Goal: Transaction & Acquisition: Purchase product/service

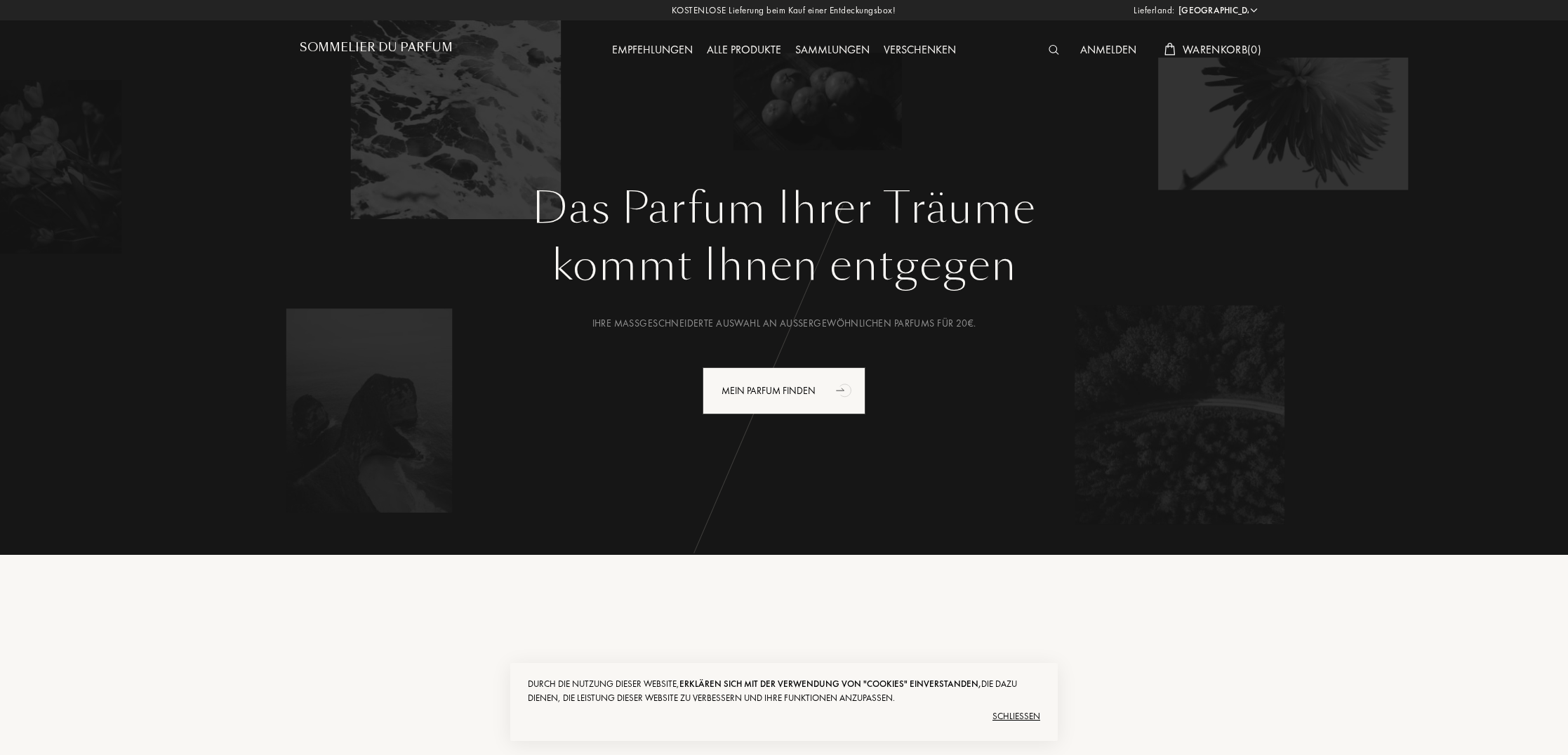
select select "DE"
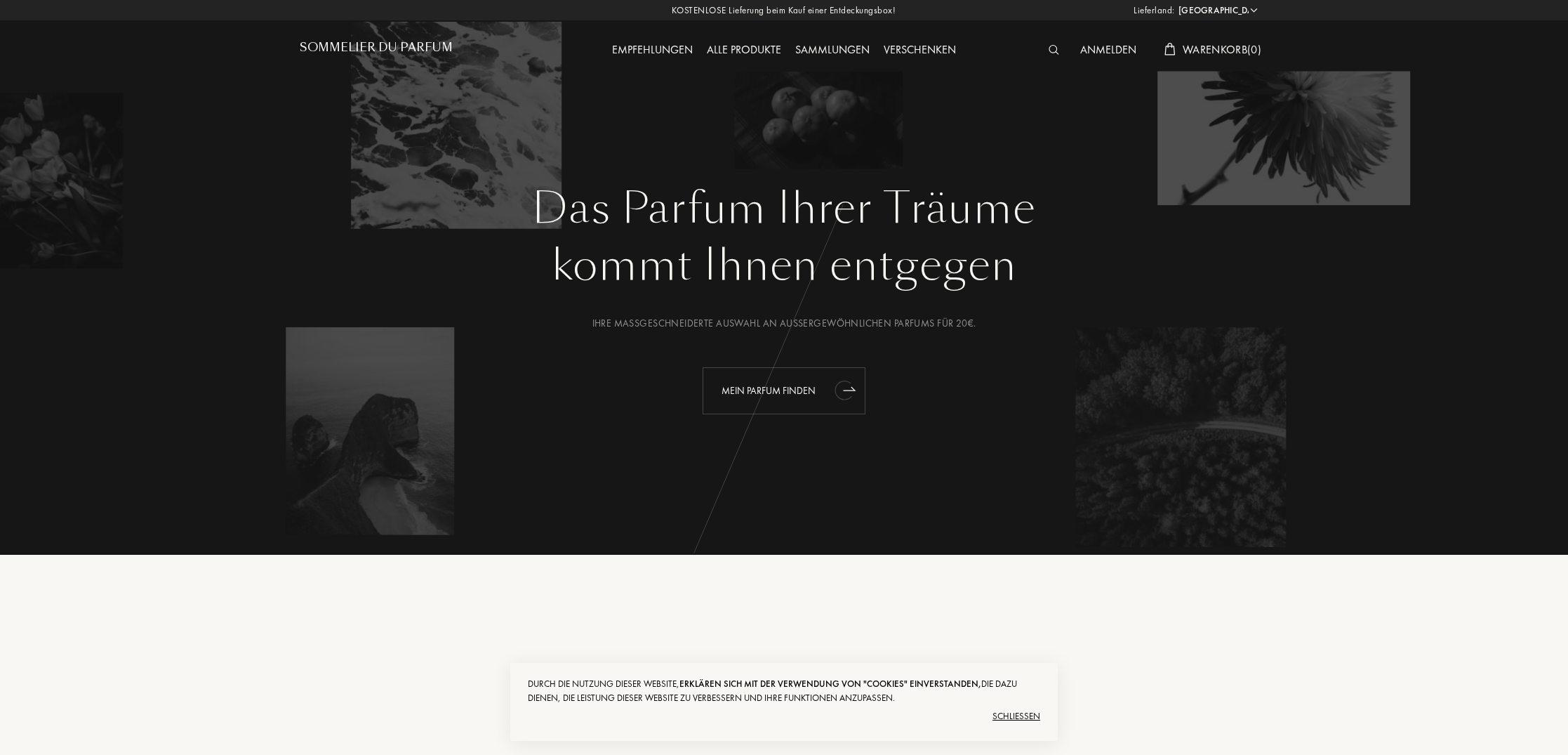
click at [791, 391] on div "Mein Parfum finden" at bounding box center [783, 391] width 163 height 47
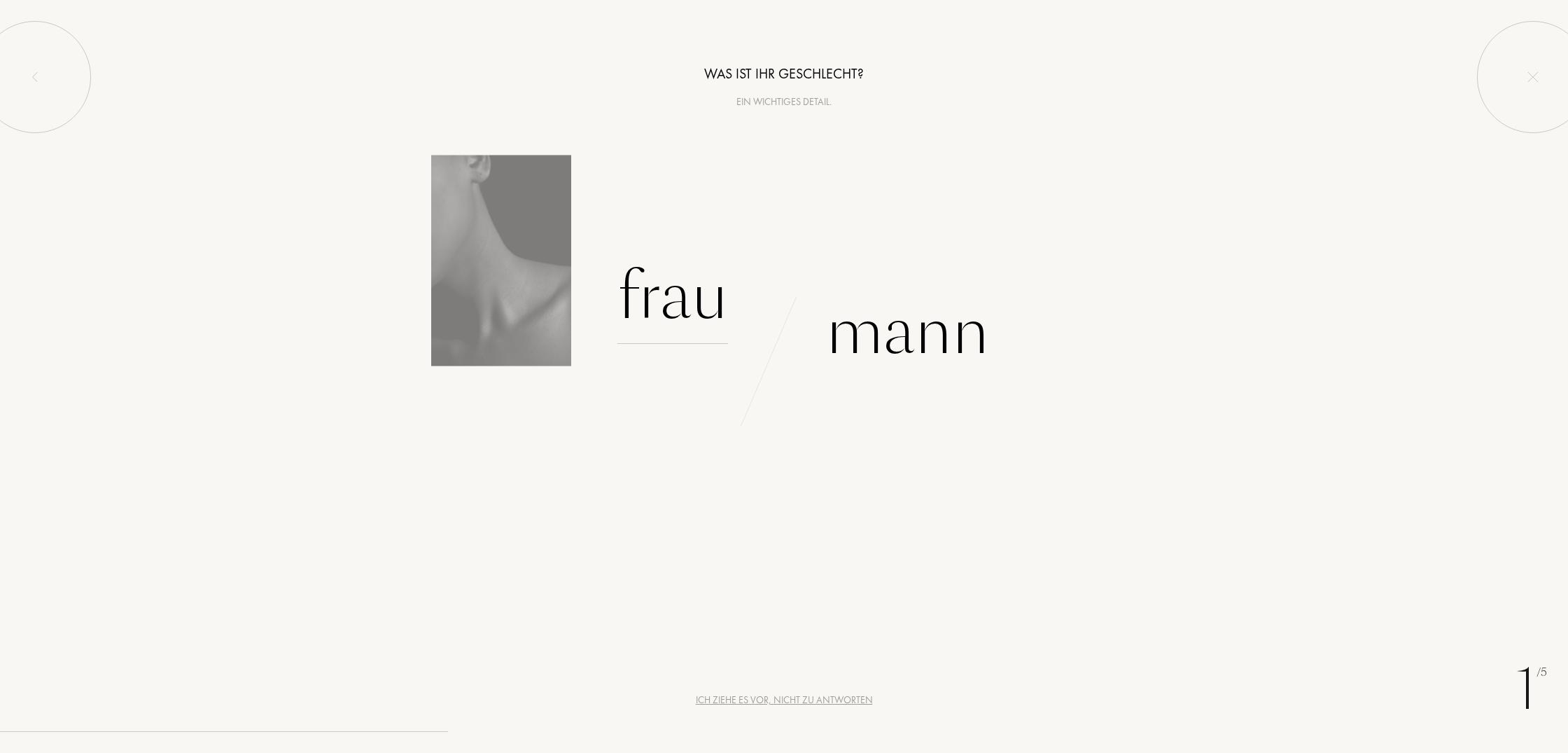
click at [705, 321] on div "Frau" at bounding box center [673, 297] width 111 height 95
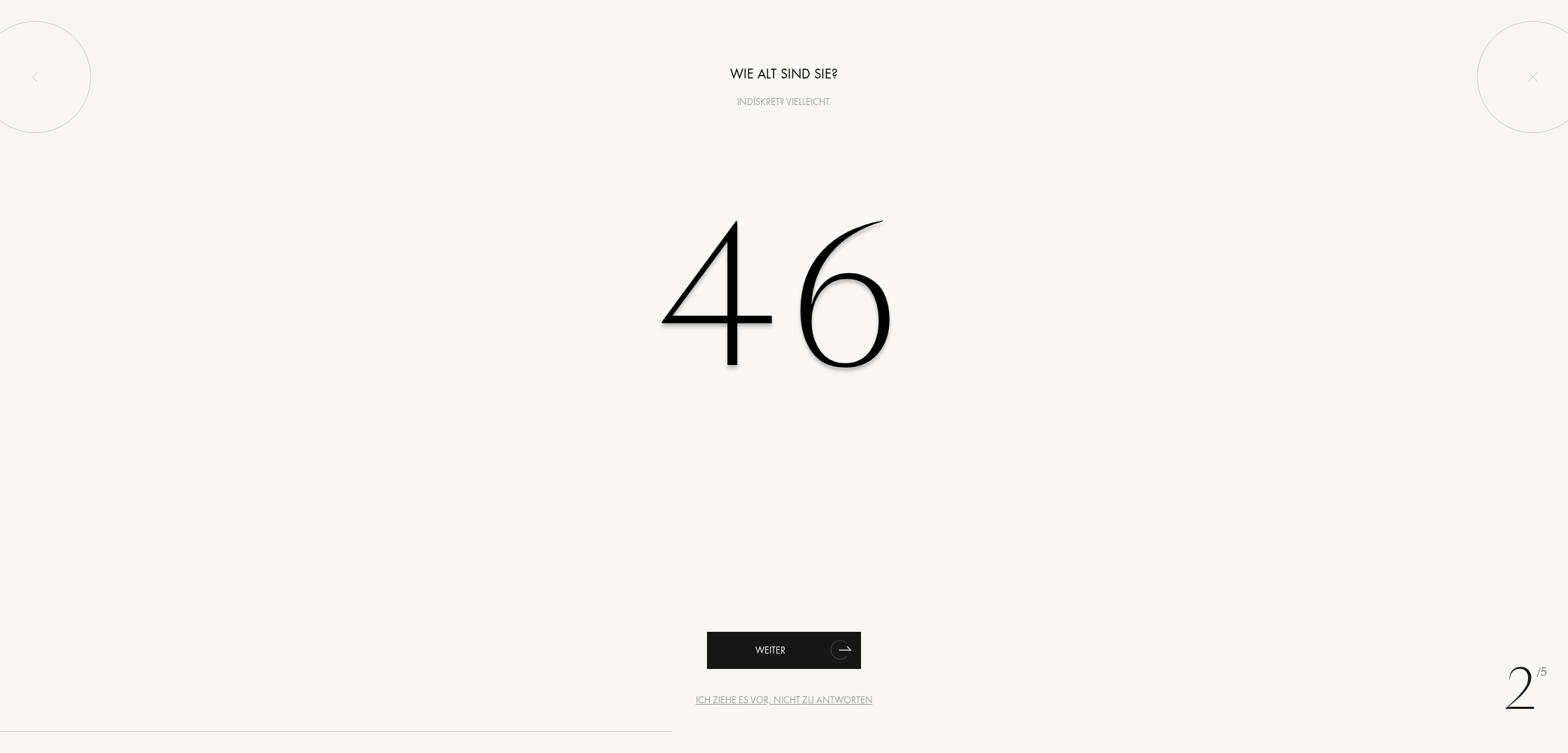
type input "46"
click at [792, 658] on div "Weiter" at bounding box center [784, 650] width 154 height 37
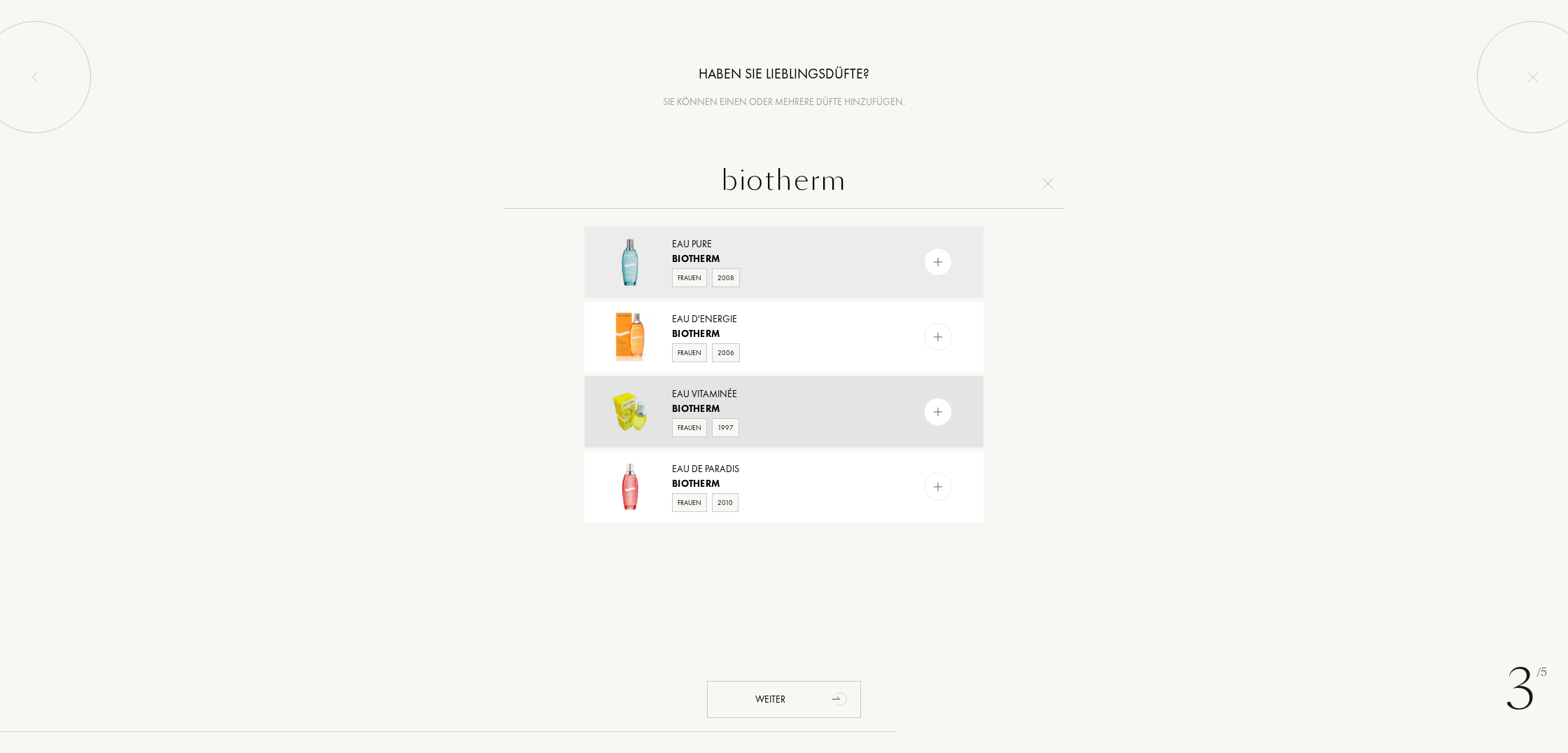
type input "biotherm"
click at [641, 419] on img at bounding box center [630, 412] width 49 height 49
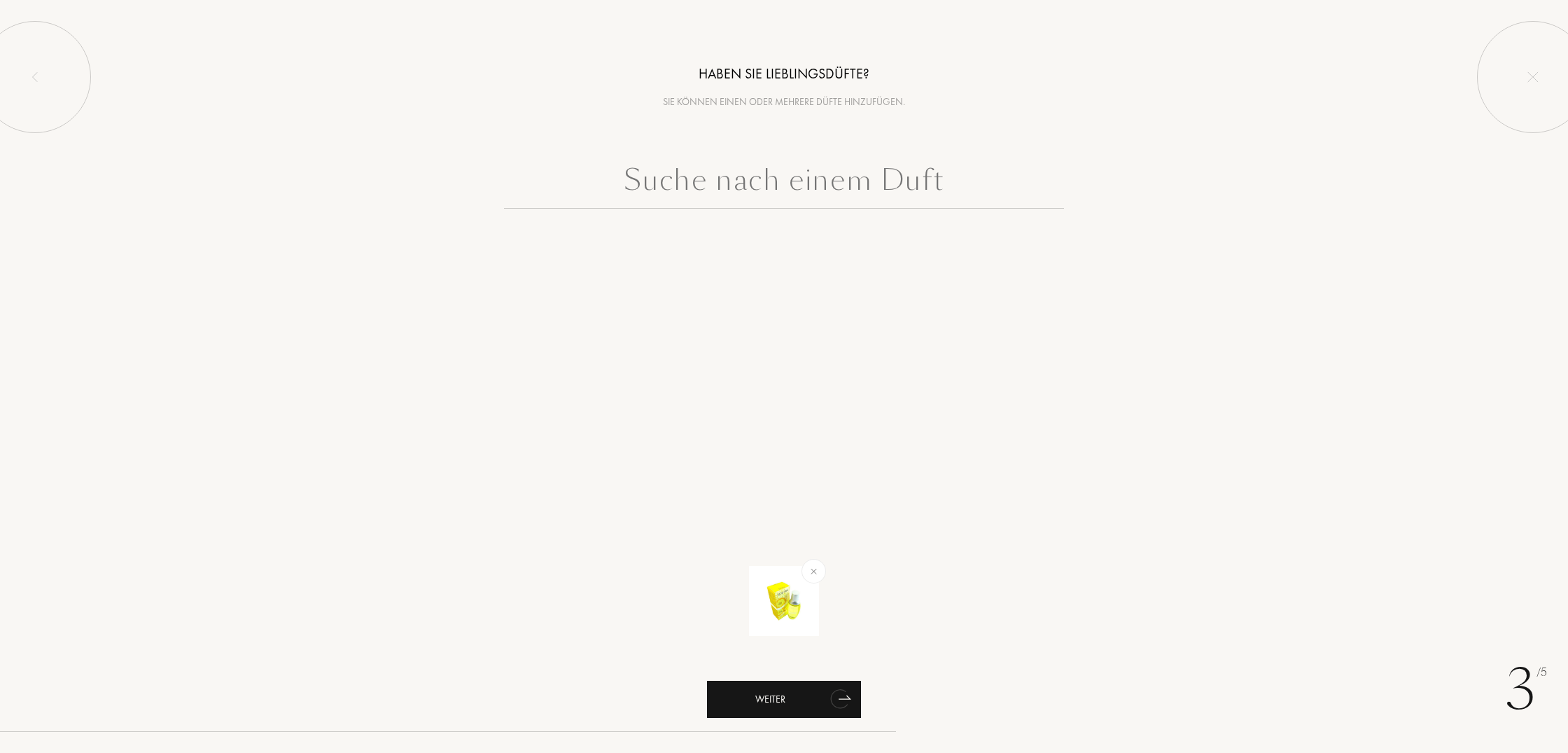
click at [780, 698] on div "Weiter" at bounding box center [784, 699] width 154 height 37
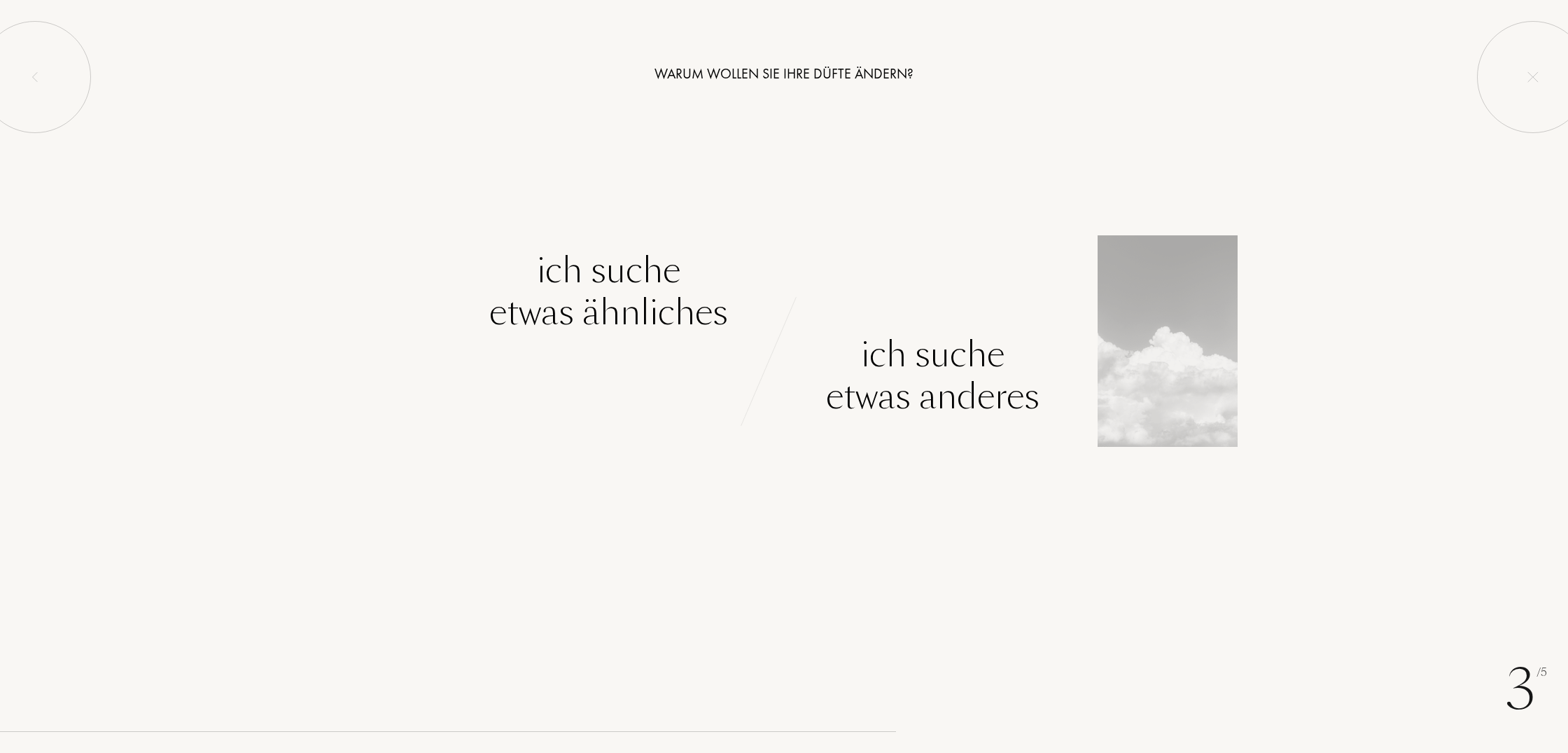
click at [893, 378] on div "Ich suche etwas anderes" at bounding box center [933, 375] width 214 height 84
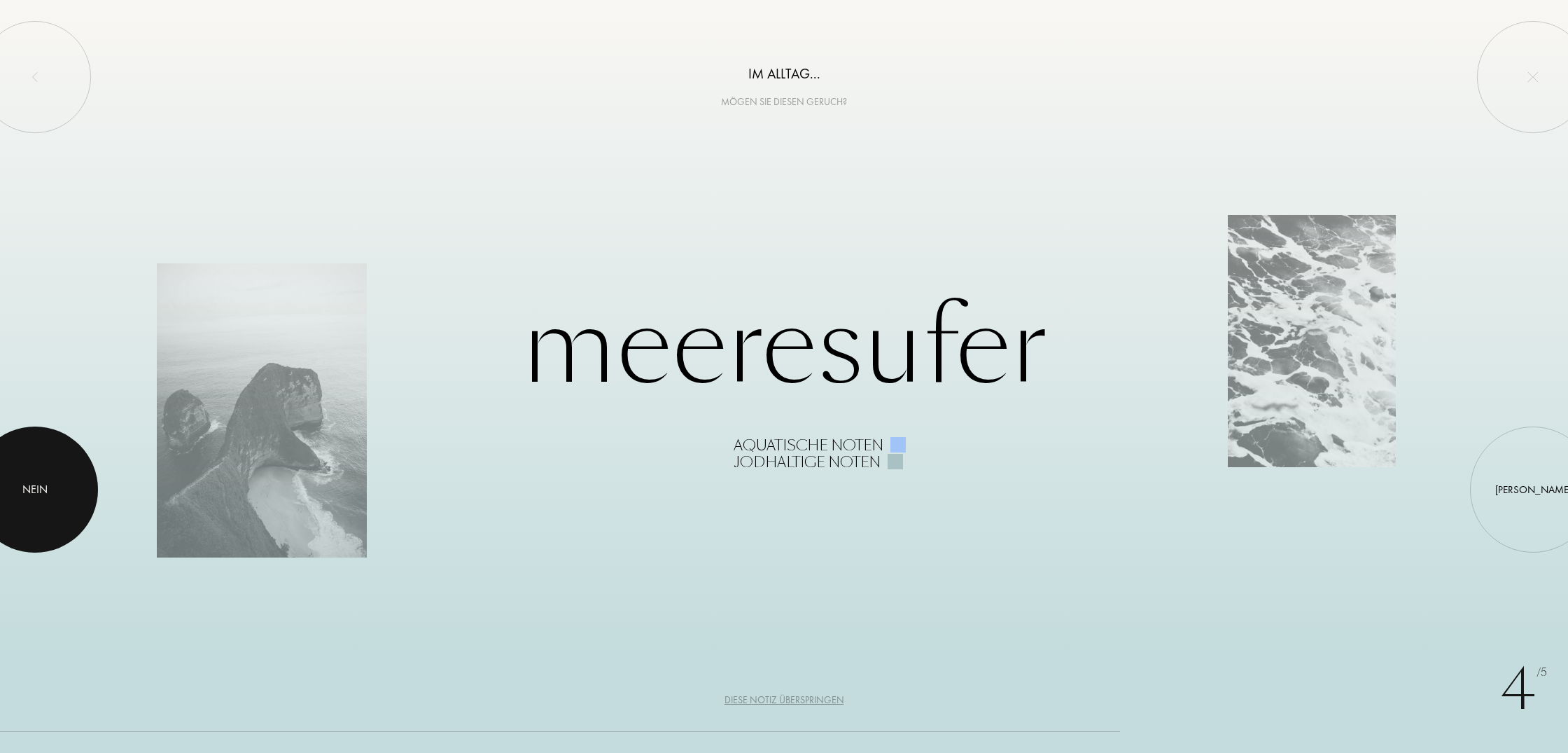
click at [0, 487] on div at bounding box center [35, 490] width 126 height 126
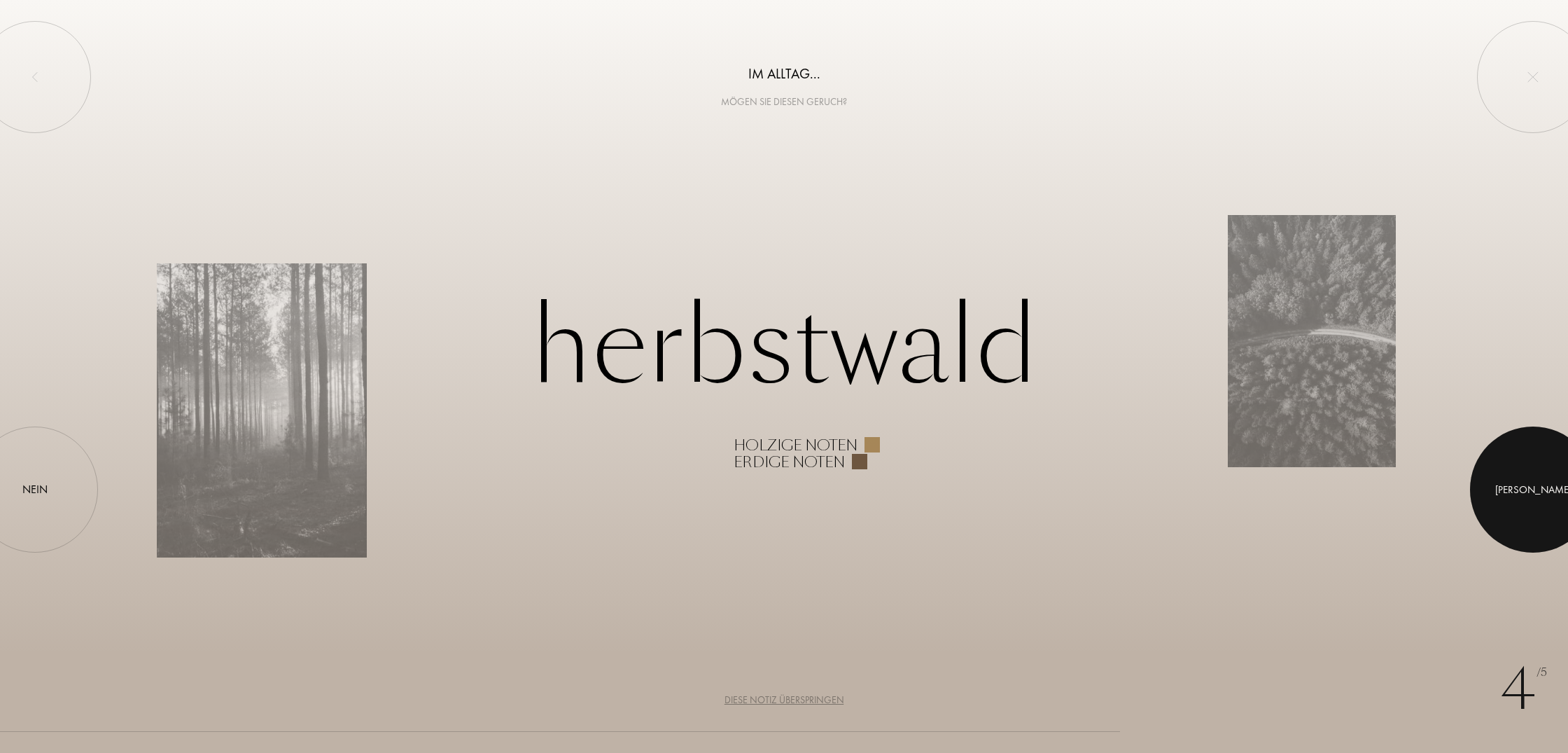
click at [1524, 464] on div at bounding box center [1534, 490] width 126 height 126
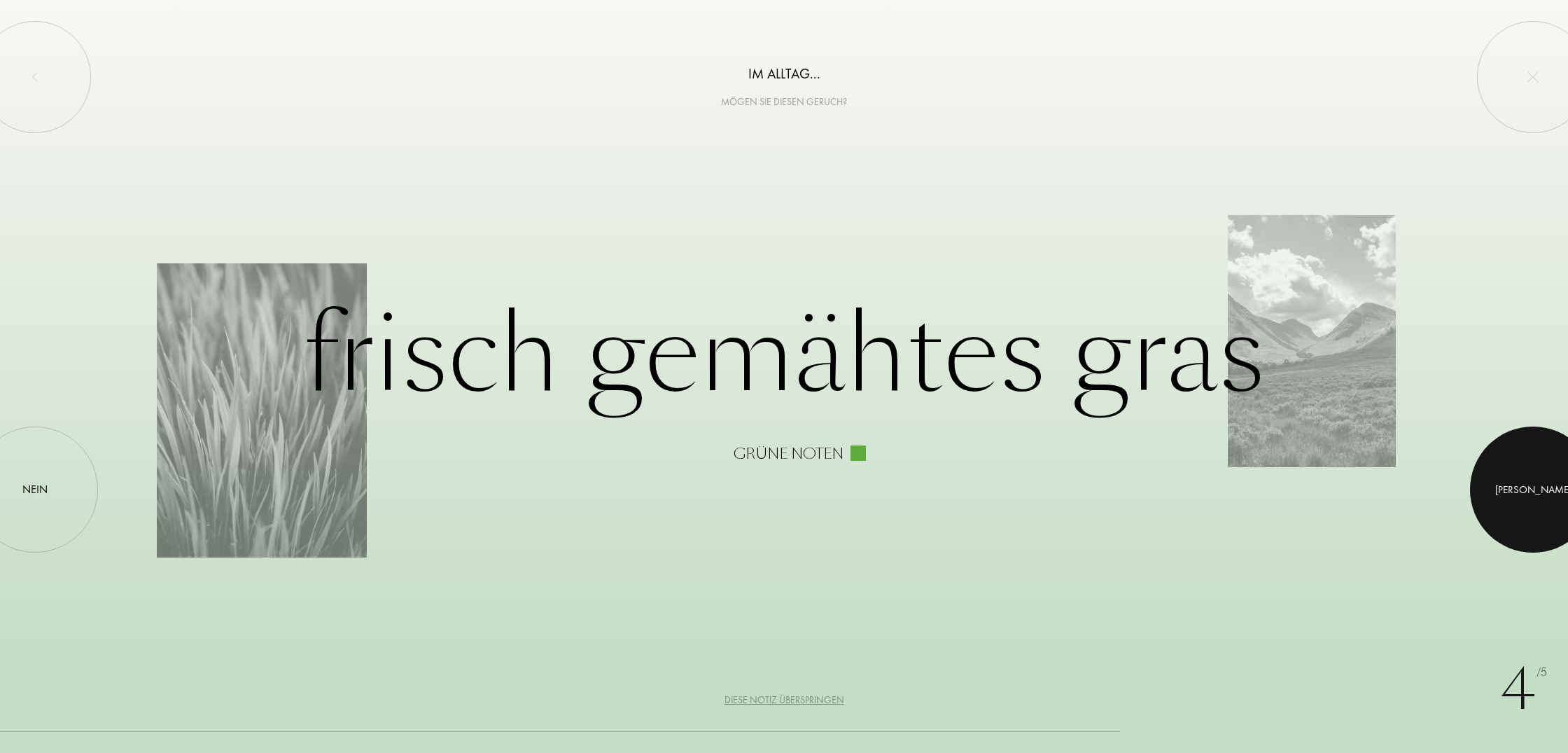
click at [1534, 492] on div "Ja" at bounding box center [1534, 490] width 76 height 16
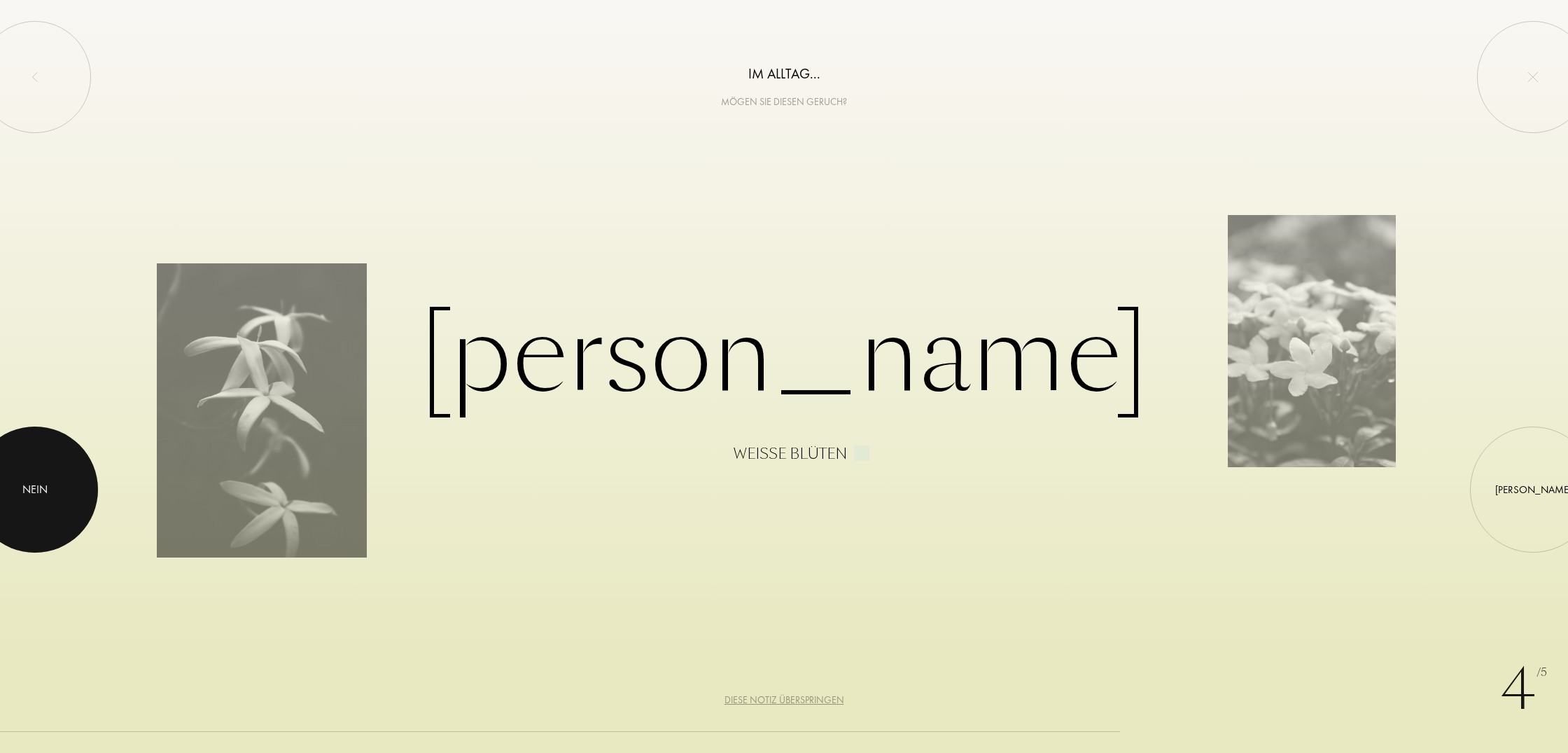
click at [69, 494] on div at bounding box center [35, 490] width 126 height 126
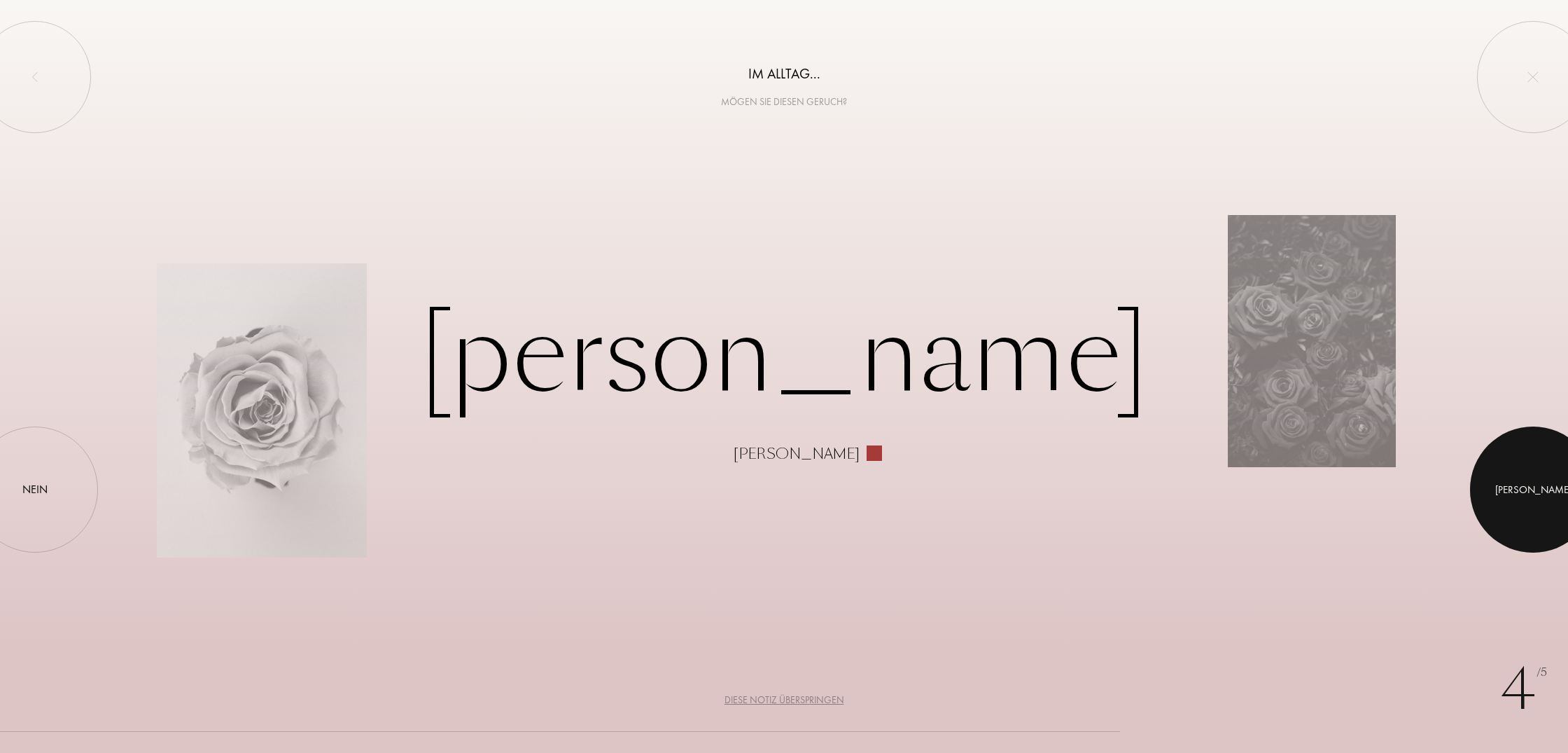
click at [1526, 478] on div at bounding box center [1534, 490] width 126 height 126
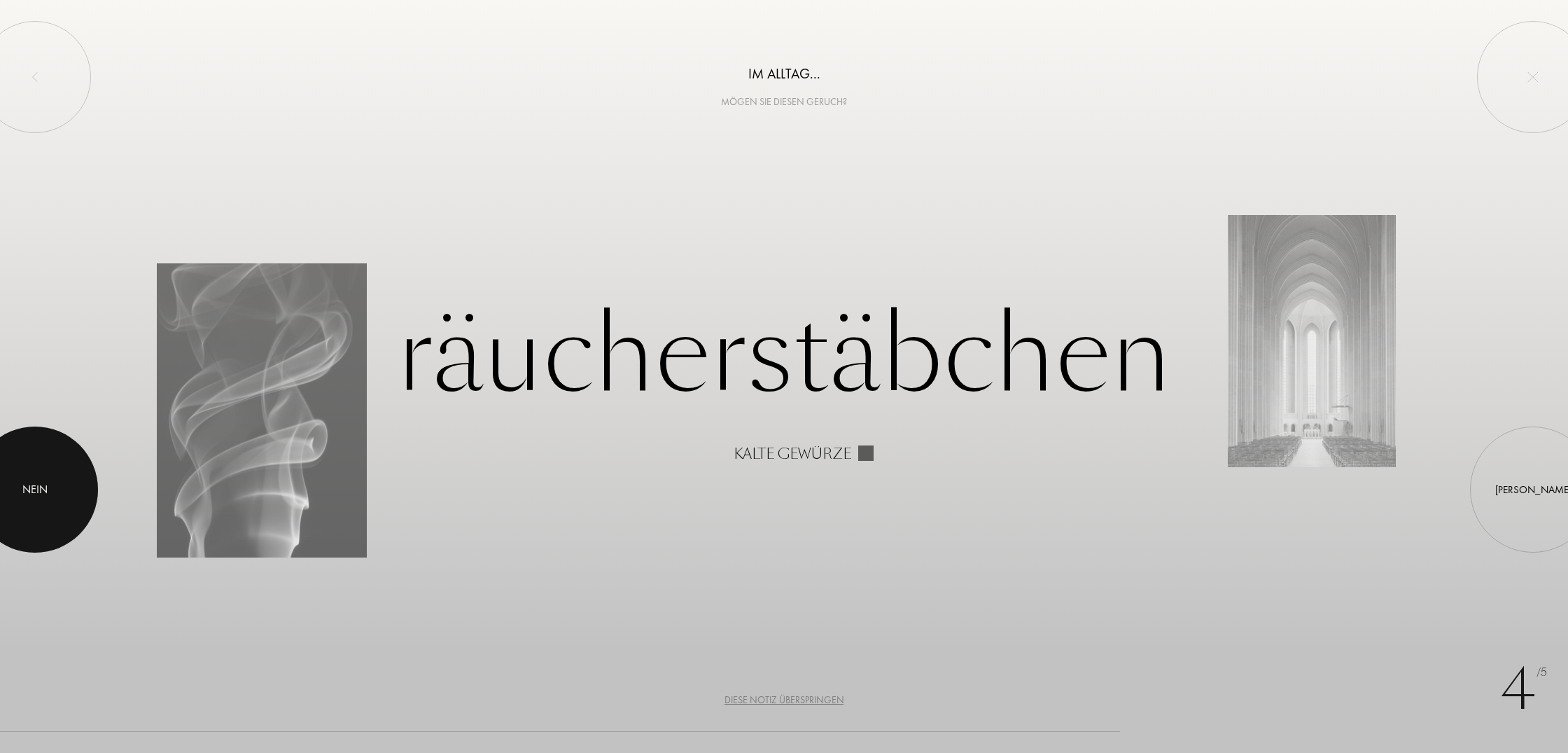
click at [40, 503] on div at bounding box center [35, 490] width 126 height 126
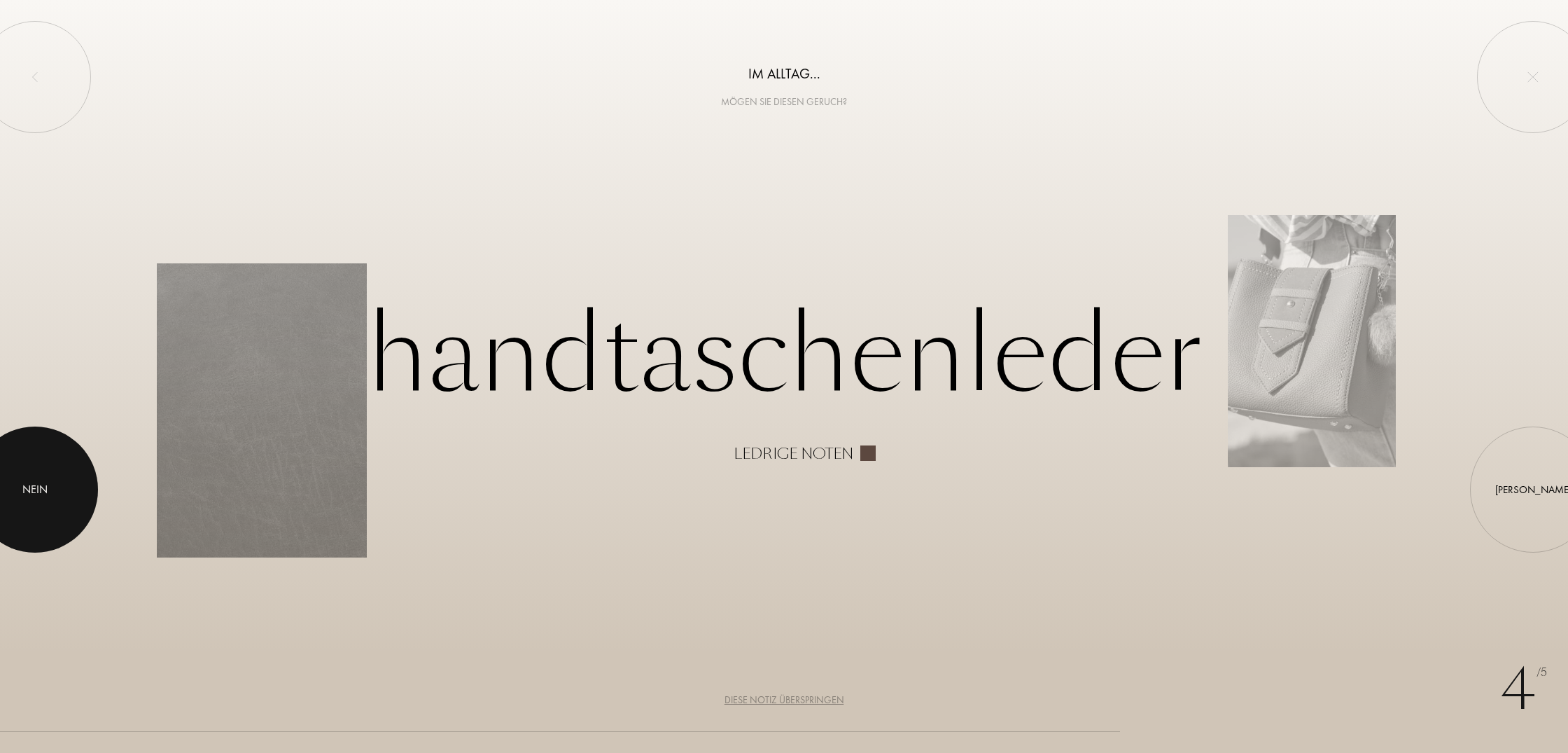
click at [40, 503] on div at bounding box center [35, 490] width 126 height 126
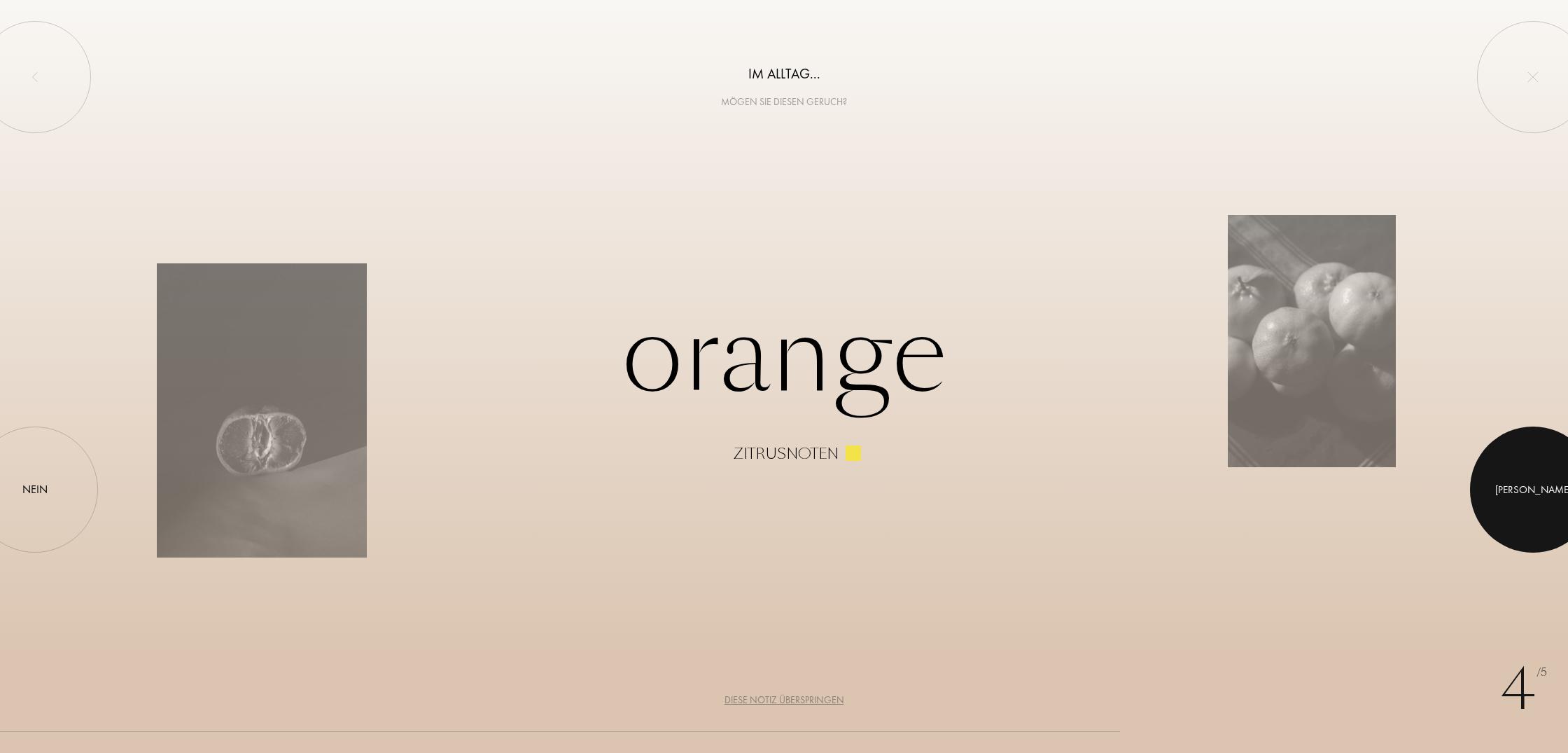
click at [1533, 486] on div "Ja" at bounding box center [1534, 490] width 76 height 16
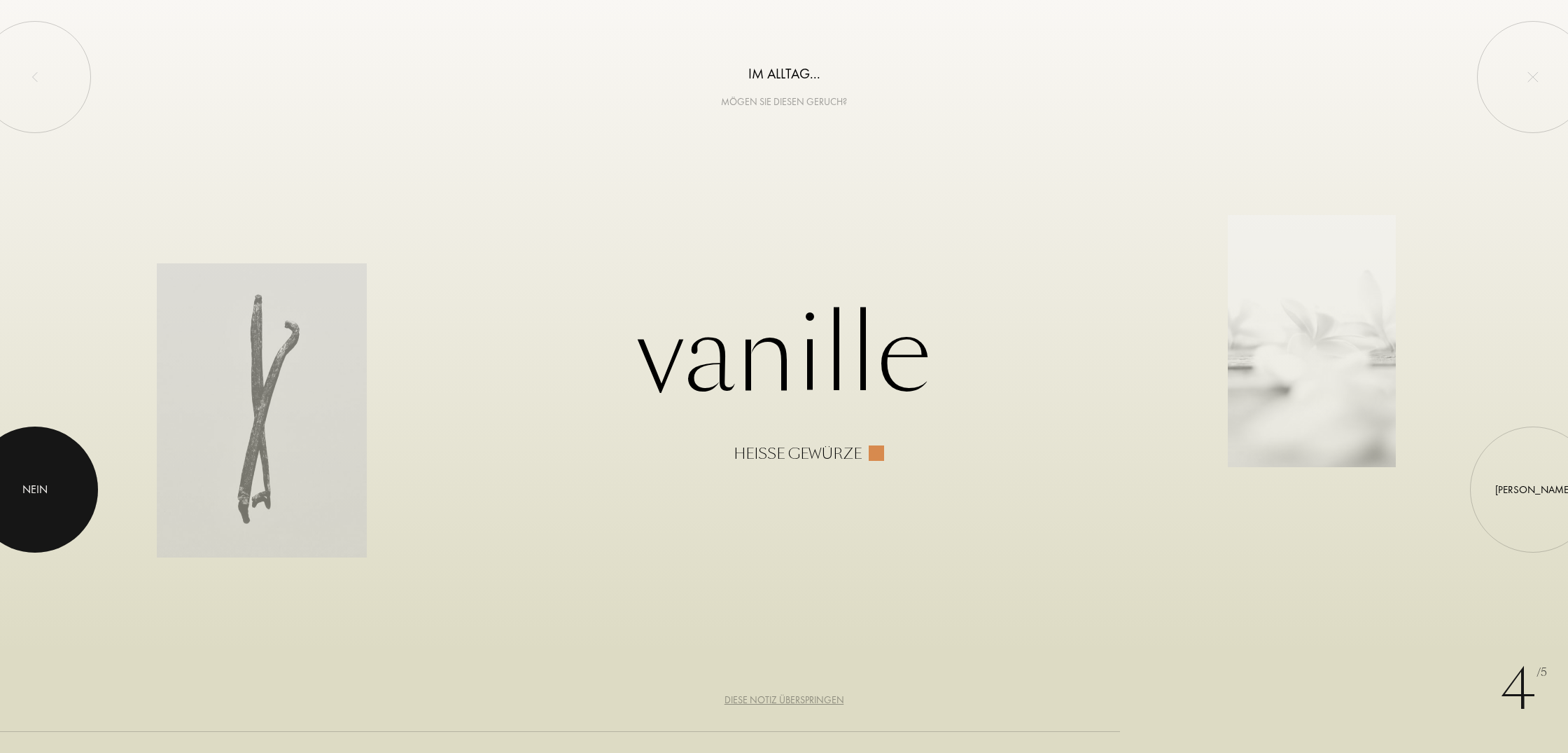
click at [62, 497] on div at bounding box center [35, 490] width 126 height 126
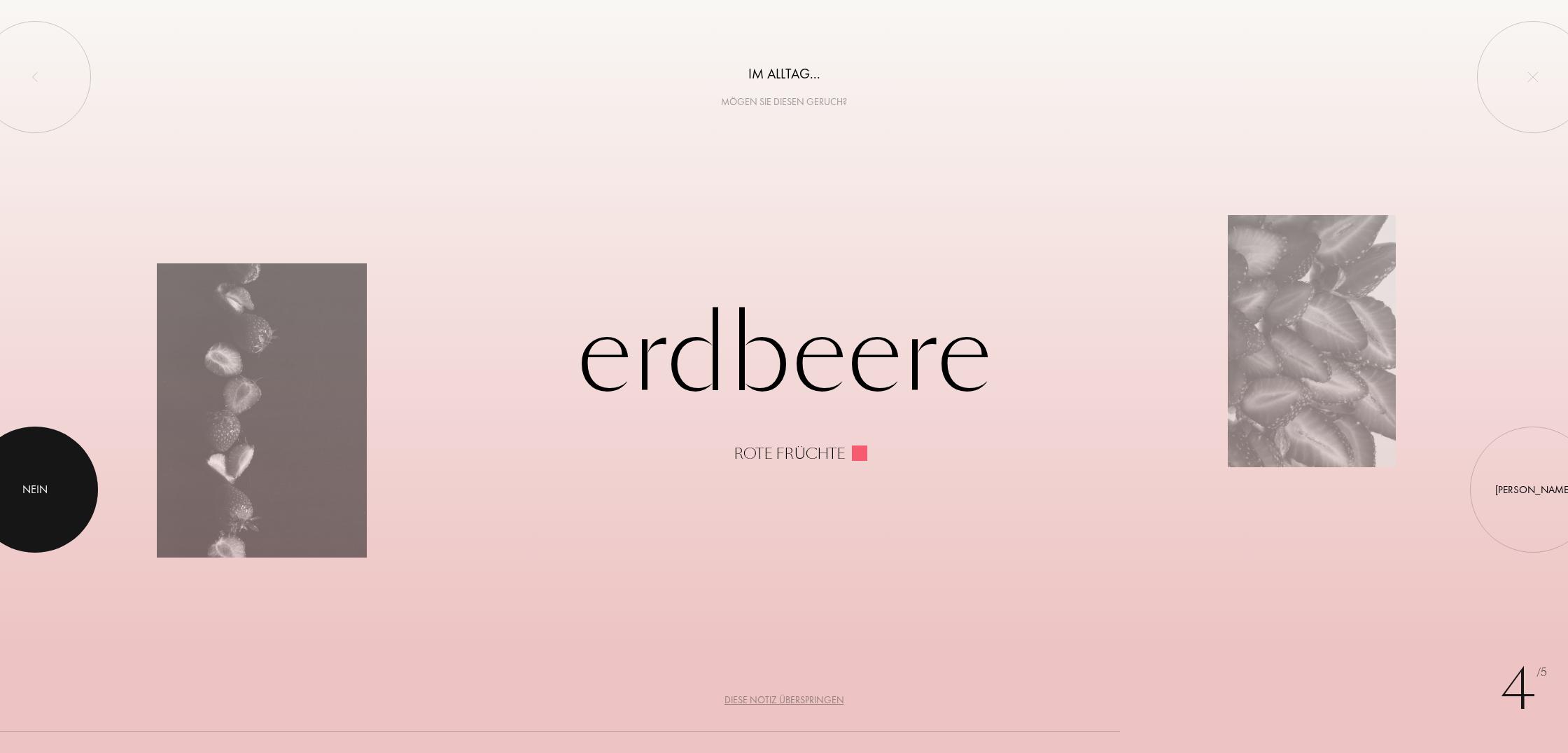
click at [62, 497] on div at bounding box center [35, 490] width 126 height 126
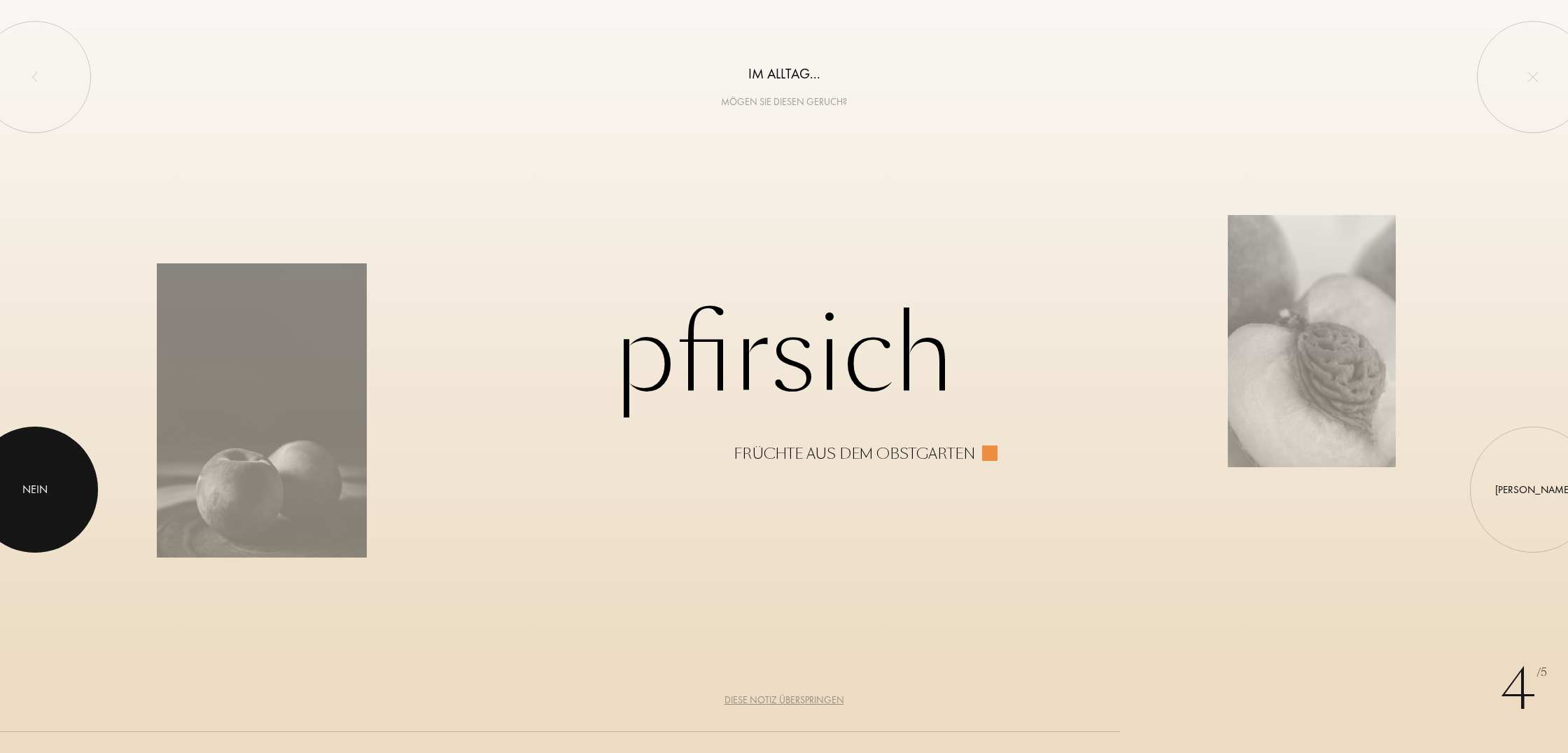
click at [62, 497] on div at bounding box center [35, 490] width 126 height 126
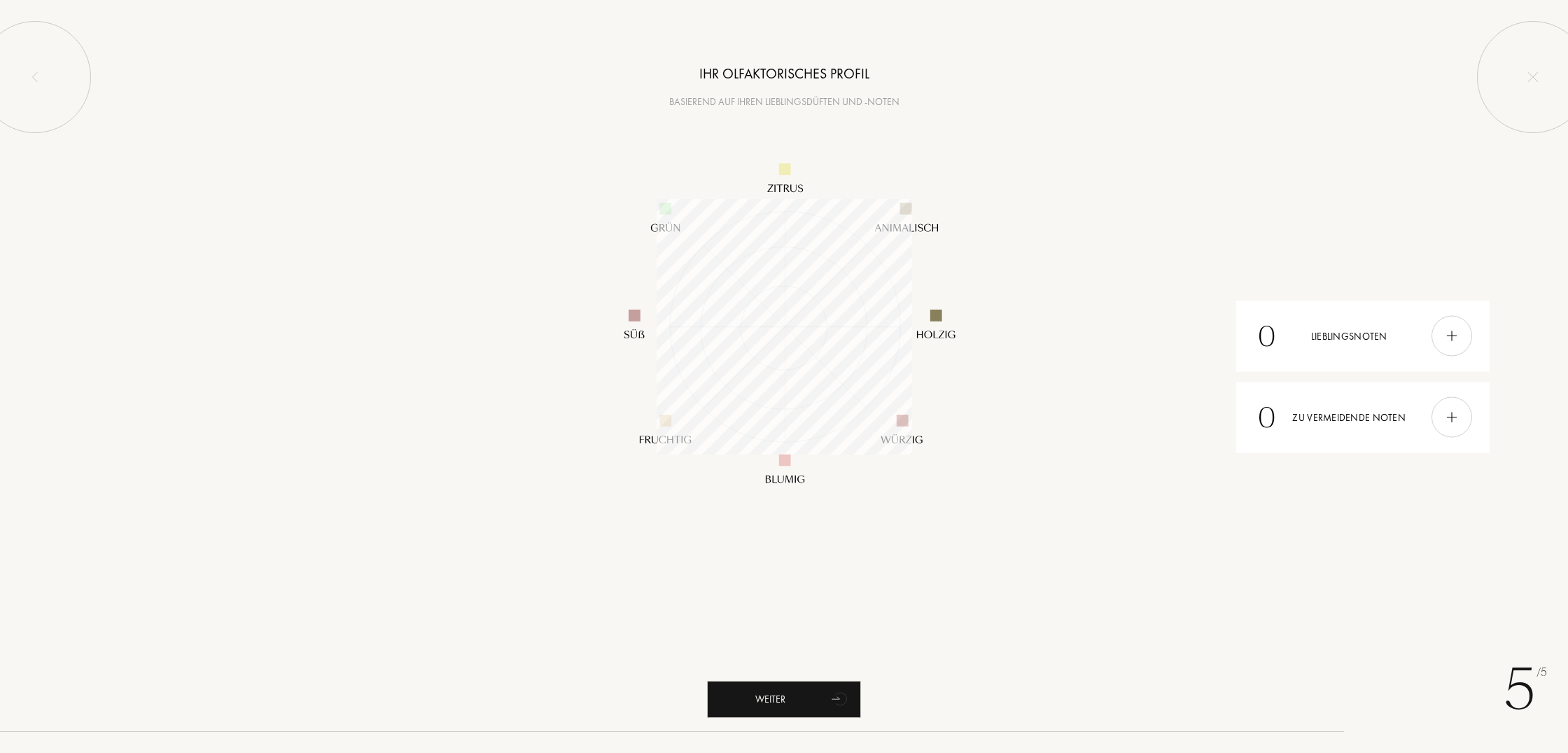
scroll to position [255, 255]
click at [1447, 332] on img at bounding box center [1452, 336] width 15 height 15
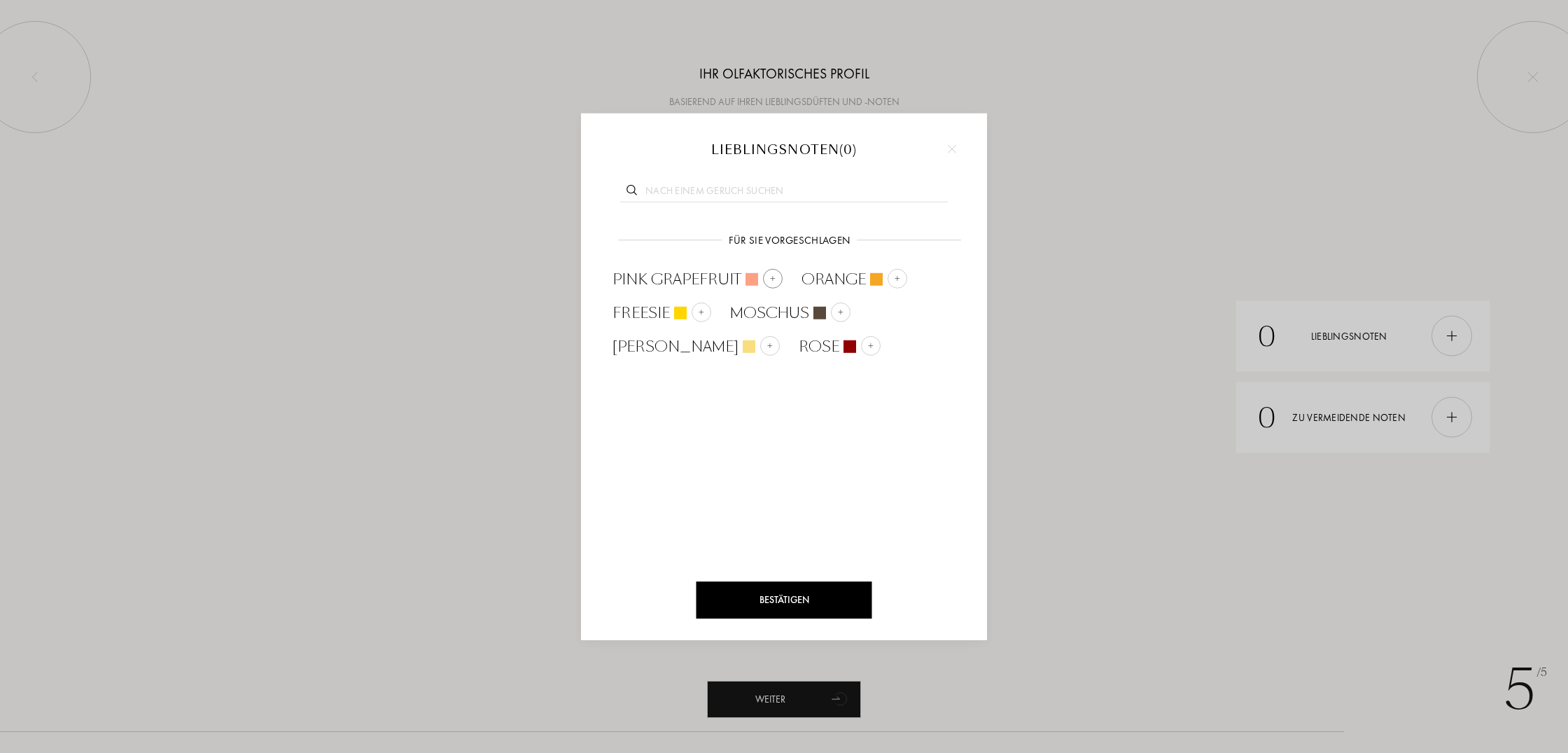
click at [773, 279] on img at bounding box center [773, 278] width 7 height 7
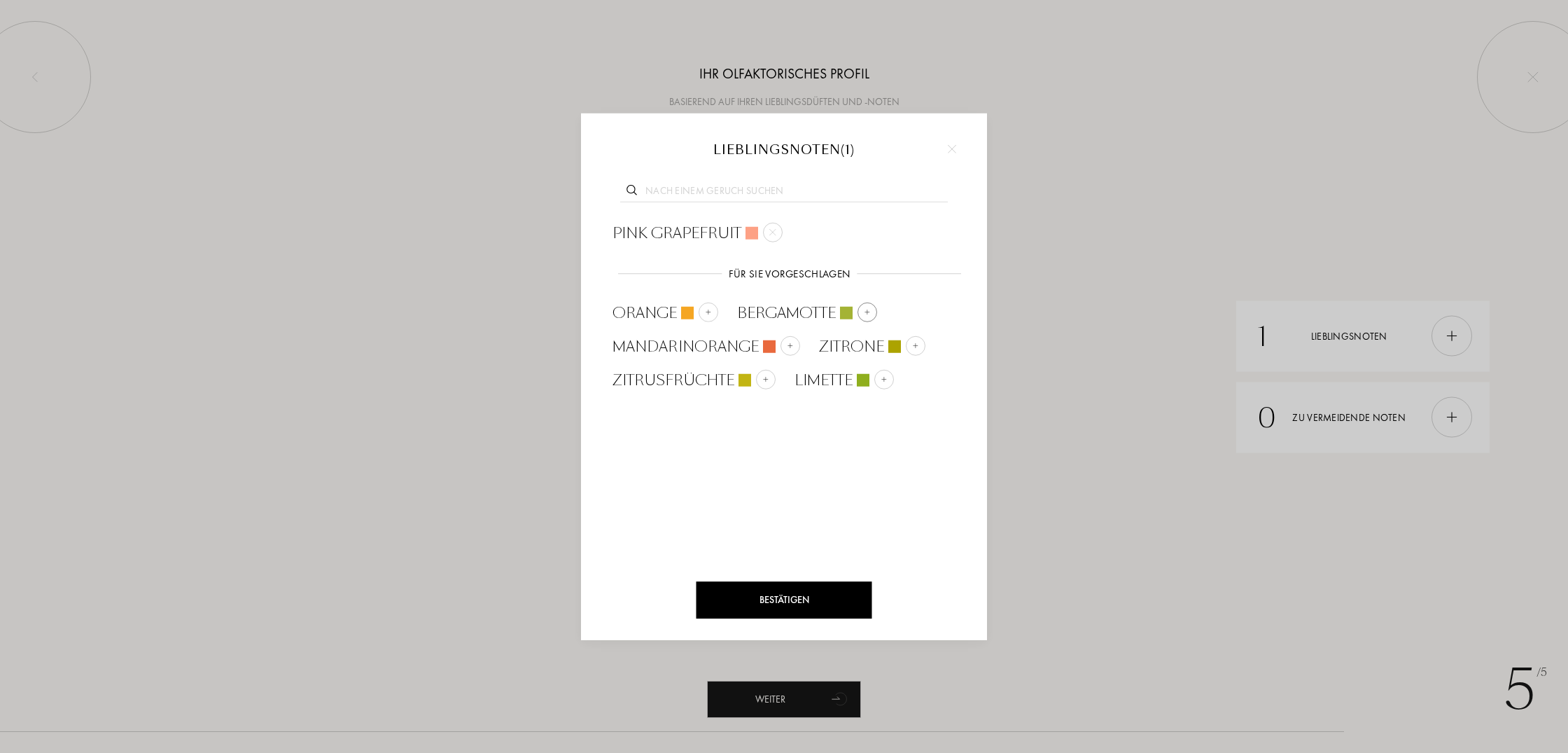
click at [868, 308] on img at bounding box center [868, 312] width 7 height 7
click at [770, 235] on img at bounding box center [773, 233] width 7 height 7
click at [900, 311] on div at bounding box center [897, 311] width 20 height 20
click at [781, 602] on div "Bestätigen" at bounding box center [784, 600] width 176 height 37
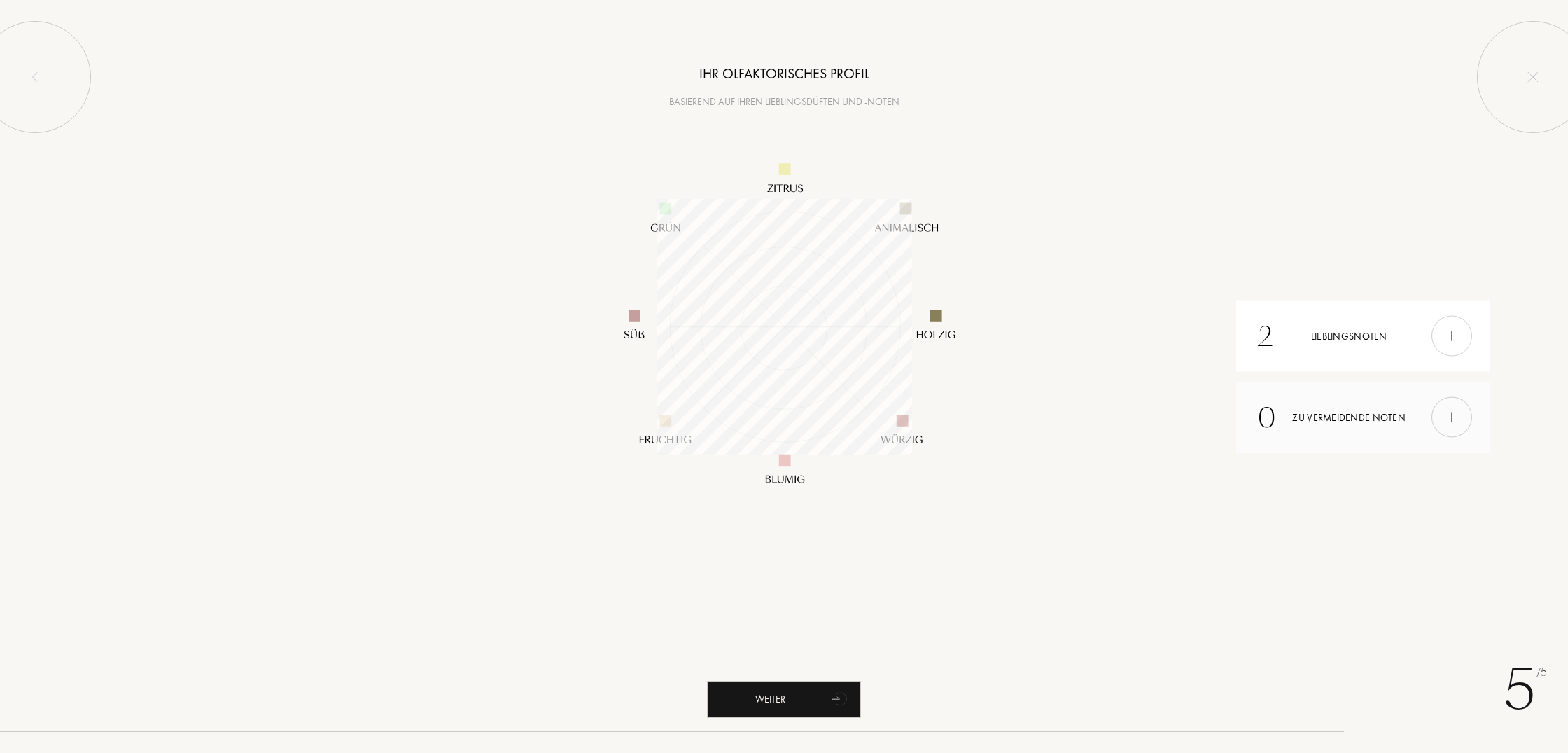
click at [1451, 421] on img at bounding box center [1452, 417] width 15 height 15
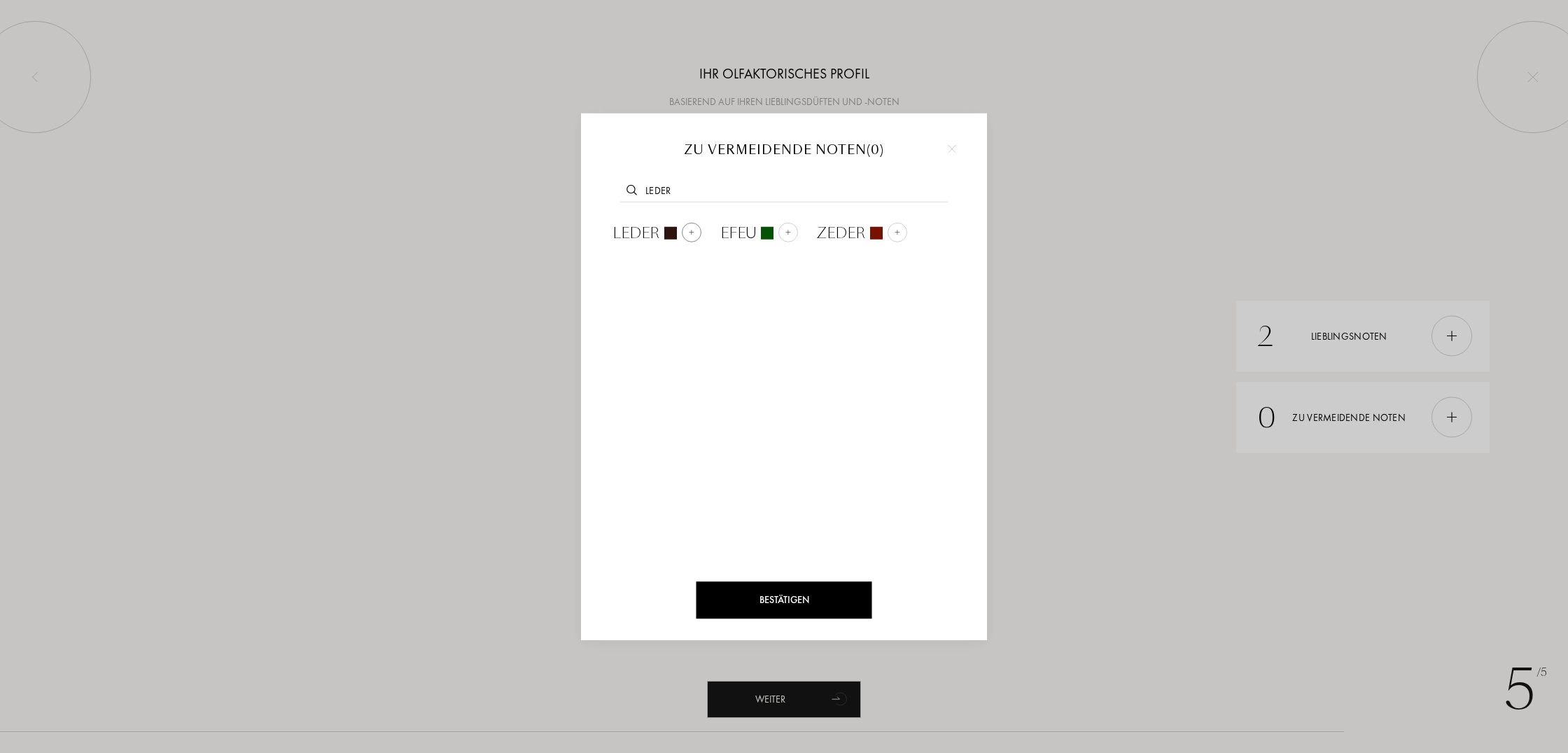
type input "leder"
click at [693, 233] on img at bounding box center [692, 233] width 7 height 7
click at [818, 592] on div "Bestätigen" at bounding box center [784, 600] width 176 height 37
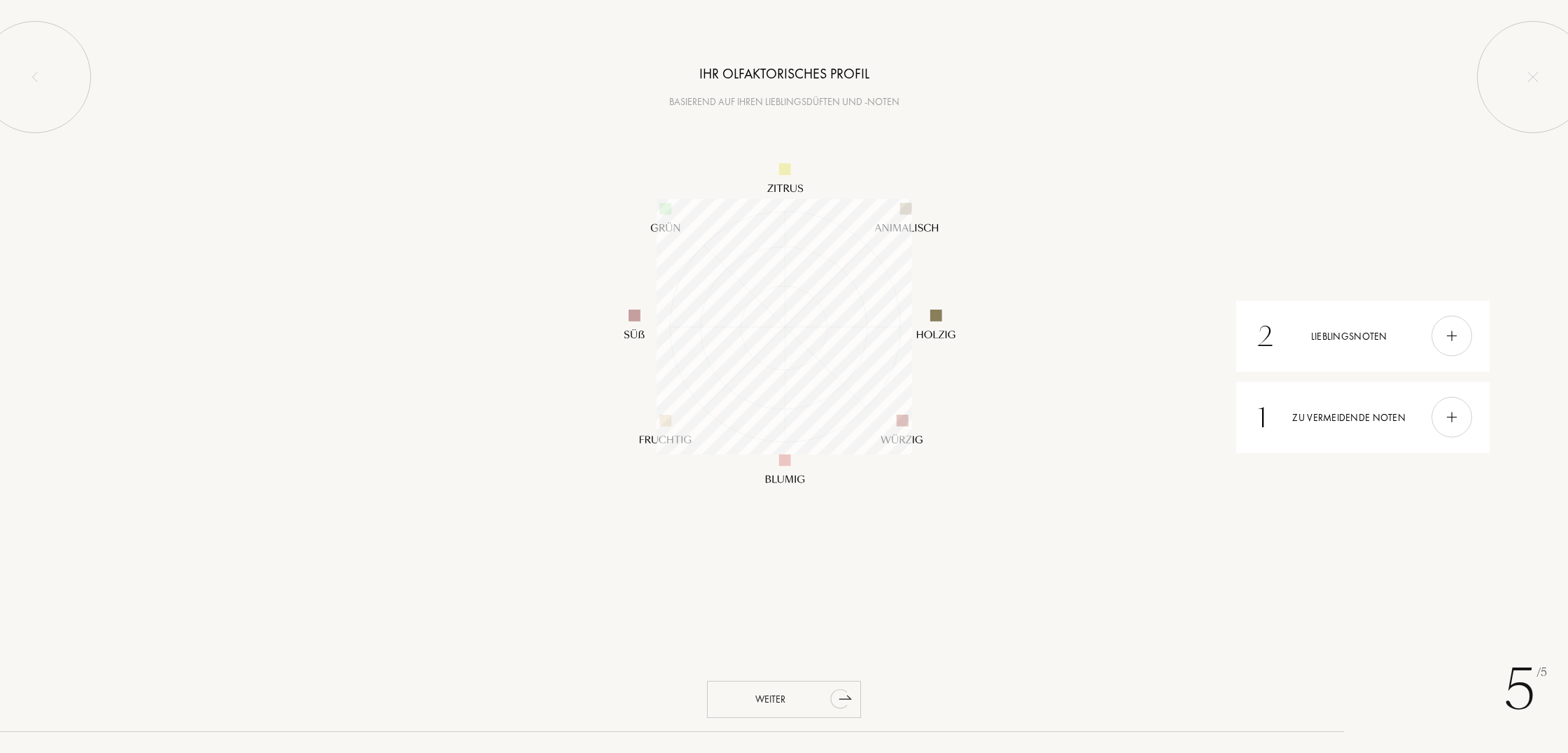
click at [773, 701] on div "Weiter" at bounding box center [784, 699] width 154 height 37
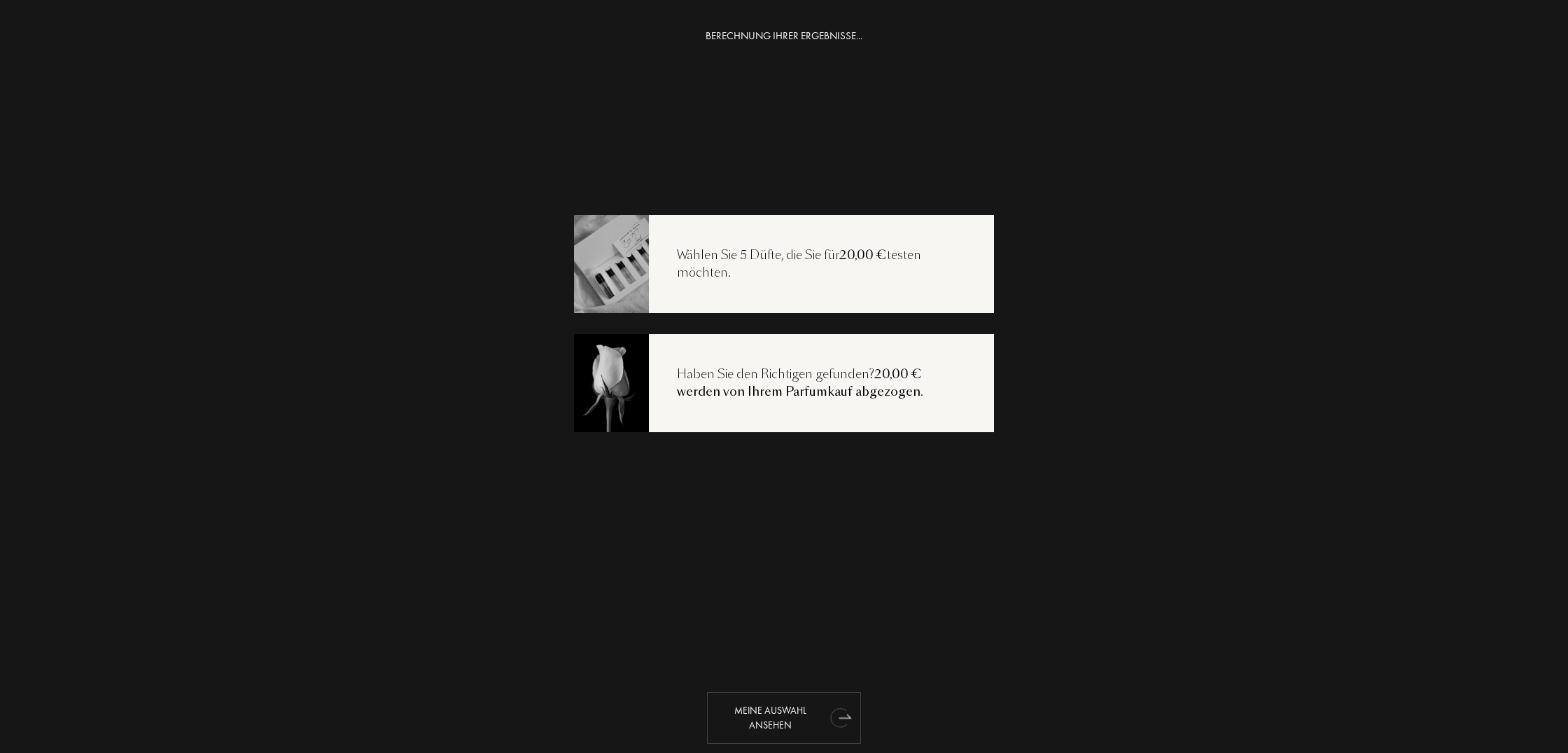
click at [785, 708] on div "Meine Auswahl ansehen" at bounding box center [784, 718] width 154 height 52
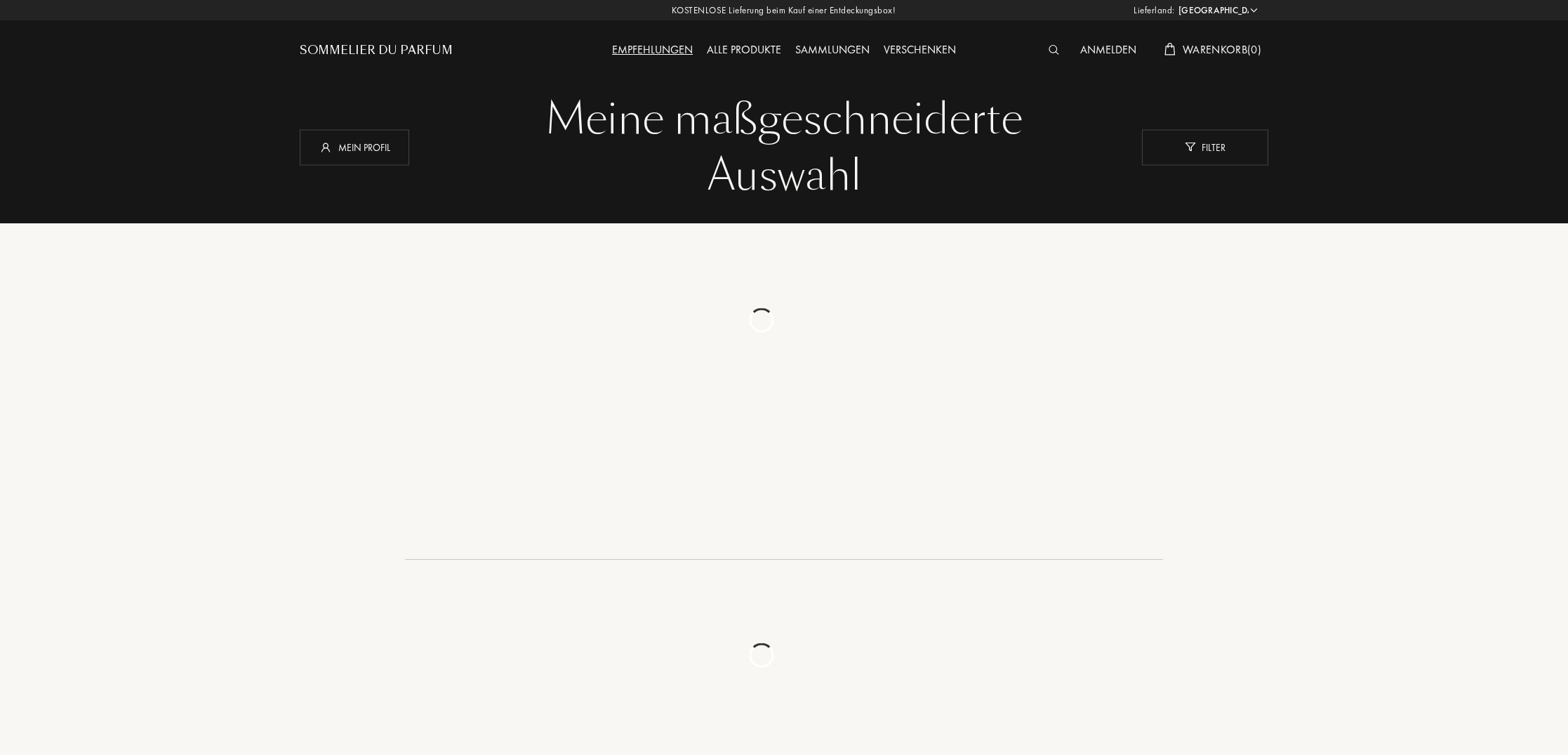
select select "DE"
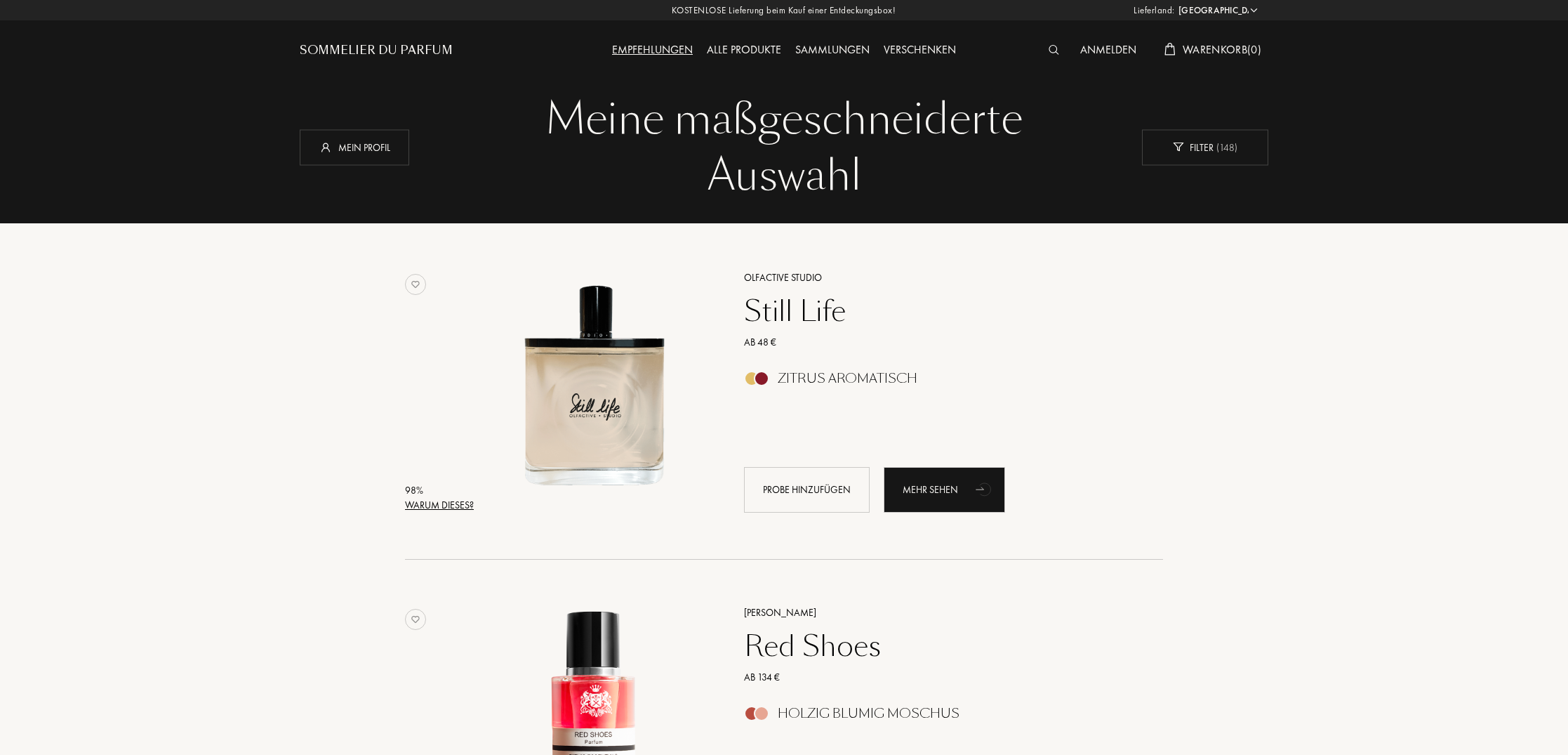
click at [457, 503] on div "Warum dieses?" at bounding box center [440, 506] width 69 height 15
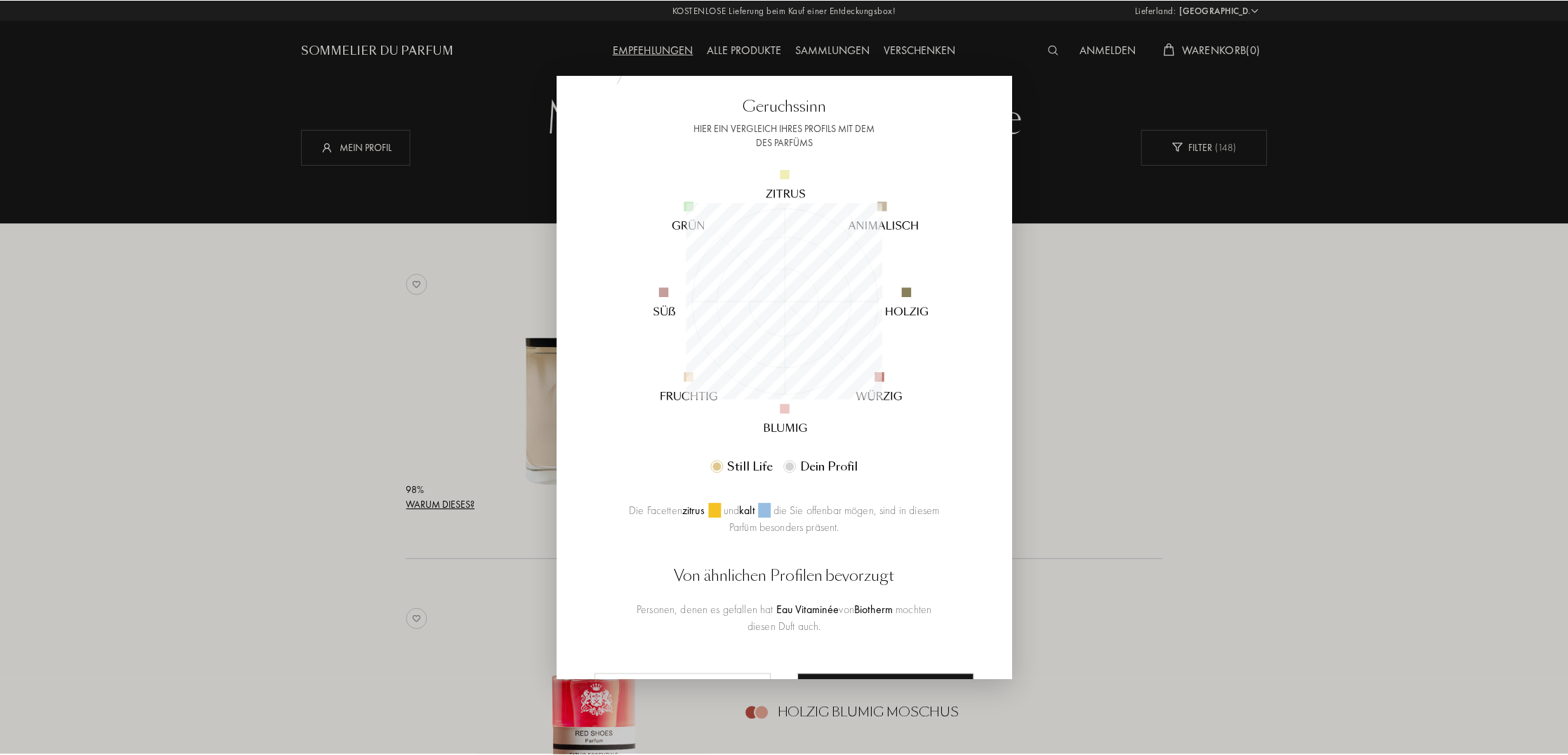
scroll to position [72, 0]
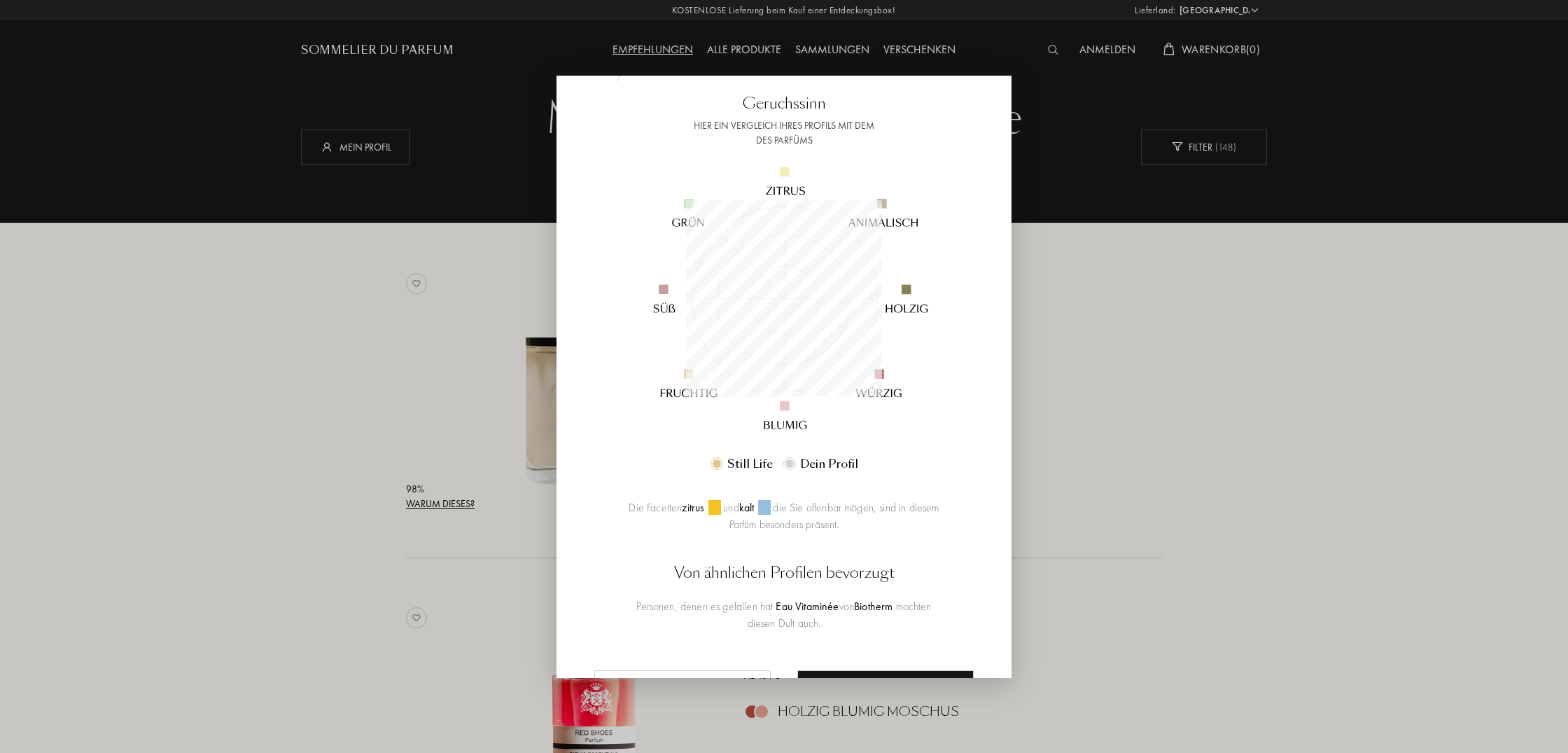
click at [332, 434] on div at bounding box center [784, 376] width 1568 height 753
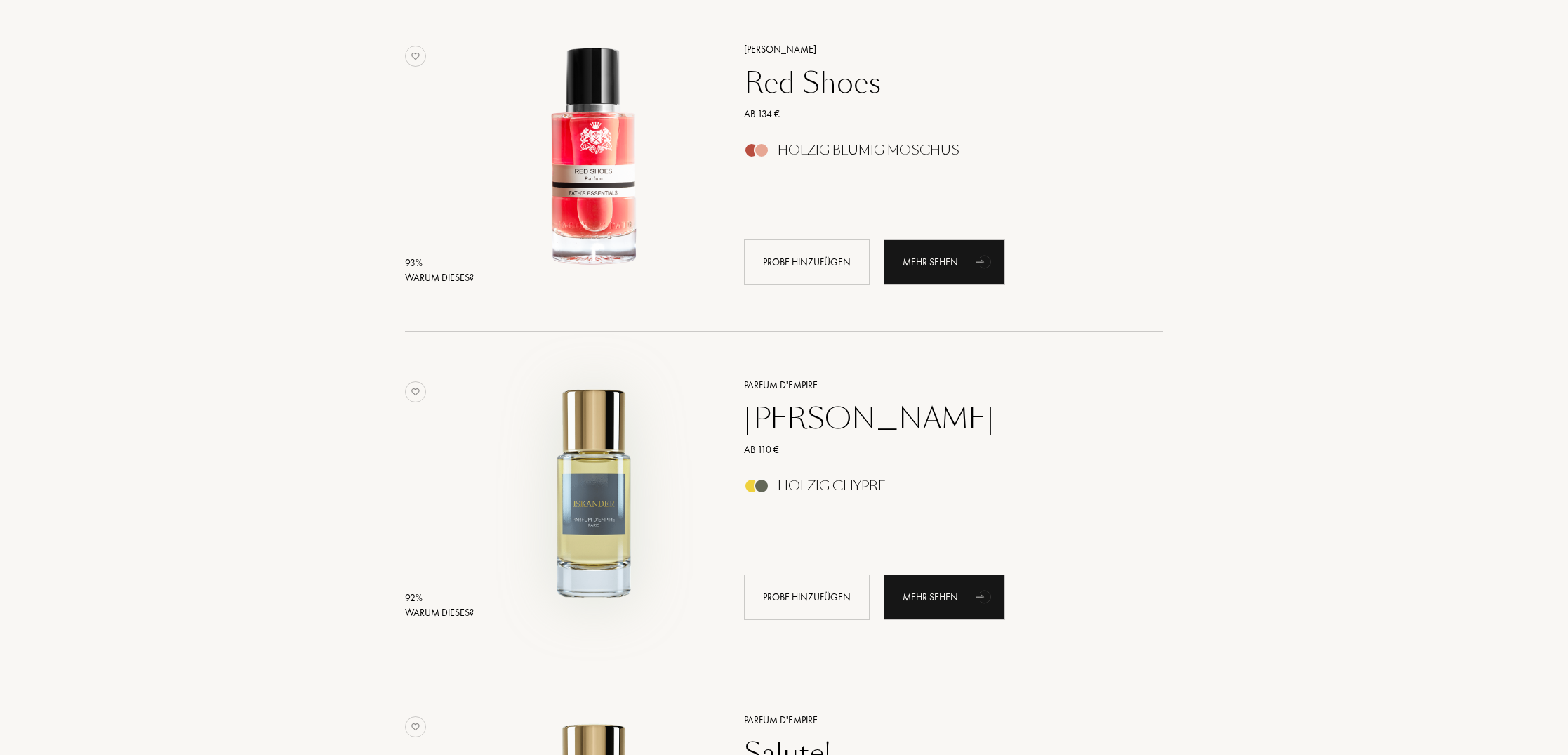
scroll to position [572, 0]
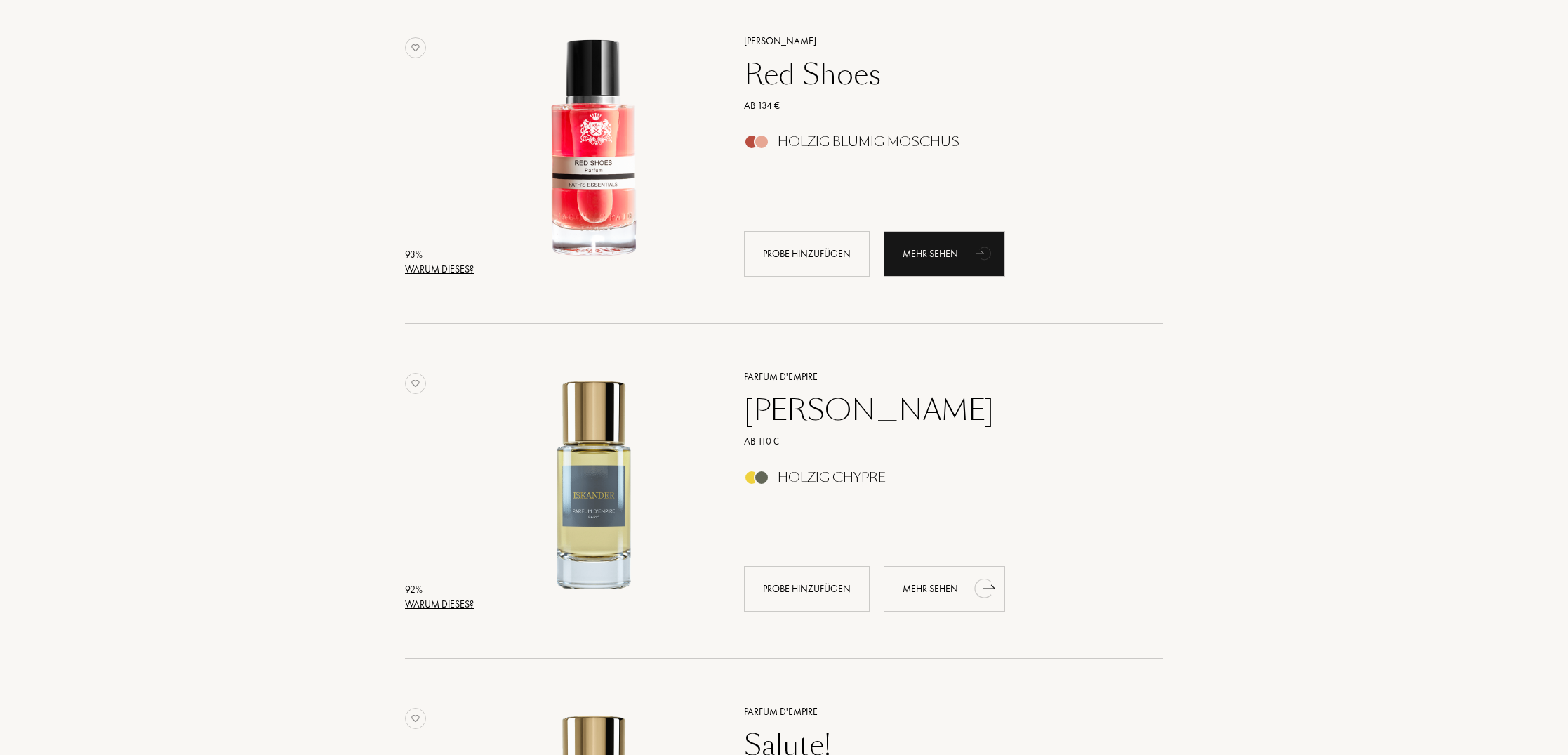
click at [940, 586] on div "Mehr sehen" at bounding box center [944, 589] width 121 height 46
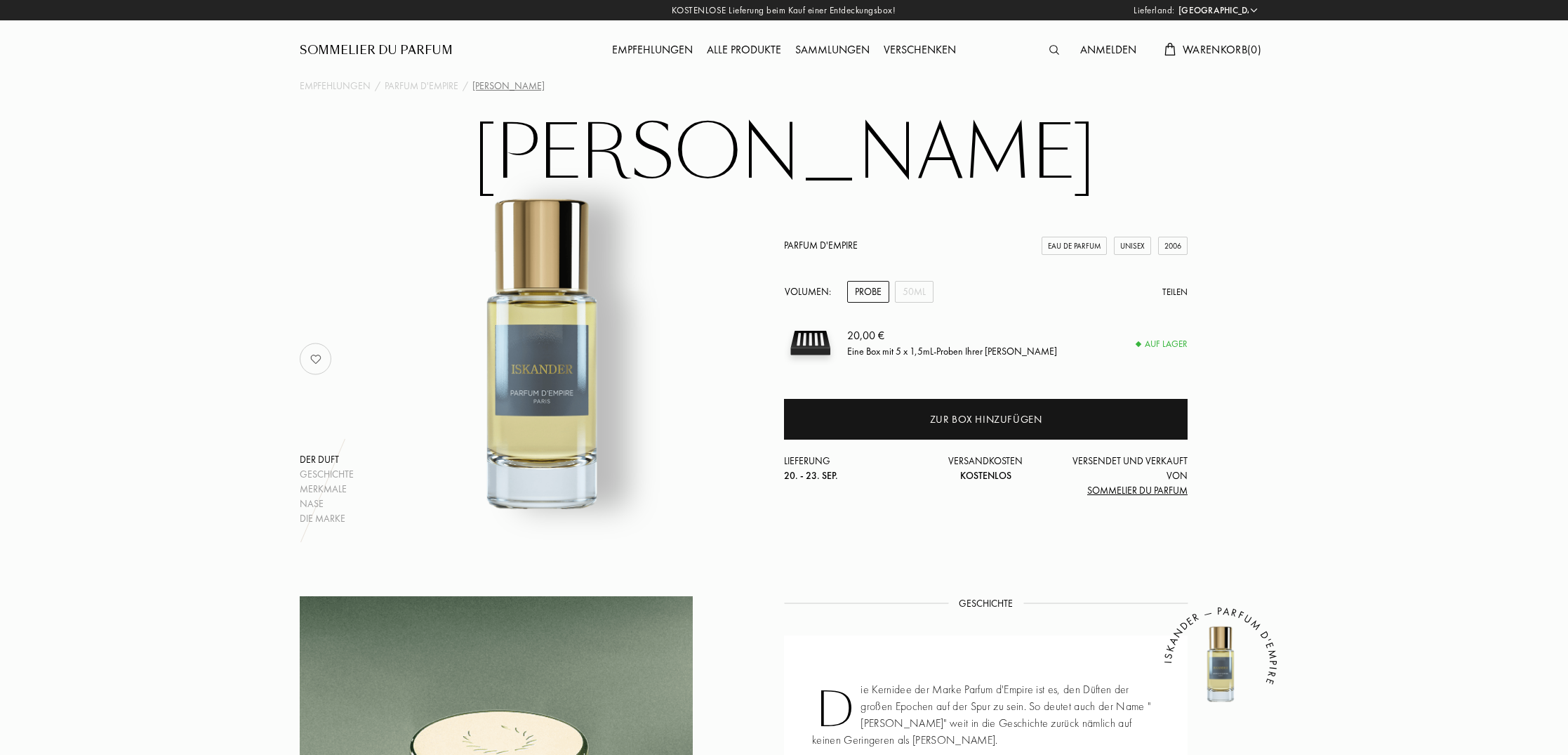
select select "DE"
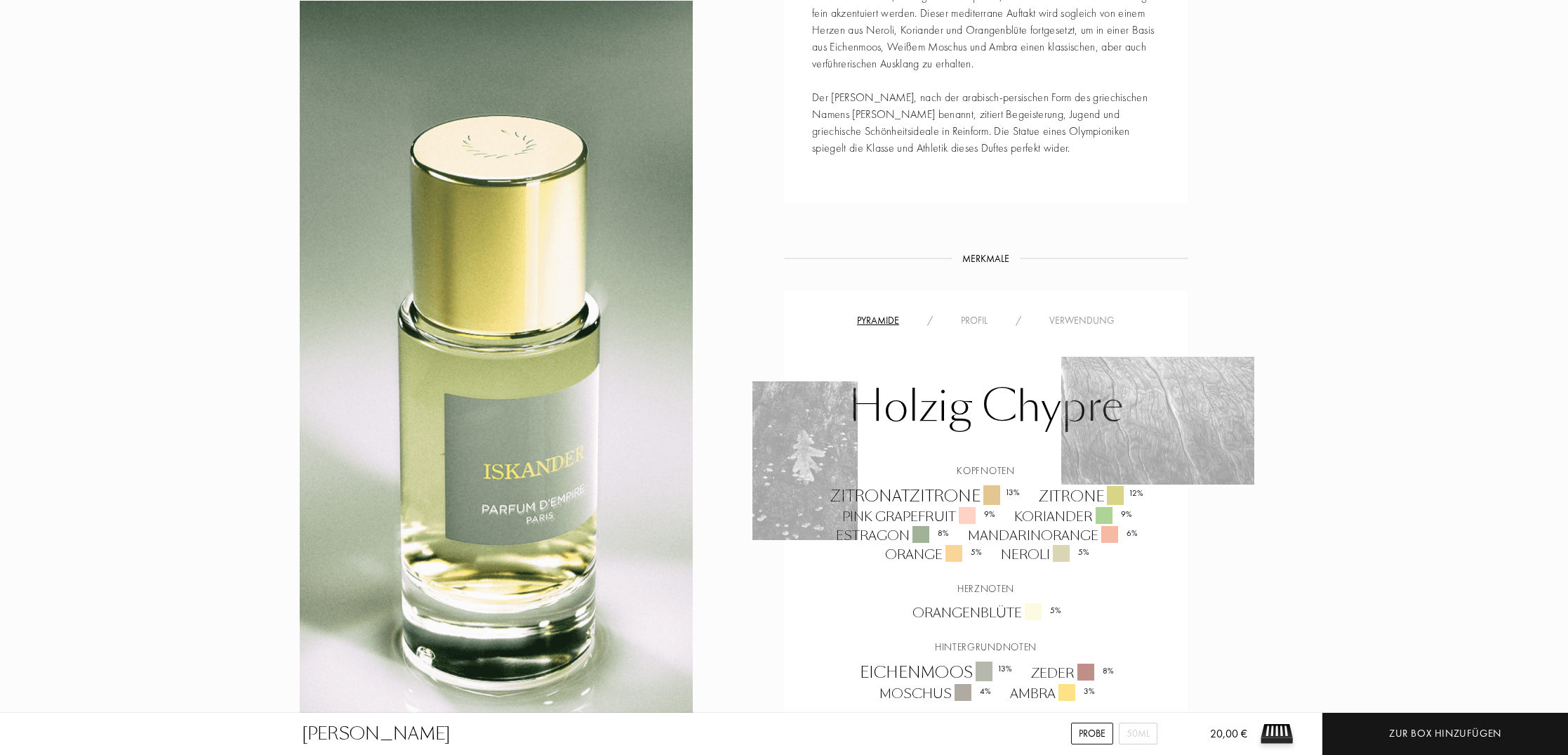
scroll to position [789, 0]
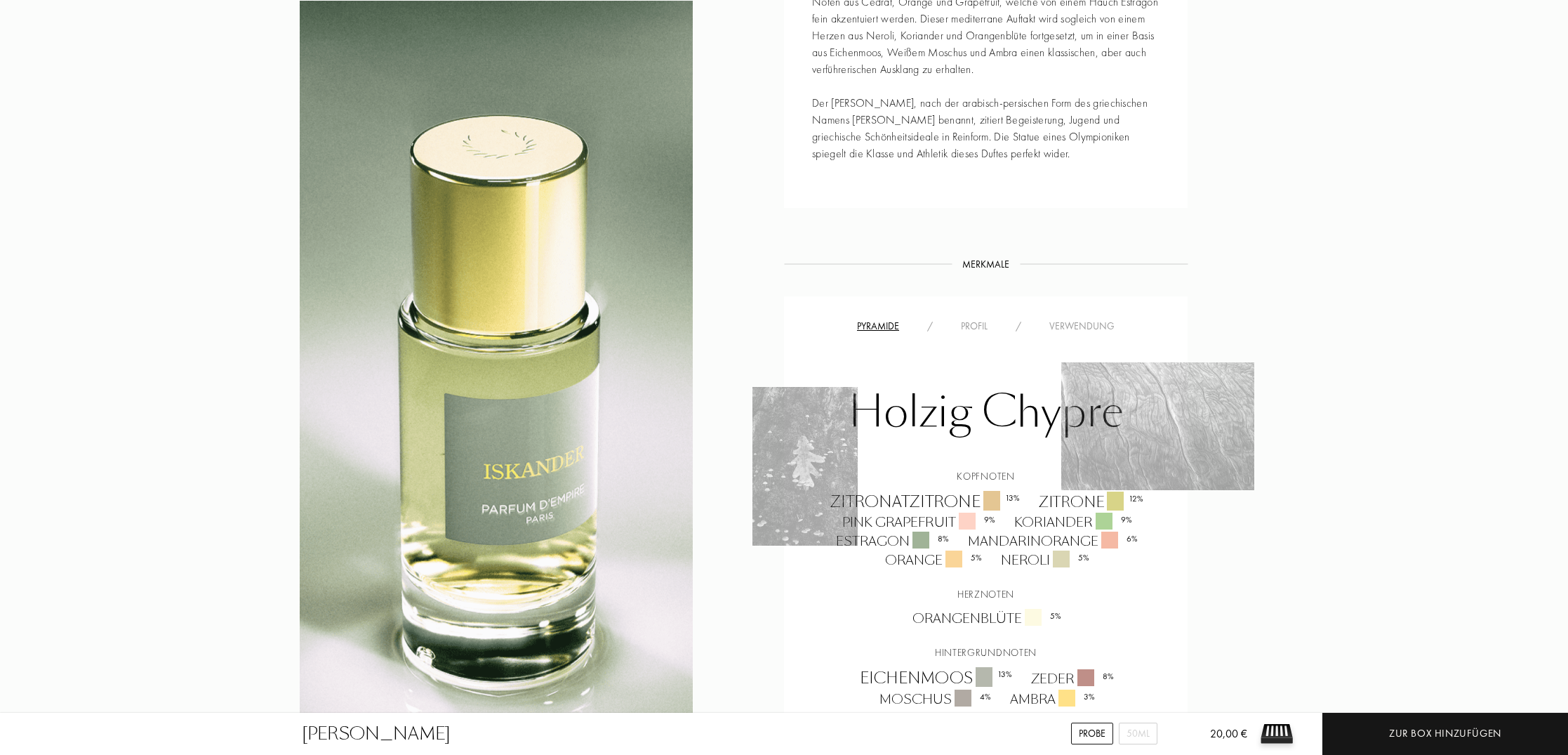
click at [615, 344] on div at bounding box center [496, 404] width 393 height 808
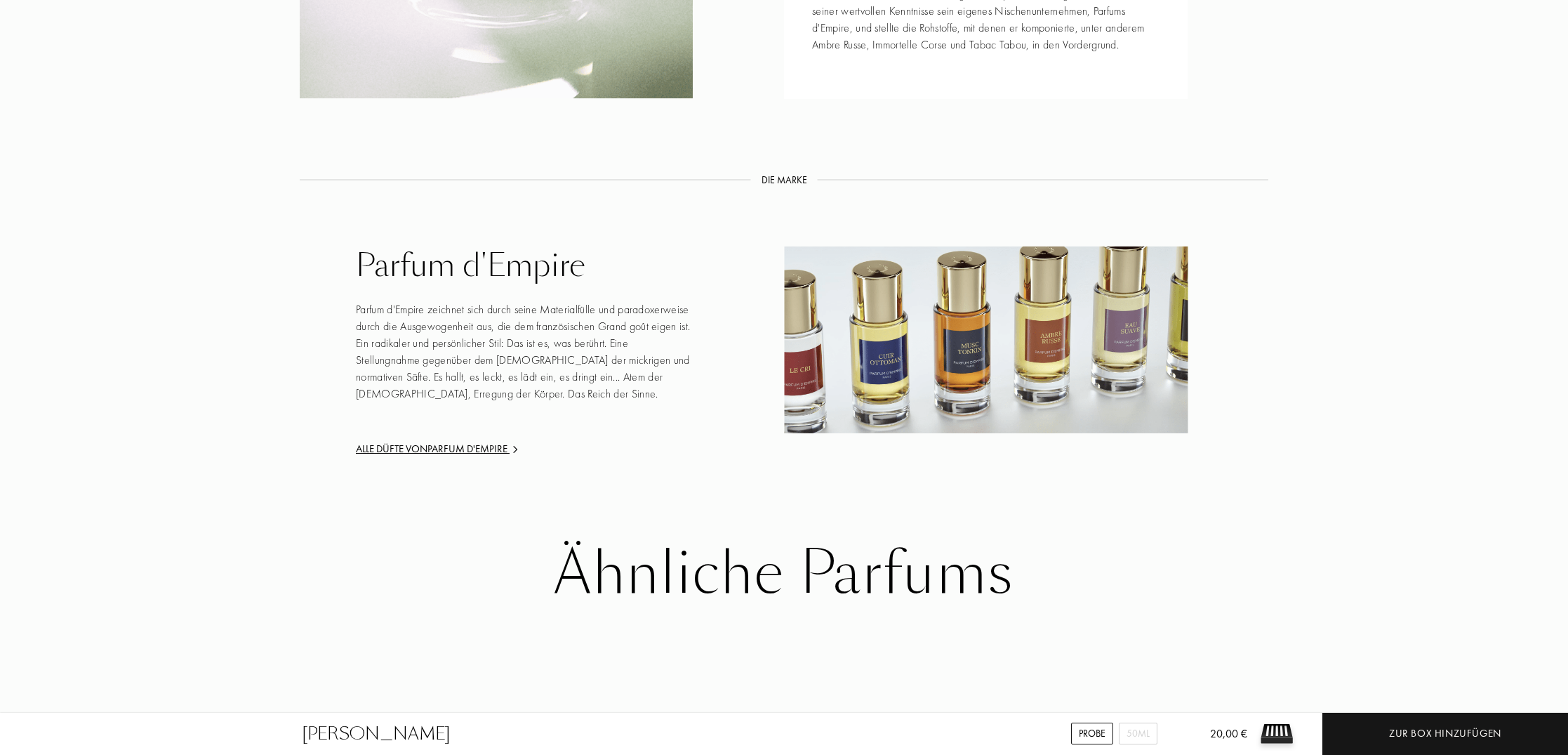
scroll to position [1925, 0]
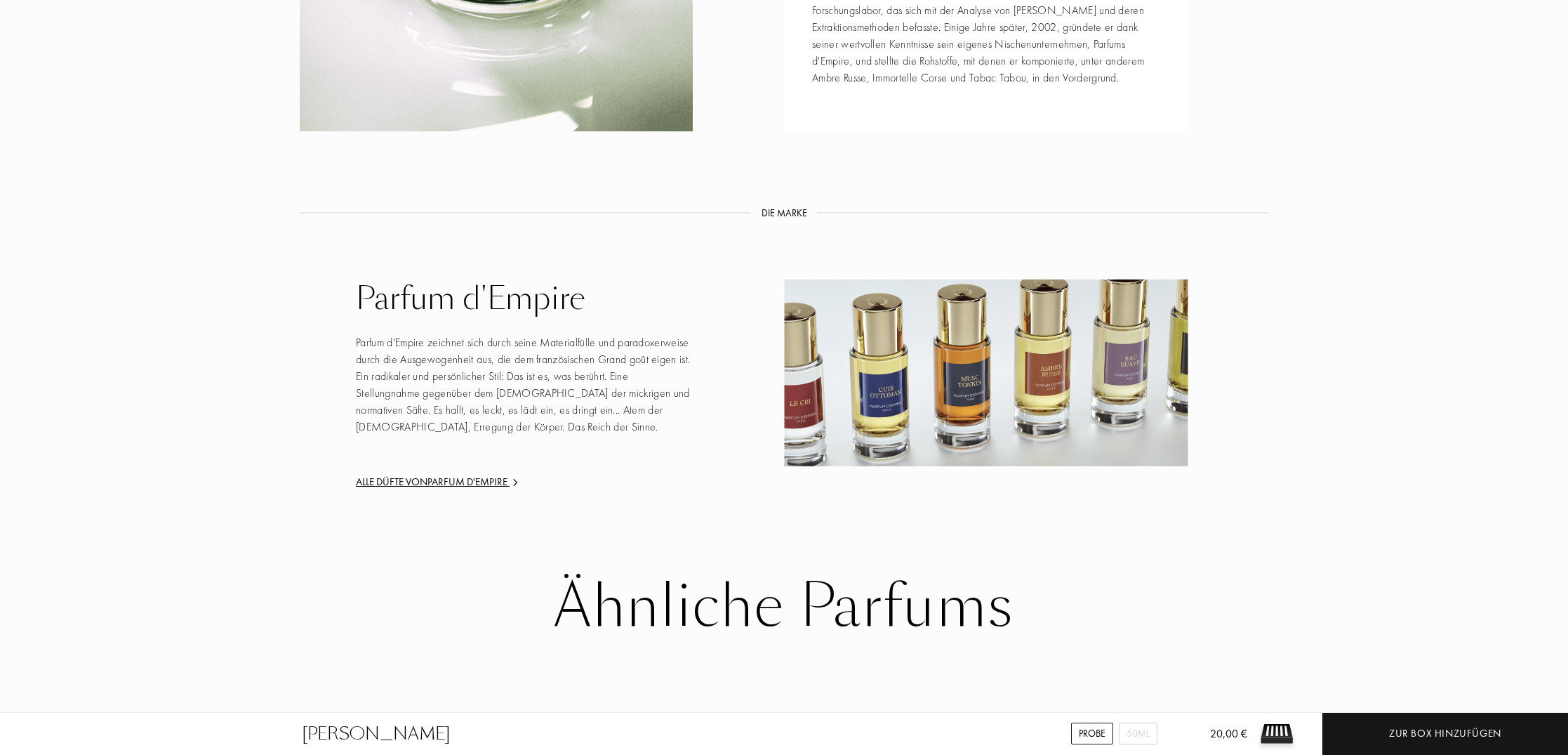
click at [461, 483] on div "Alle Düfte von Parfum d'Empire" at bounding box center [524, 482] width 337 height 16
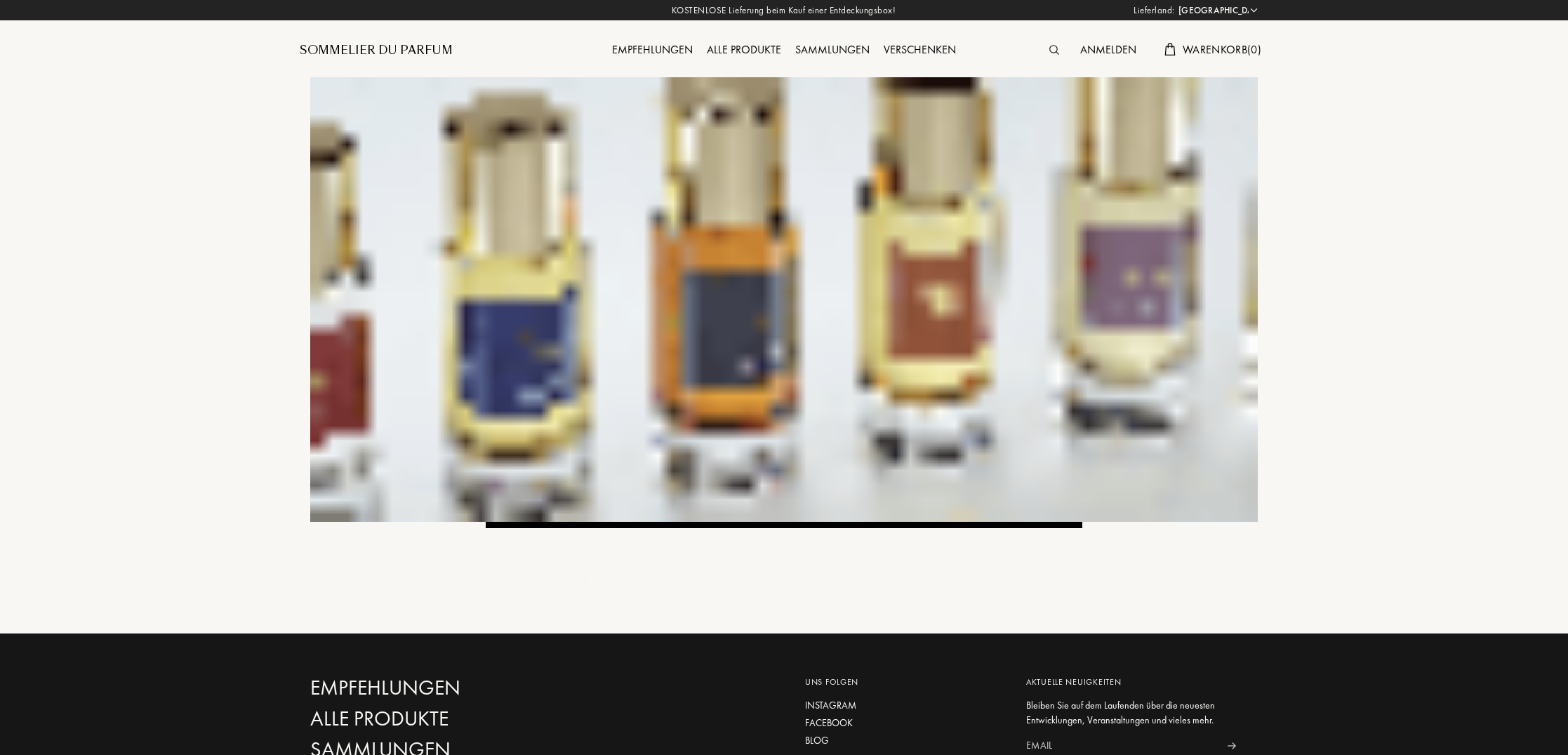
select select "DE"
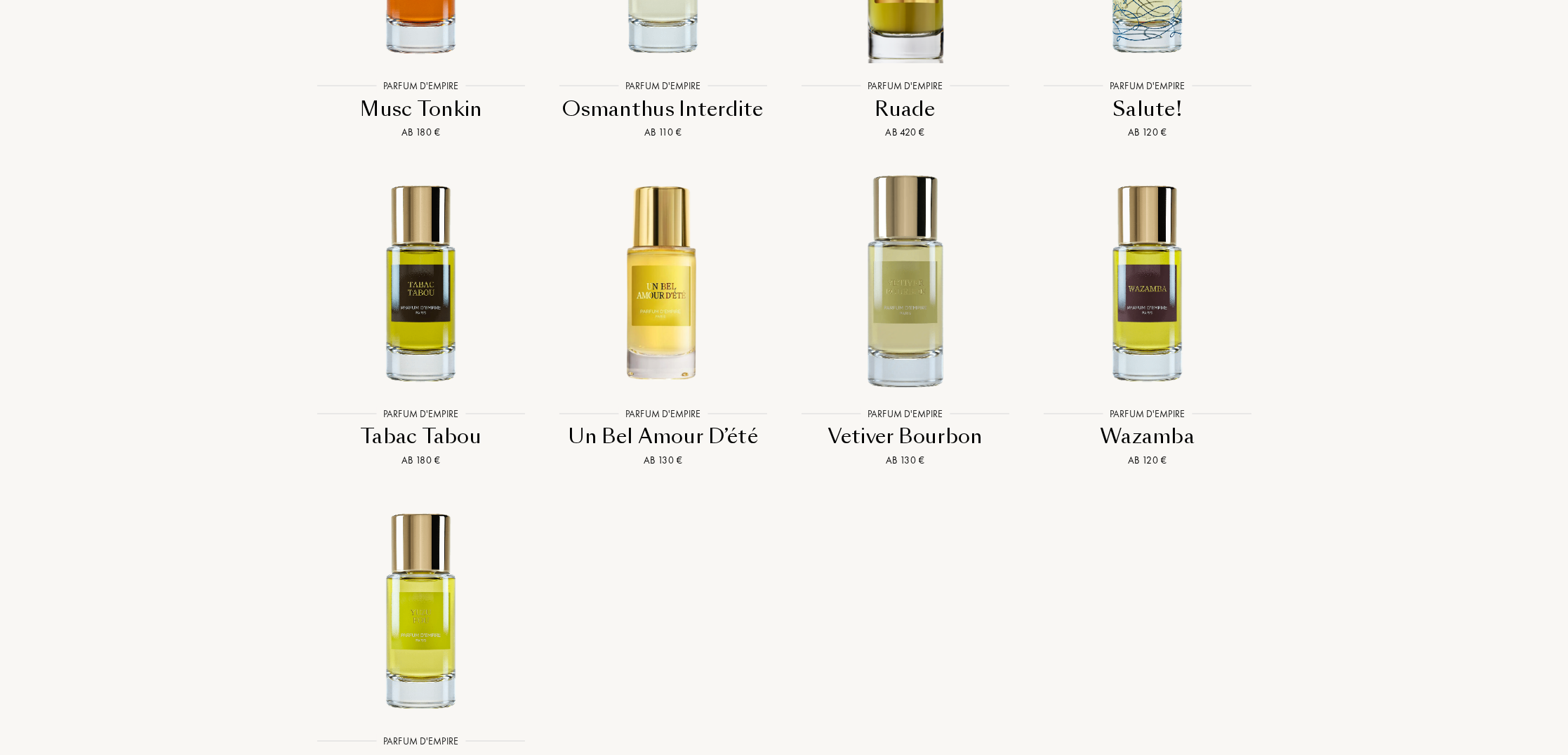
scroll to position [4385, 0]
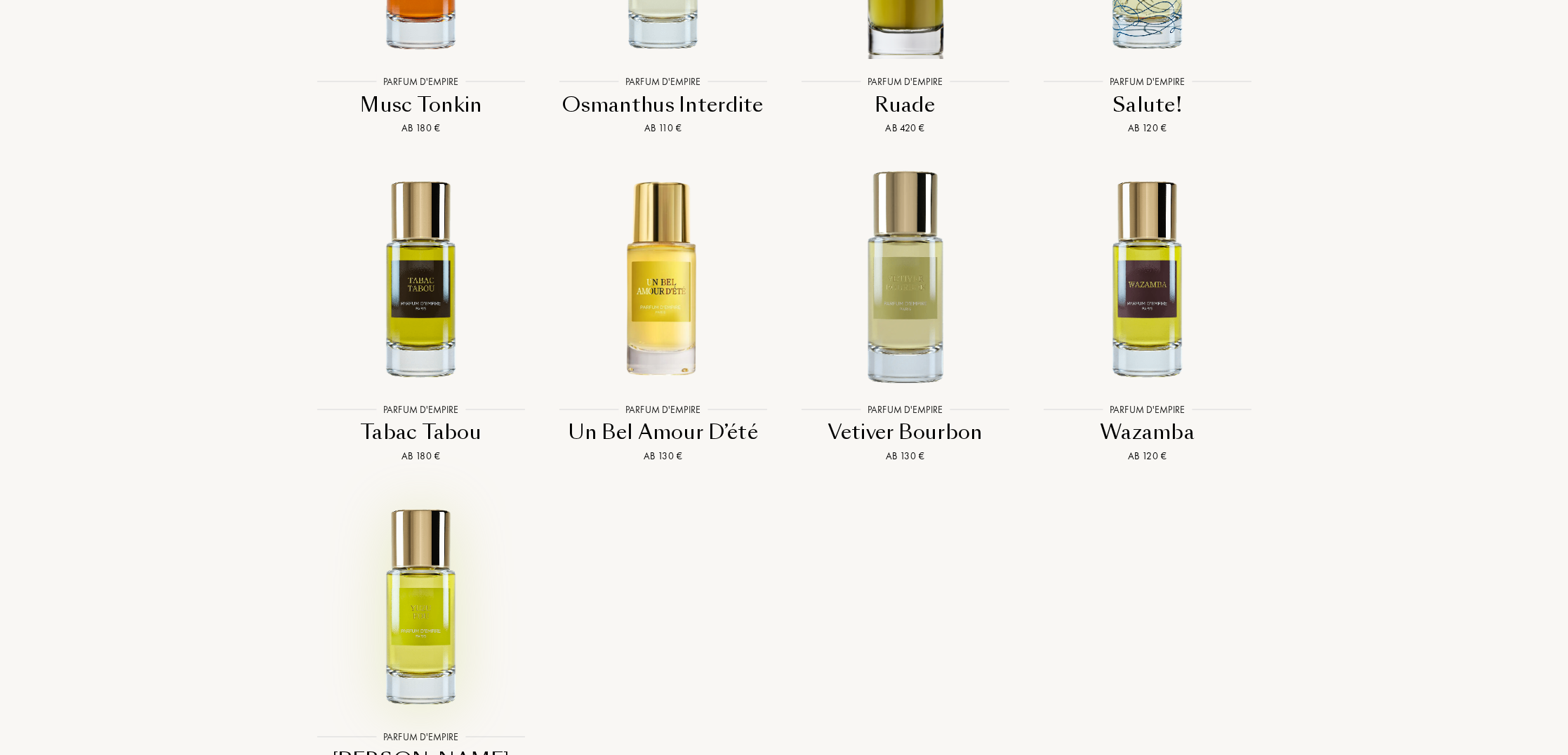
click at [412, 525] on img at bounding box center [421, 606] width 218 height 219
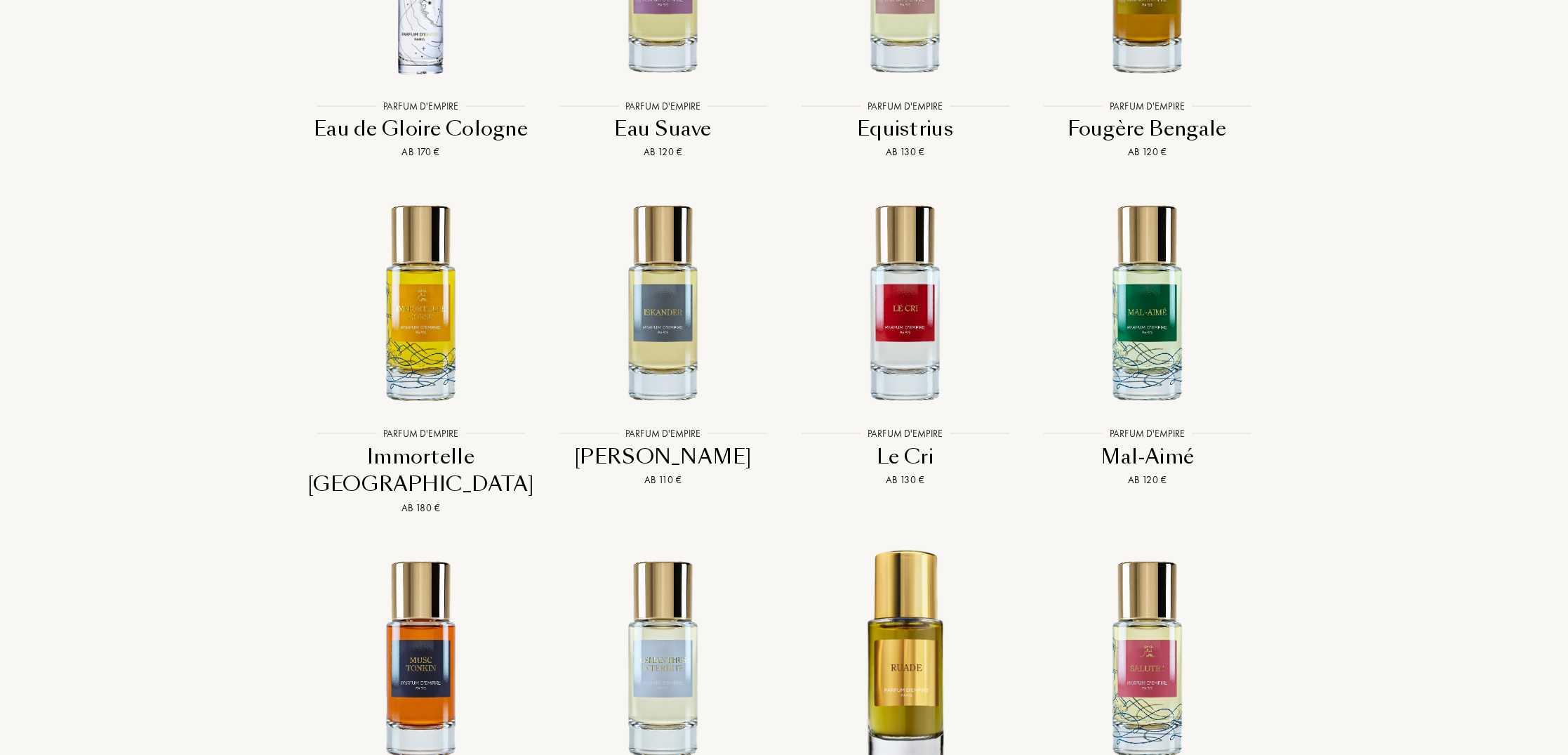
scroll to position [3666, 0]
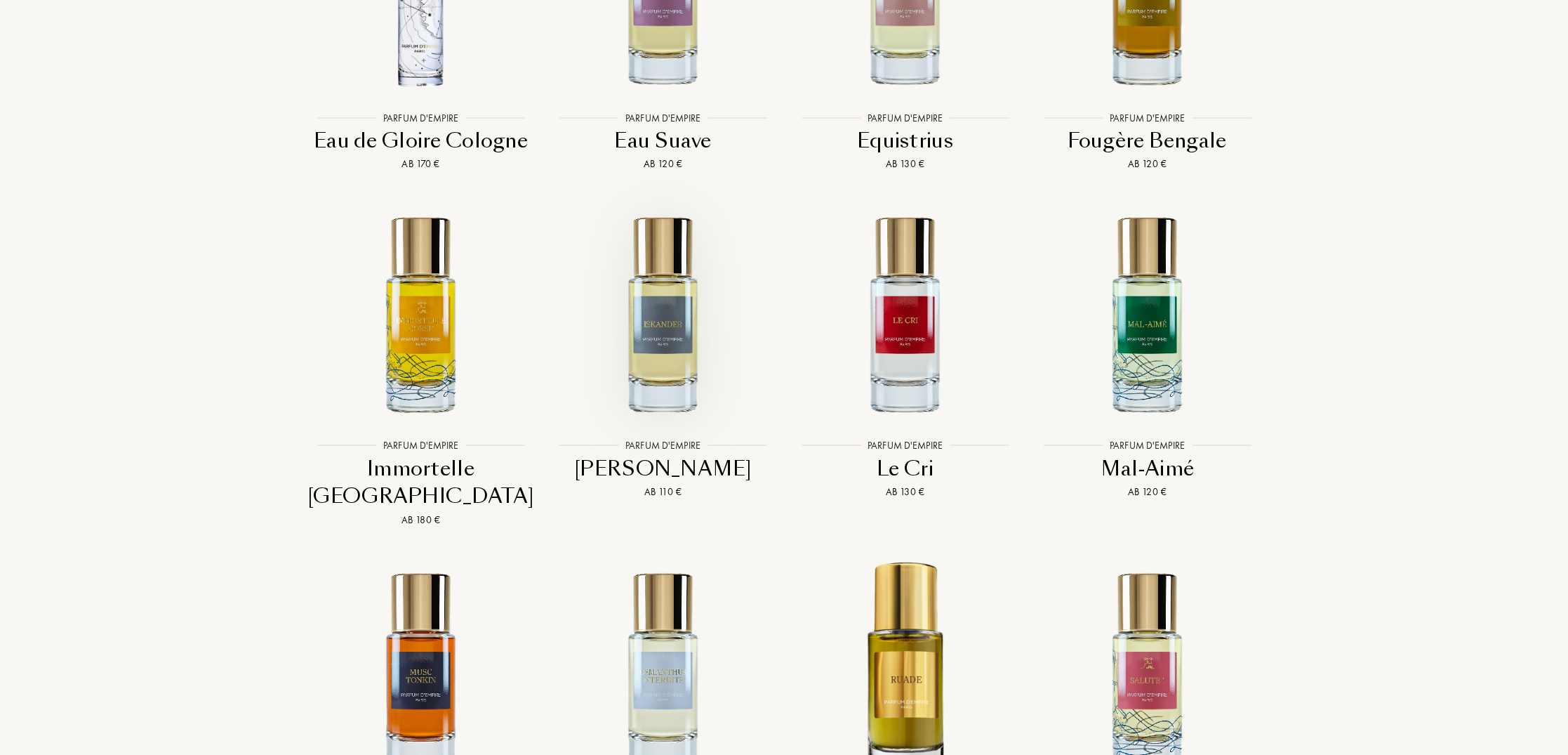
click at [655, 347] on img at bounding box center [663, 313] width 218 height 219
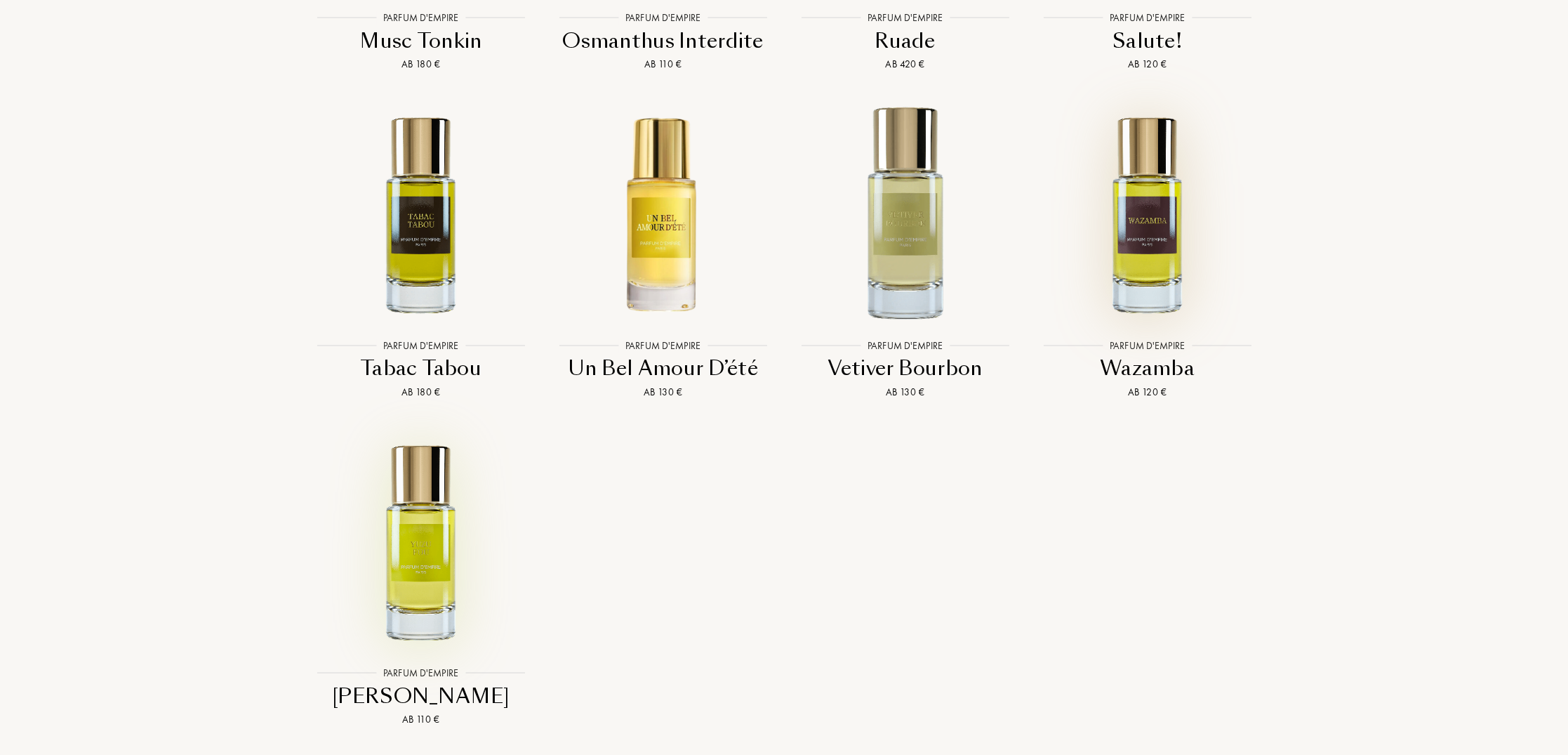
scroll to position [4452, 0]
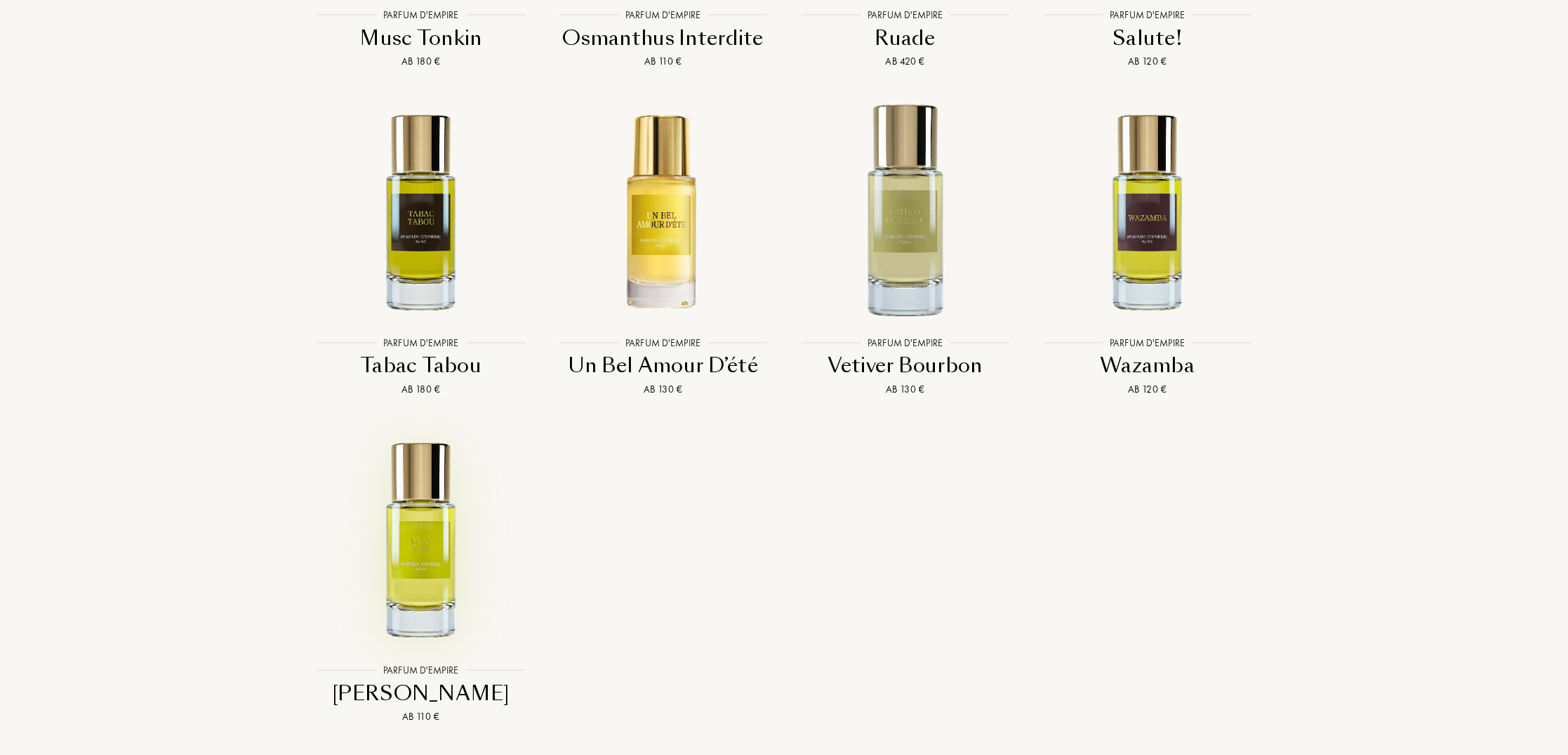
click at [430, 495] on img at bounding box center [421, 539] width 218 height 219
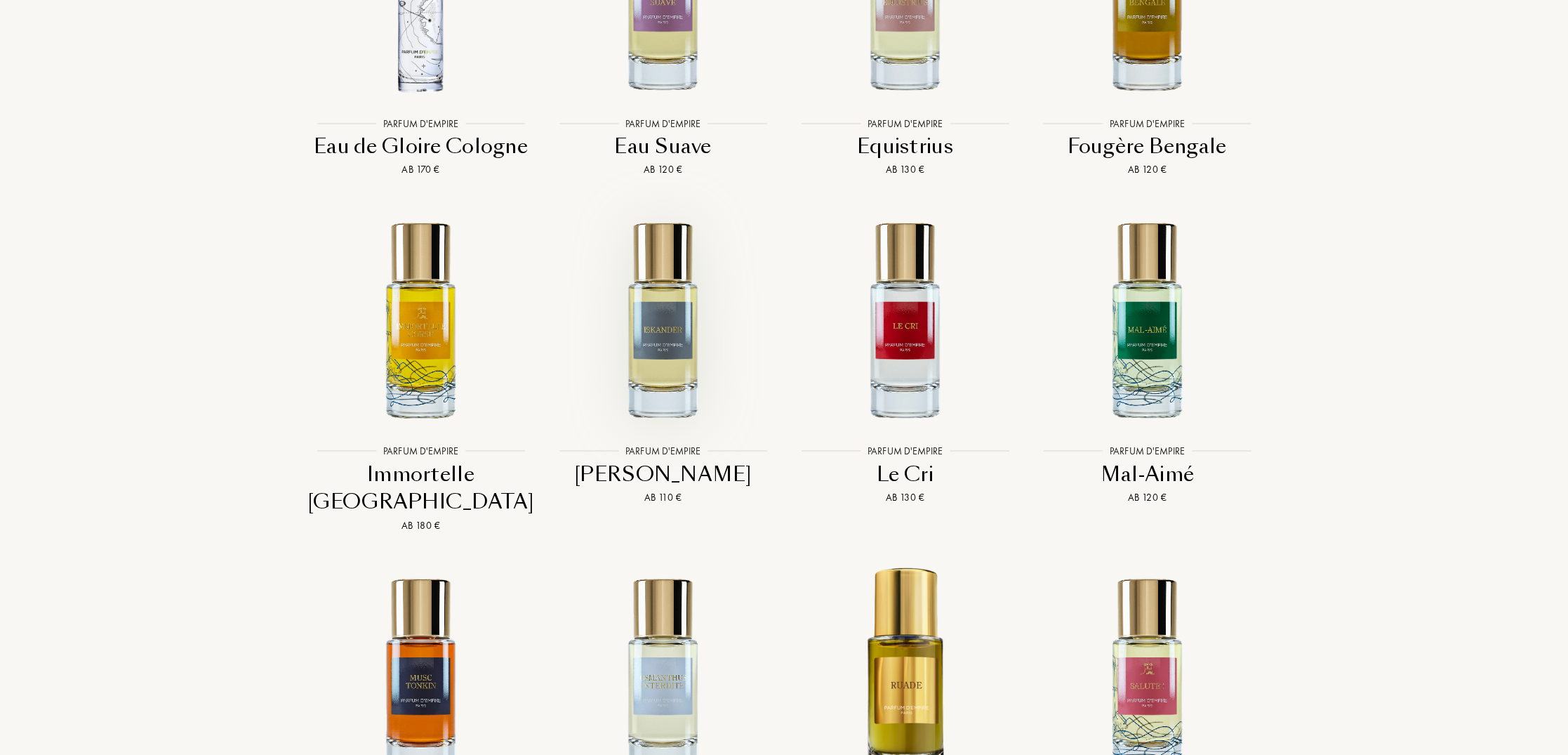
scroll to position [3633, 0]
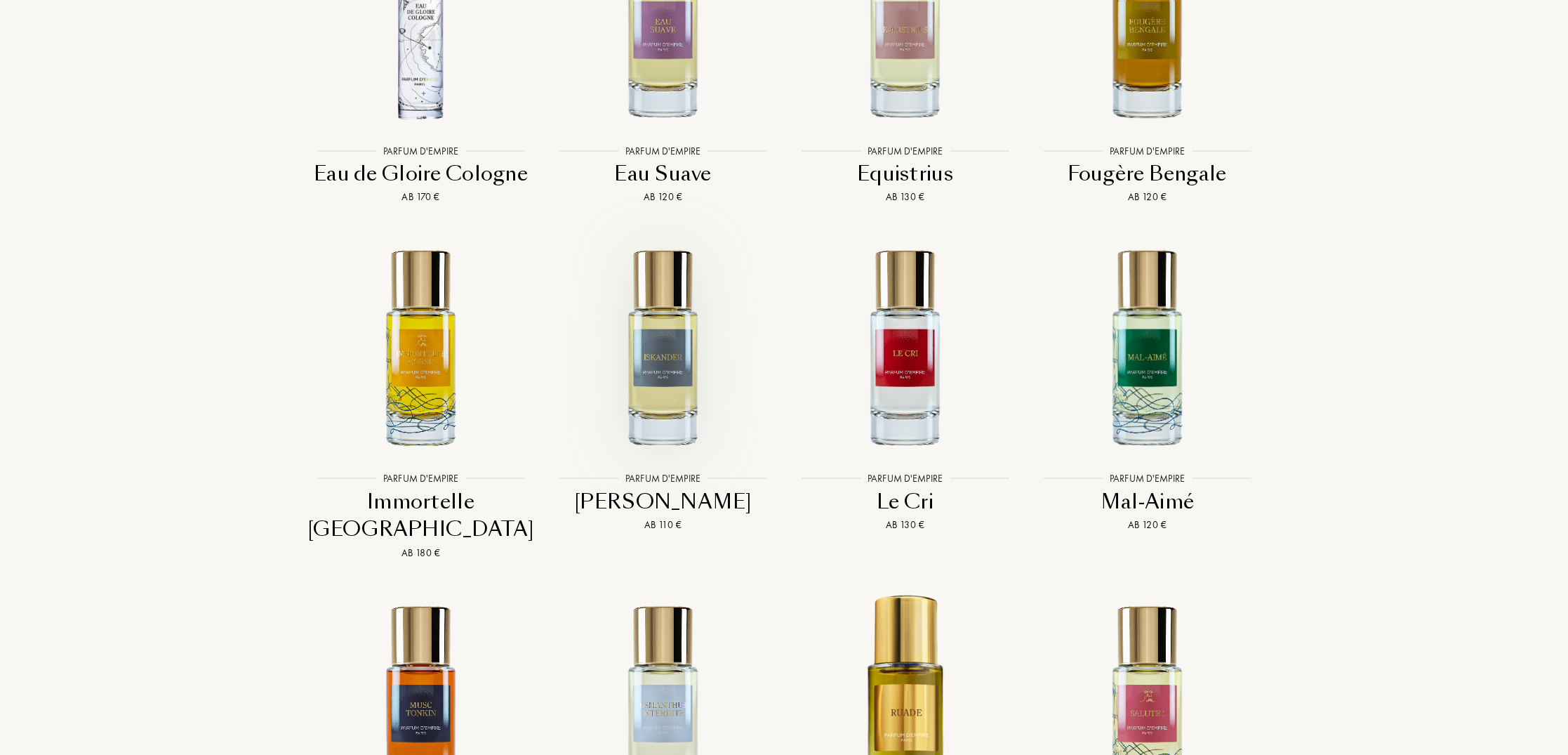
click at [670, 342] on img at bounding box center [663, 347] width 218 height 219
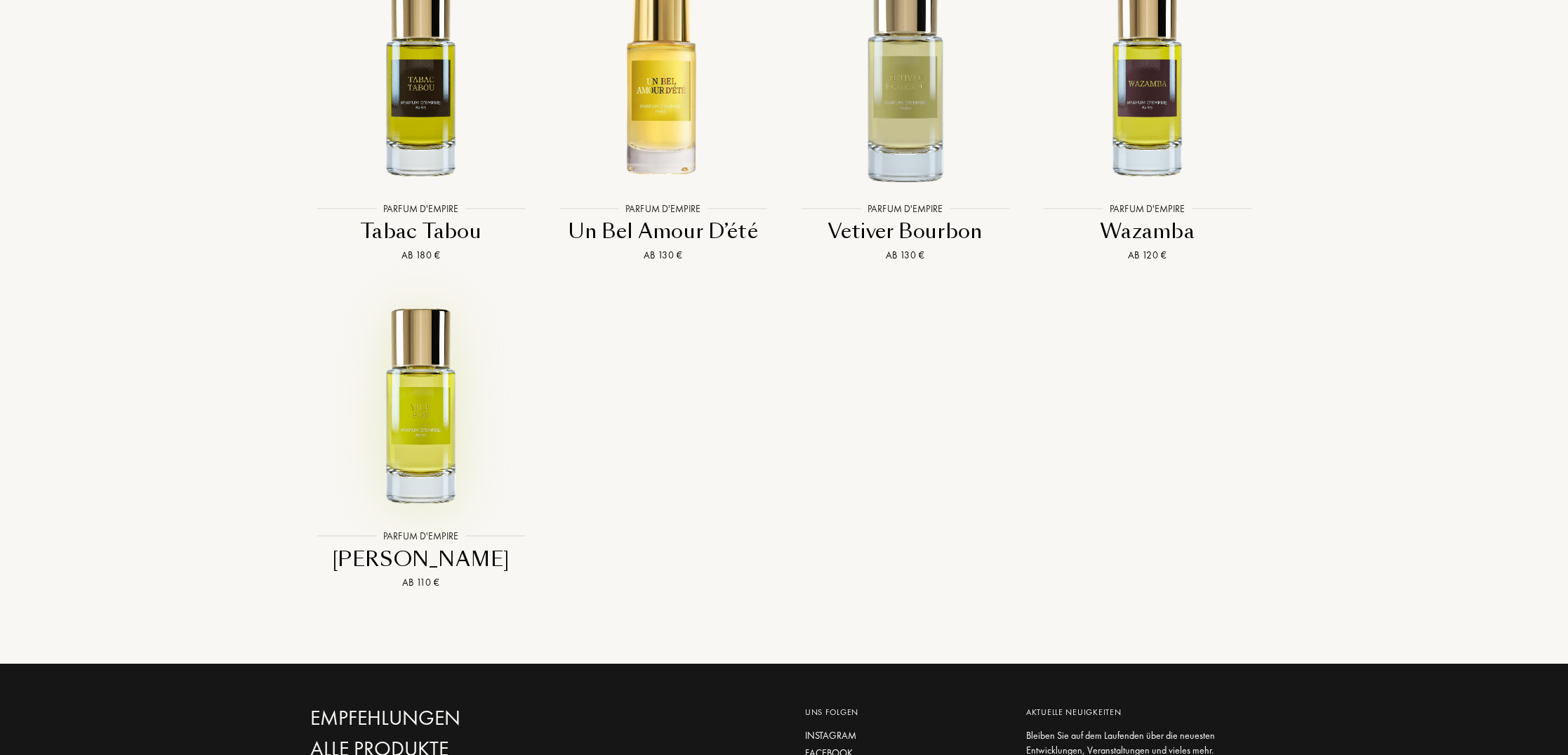
scroll to position [4590, 0]
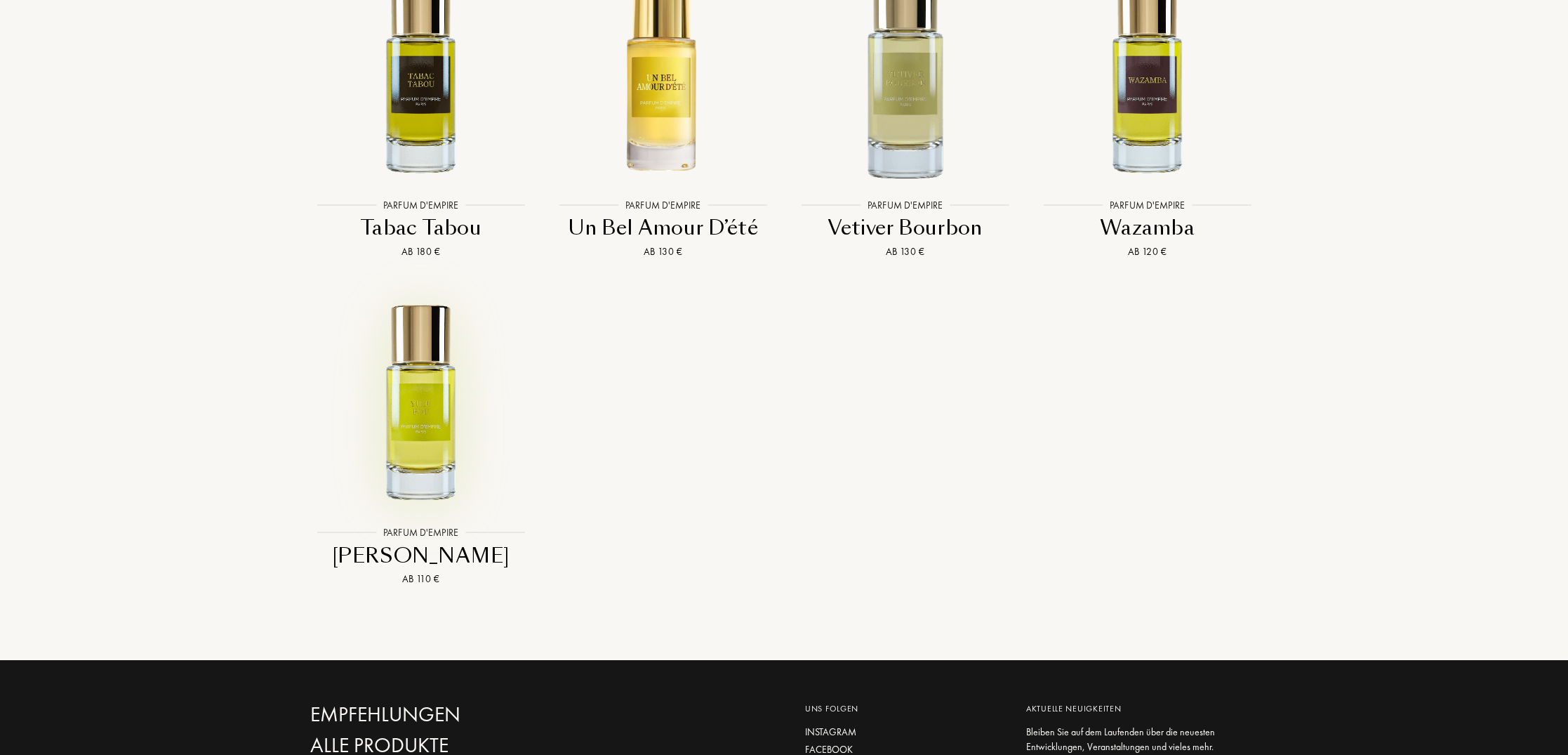
click at [432, 386] on img at bounding box center [421, 401] width 218 height 219
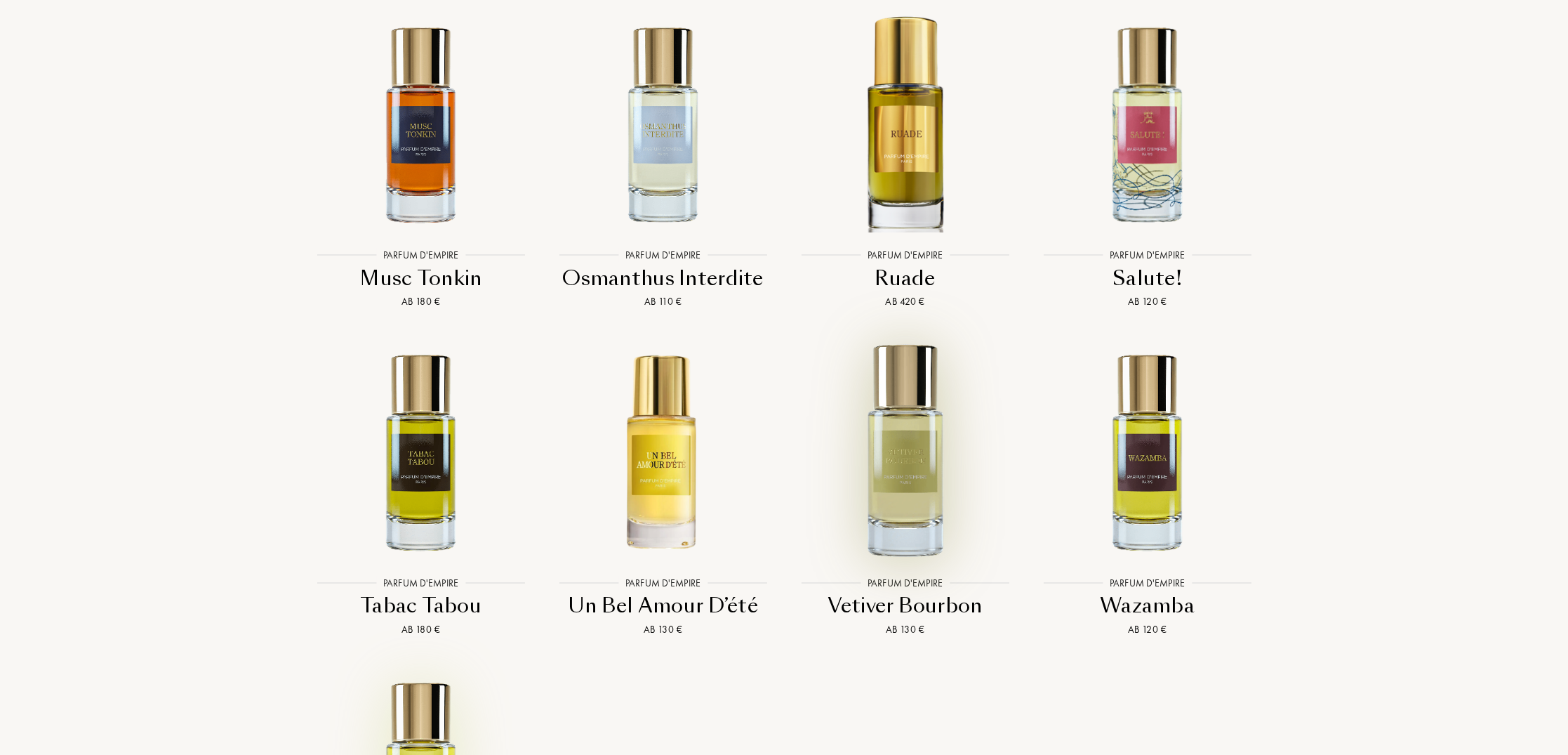
click at [902, 418] on img at bounding box center [905, 451] width 218 height 219
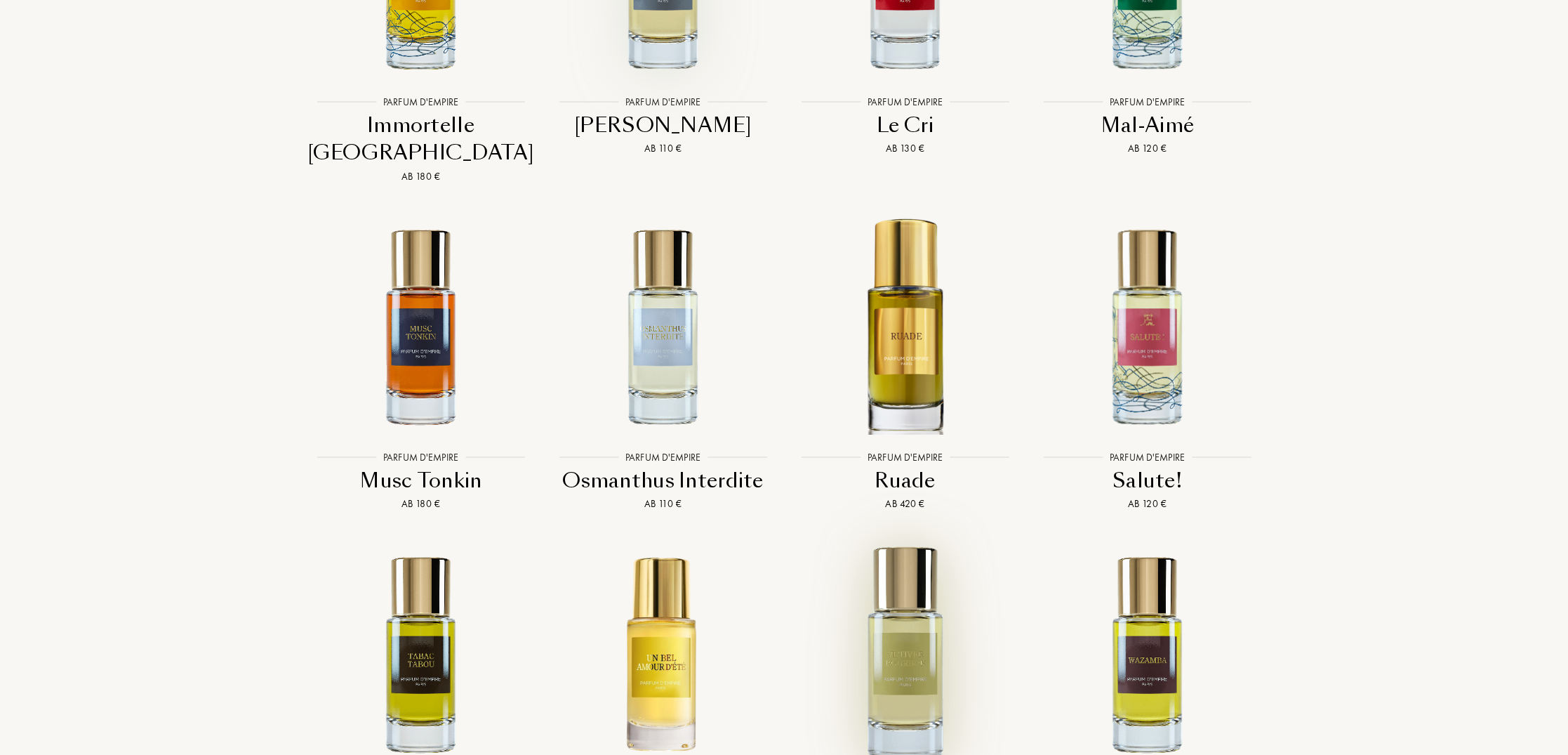
scroll to position [4009, 0]
click at [663, 315] on img at bounding box center [663, 327] width 218 height 219
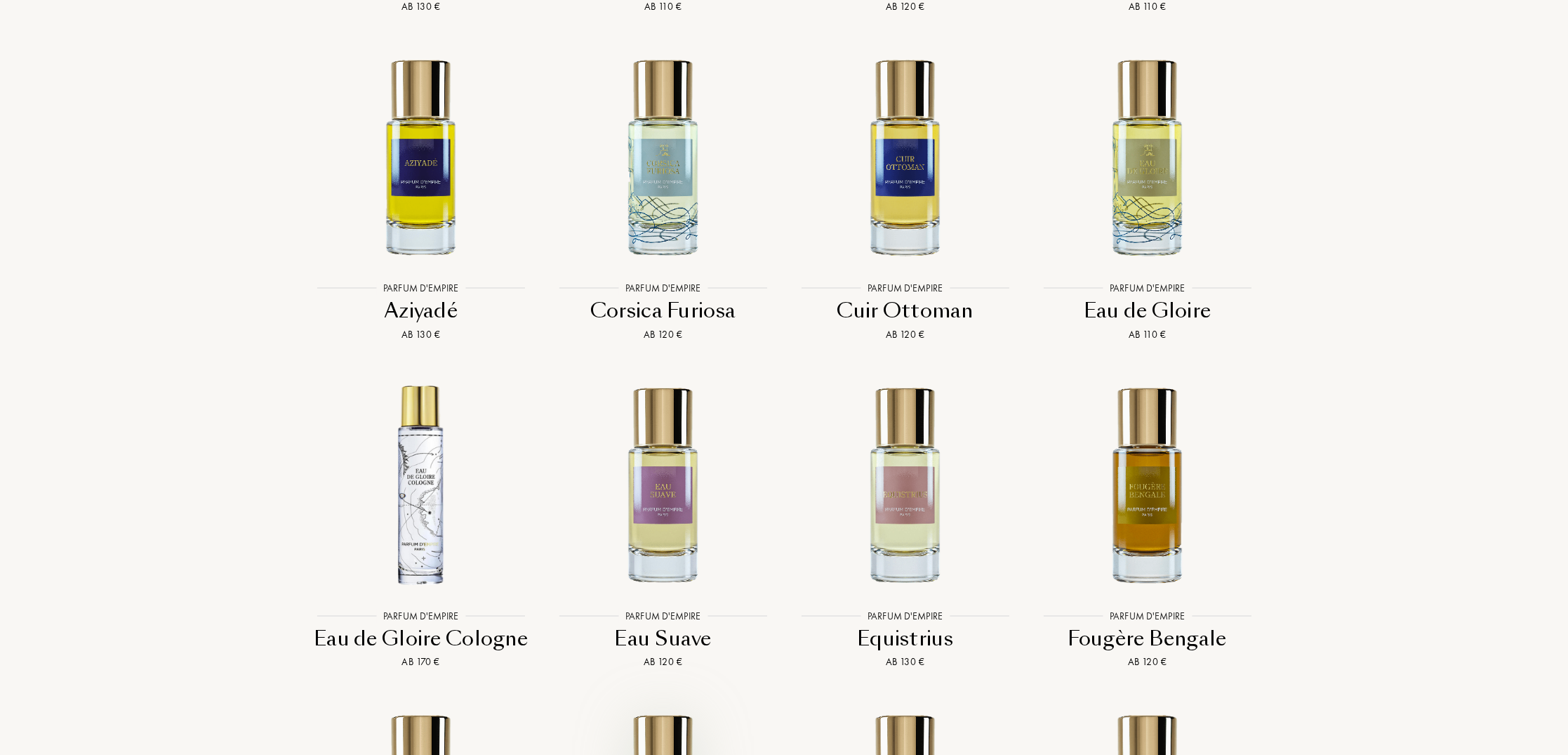
scroll to position [3167, 0]
click at [657, 173] on img at bounding box center [663, 157] width 218 height 219
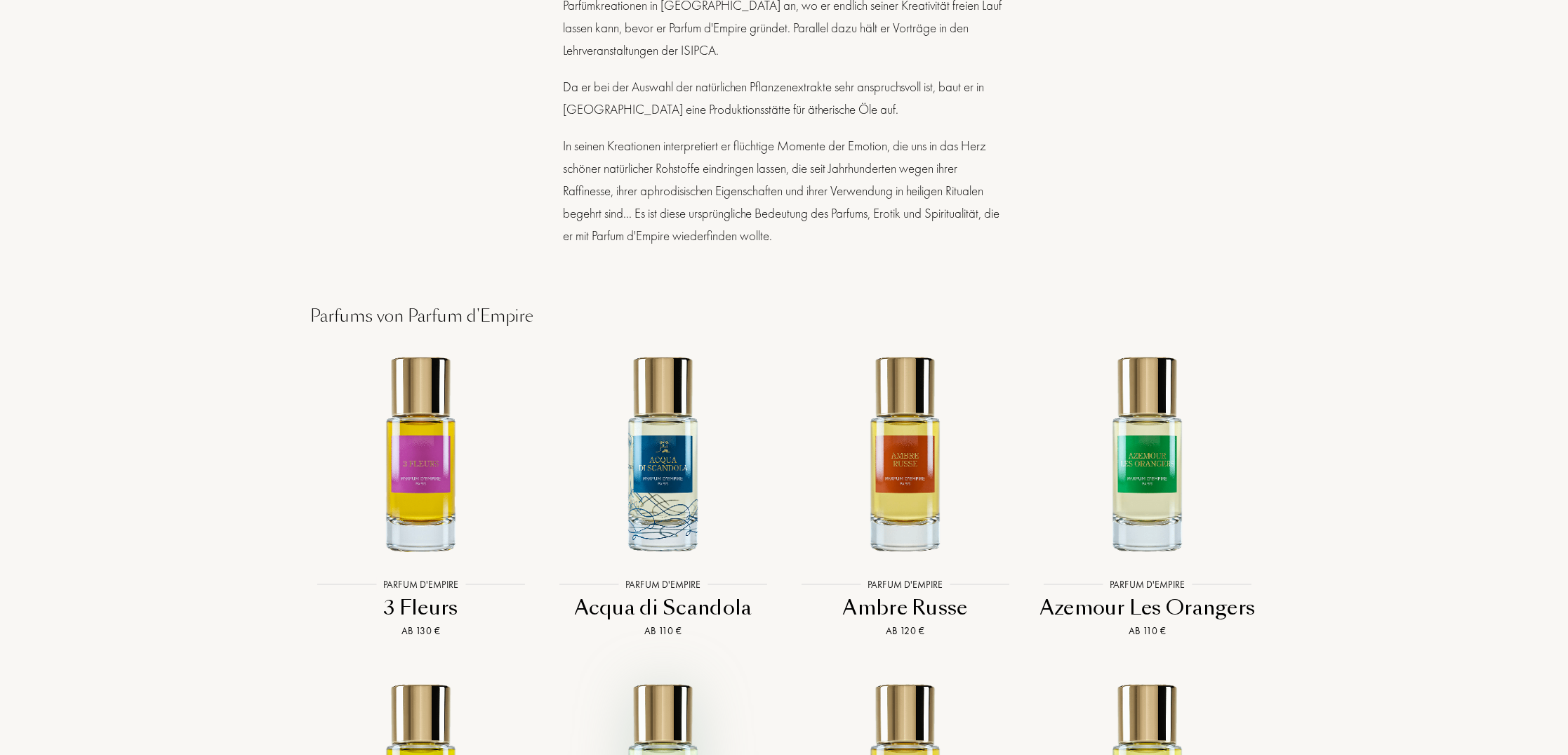
scroll to position [2537, 0]
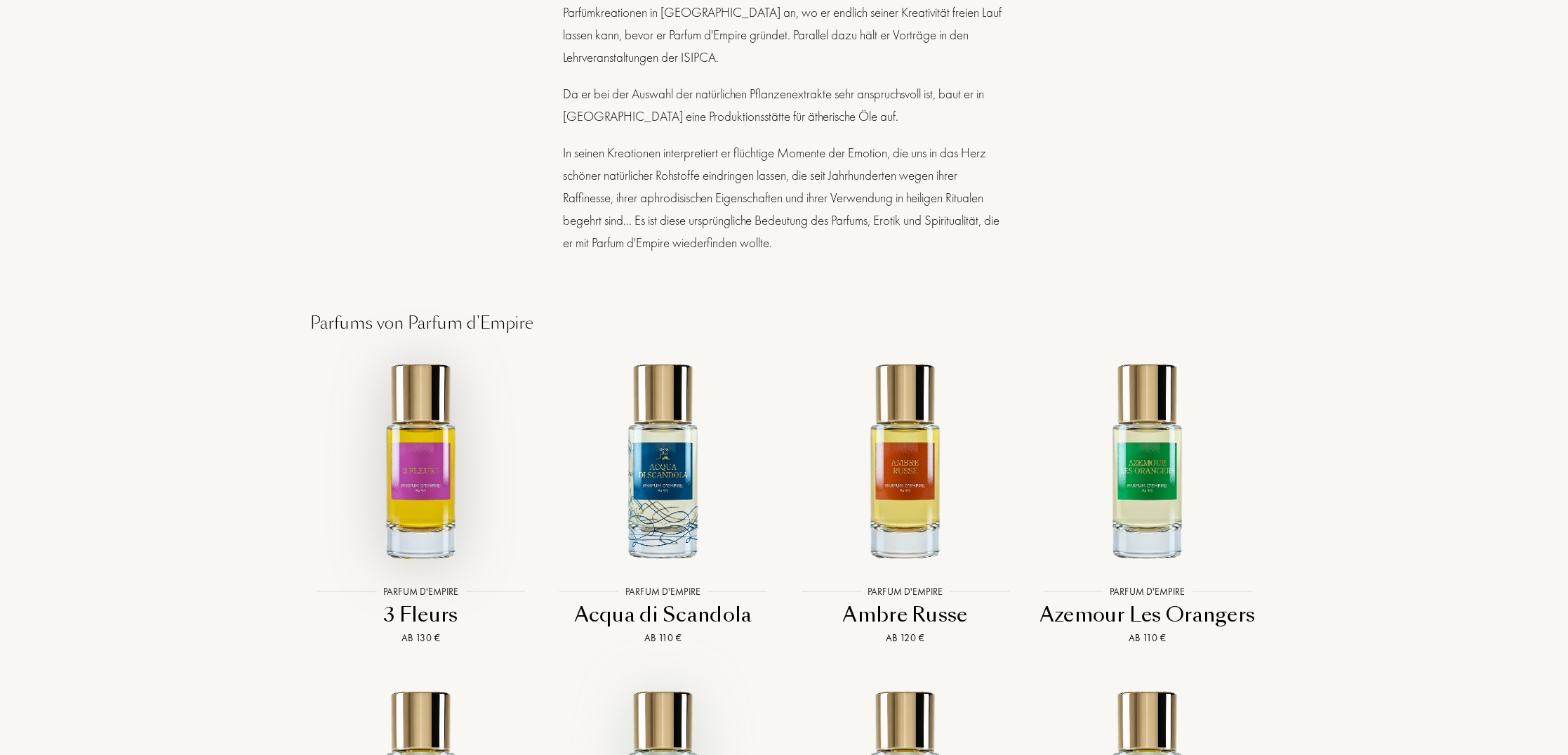
click at [423, 453] on img at bounding box center [421, 460] width 218 height 219
click at [1150, 460] on img at bounding box center [1147, 460] width 218 height 219
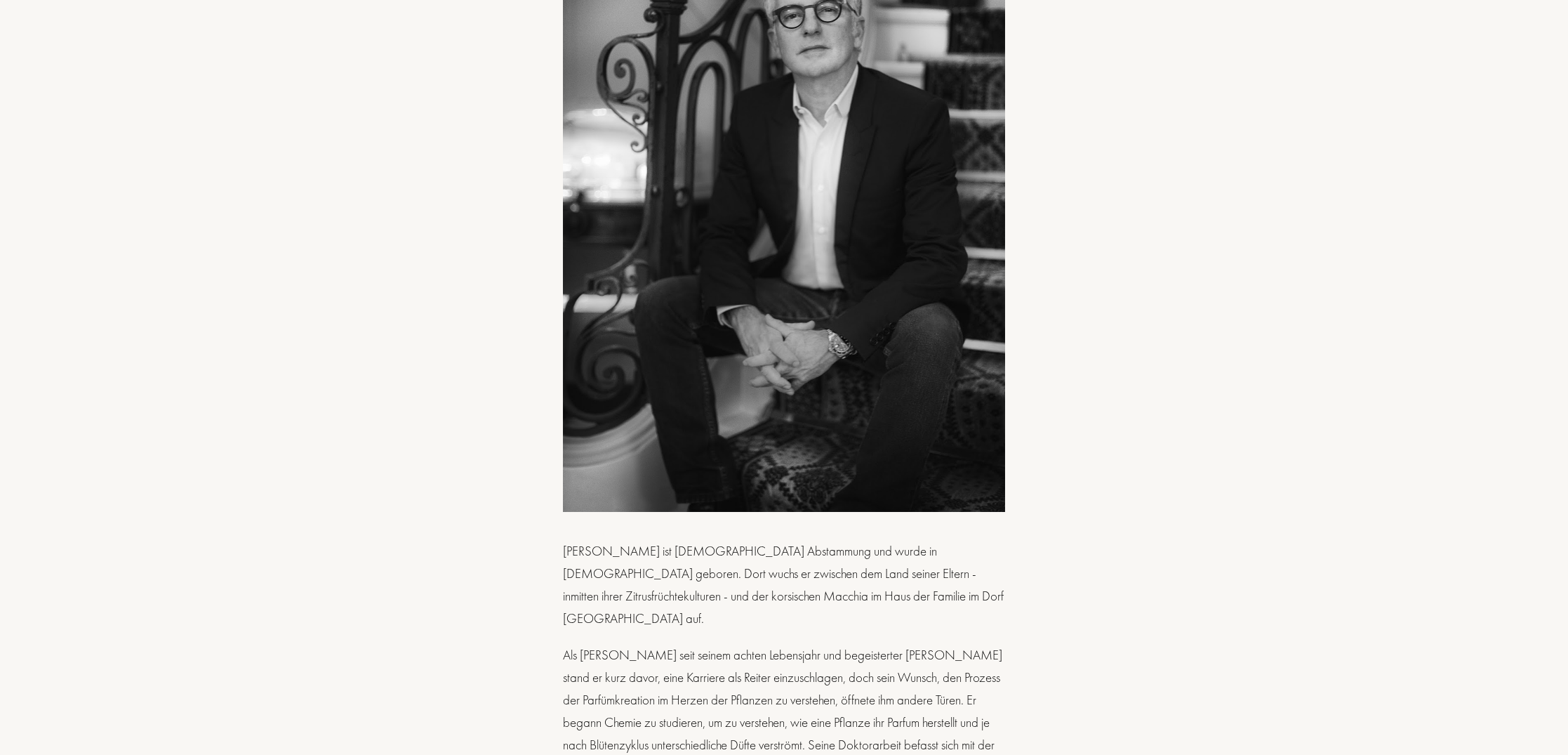
scroll to position [1504, 0]
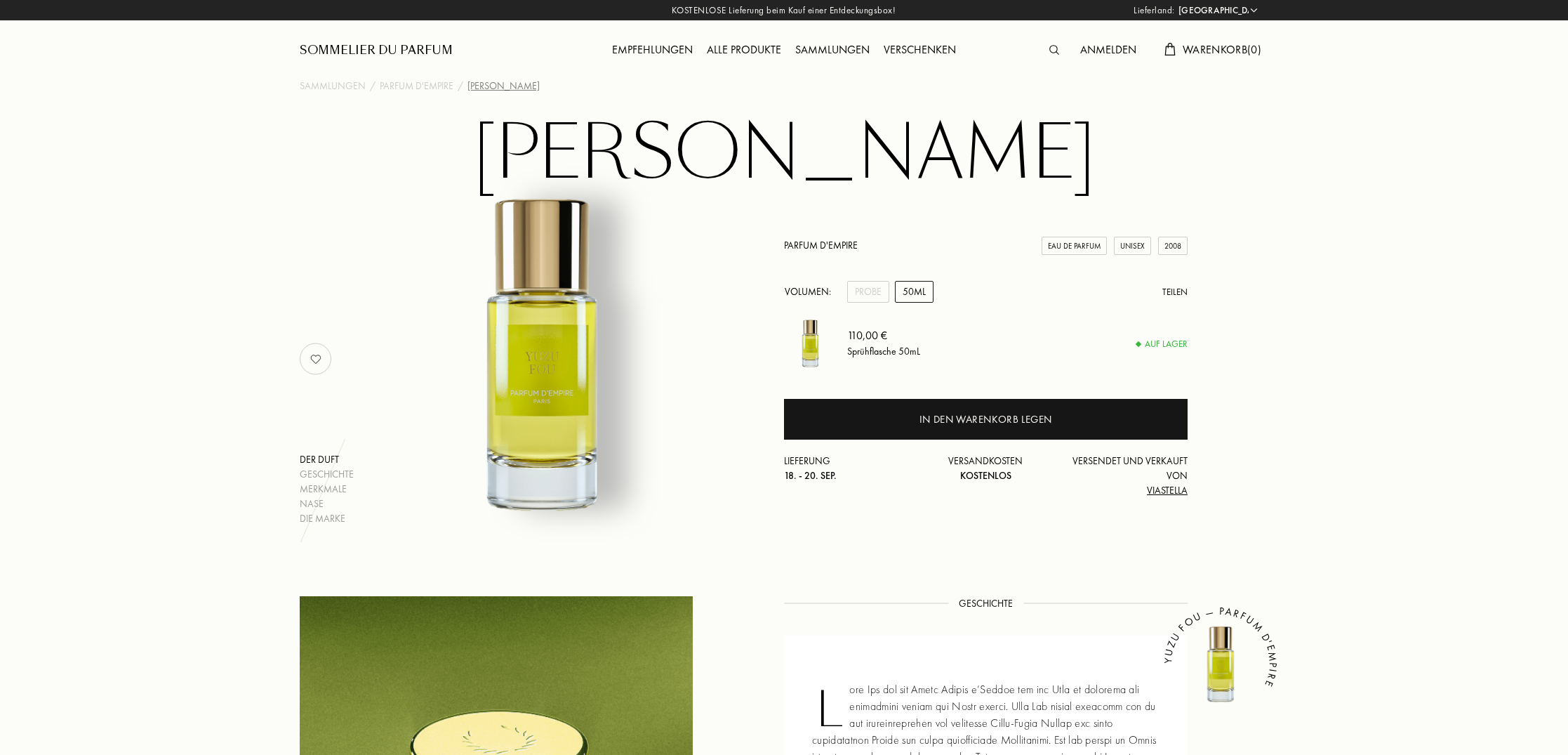
select select "DE"
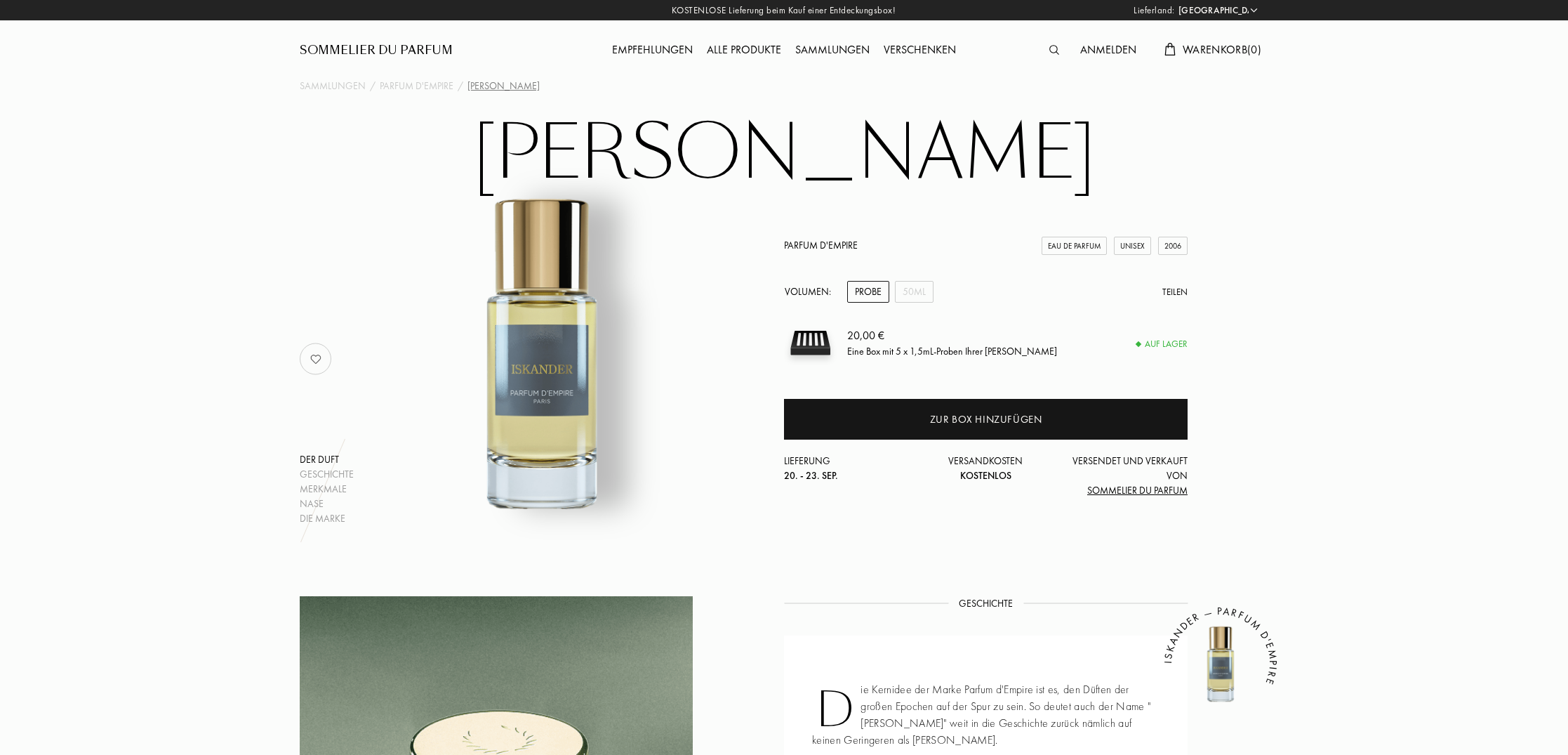
select select "DE"
click at [329, 459] on div "Der Duft" at bounding box center [326, 460] width 54 height 15
click at [323, 490] on div "Merkmale" at bounding box center [326, 489] width 54 height 15
click at [322, 492] on div "Merkmale" at bounding box center [326, 489] width 54 height 15
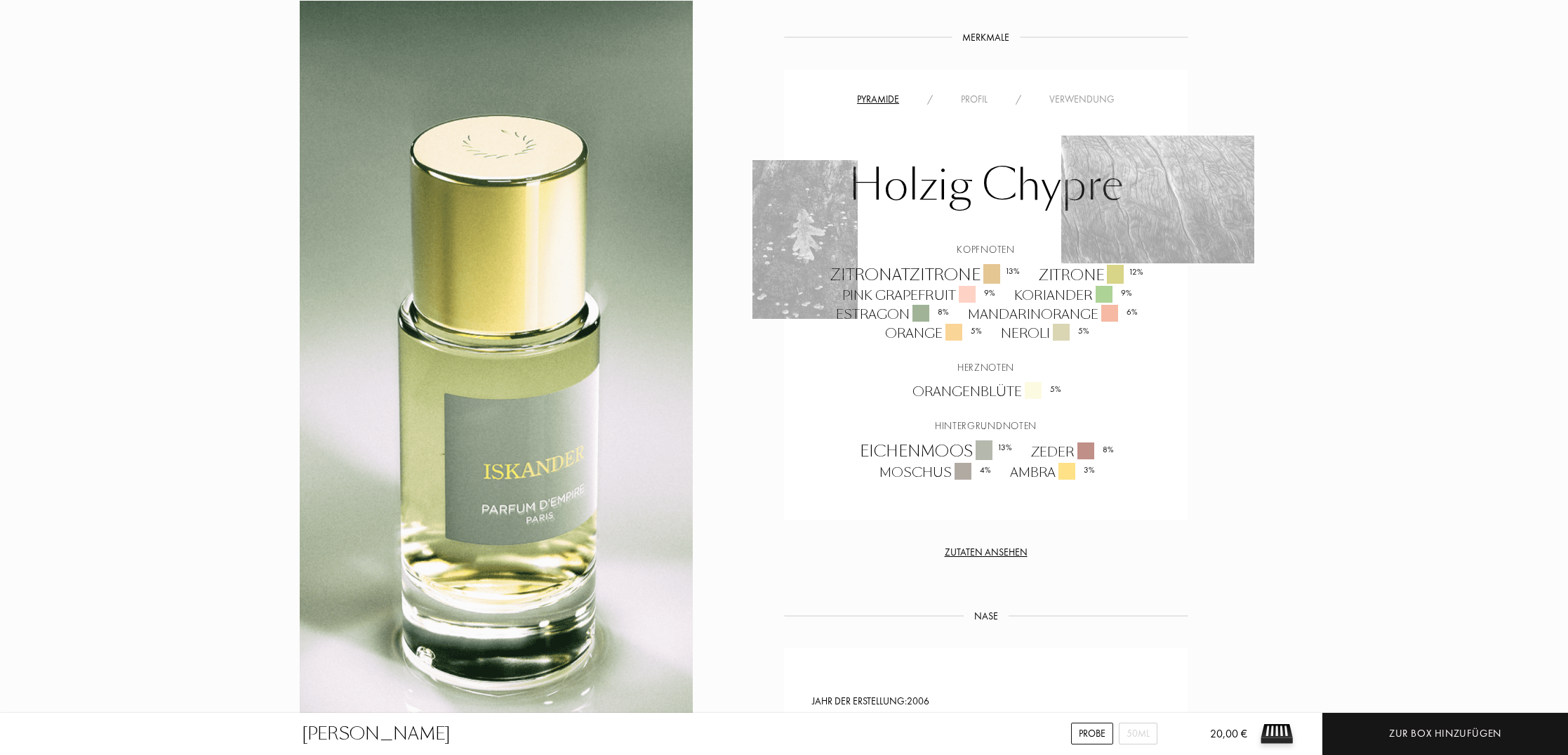
scroll to position [1018, 0]
click at [980, 94] on div "Profil" at bounding box center [974, 97] width 54 height 15
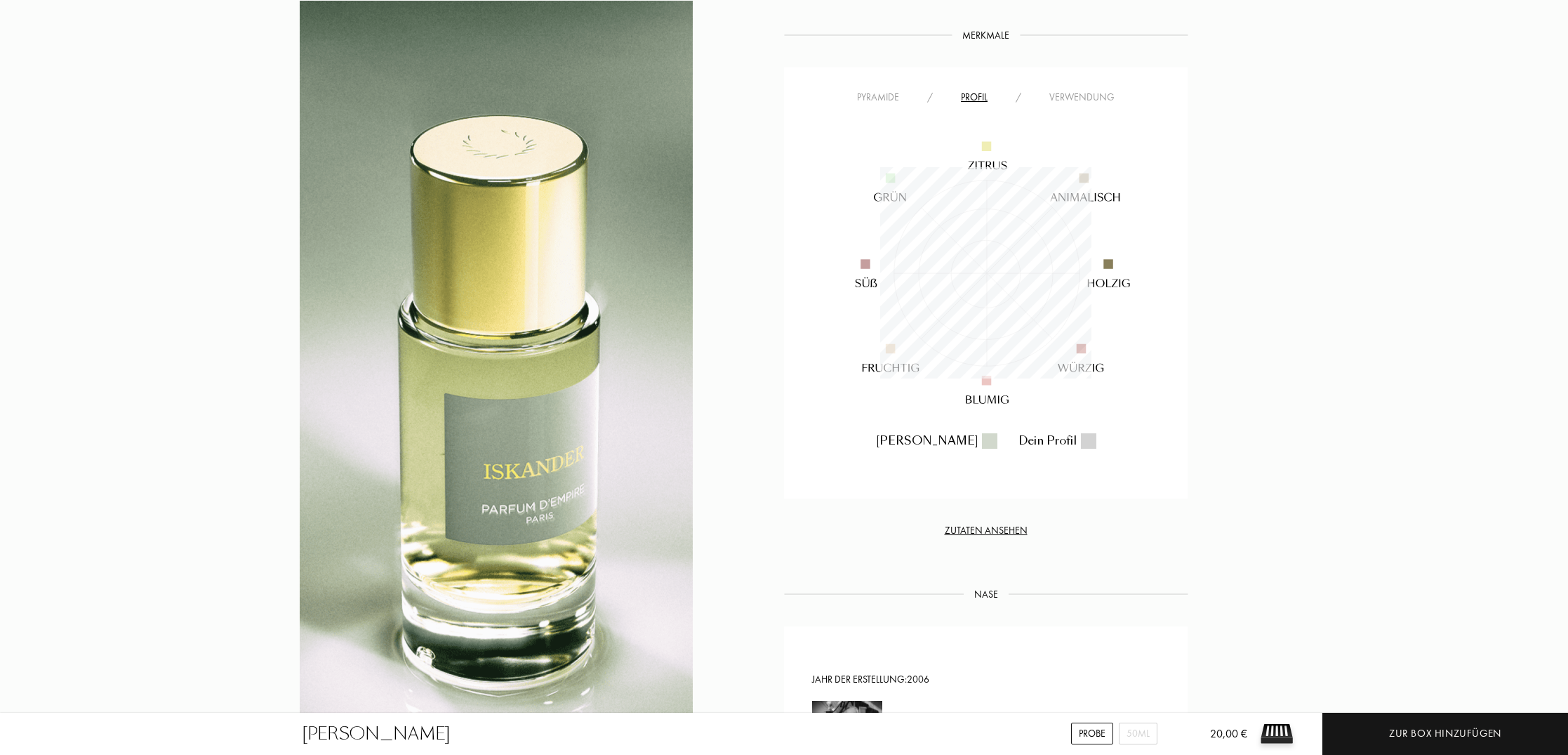
scroll to position [211, 211]
click at [1080, 99] on div "Verwendung" at bounding box center [1081, 97] width 93 height 15
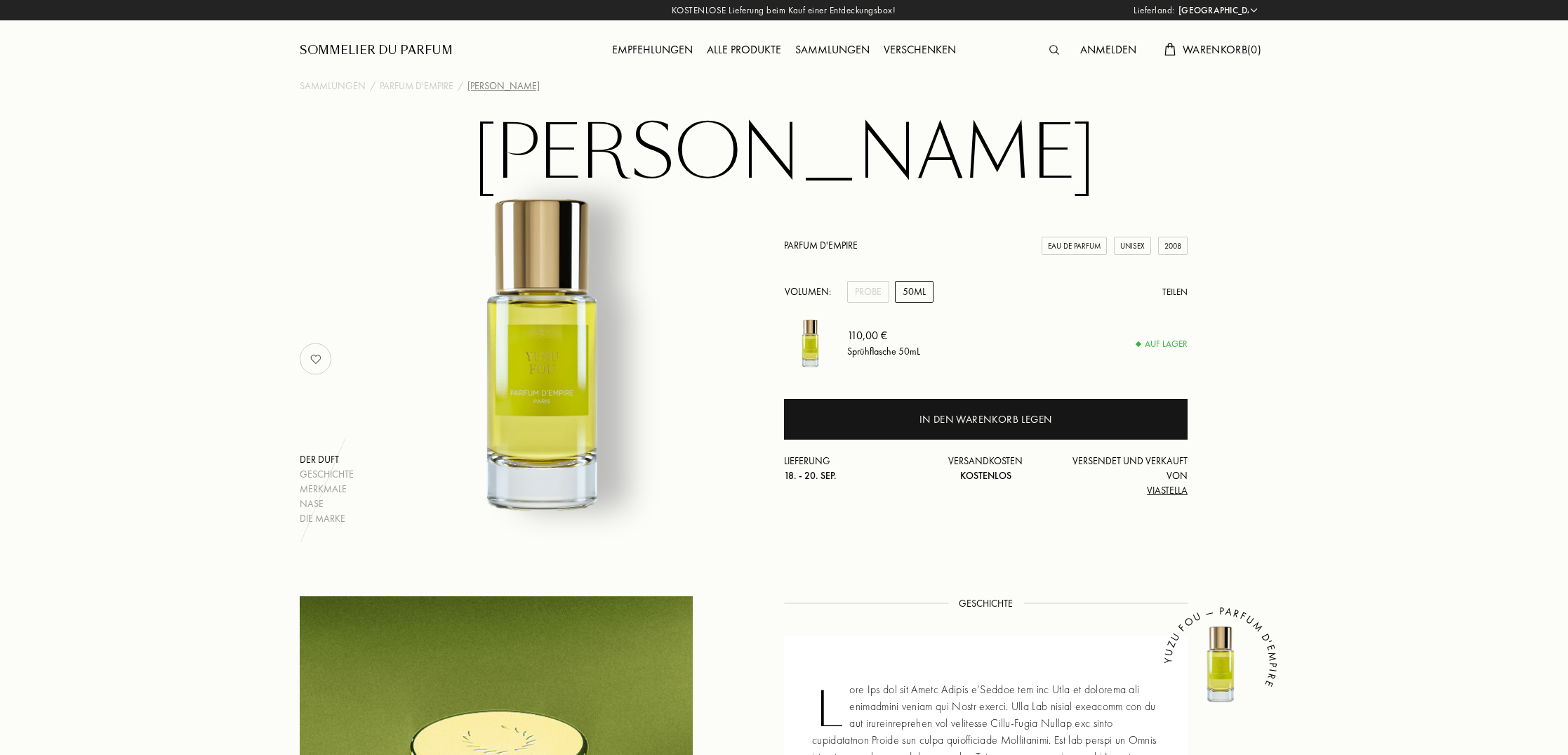
select select "DE"
click at [328, 488] on div "Merkmale" at bounding box center [326, 489] width 54 height 15
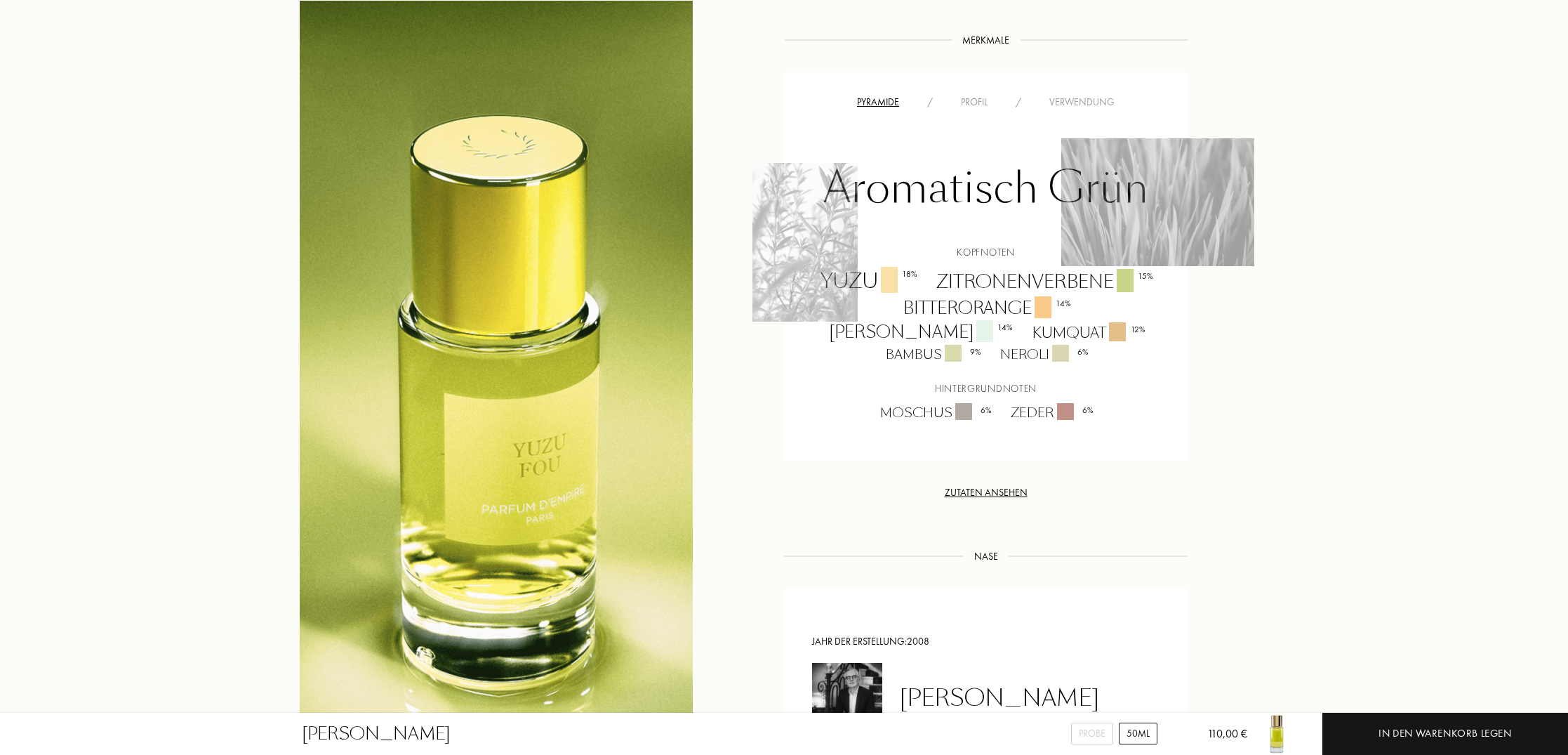
scroll to position [1051, 0]
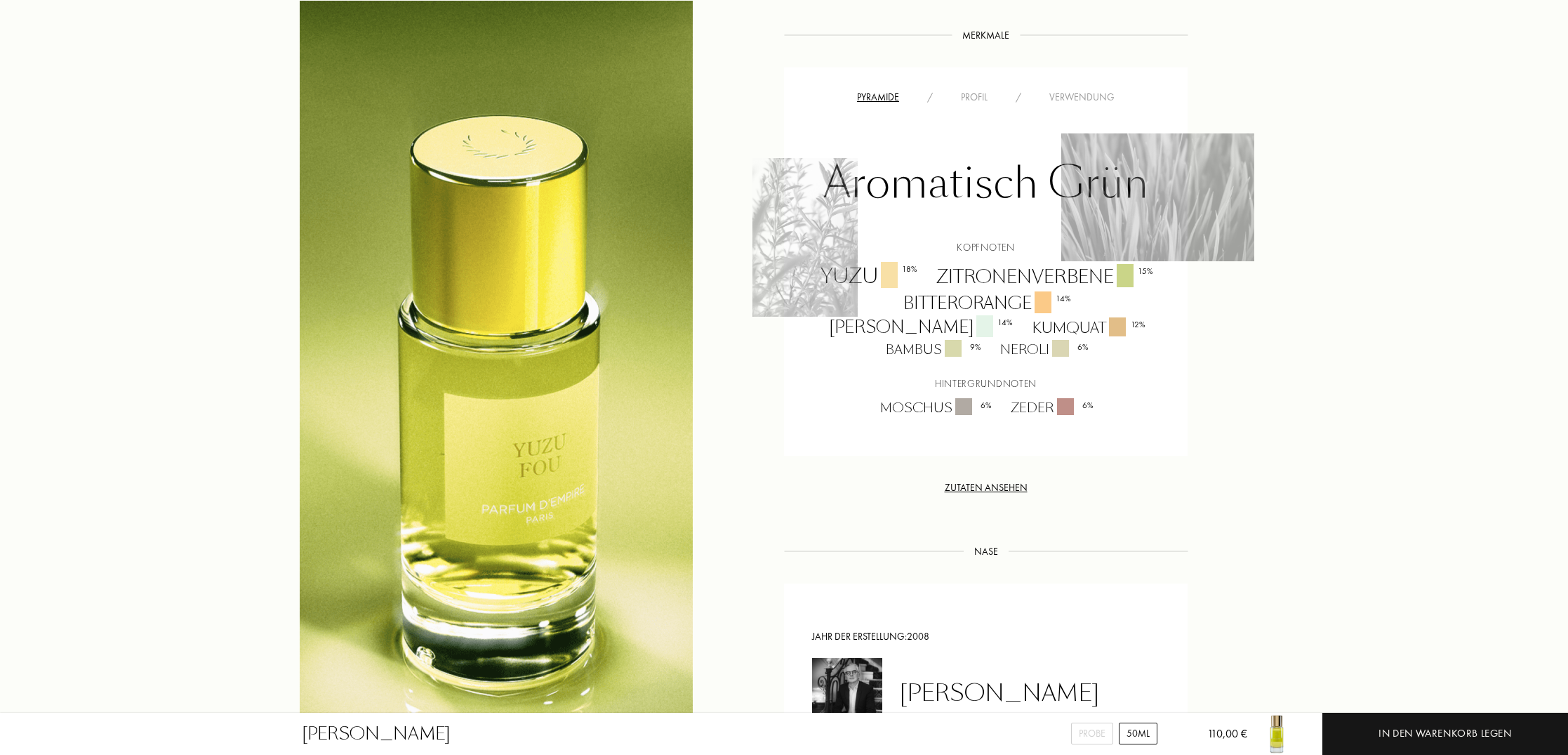
click at [969, 93] on div "Profil" at bounding box center [974, 97] width 54 height 15
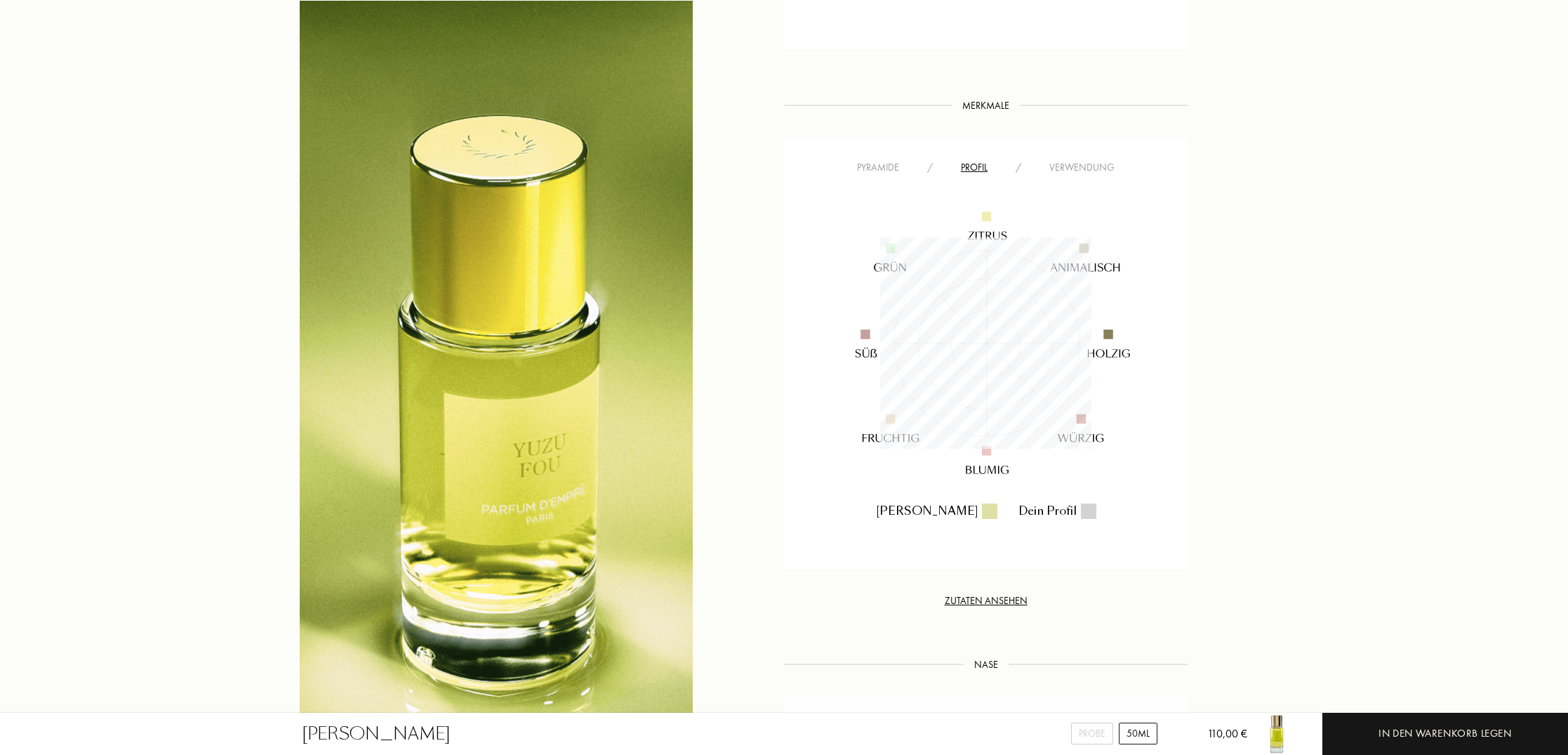
scroll to position [979, 0]
click at [1080, 171] on div "Verwendung" at bounding box center [1081, 169] width 93 height 15
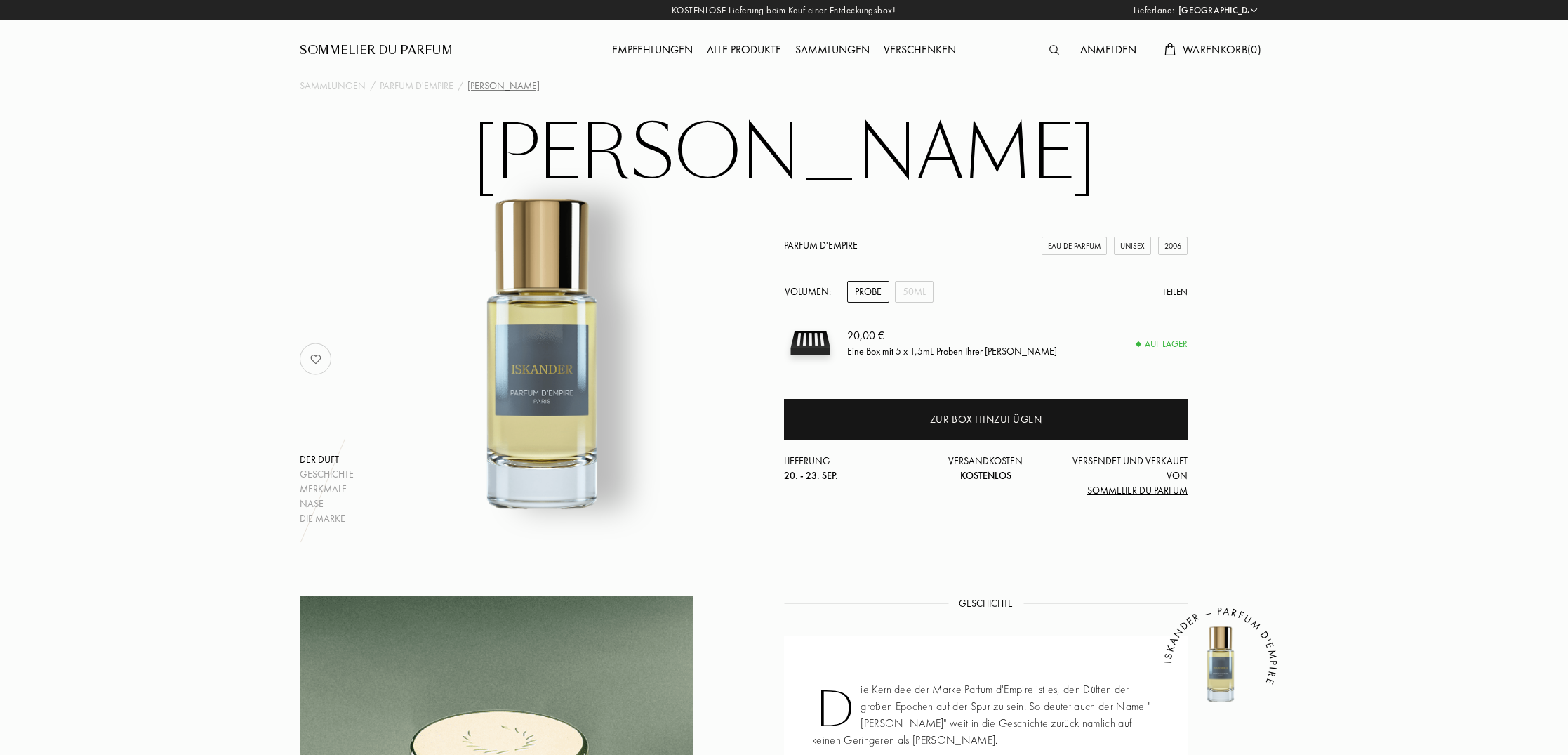
select select "DE"
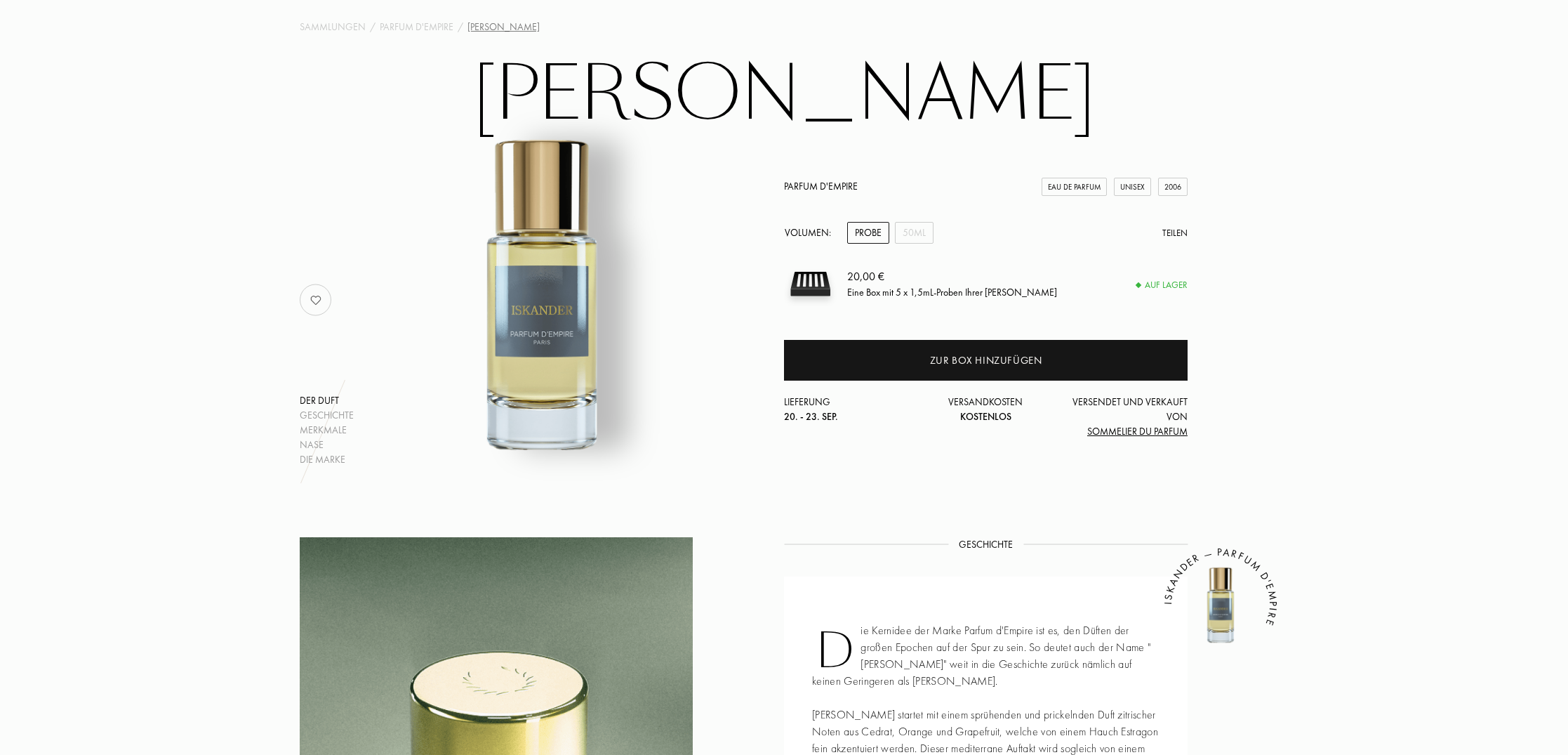
scroll to position [59, 0]
click at [1069, 188] on div "Eau de Parfum" at bounding box center [1074, 187] width 65 height 19
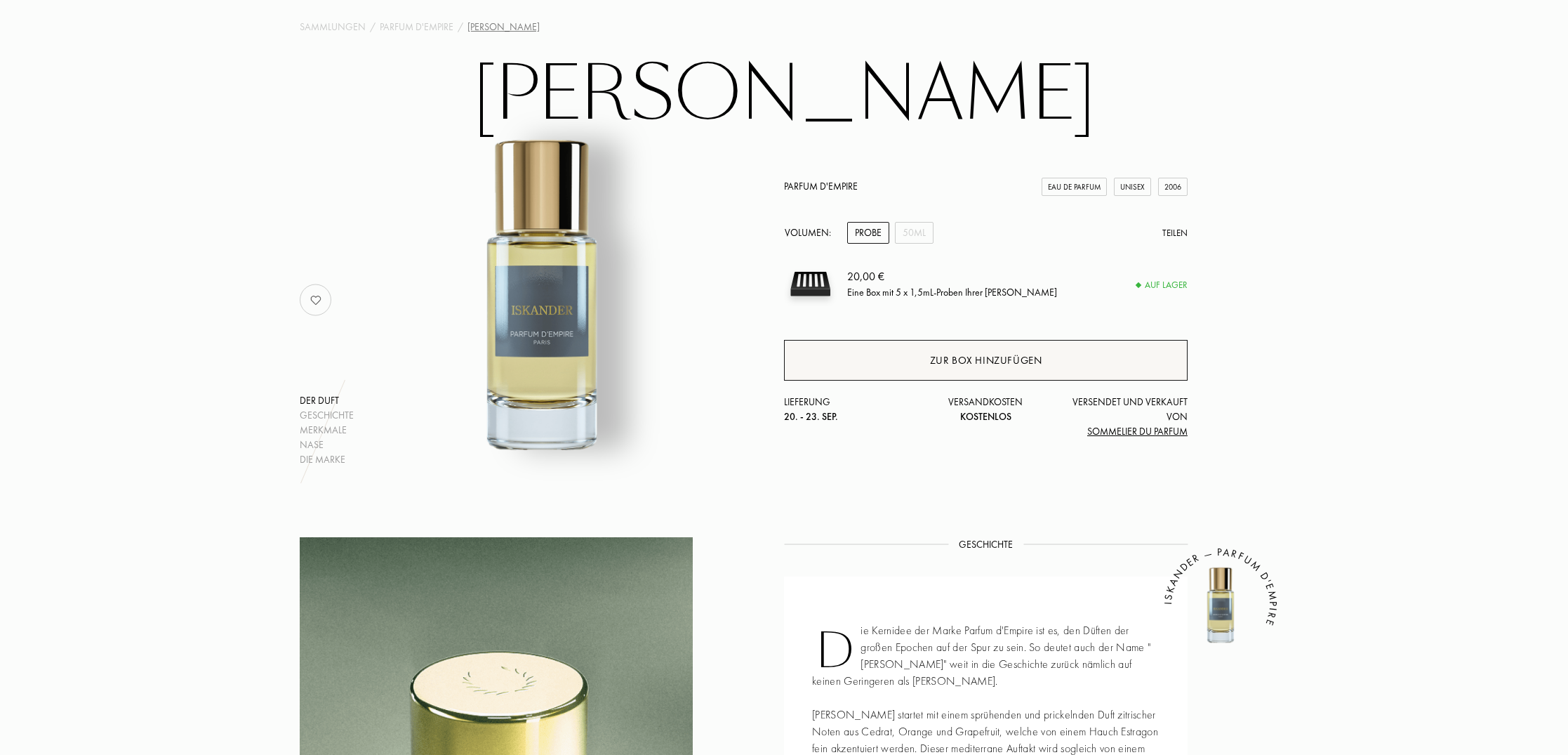
click at [980, 364] on div "Zur Box hinzufügen" at bounding box center [986, 361] width 113 height 16
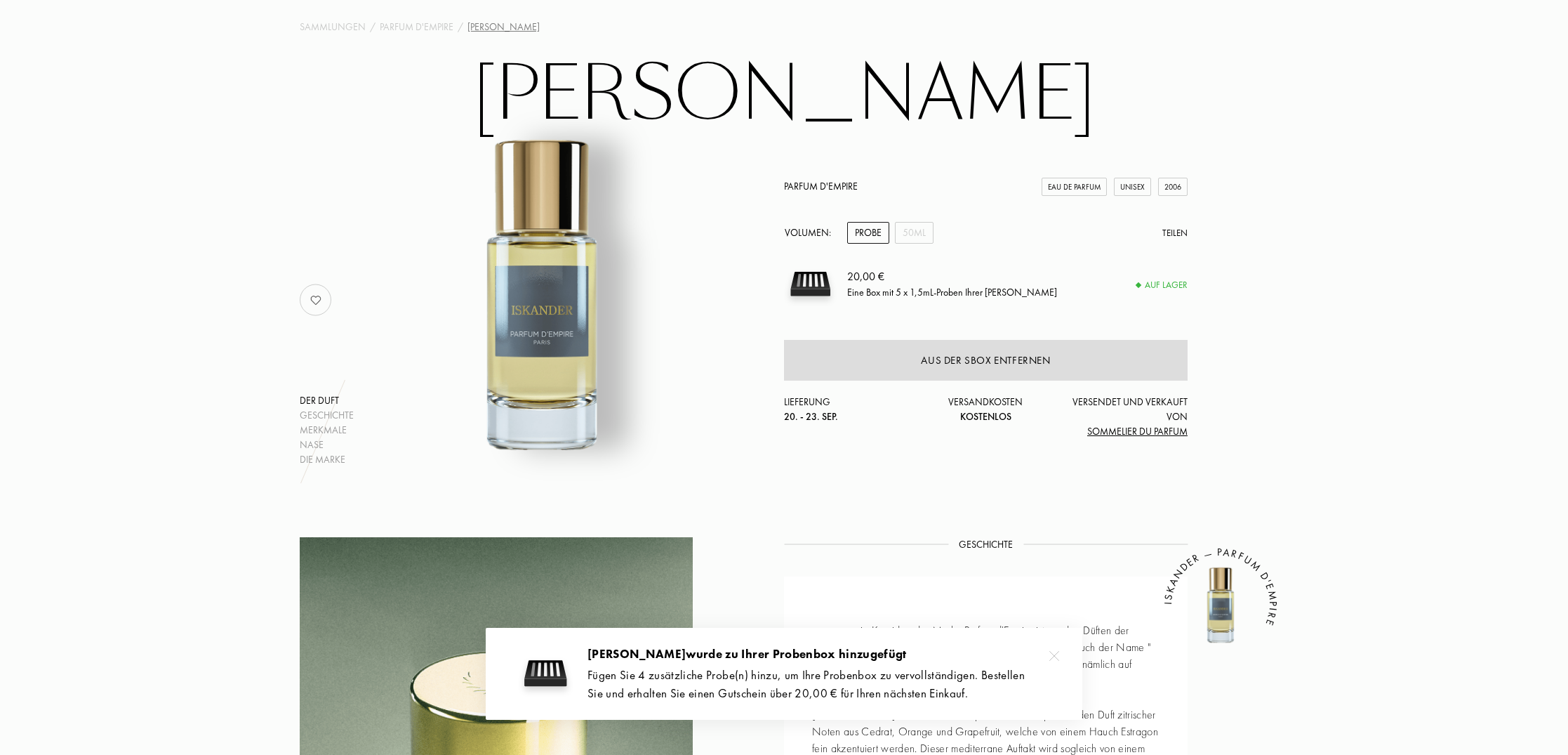
click at [685, 319] on img at bounding box center [542, 293] width 347 height 347
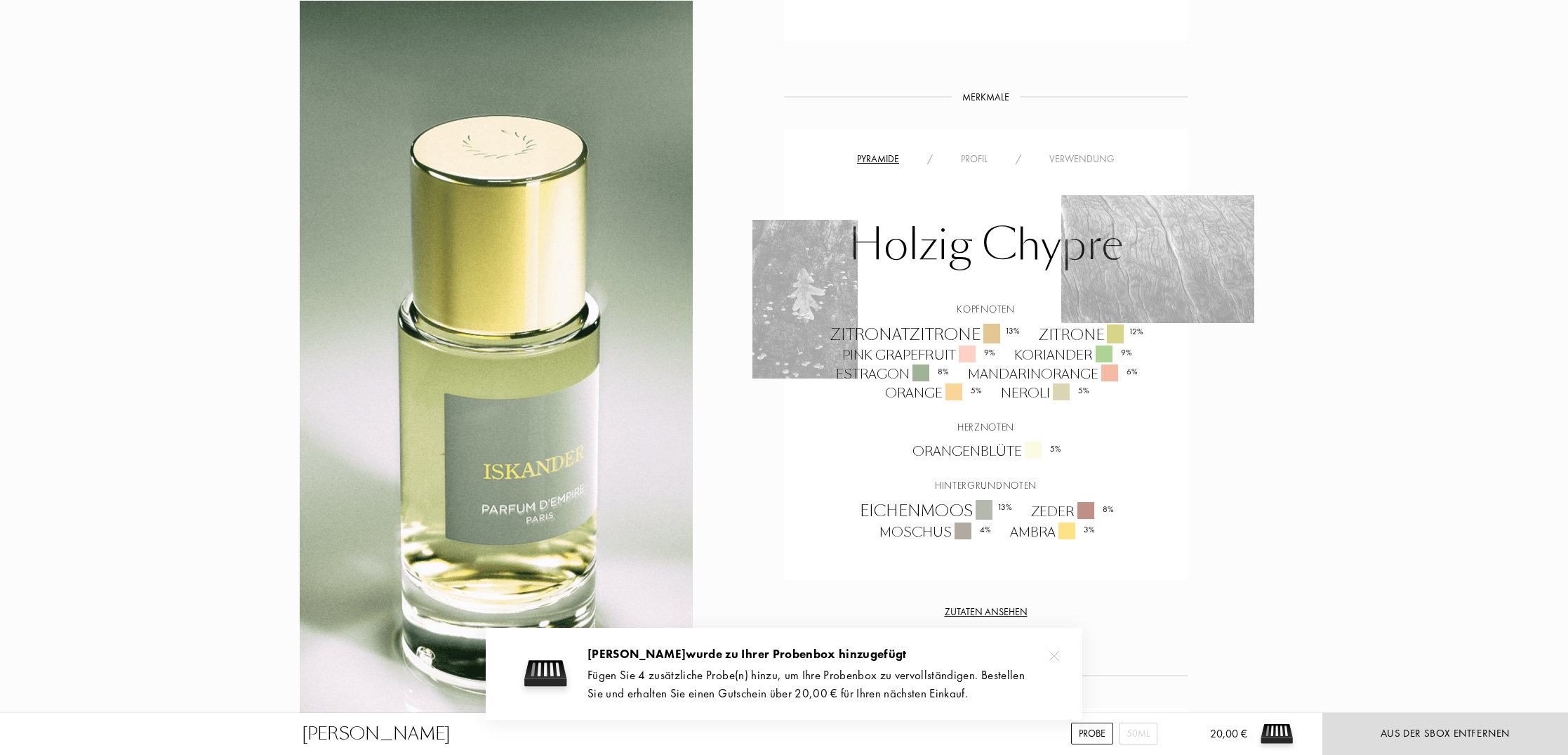
scroll to position [954, 0]
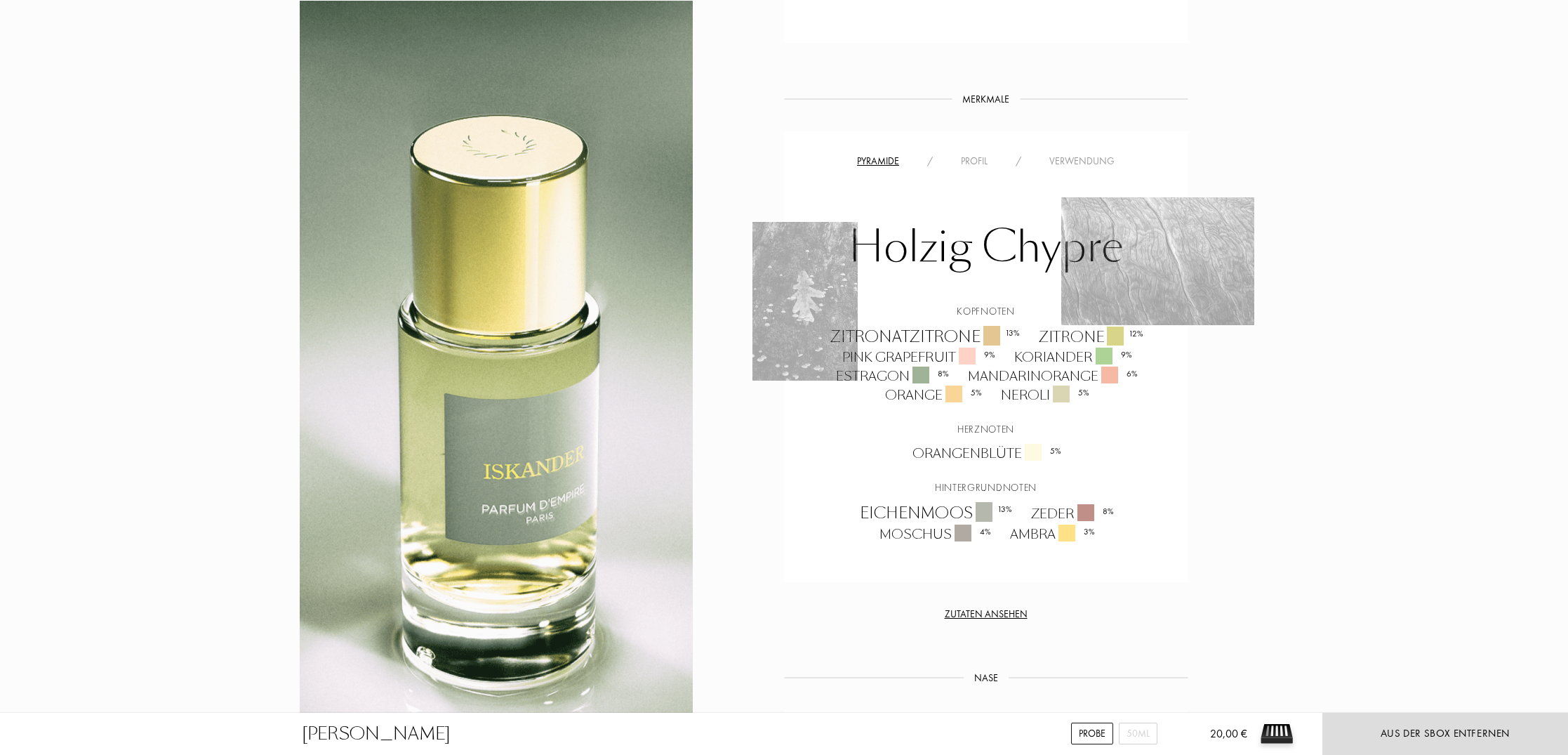
click at [964, 161] on div "Profil" at bounding box center [974, 161] width 54 height 15
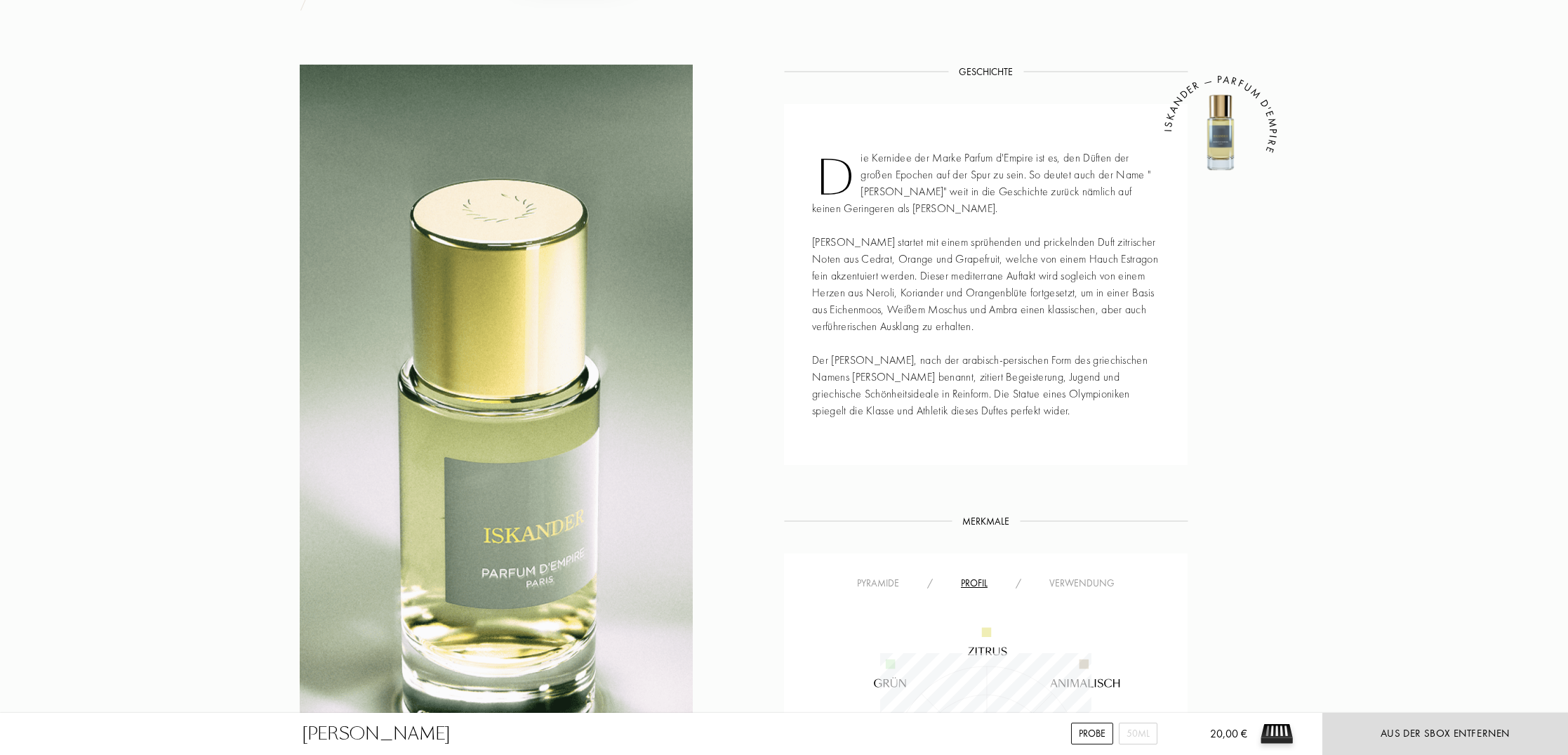
scroll to position [561, 0]
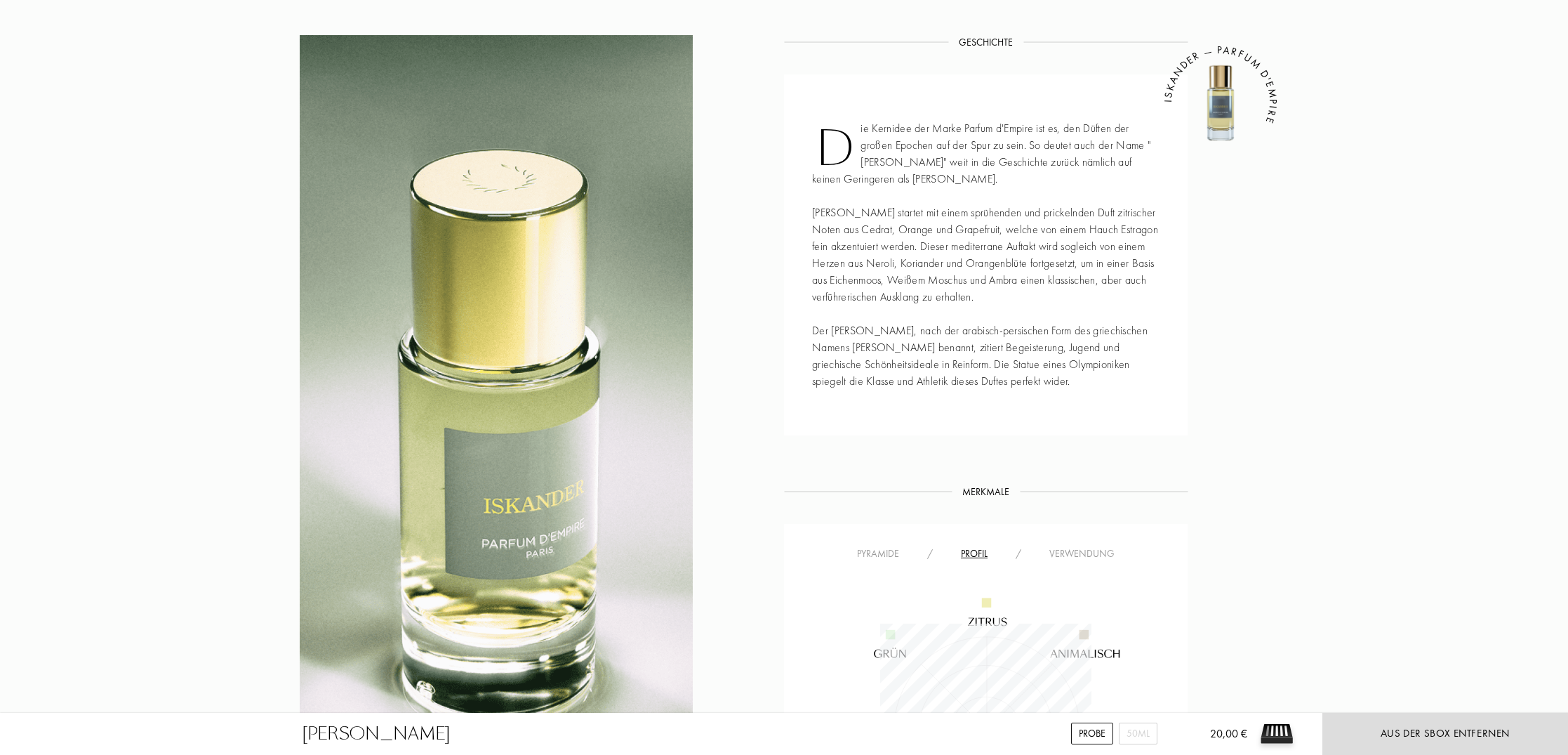
click at [1089, 545] on div "Pyramide / Profil / Verwendung" at bounding box center [986, 553] width 382 height 17
click at [1083, 550] on div "Verwendung" at bounding box center [1081, 553] width 93 height 15
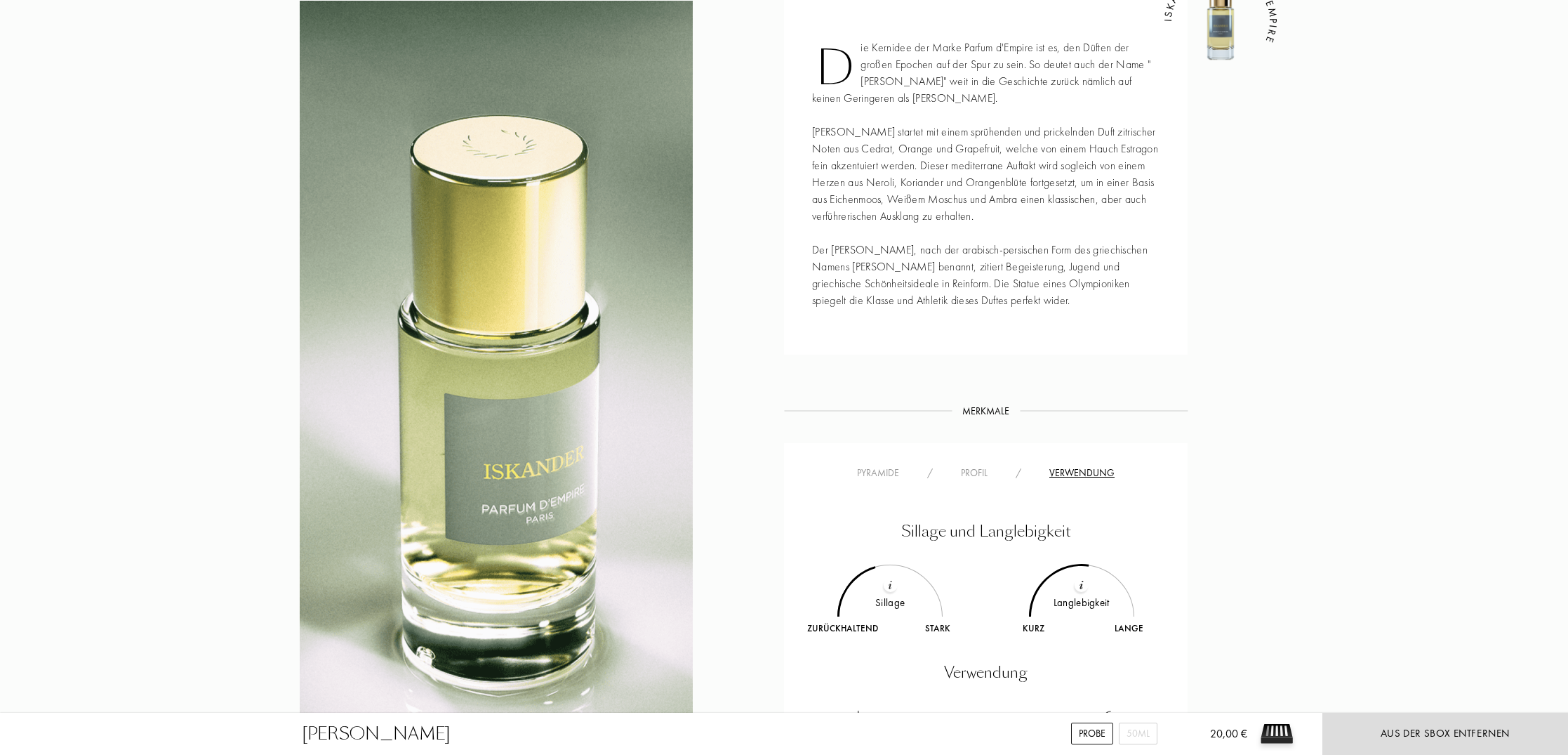
scroll to position [644, 0]
click at [893, 584] on div at bounding box center [889, 582] width 14 height 14
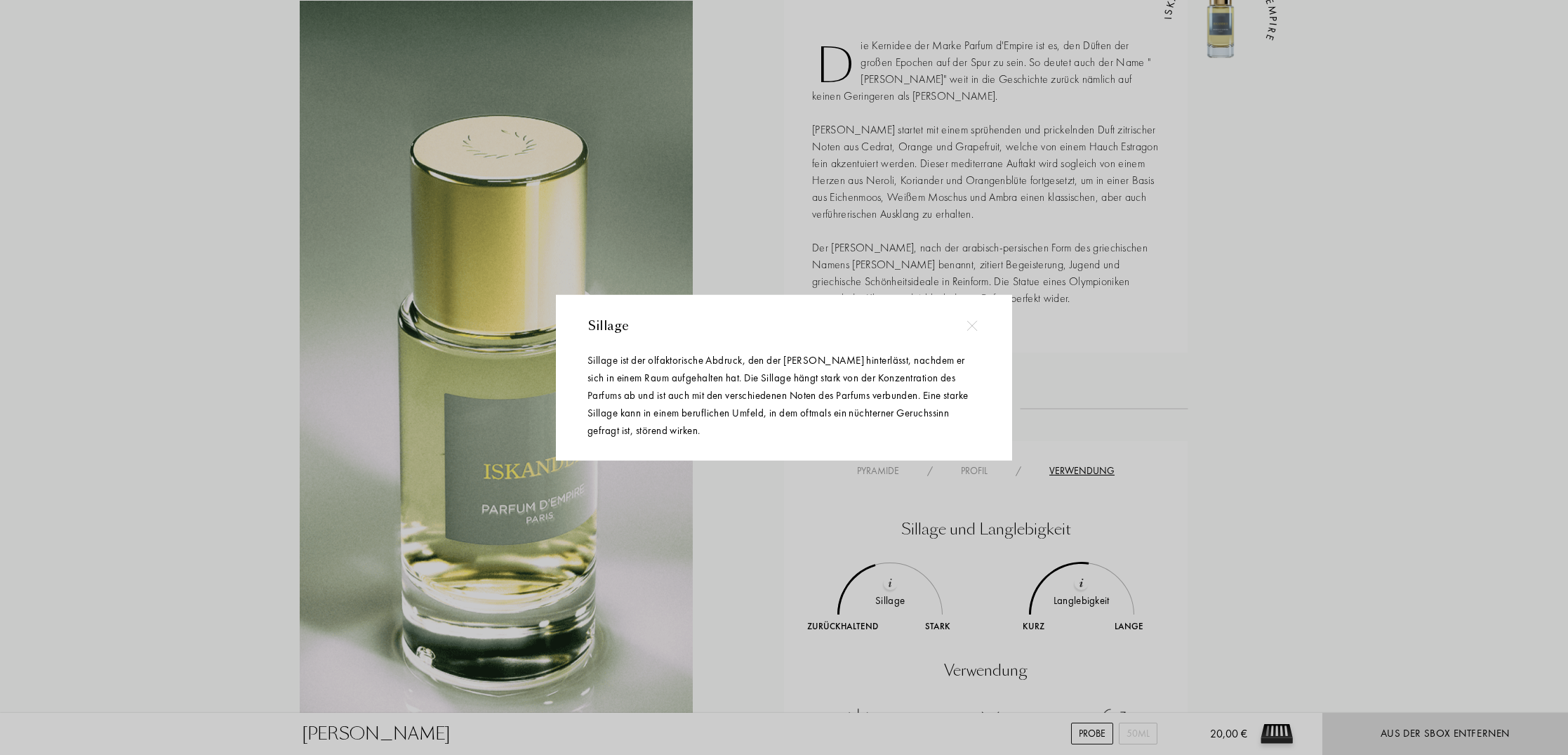
click at [1081, 584] on div at bounding box center [785, 378] width 1572 height 755
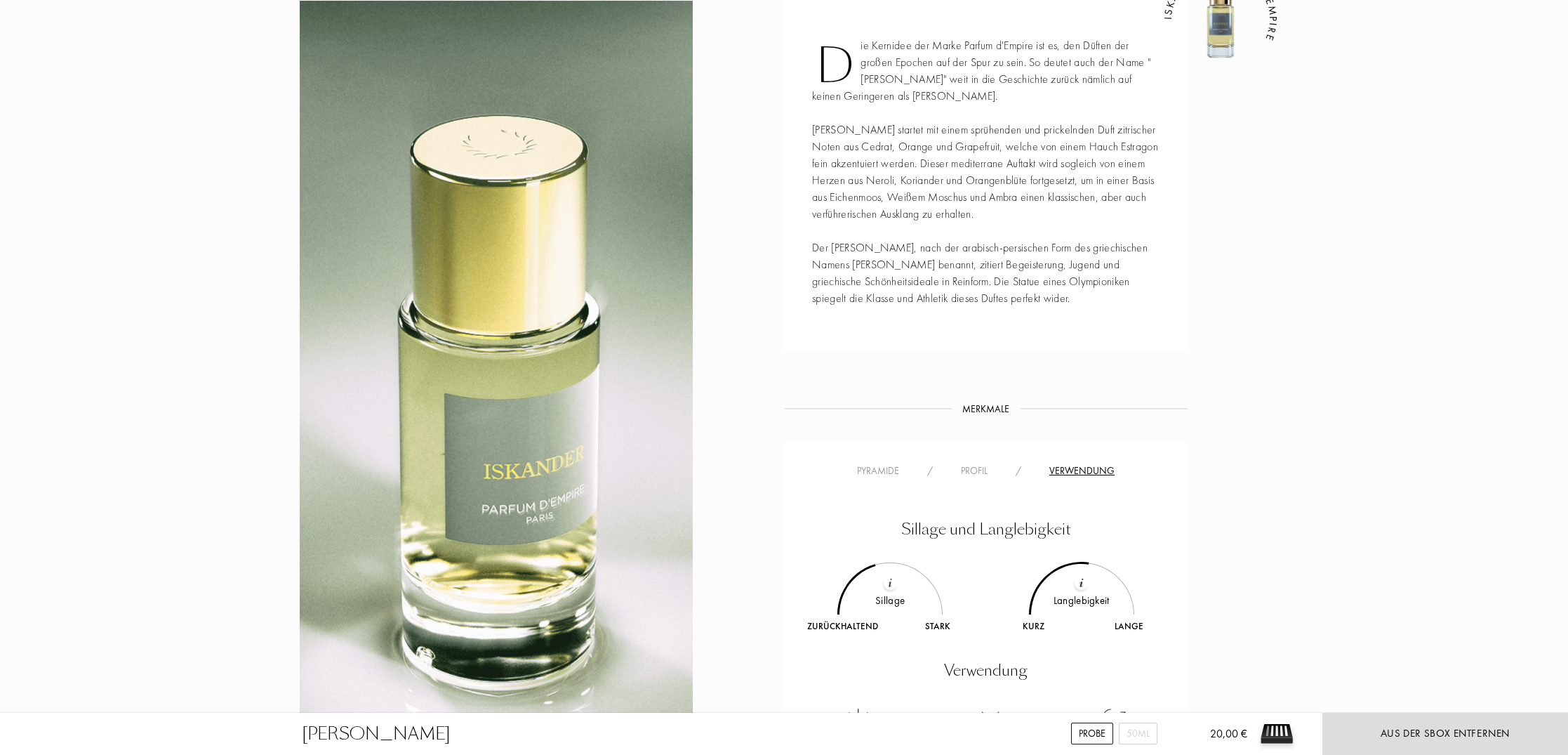
click at [1081, 584] on img at bounding box center [1082, 583] width 4 height 9
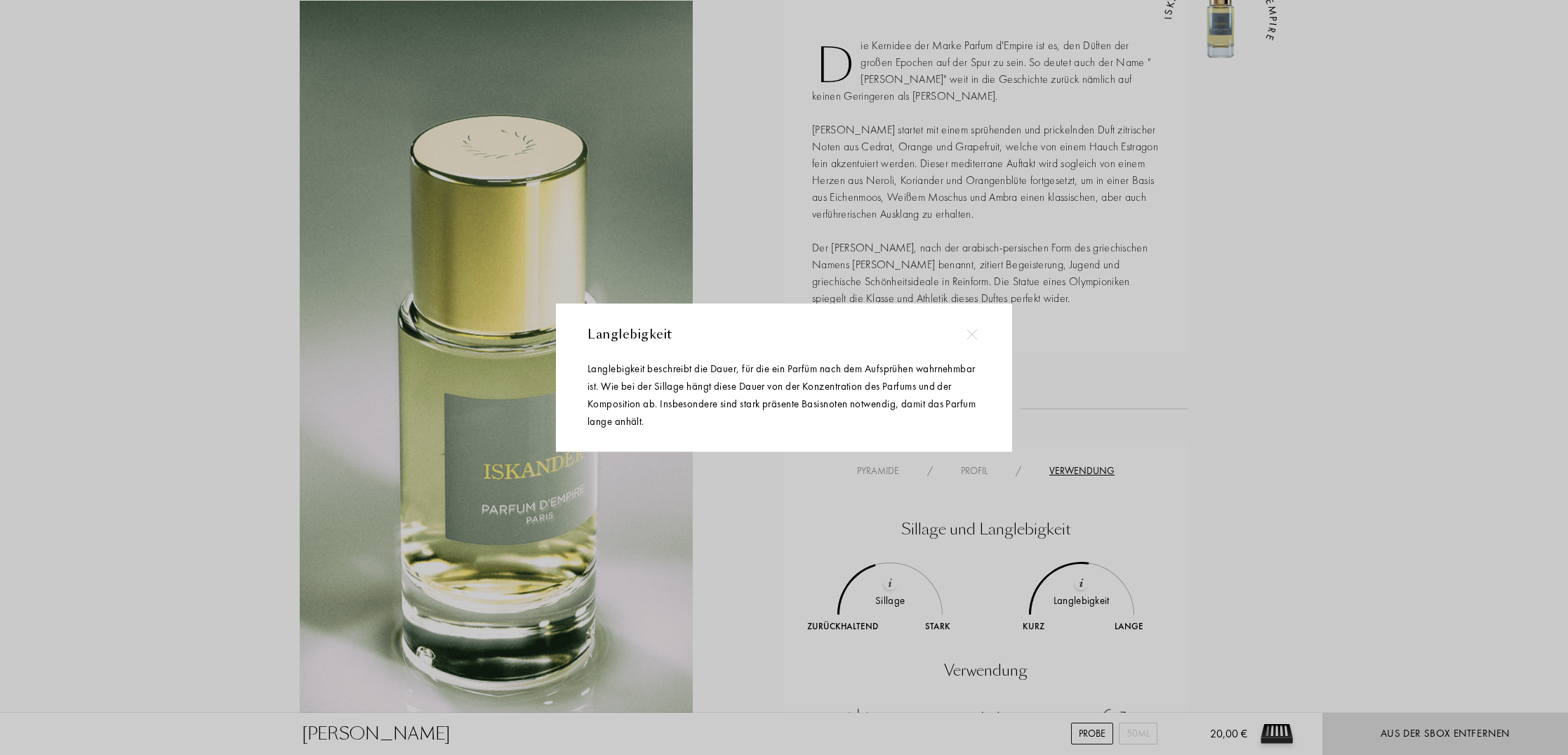
click at [1334, 505] on div at bounding box center [785, 378] width 1572 height 755
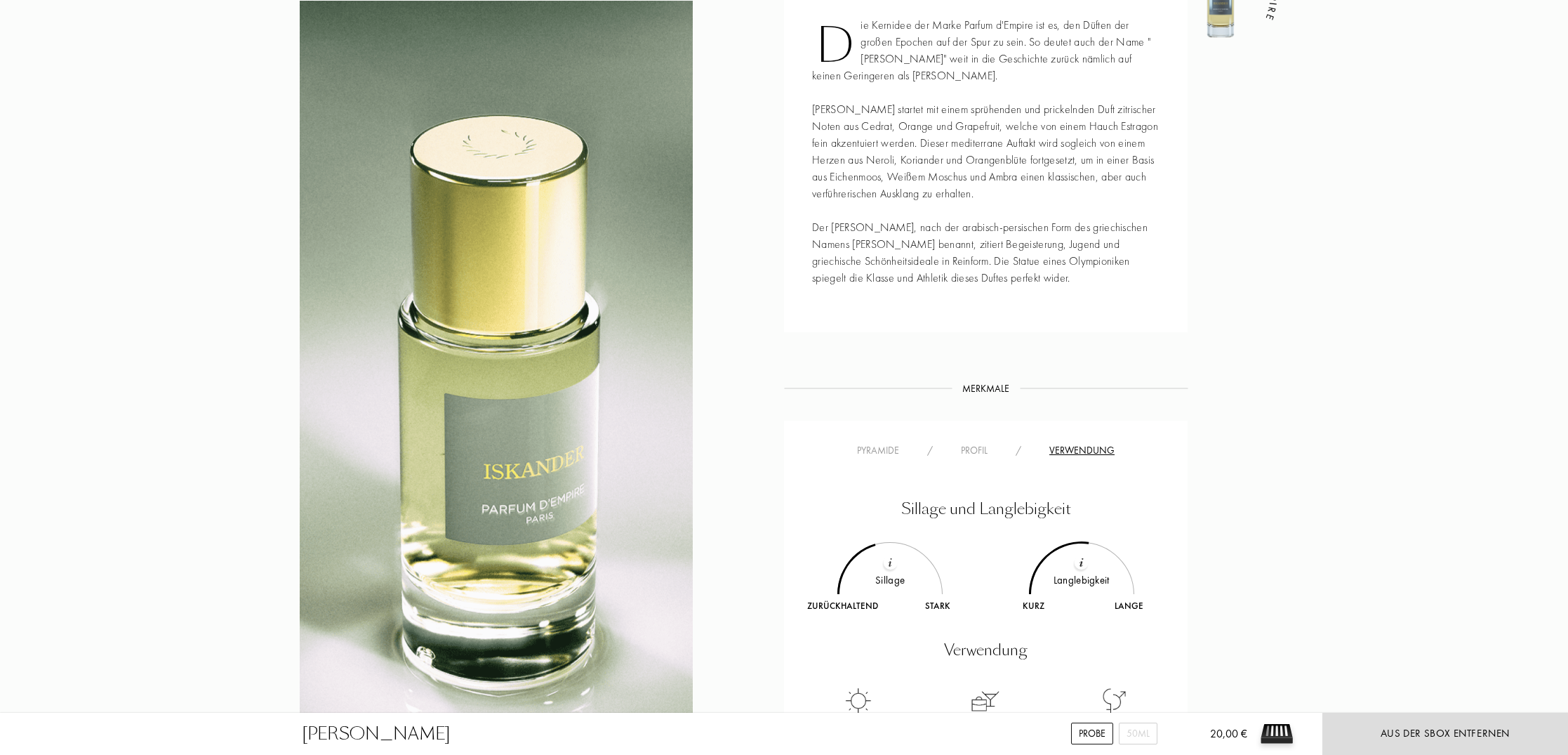
scroll to position [683, 0]
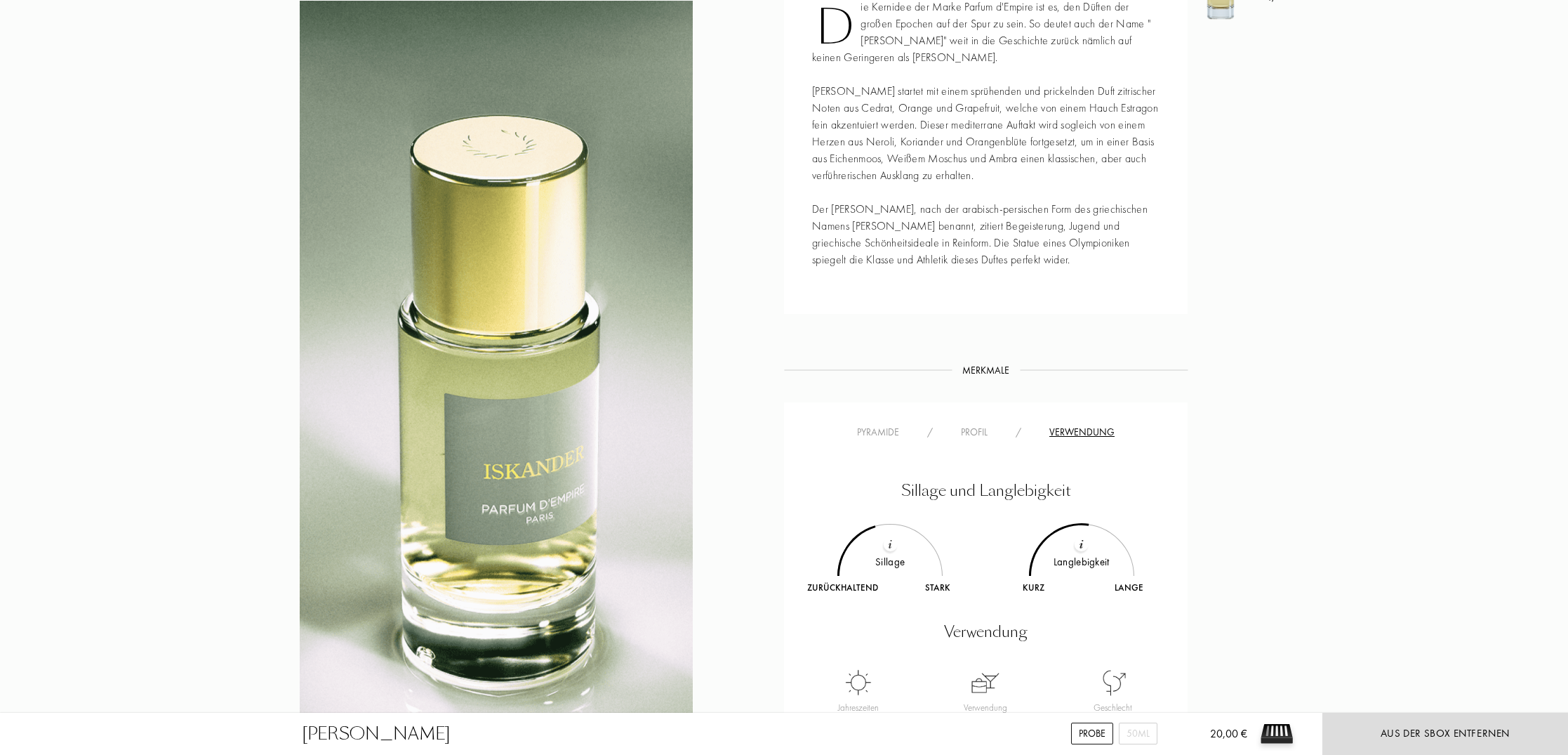
click at [885, 430] on div "Pyramide" at bounding box center [877, 432] width 70 height 15
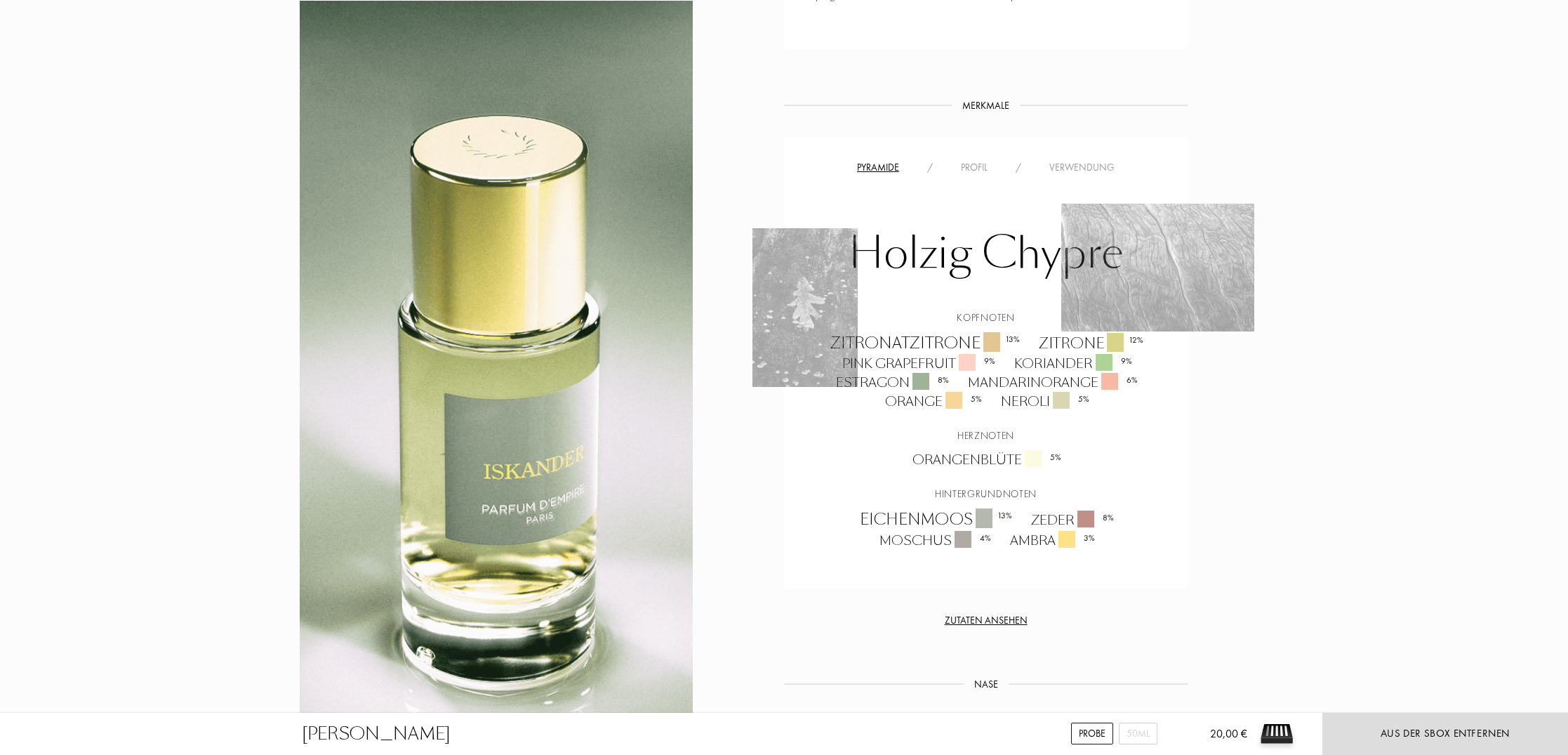
scroll to position [959, 0]
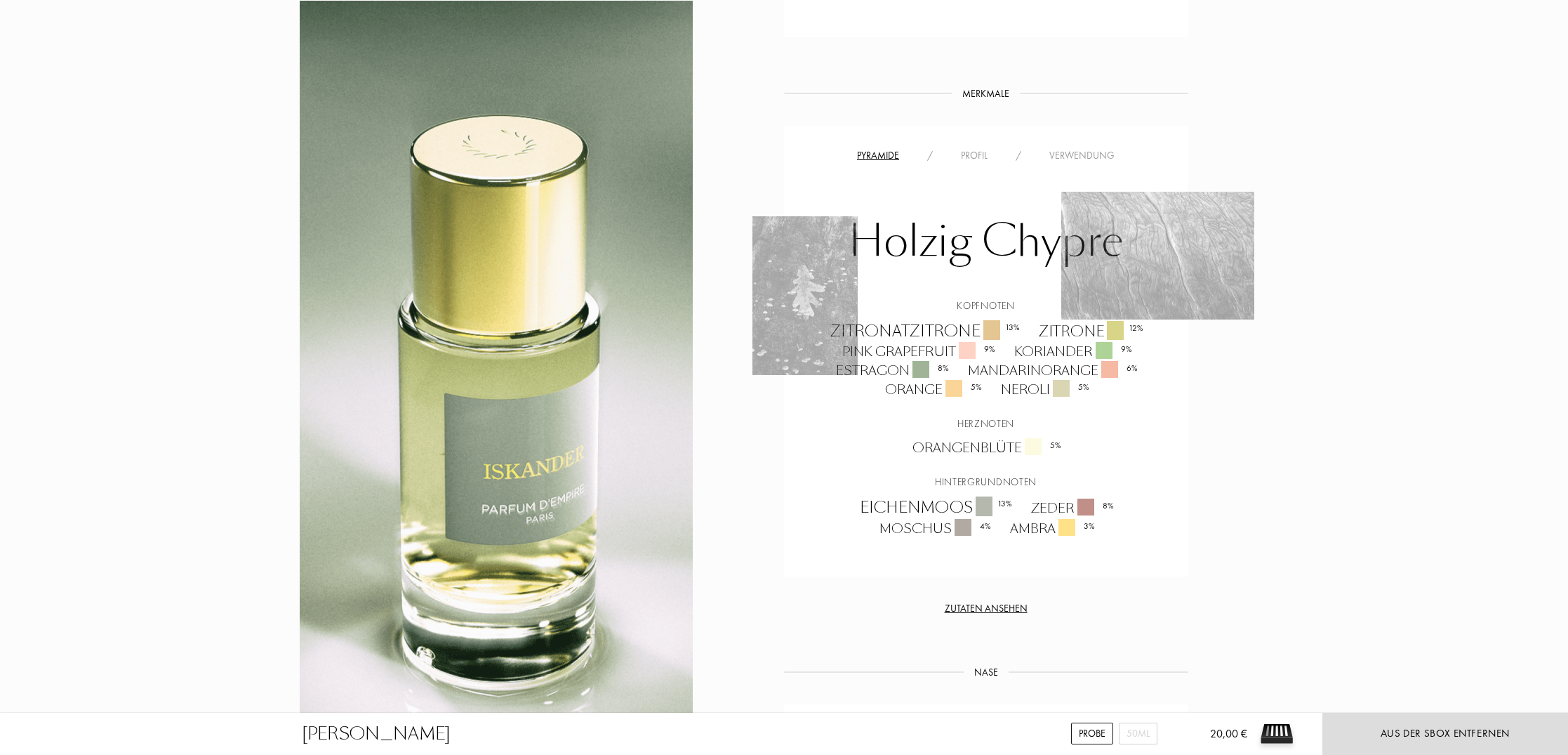
click at [1011, 608] on div "Zutaten ansehen" at bounding box center [986, 609] width 404 height 15
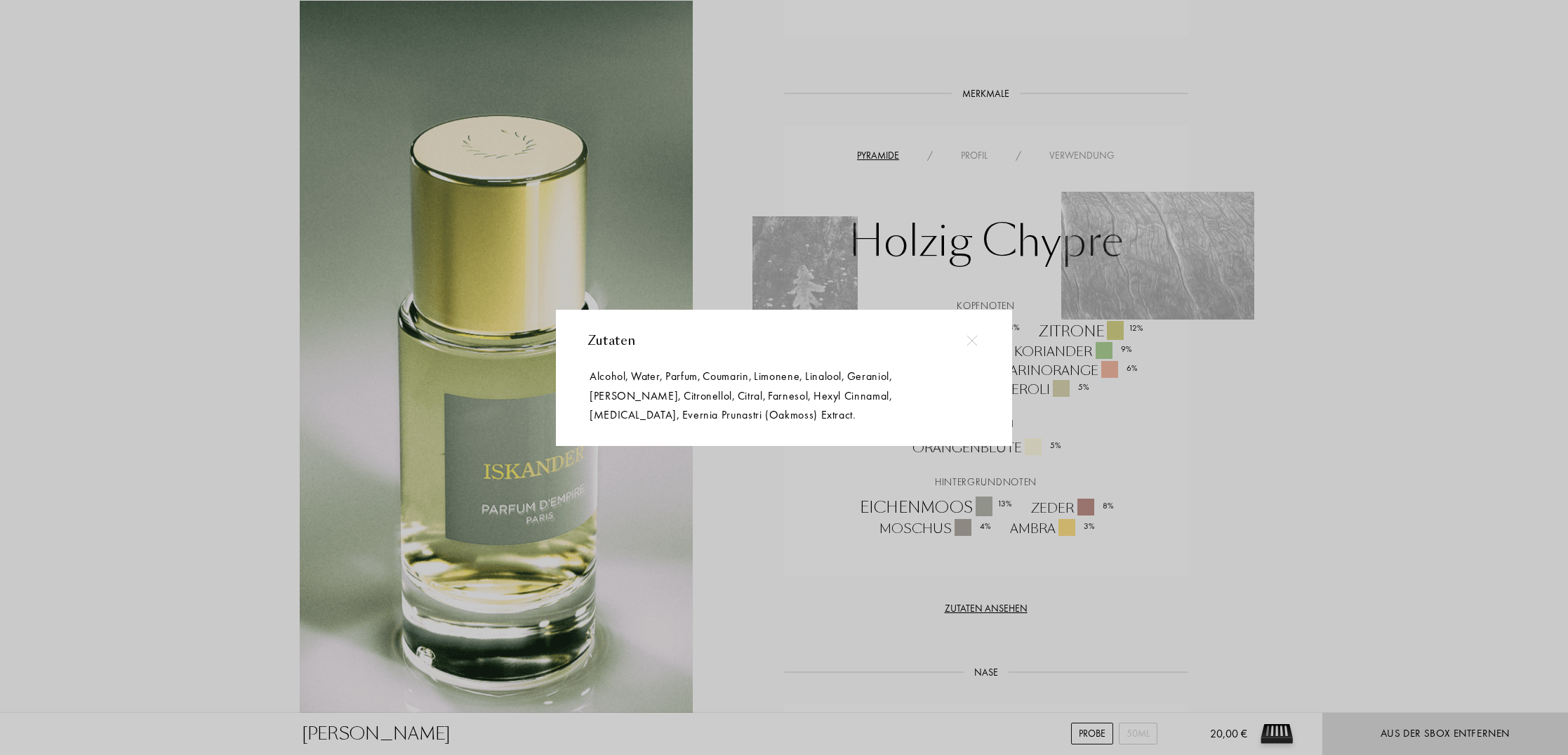
click at [115, 236] on div at bounding box center [785, 378] width 1572 height 755
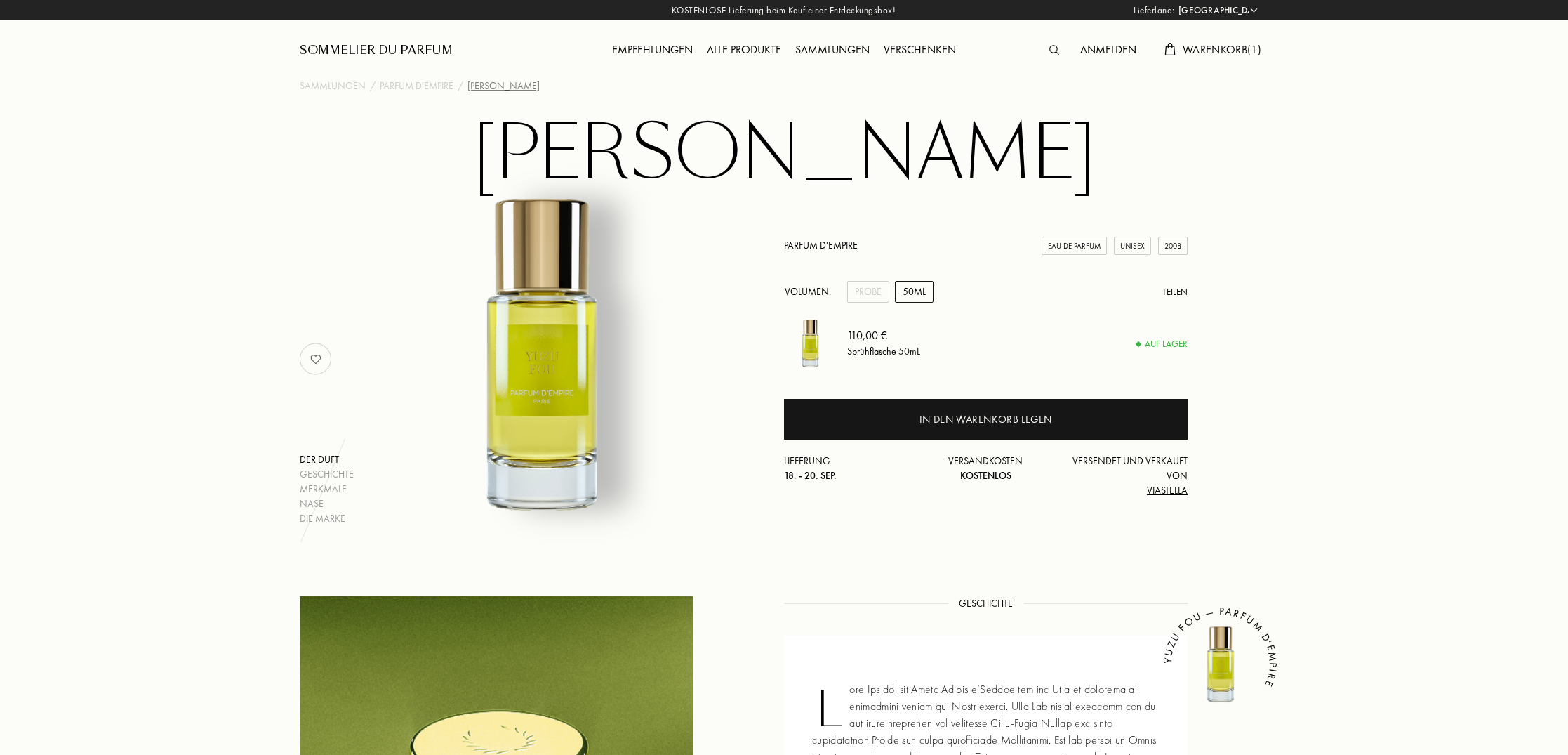
select select "DE"
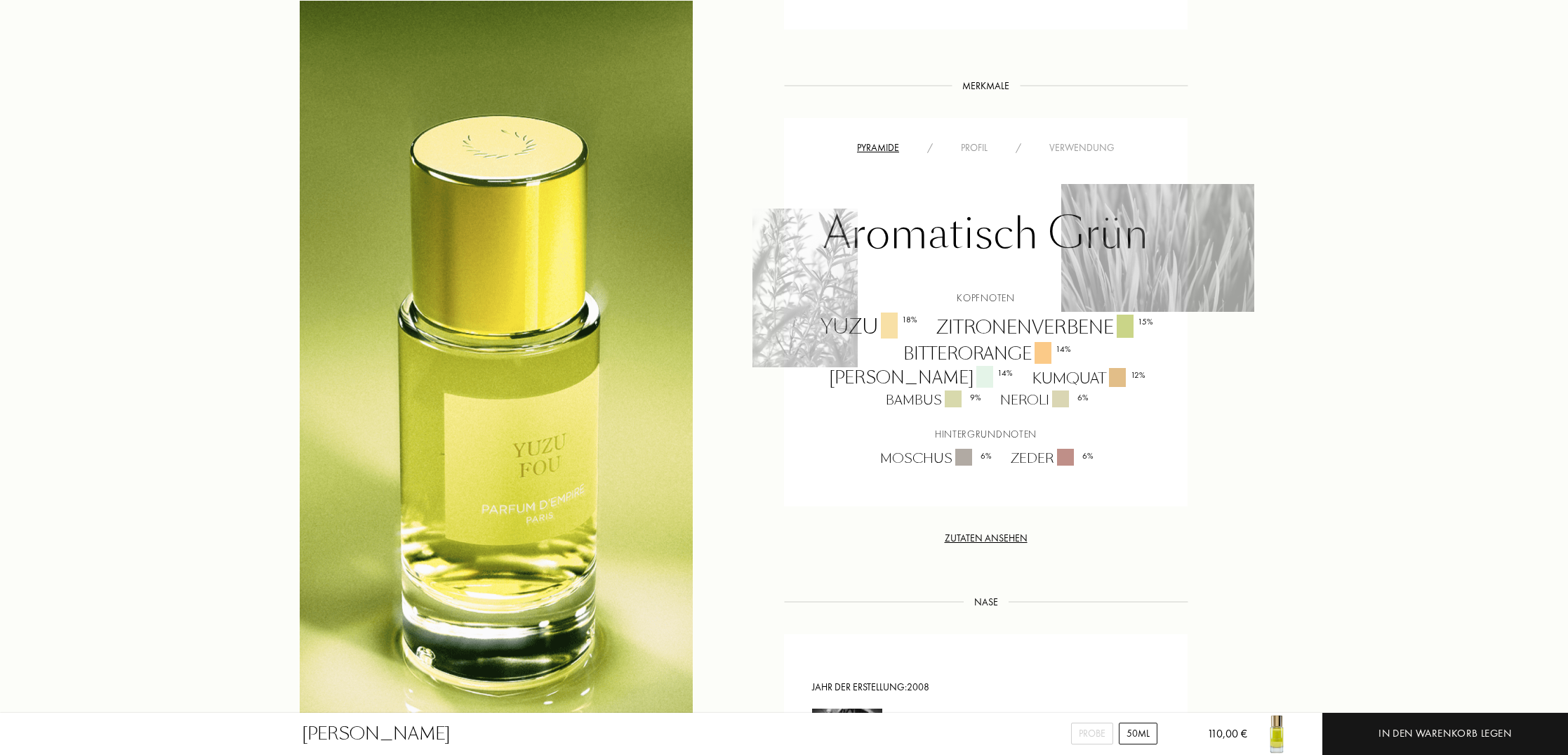
scroll to position [1013, 0]
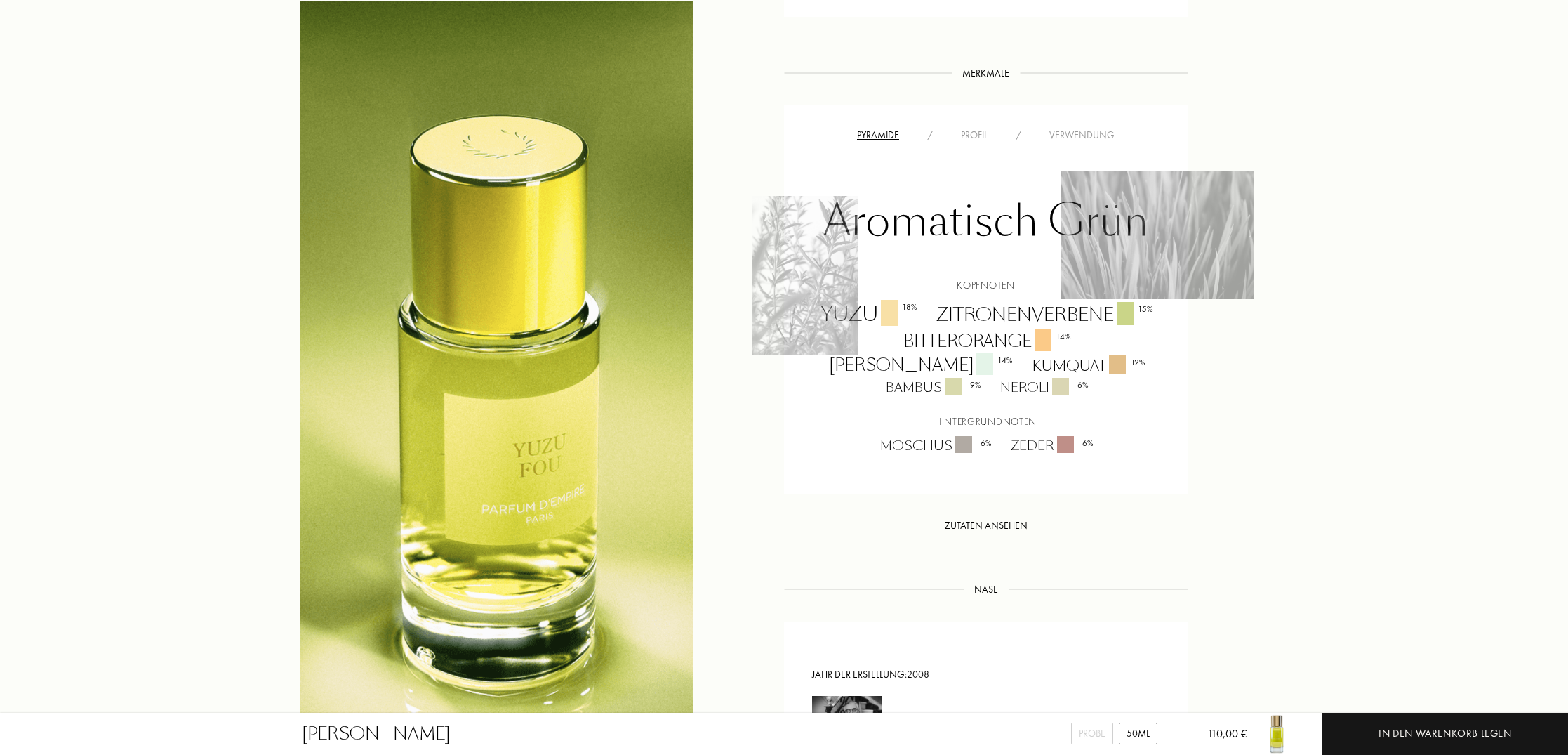
click at [980, 518] on div "Zutaten ansehen" at bounding box center [986, 525] width 404 height 15
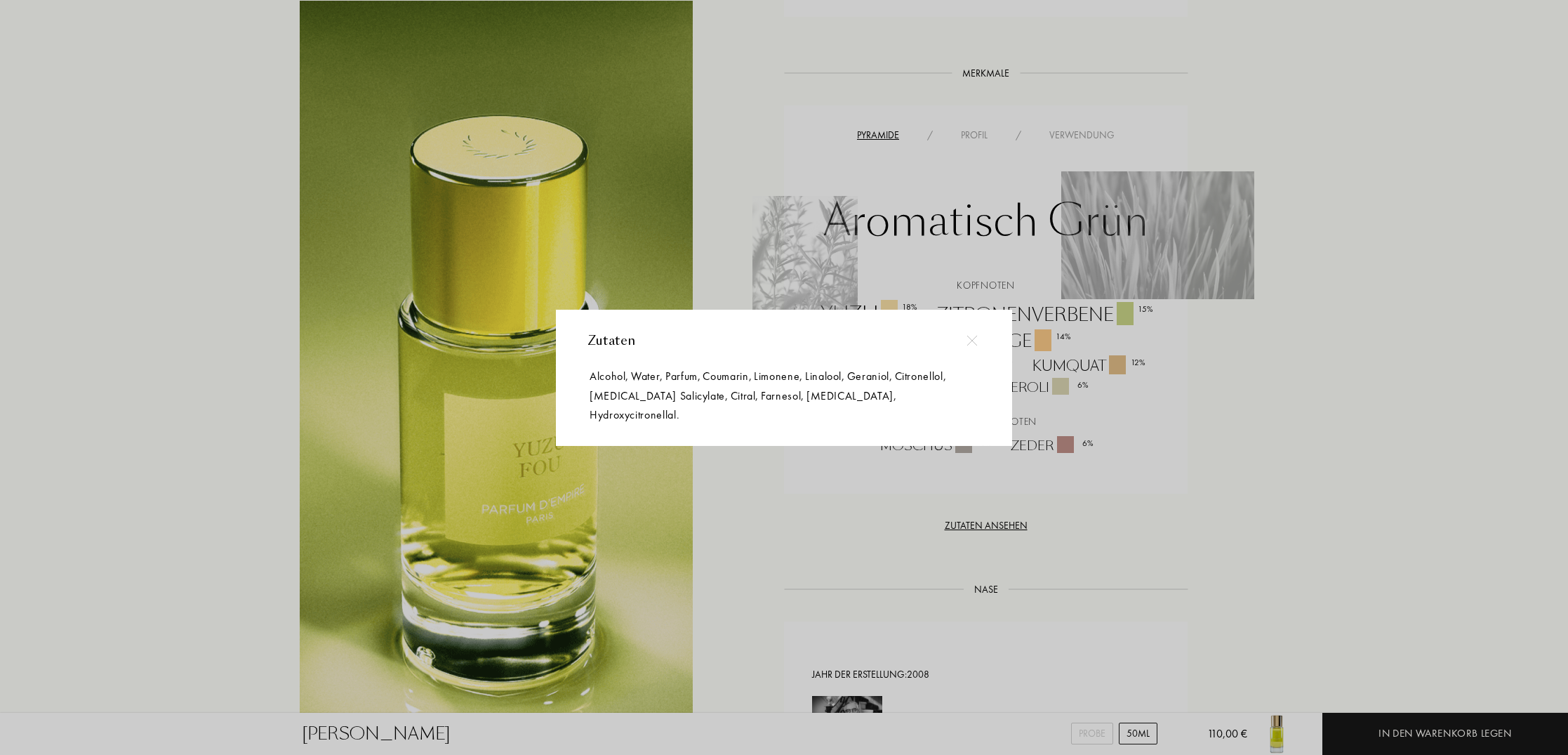
click at [987, 499] on div at bounding box center [785, 378] width 1572 height 755
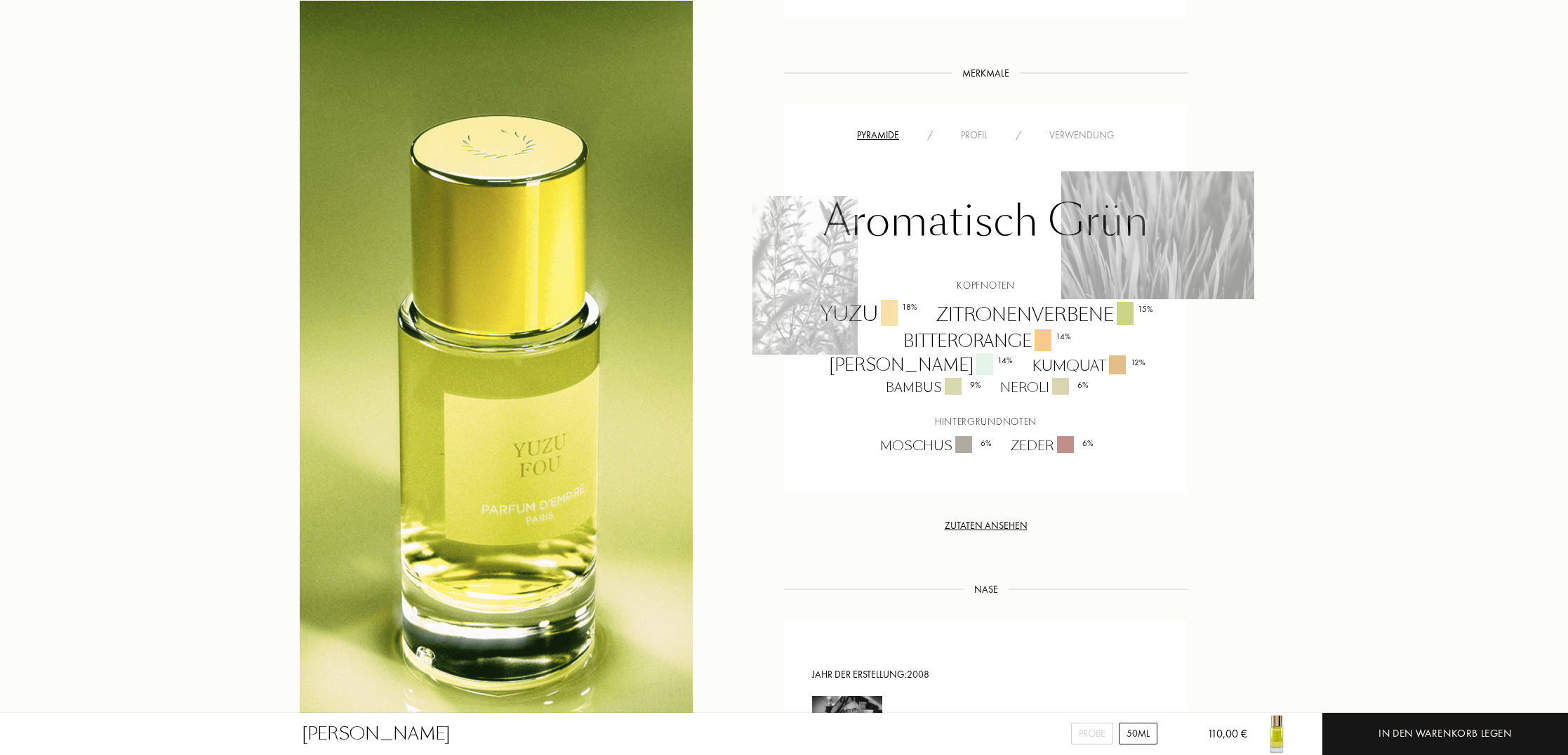
click at [976, 134] on div "Profil" at bounding box center [974, 135] width 54 height 15
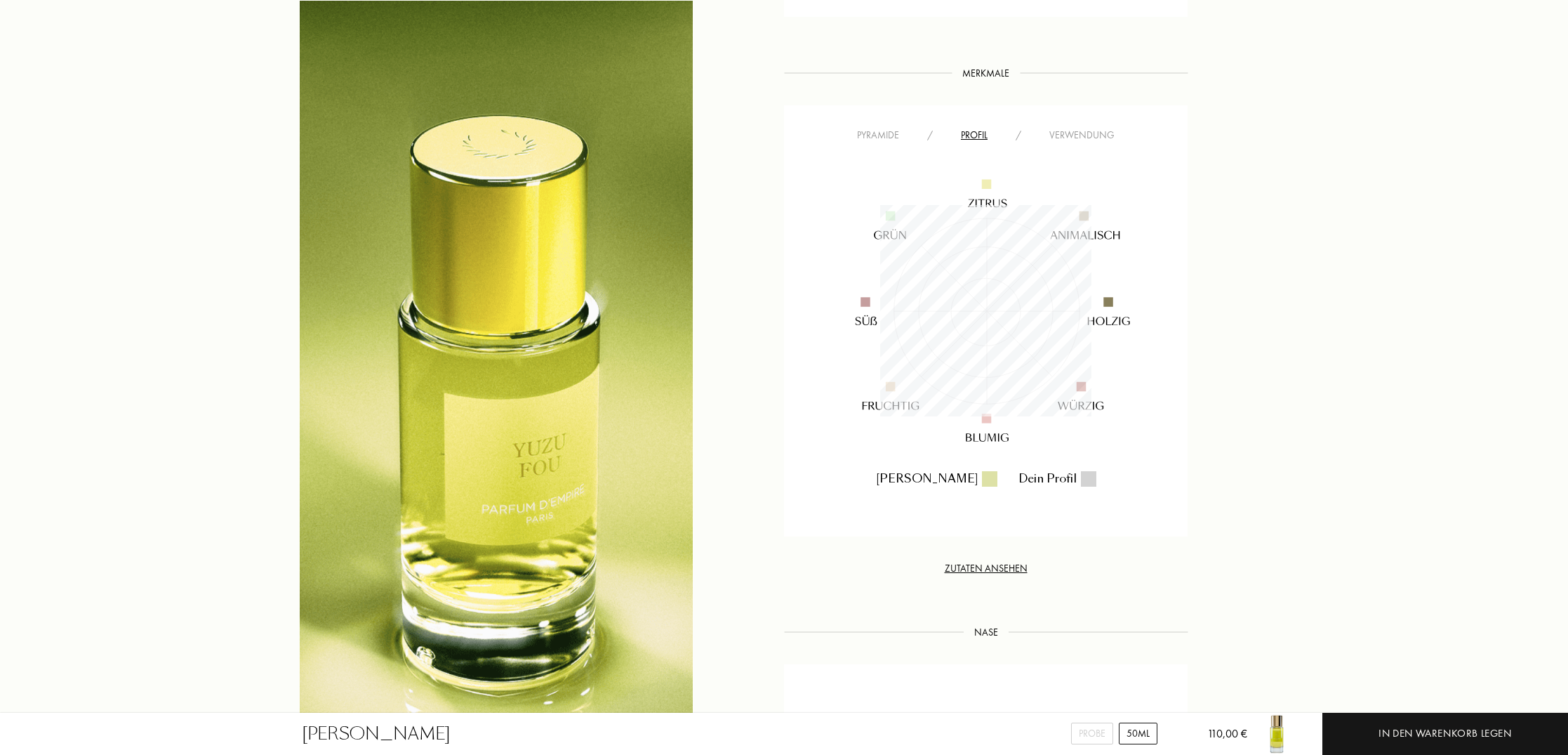
scroll to position [211, 211]
click at [1080, 481] on div at bounding box center [1088, 478] width 15 height 15
click at [1097, 135] on div "Verwendung" at bounding box center [1081, 135] width 93 height 15
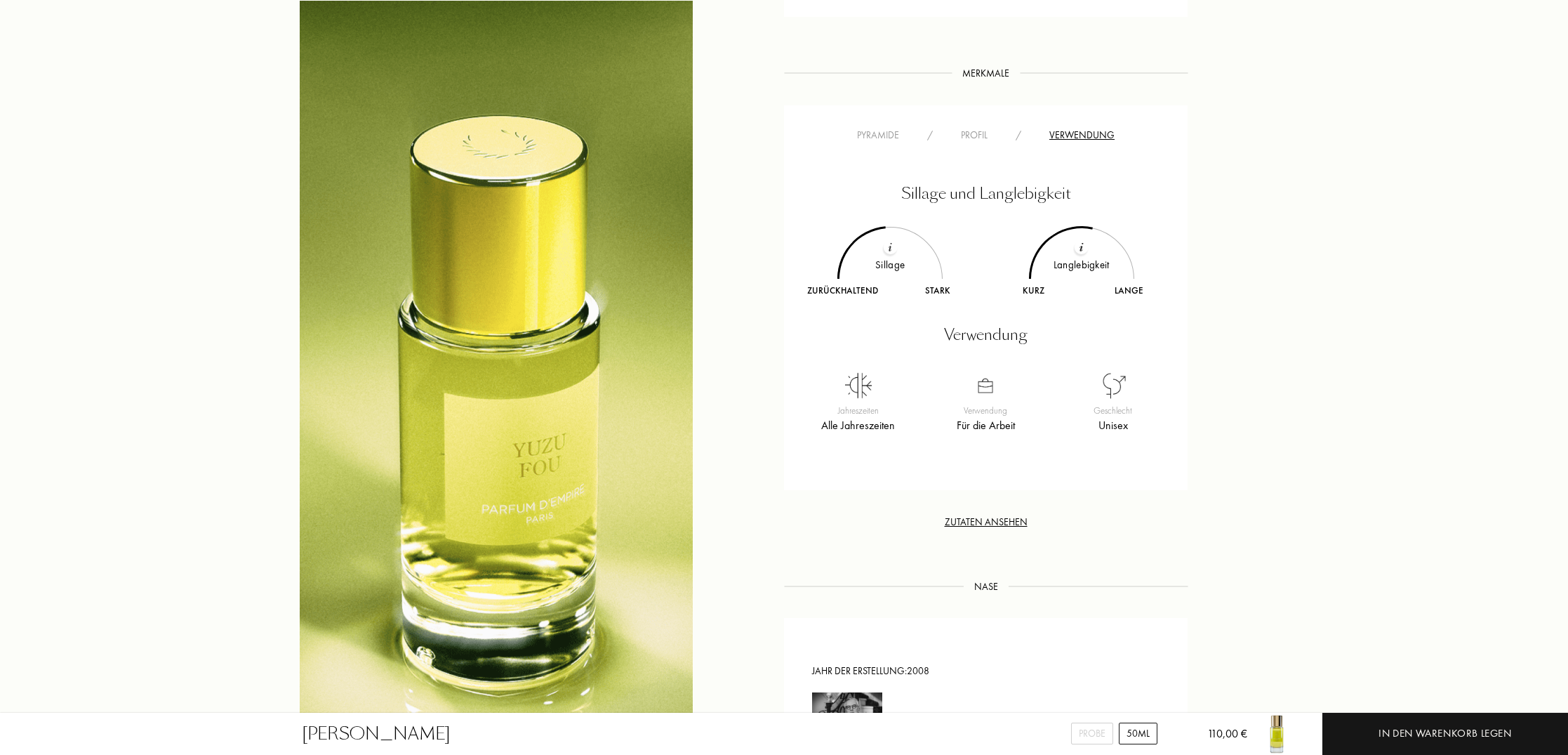
click at [890, 244] on img at bounding box center [890, 247] width 4 height 9
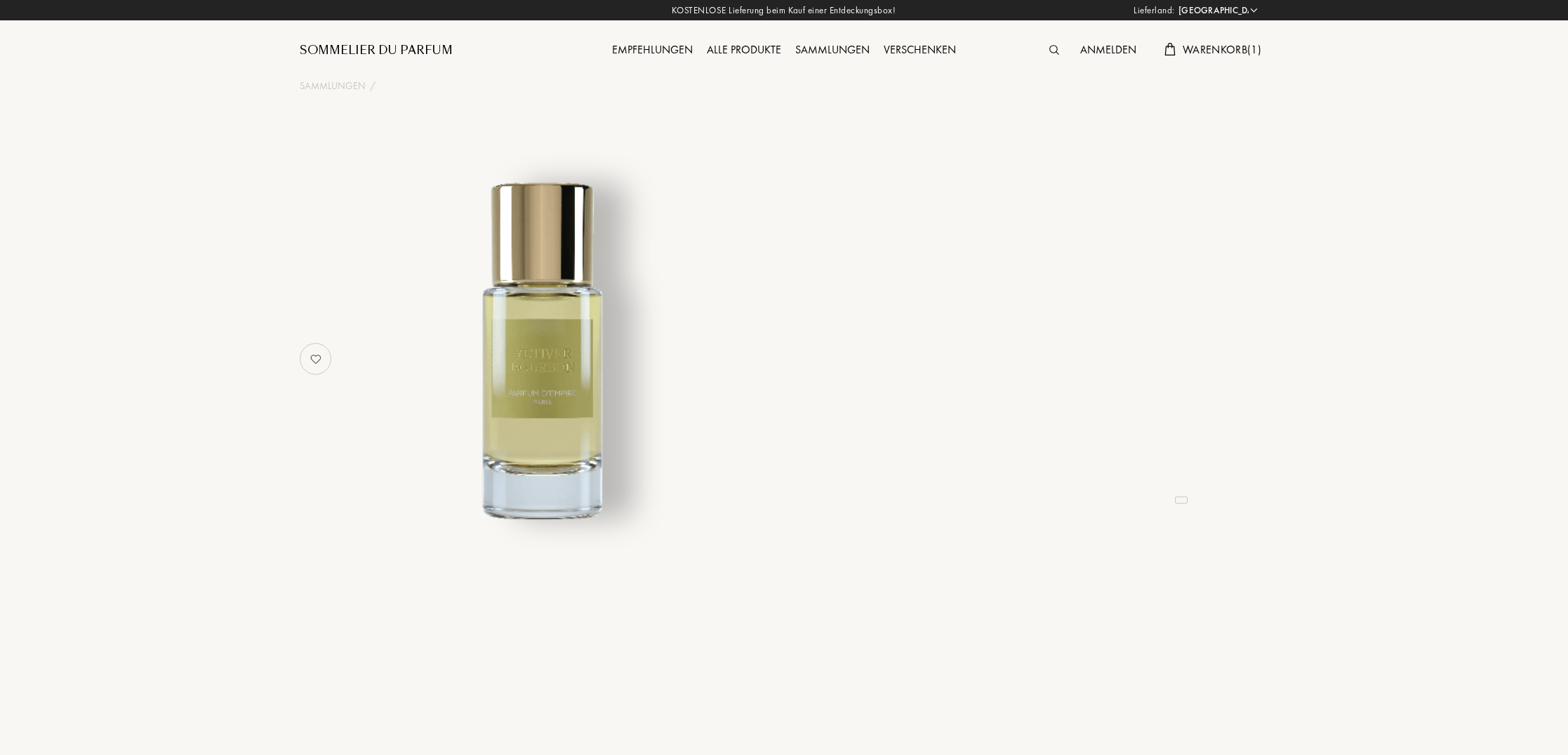
select select "DE"
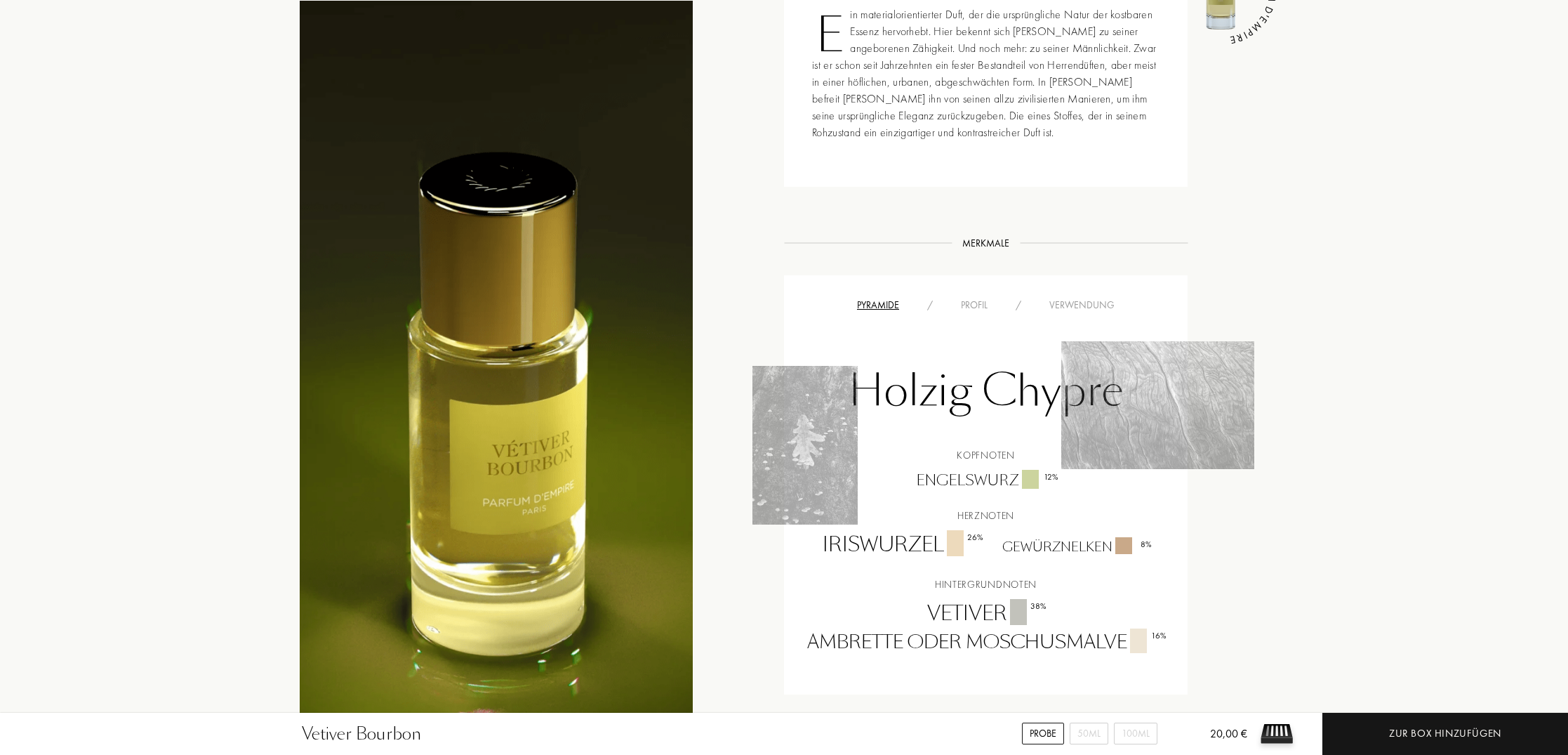
scroll to position [673, 0]
click at [974, 306] on div "Profil" at bounding box center [974, 306] width 54 height 15
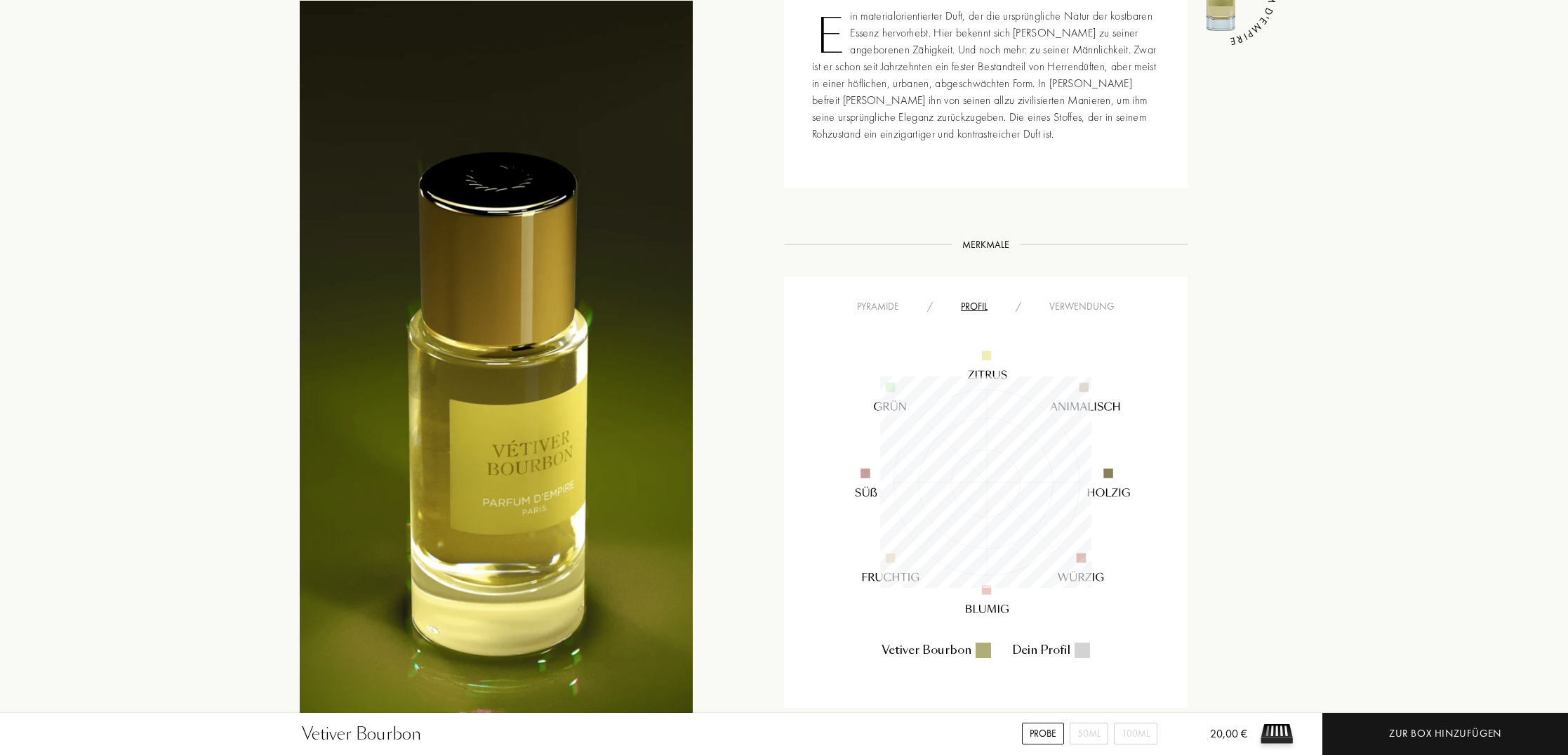
scroll to position [211, 211]
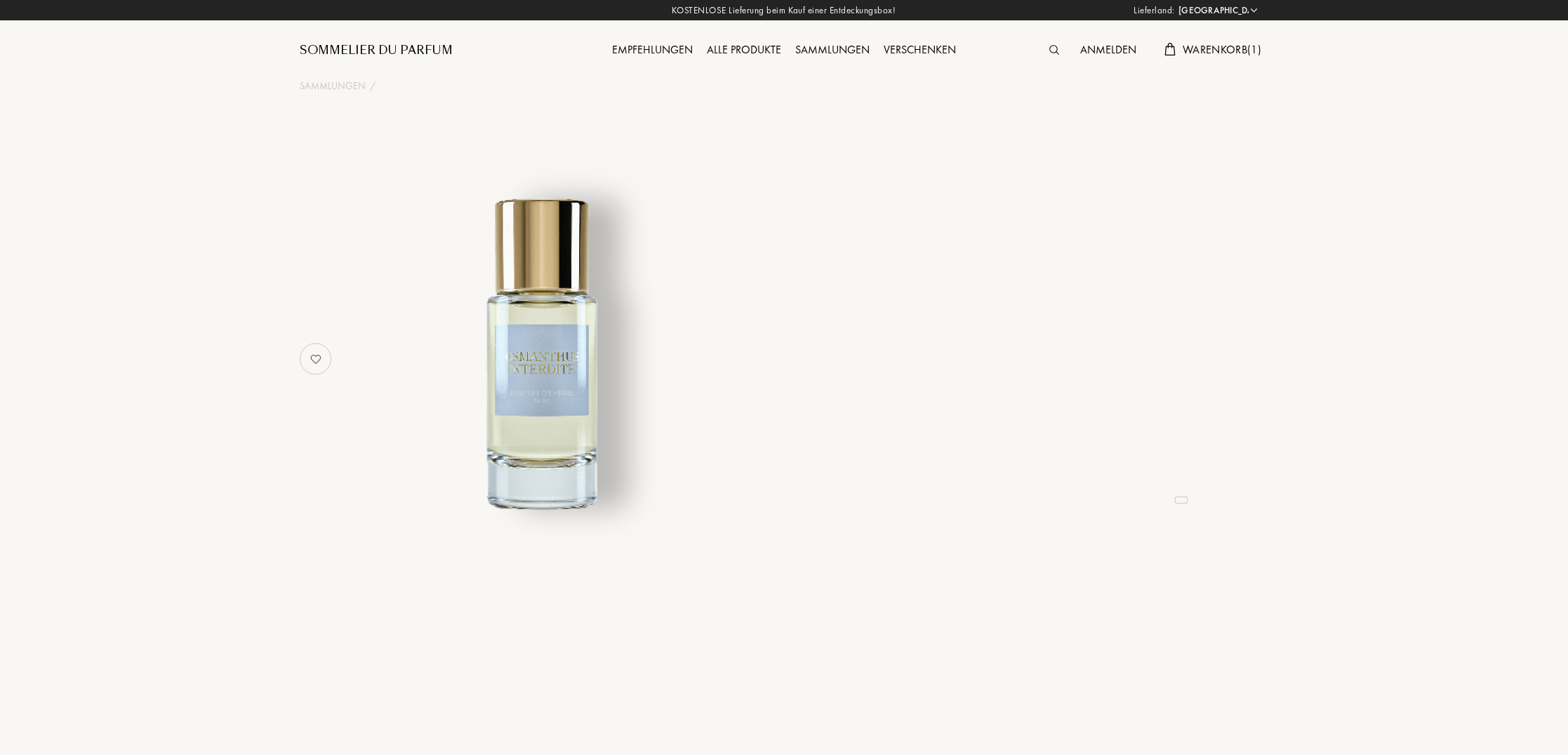
select select "DE"
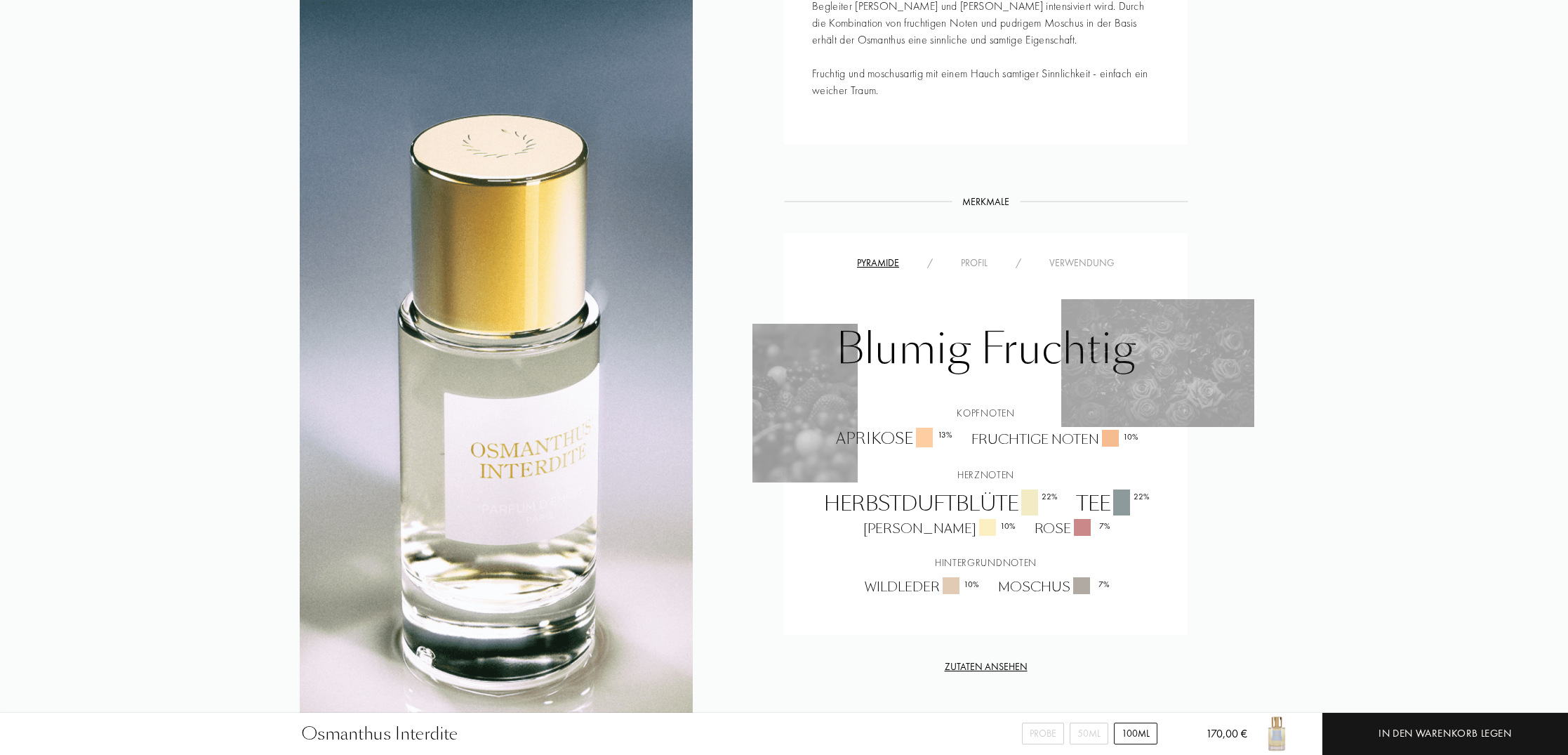
scroll to position [818, 0]
click at [979, 263] on div "Profil" at bounding box center [974, 262] width 54 height 15
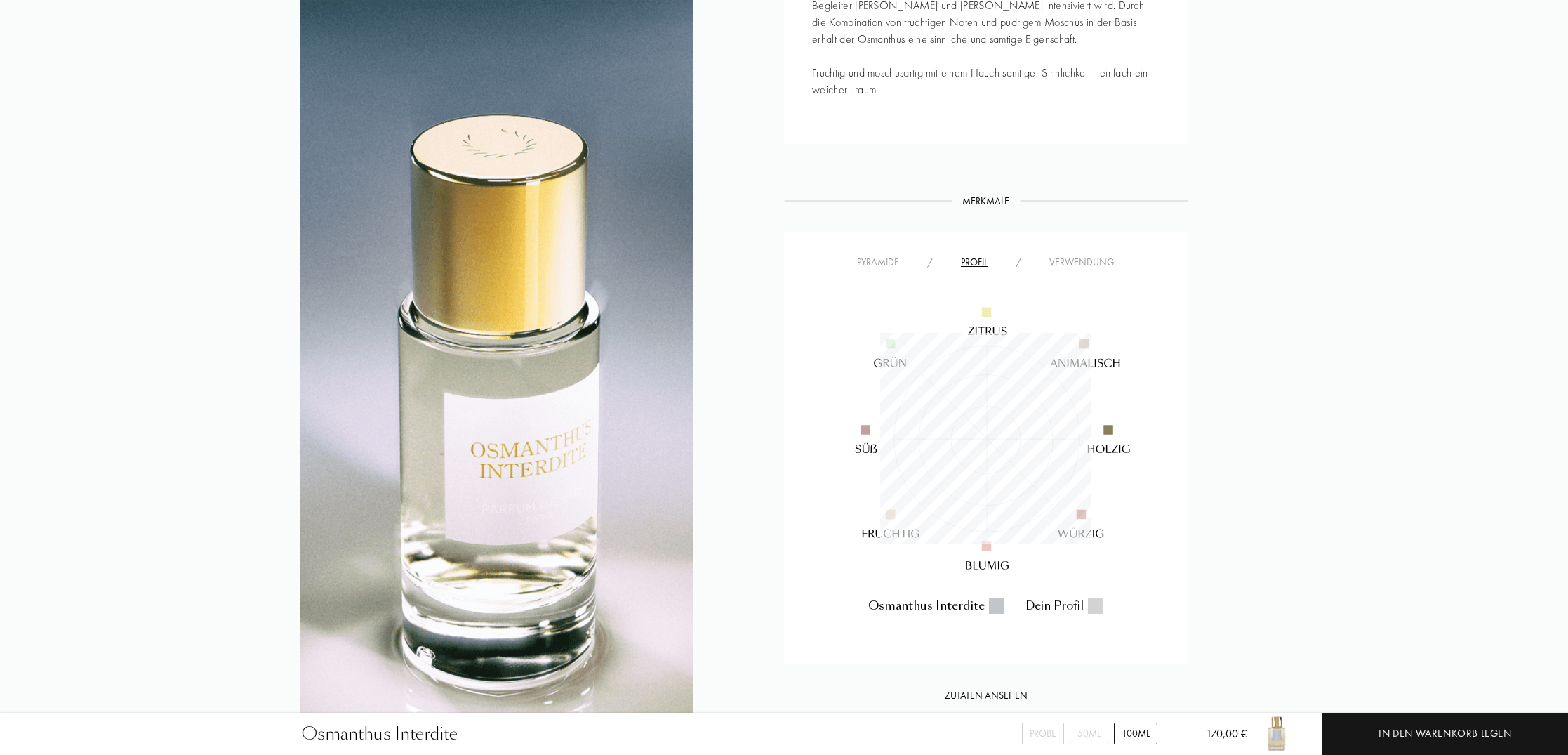
scroll to position [211, 211]
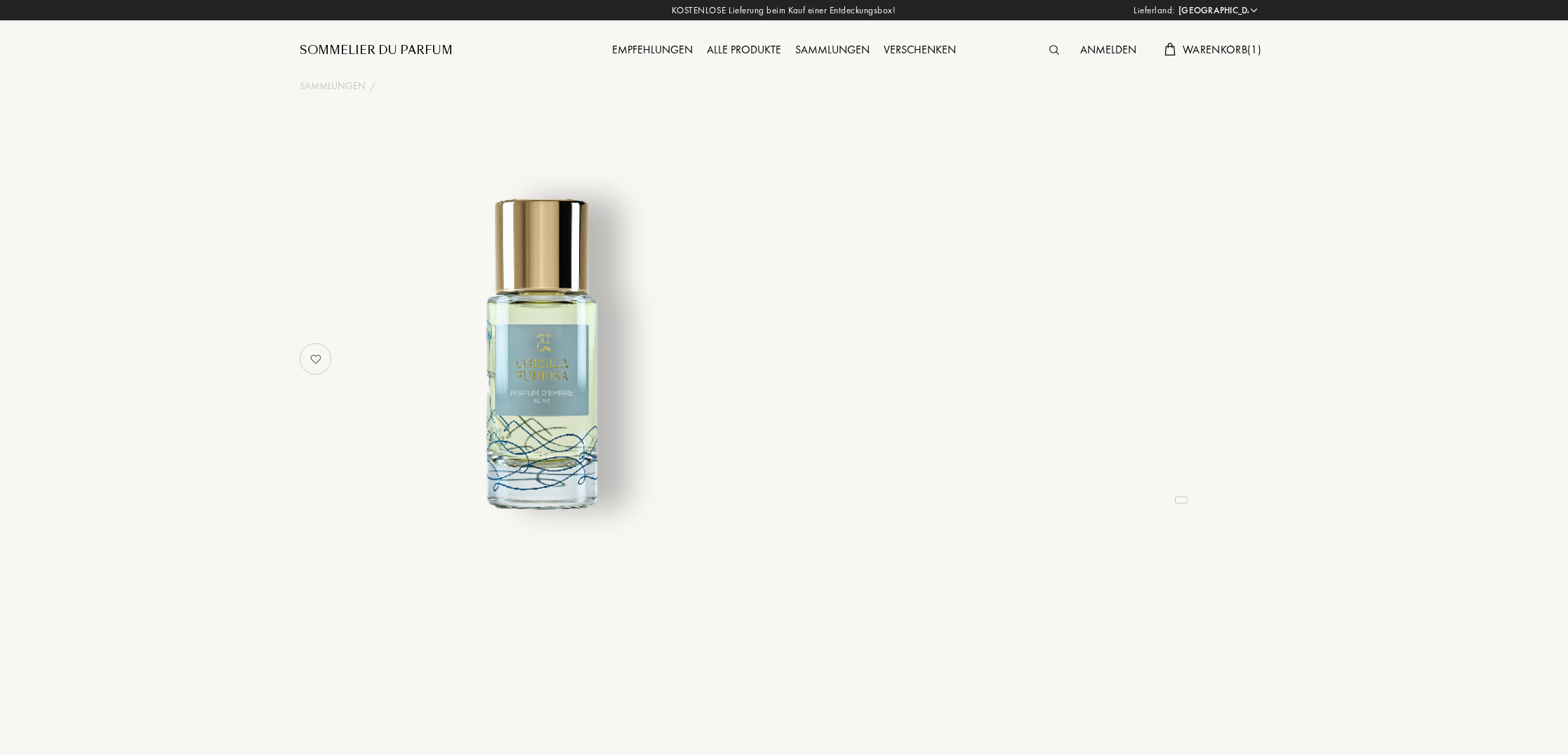
select select "DE"
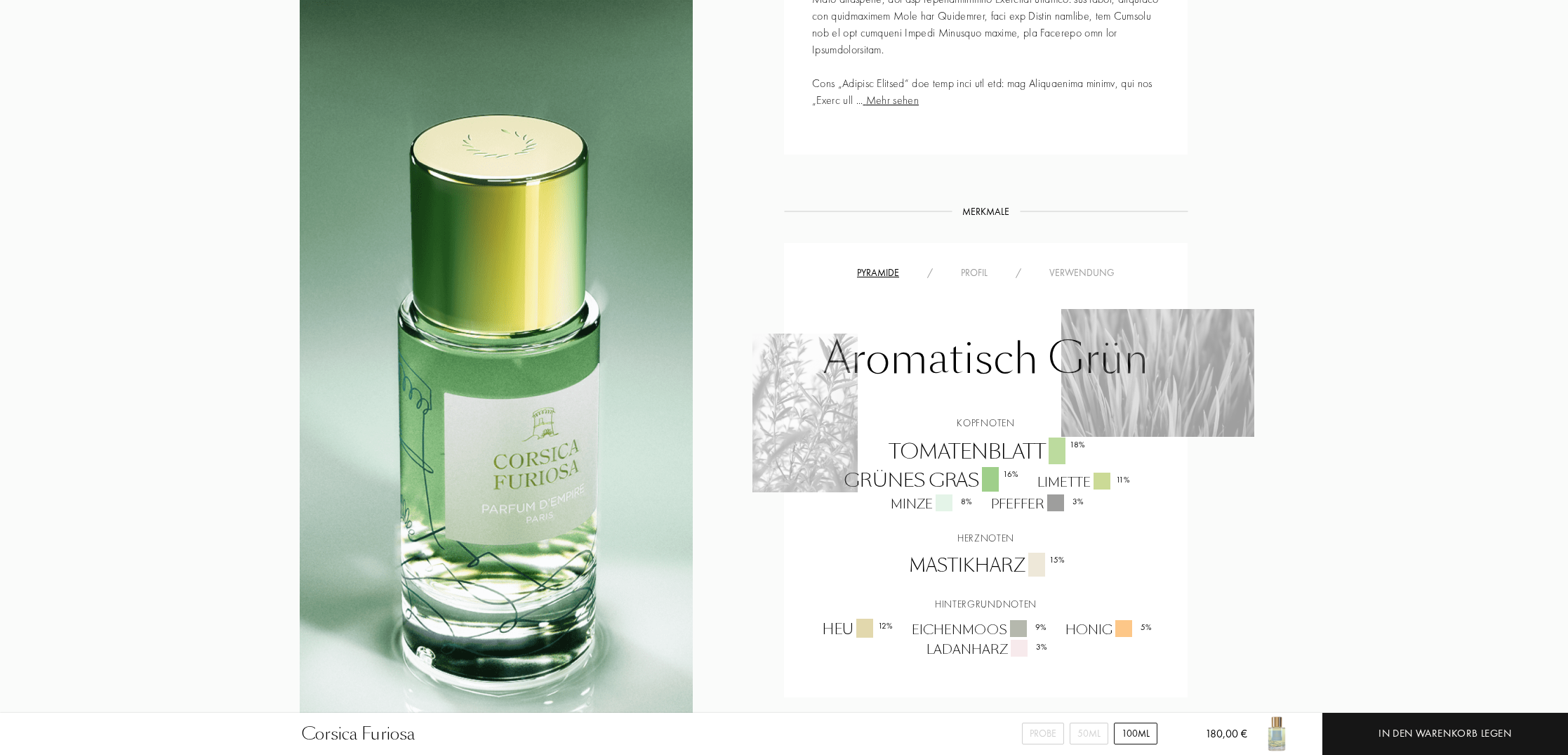
scroll to position [944, 0]
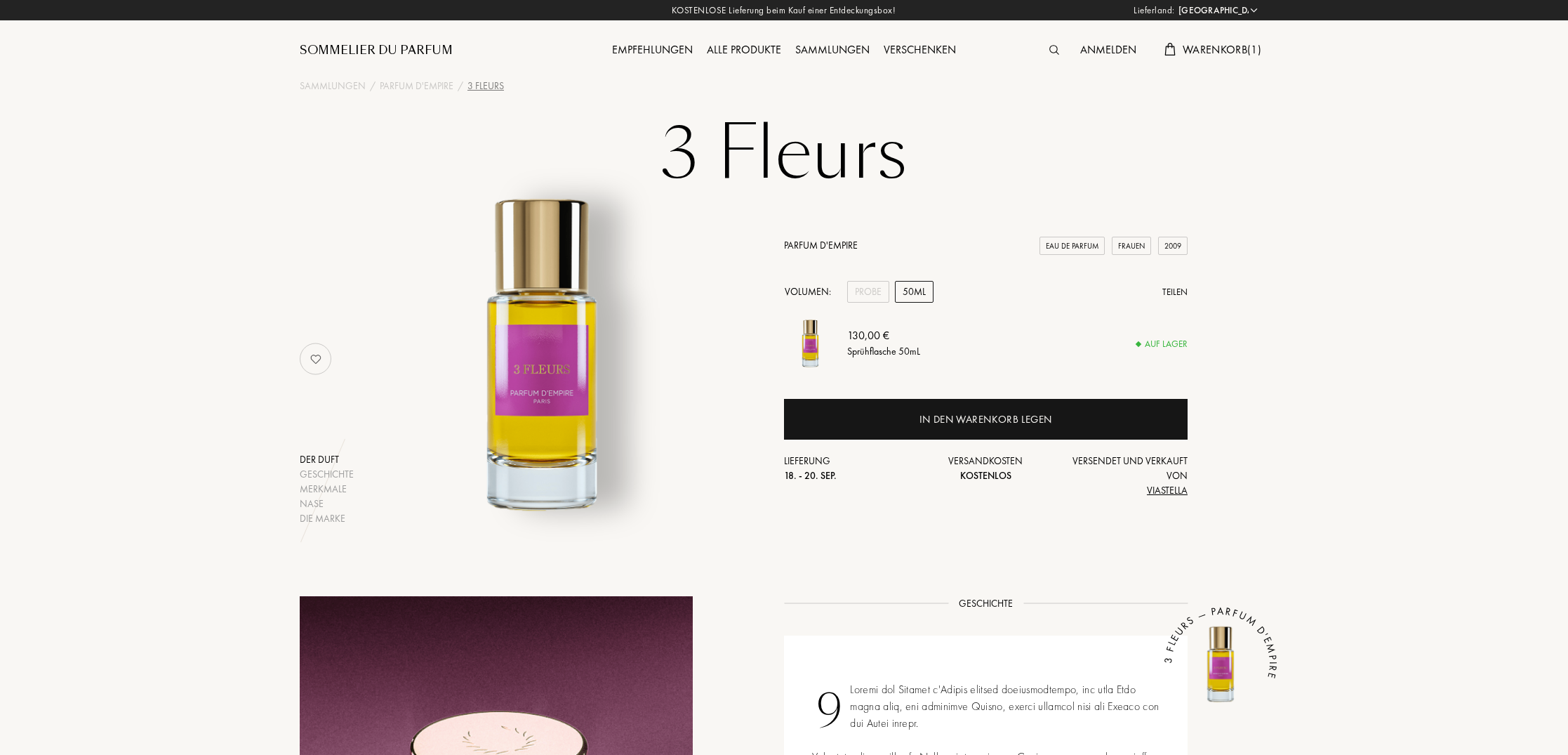
select select "DE"
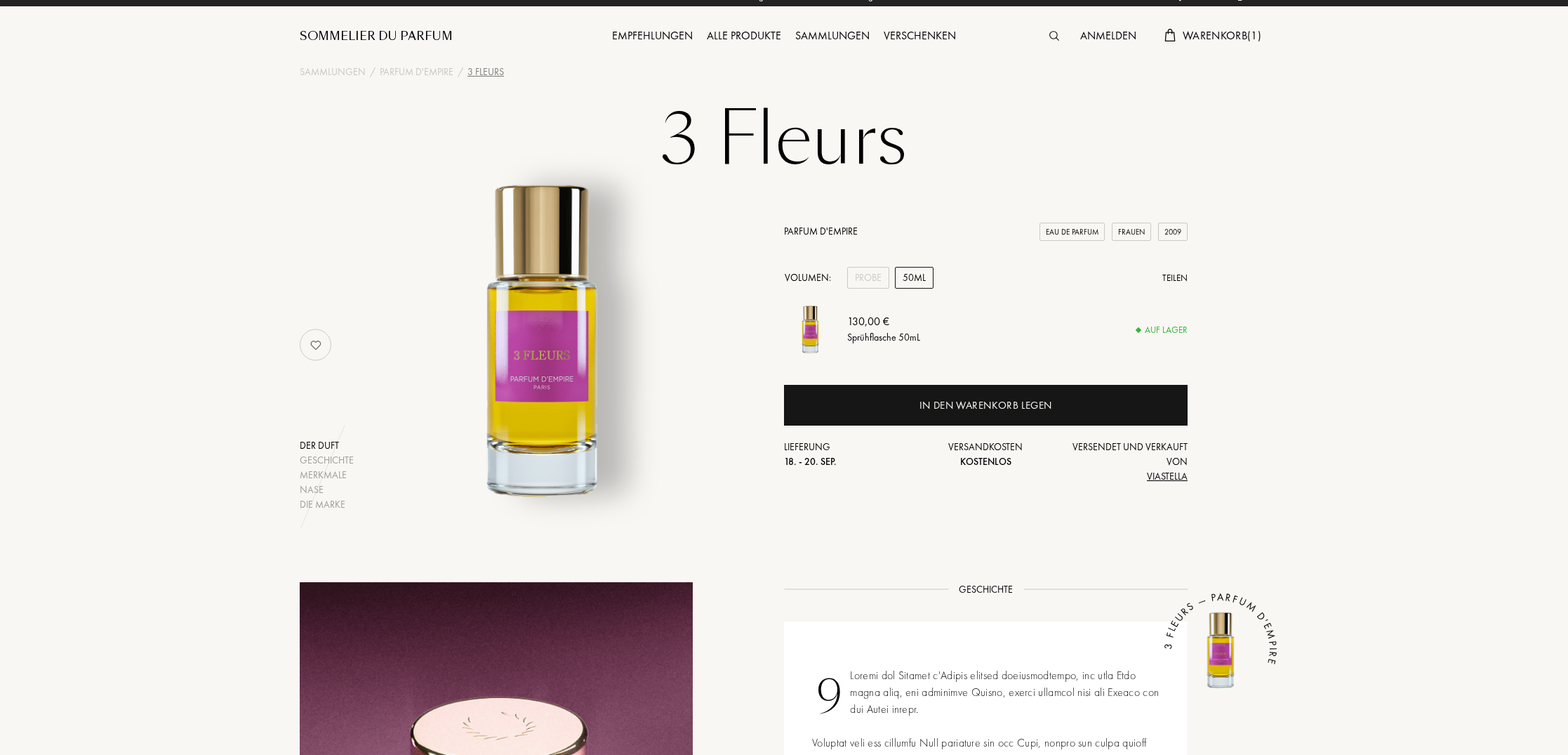
scroll to position [13, 0]
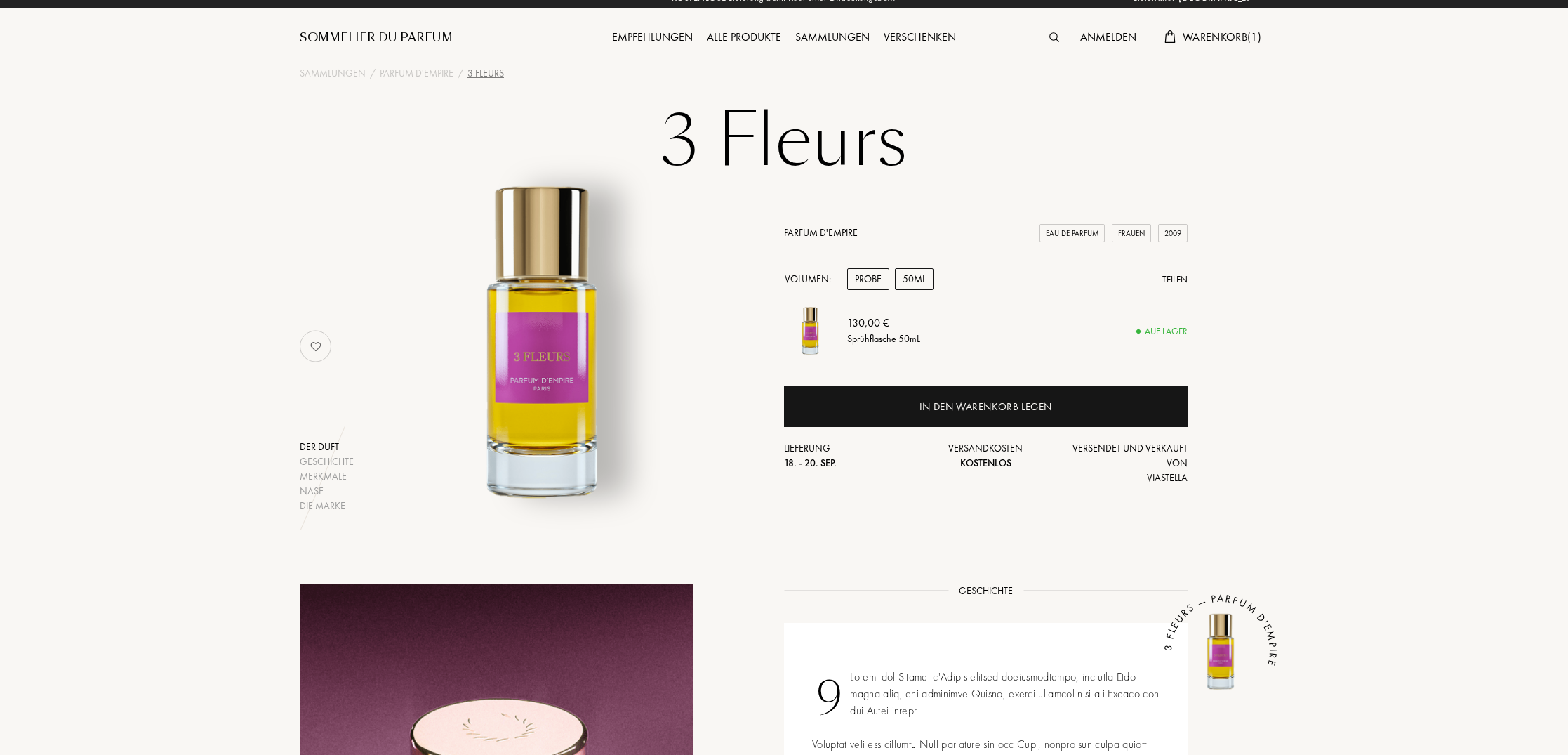
click at [872, 277] on div "Probe" at bounding box center [868, 280] width 42 height 22
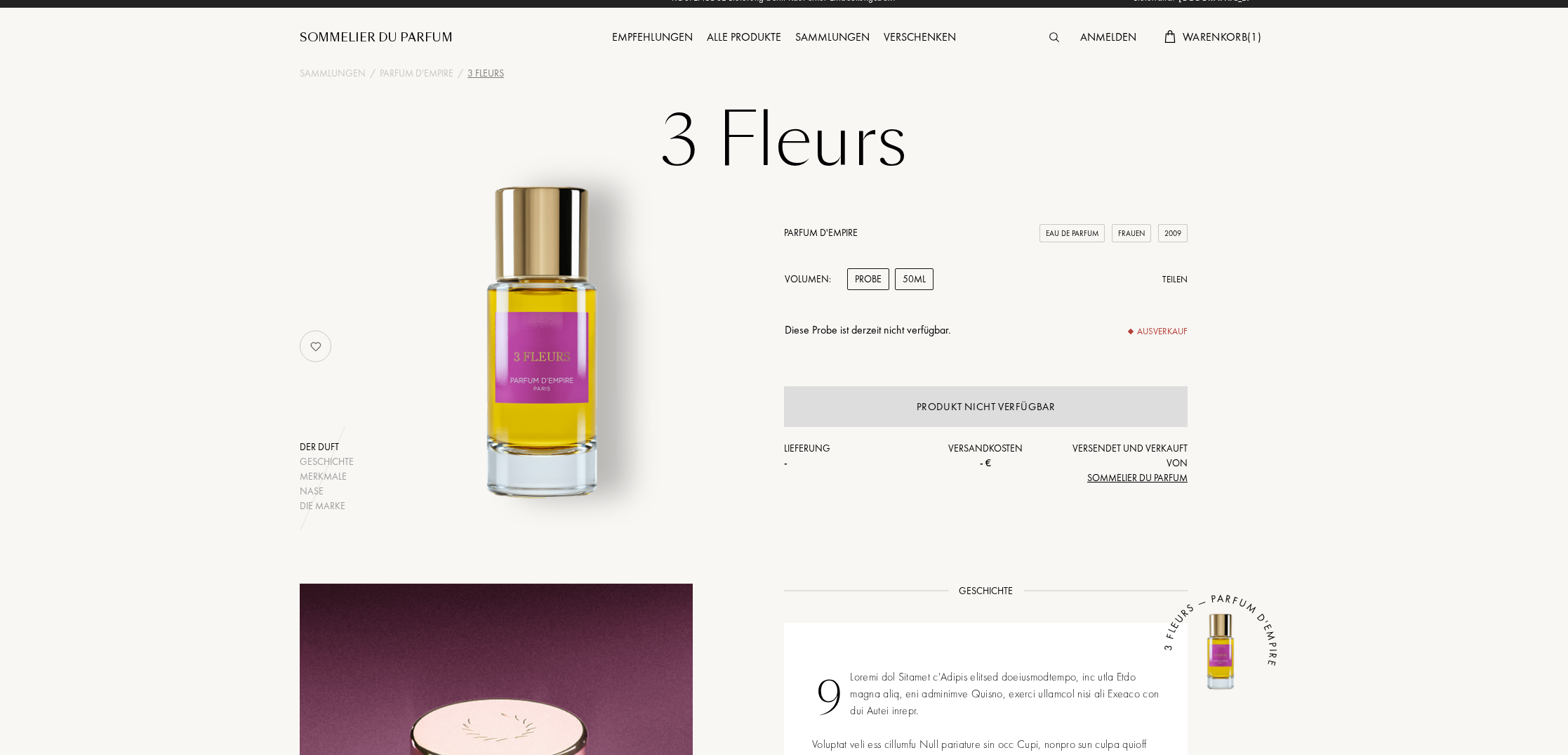
click at [920, 280] on div "50mL" at bounding box center [914, 280] width 38 height 22
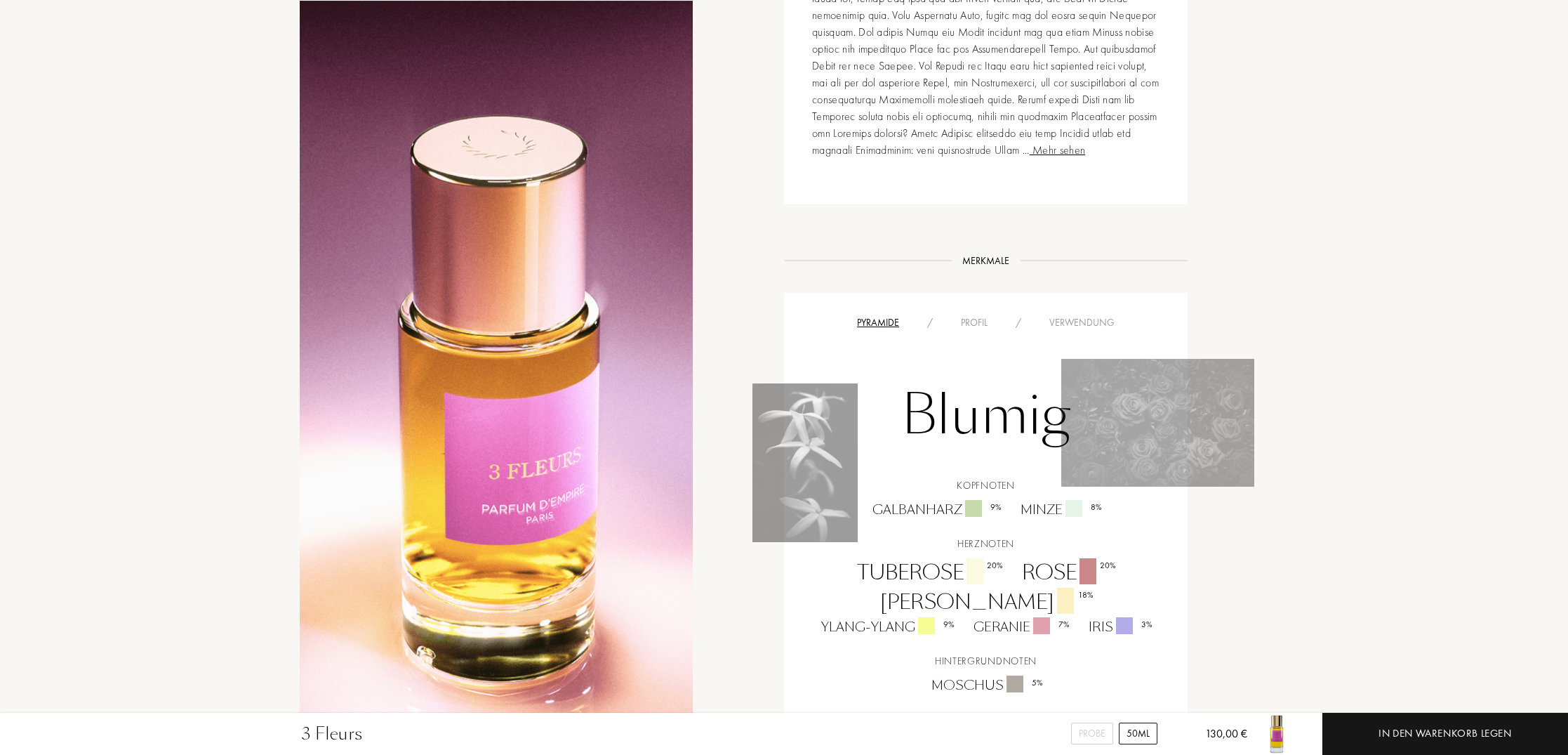
scroll to position [790, 0]
click at [977, 323] on div "Profil" at bounding box center [974, 324] width 54 height 15
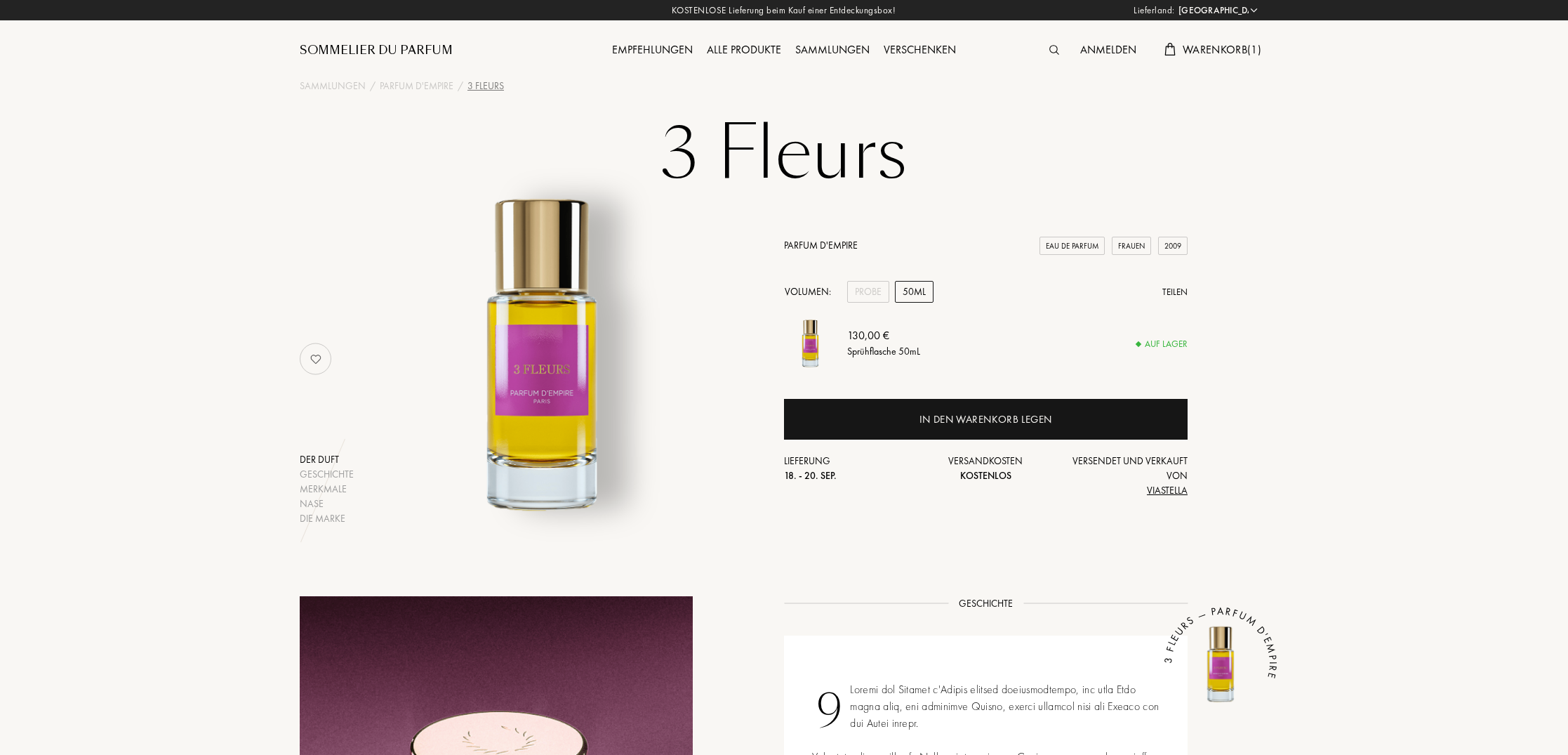
scroll to position [-1, 0]
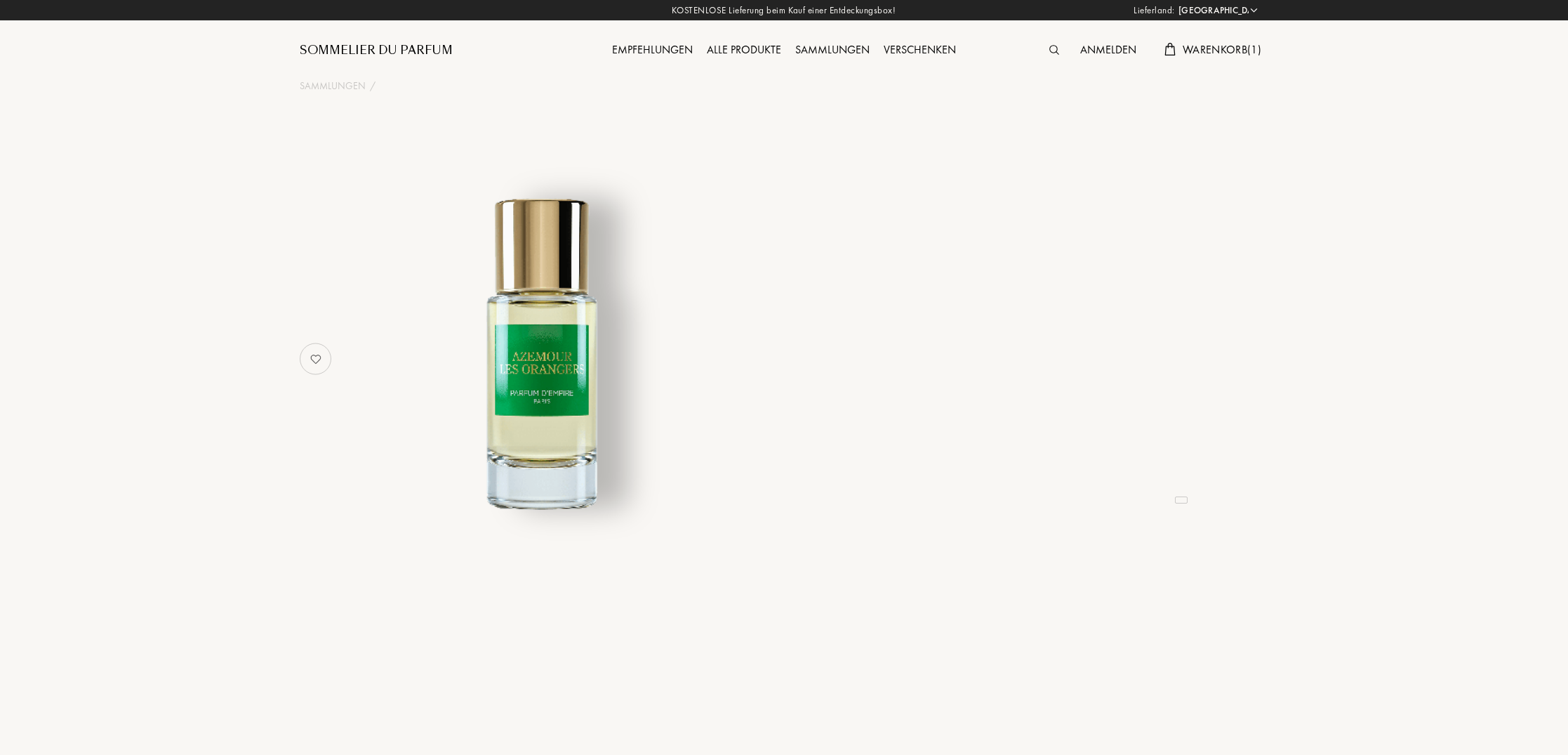
select select "DE"
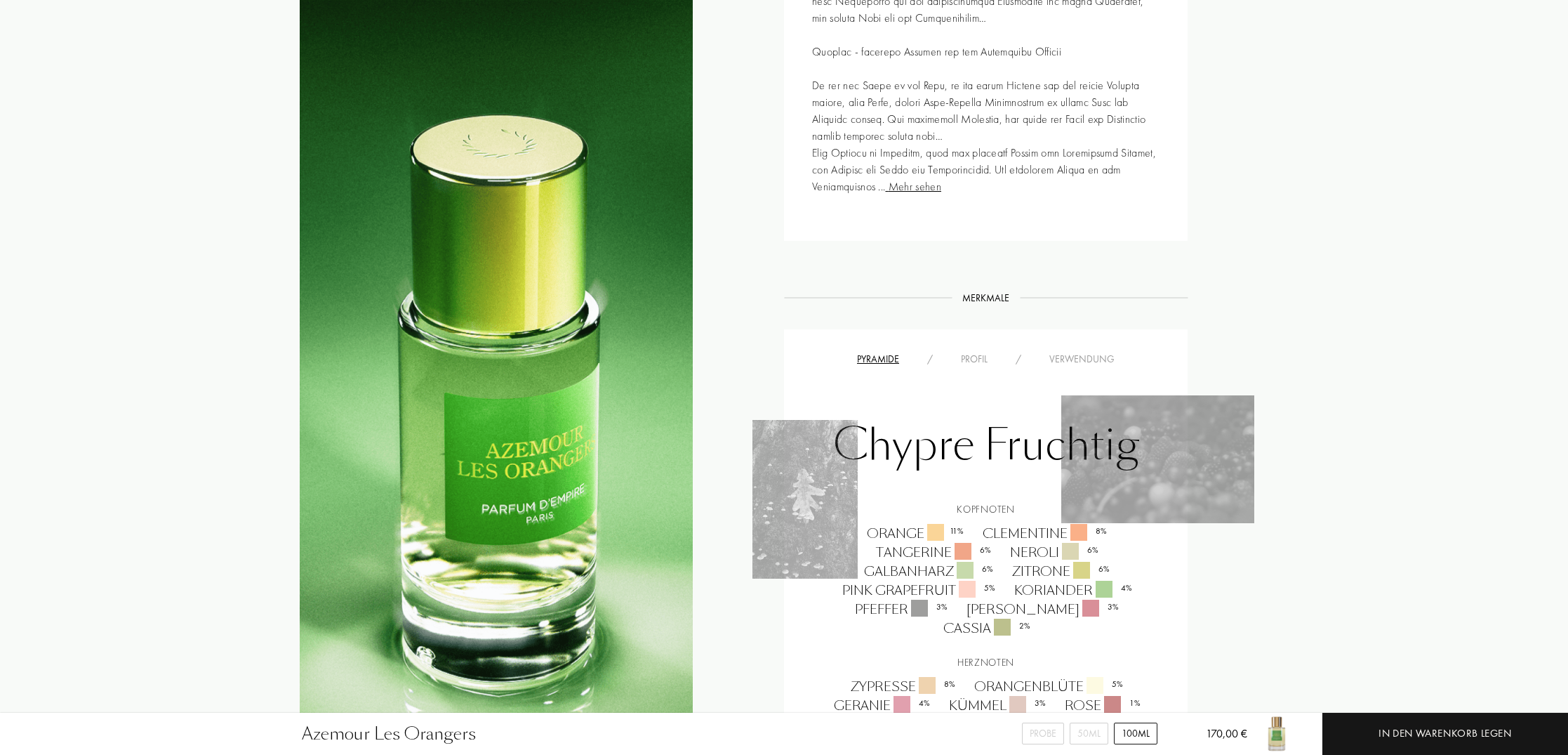
scroll to position [820, 0]
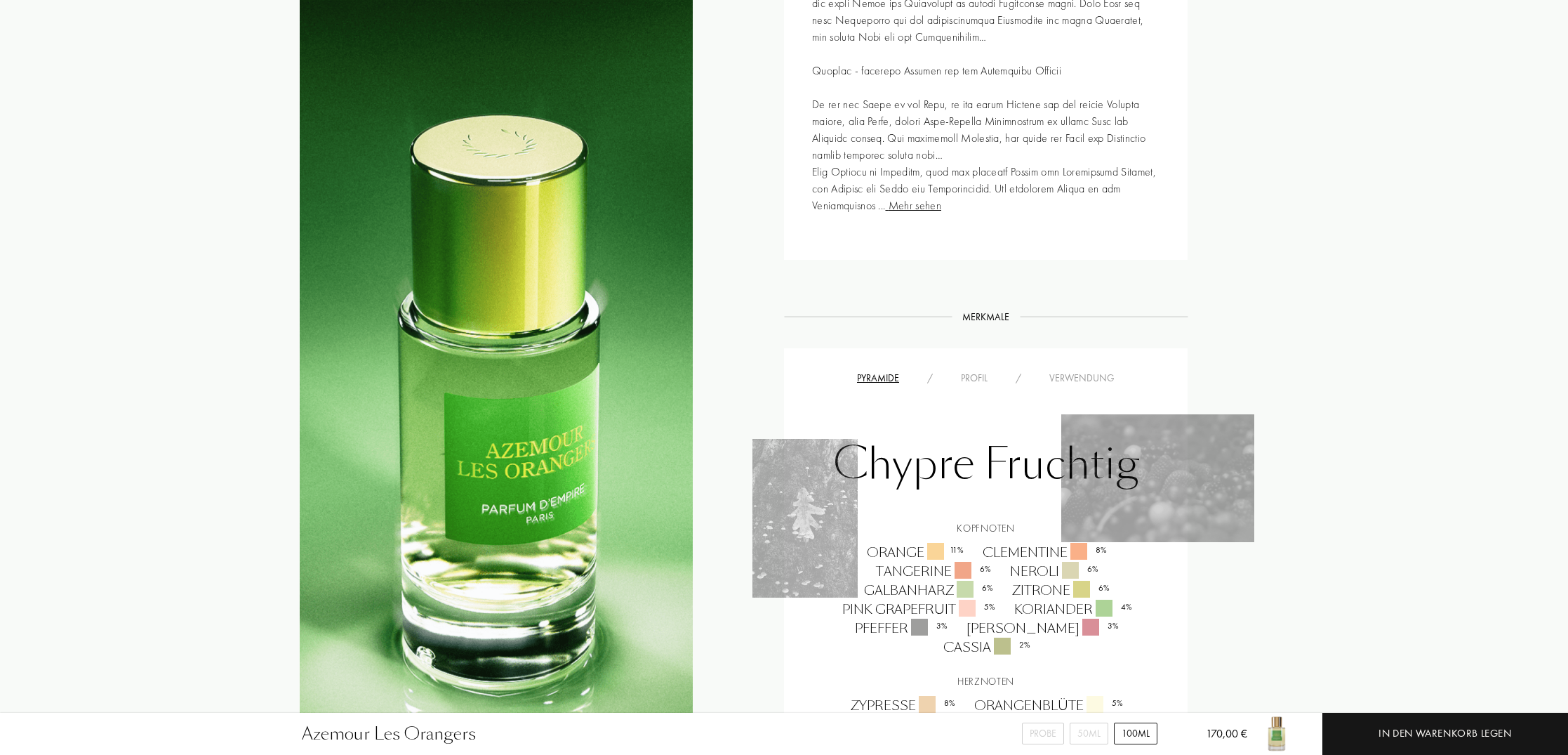
click at [969, 378] on div "Profil" at bounding box center [974, 378] width 54 height 15
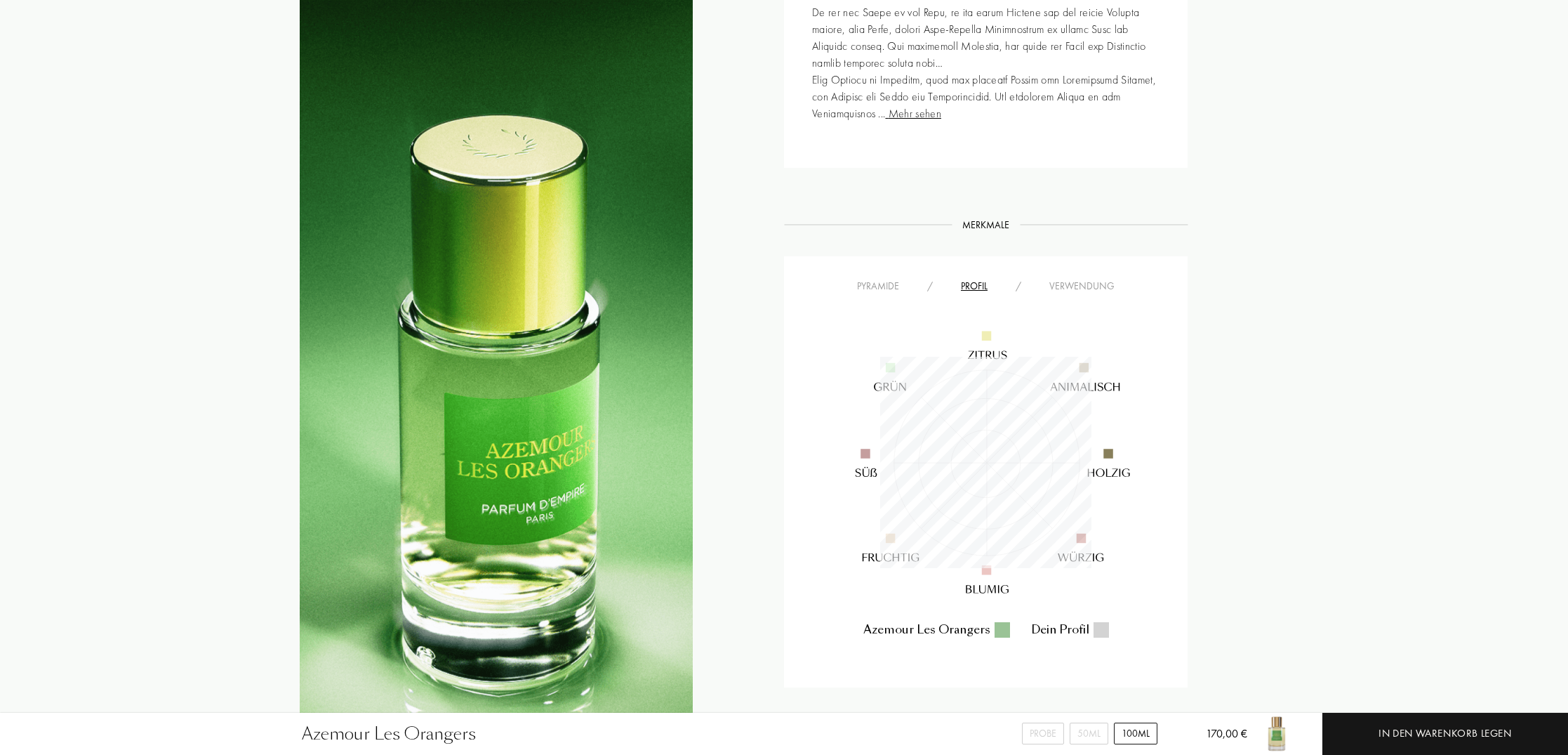
scroll to position [911, 0]
click at [803, 227] on div "Merkmale Merkmale" at bounding box center [986, 226] width 404 height 15
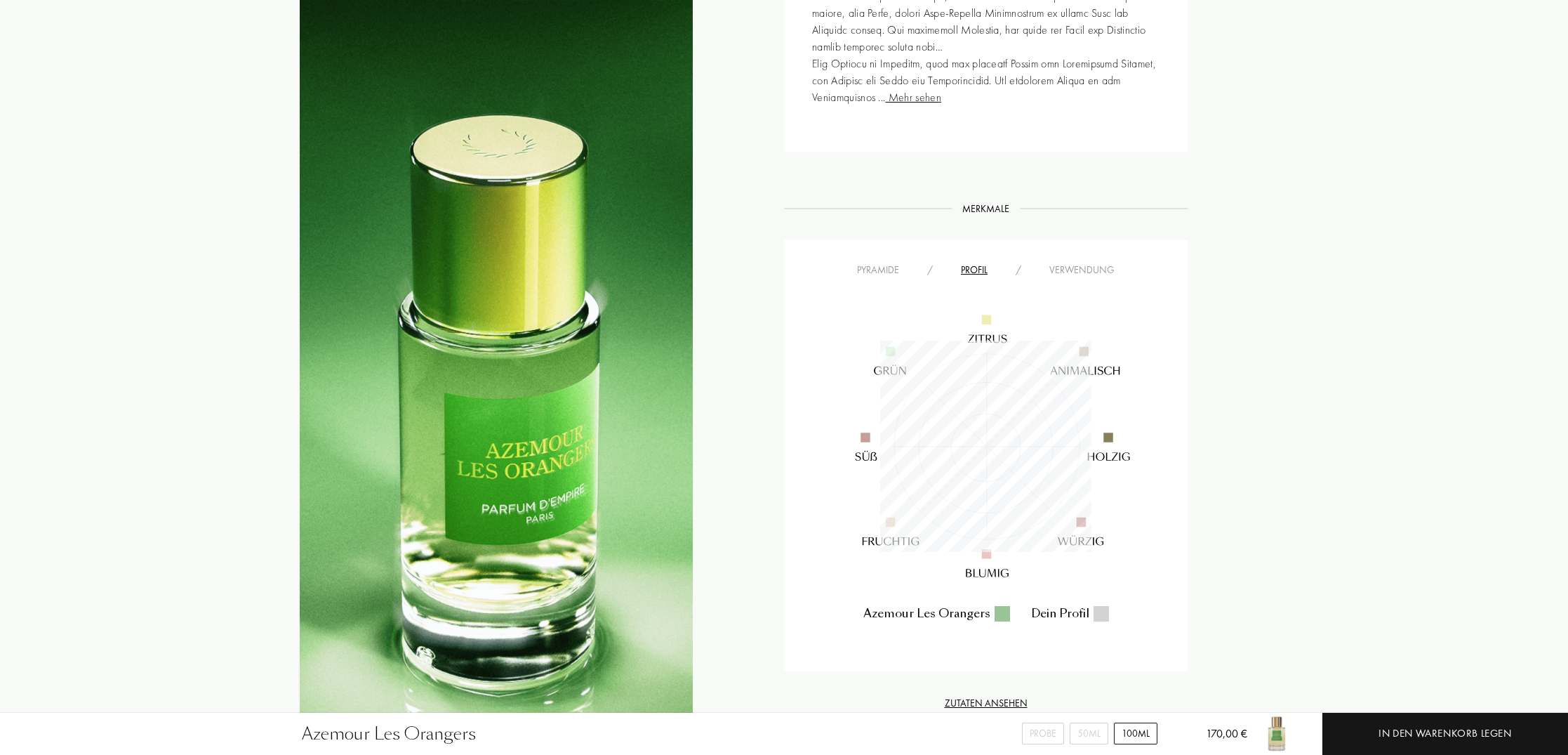
scroll to position [930, 0]
click at [983, 209] on div "Merkmale" at bounding box center [986, 206] width 68 height 15
click at [1085, 270] on div "Verwendung" at bounding box center [1081, 268] width 93 height 15
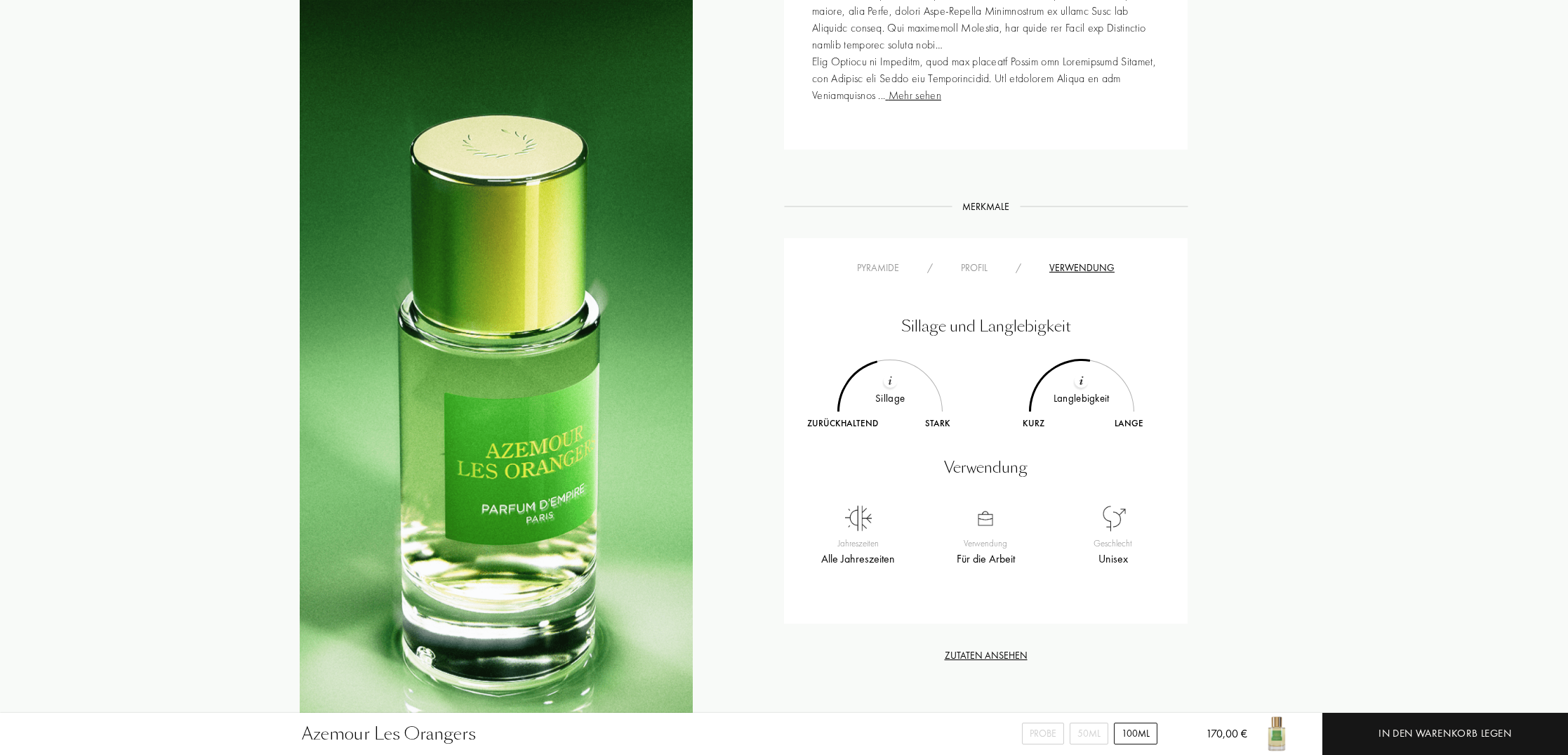
click at [882, 266] on div "Pyramide" at bounding box center [877, 268] width 70 height 15
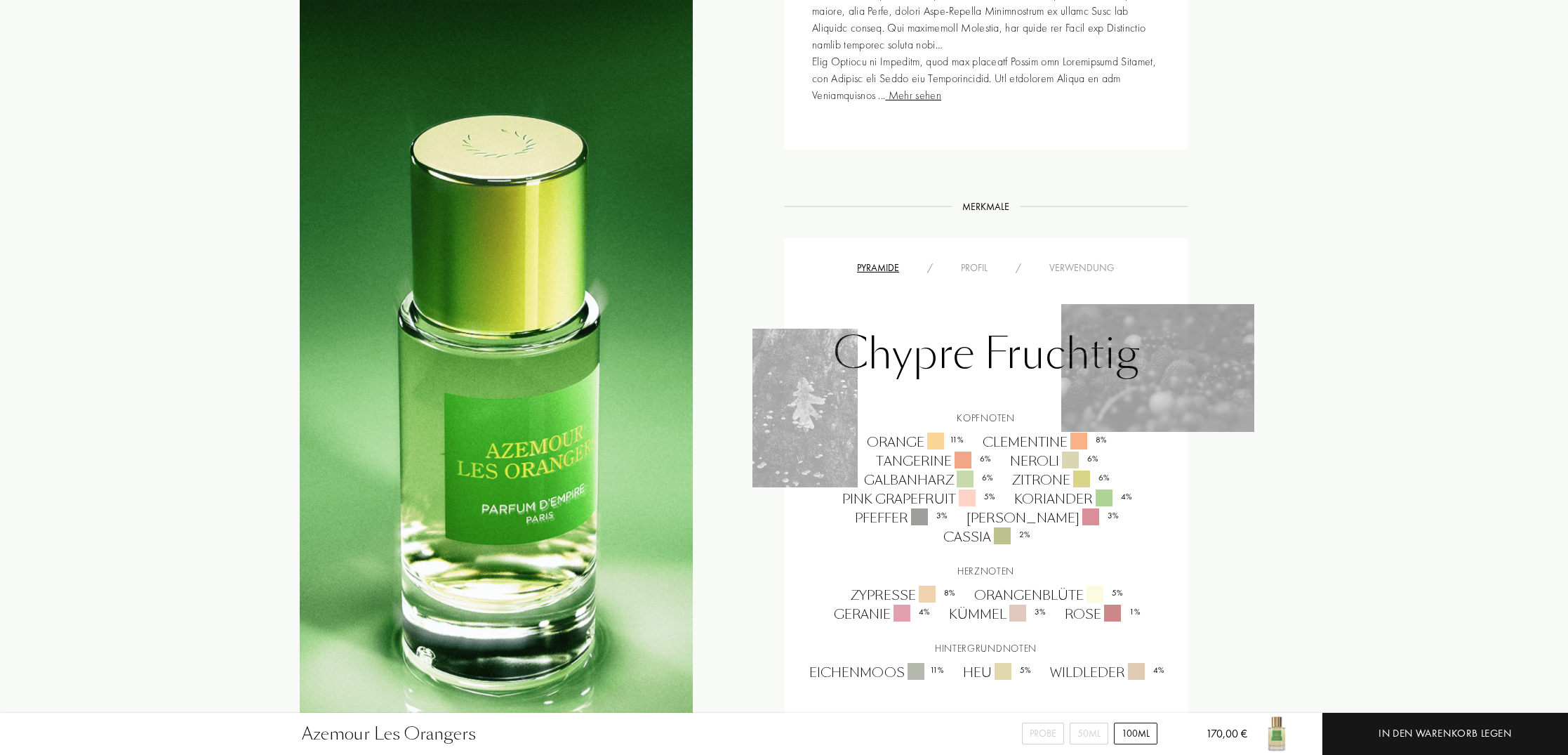
click at [975, 267] on div "Profil" at bounding box center [974, 268] width 54 height 15
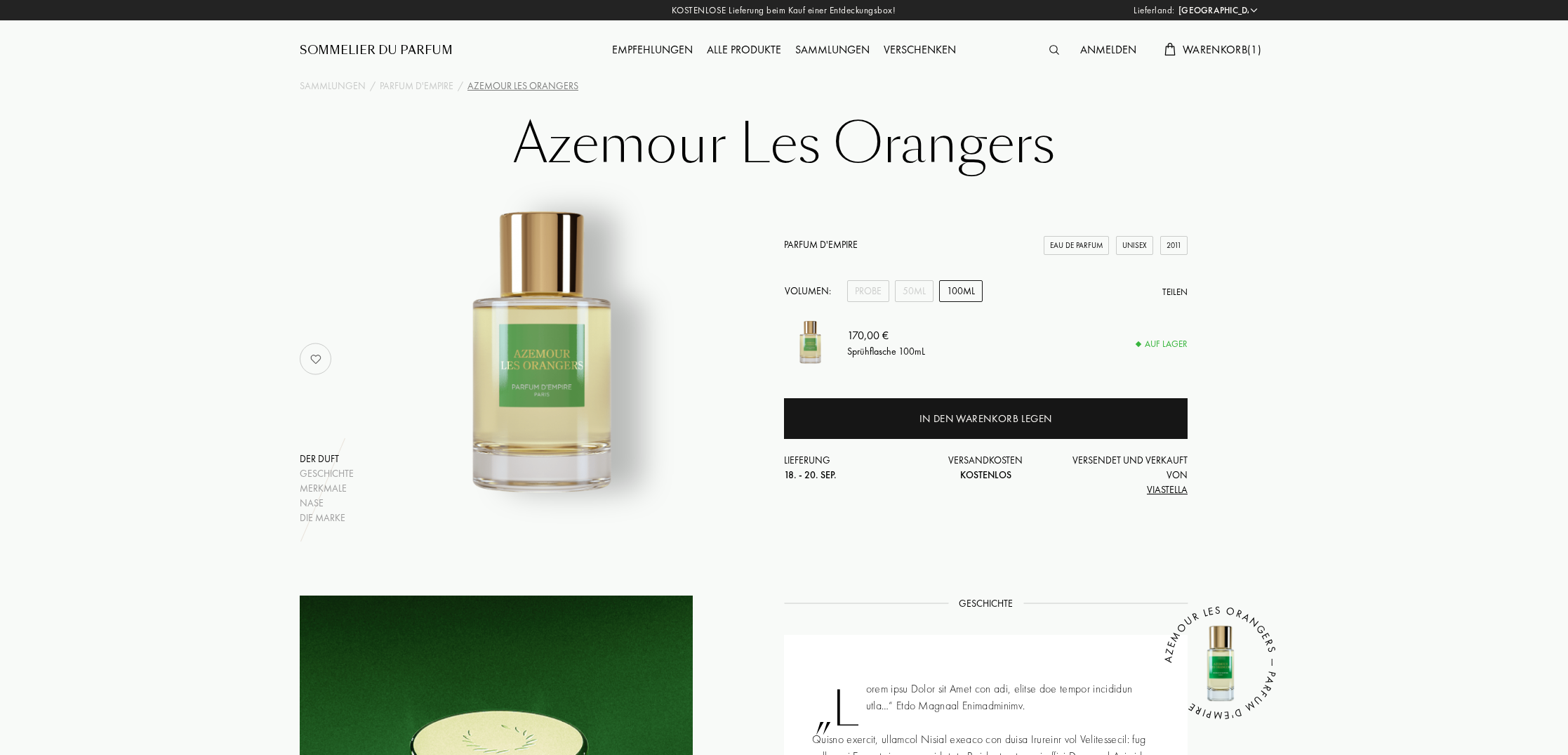
scroll to position [0, 0]
click at [871, 288] on div "Probe" at bounding box center [868, 291] width 42 height 22
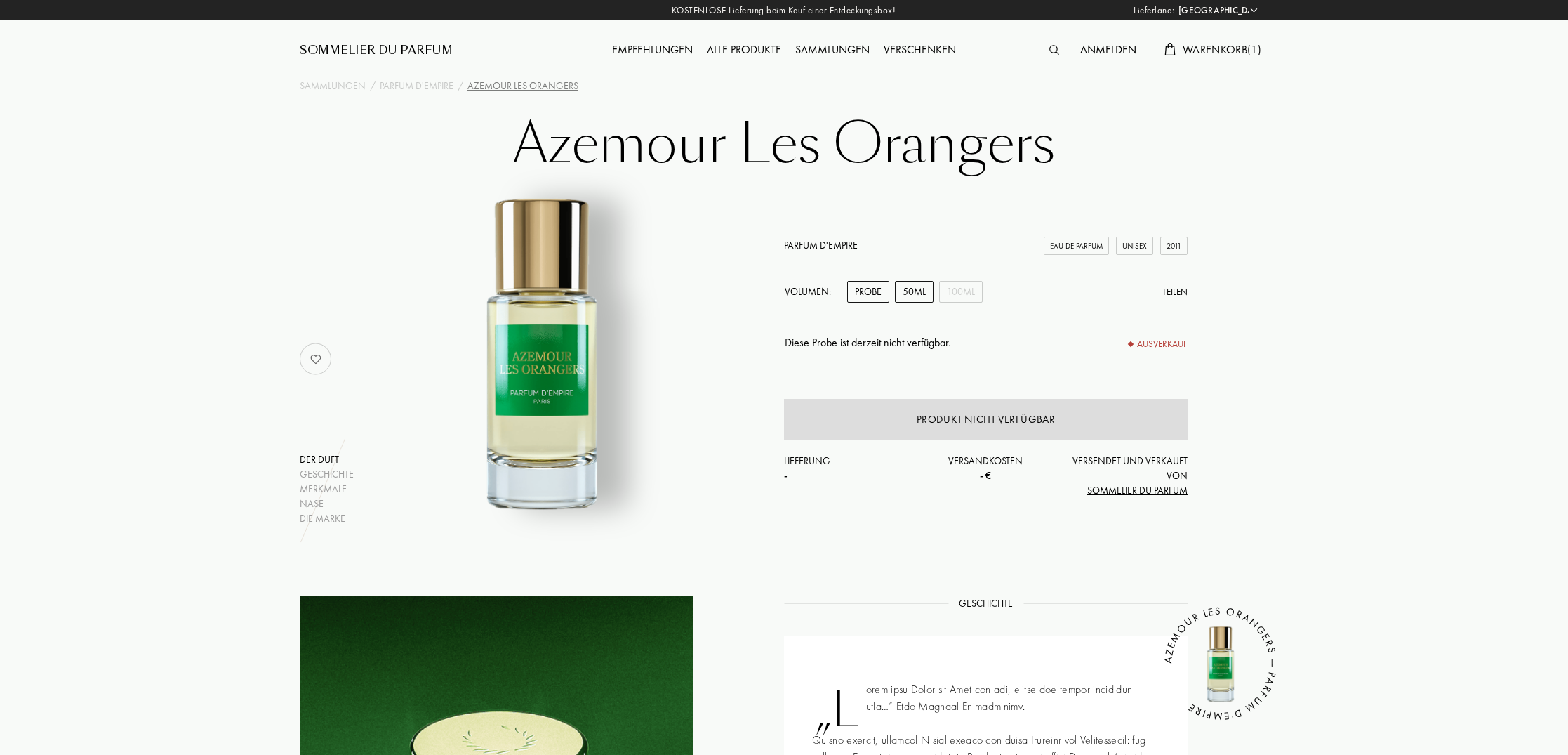
click at [916, 289] on div "50mL" at bounding box center [914, 292] width 38 height 22
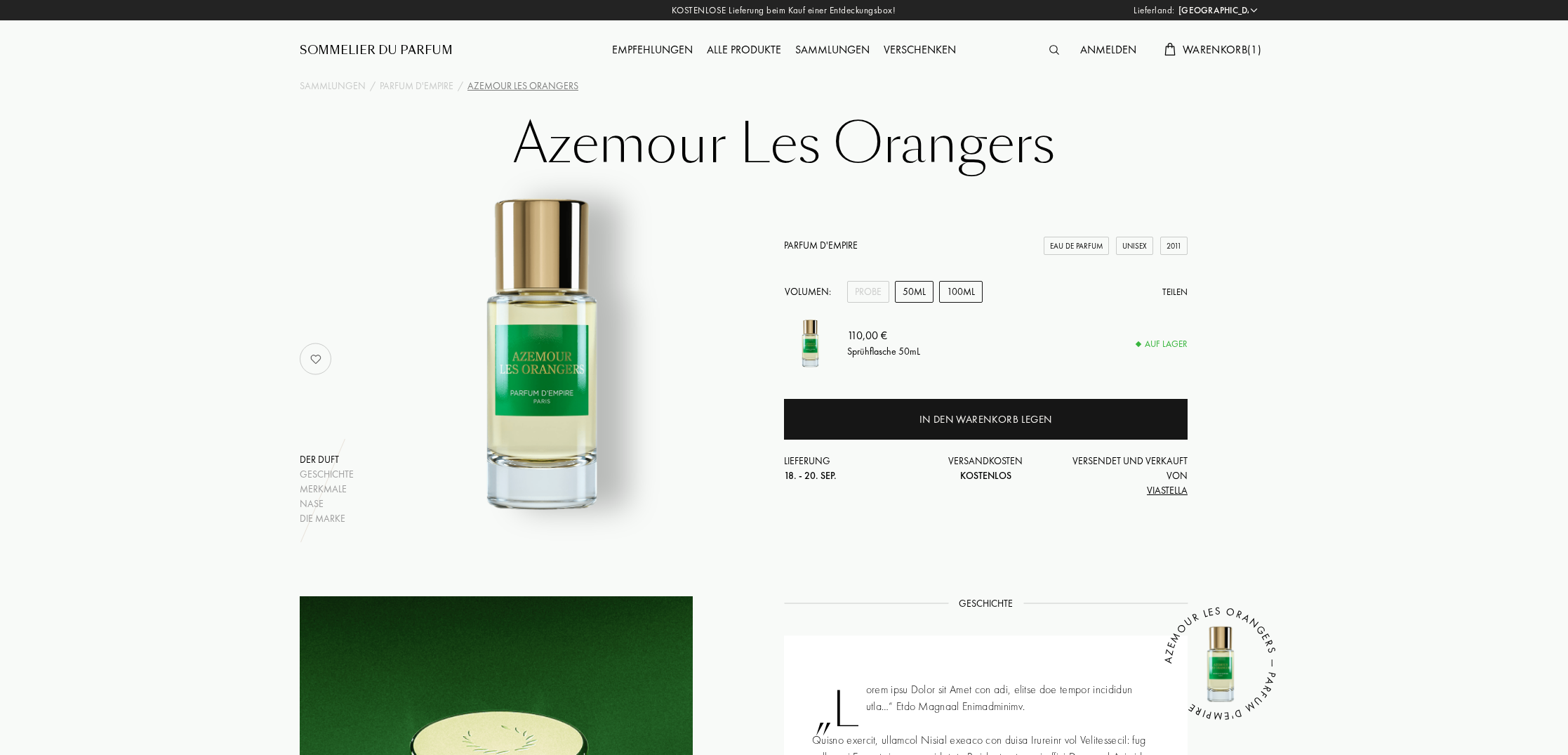
click at [961, 290] on div "100mL" at bounding box center [961, 292] width 43 height 22
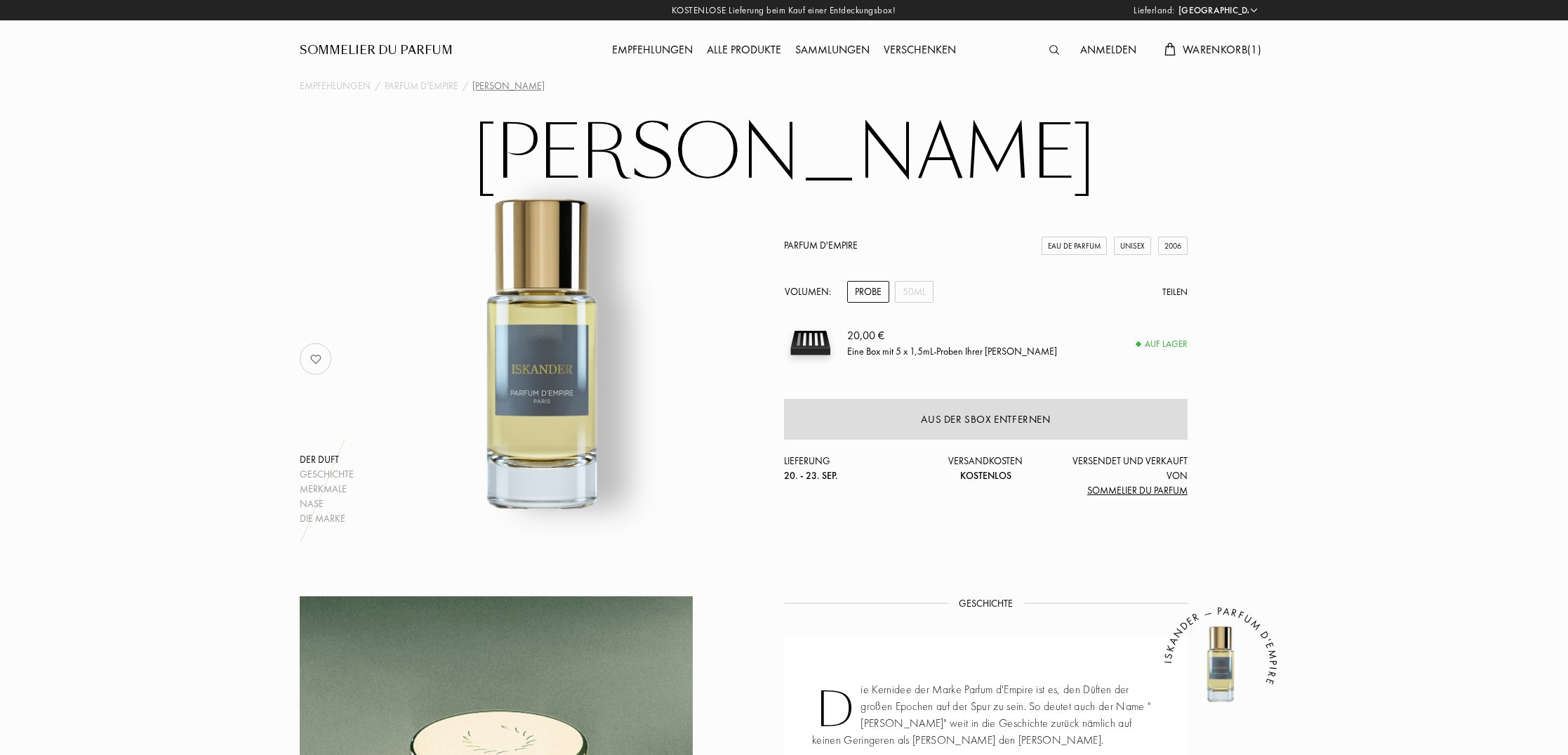
select select "DE"
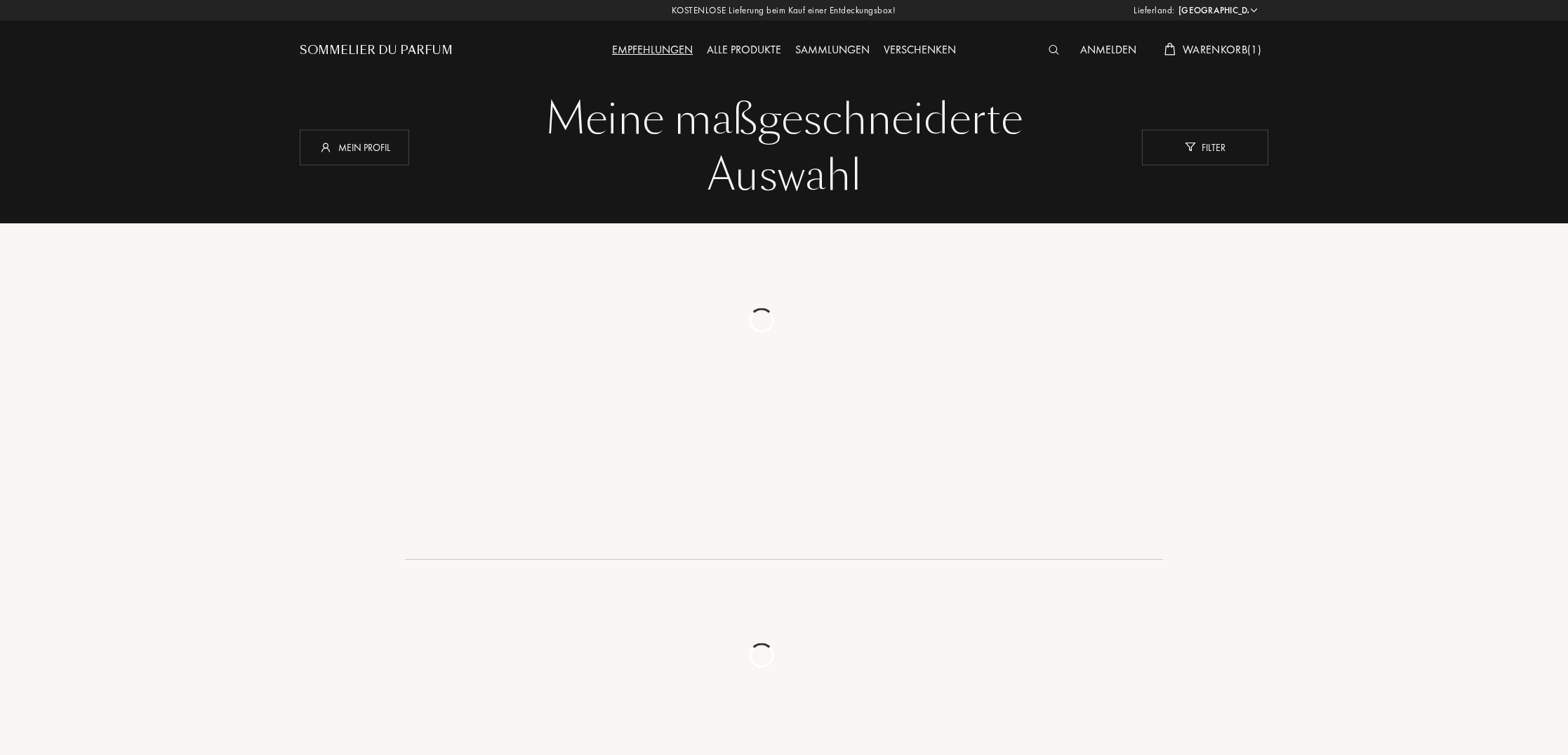
select select "DE"
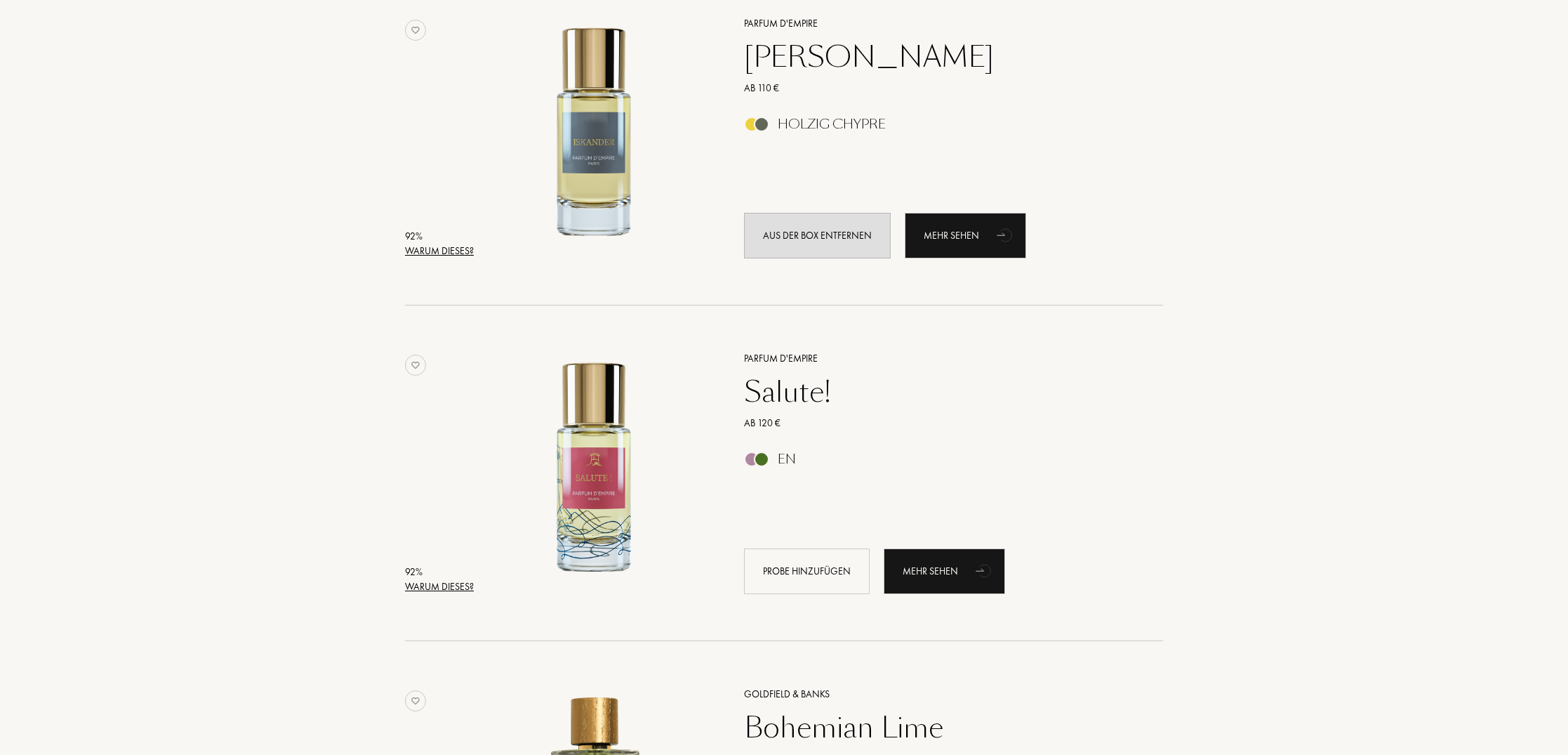
scroll to position [926, 0]
click at [760, 453] on div at bounding box center [761, 458] width 15 height 15
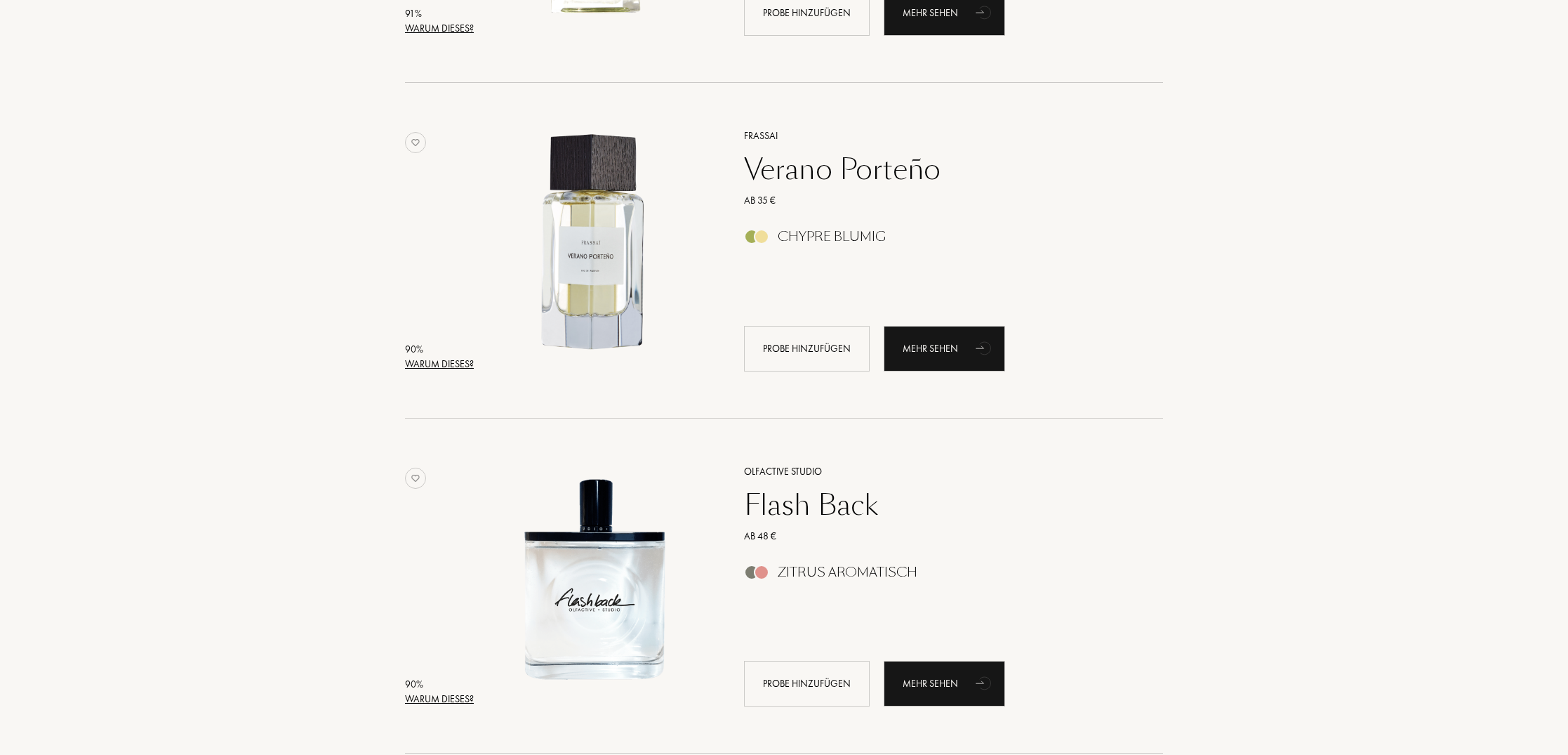
scroll to position [1819, 0]
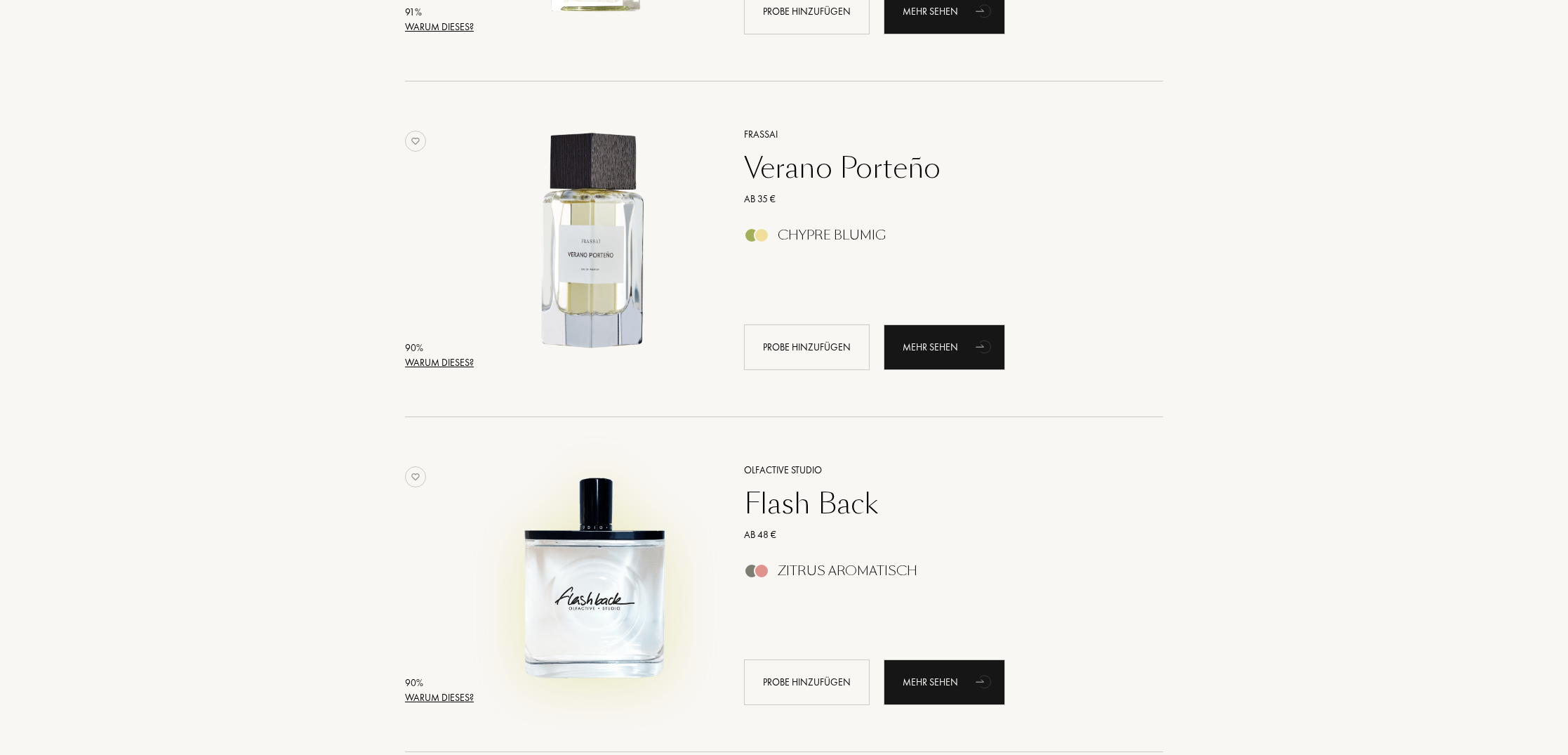
click at [580, 627] on img at bounding box center [594, 578] width 234 height 234
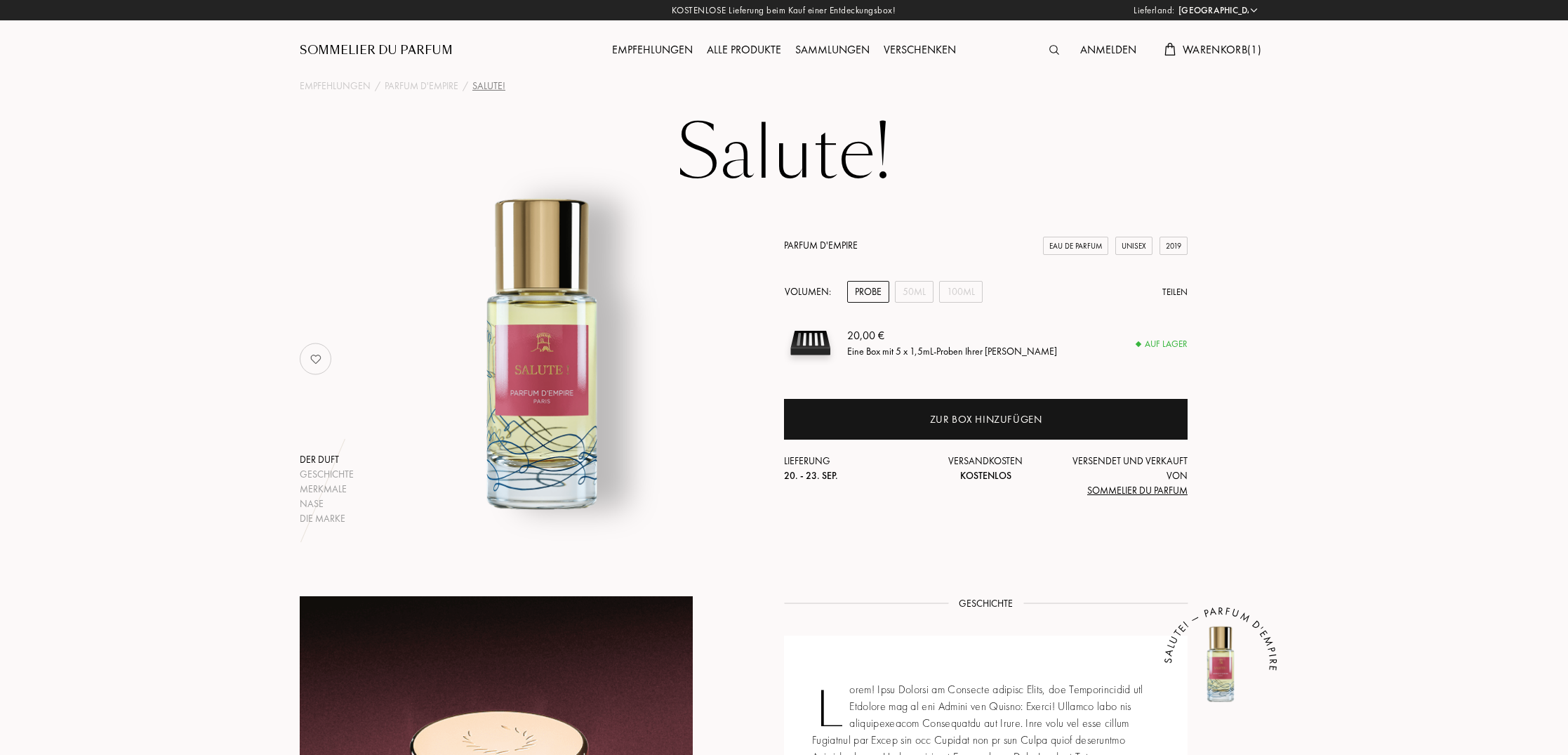
select select "DE"
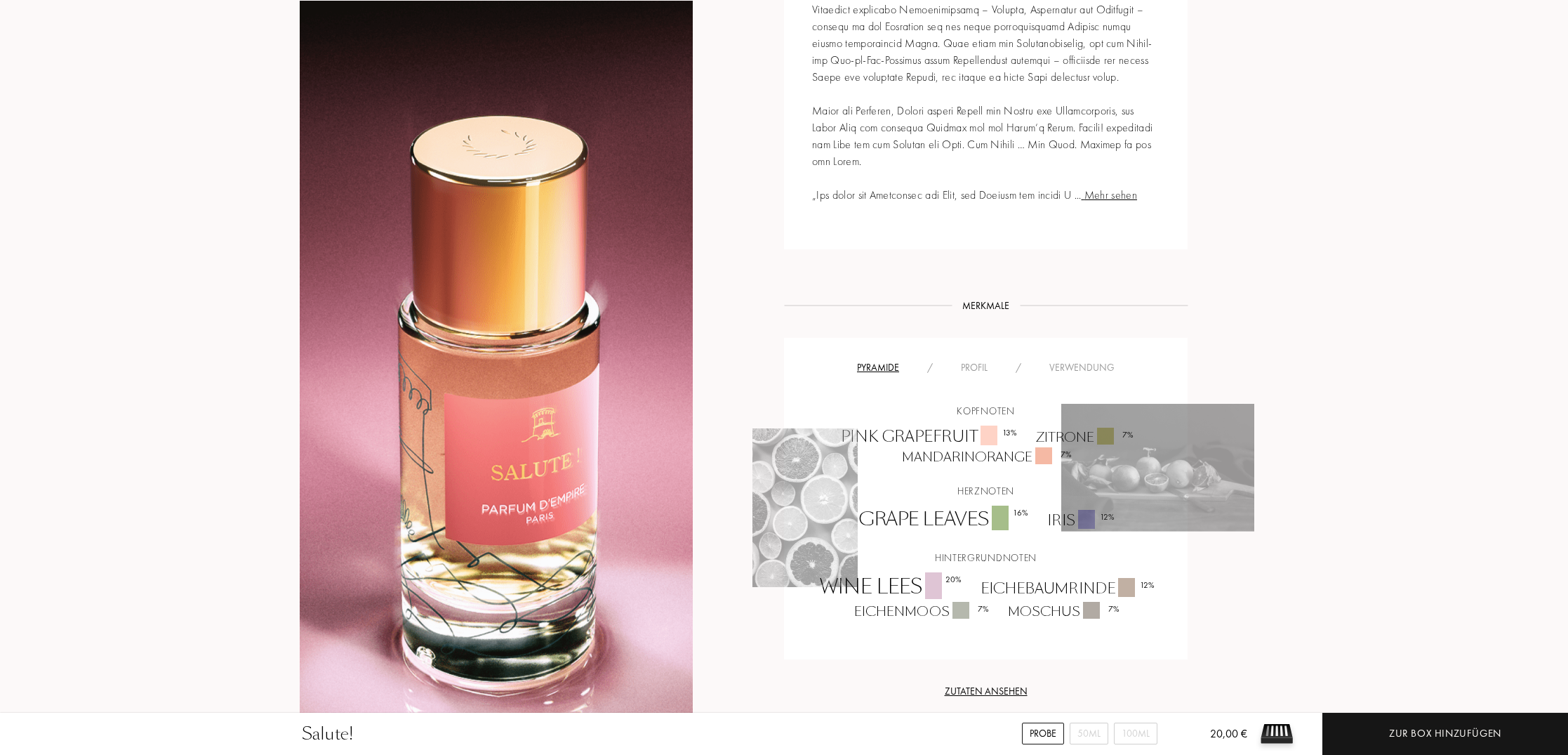
scroll to position [798, 0]
click at [978, 369] on div "Profil" at bounding box center [974, 367] width 54 height 15
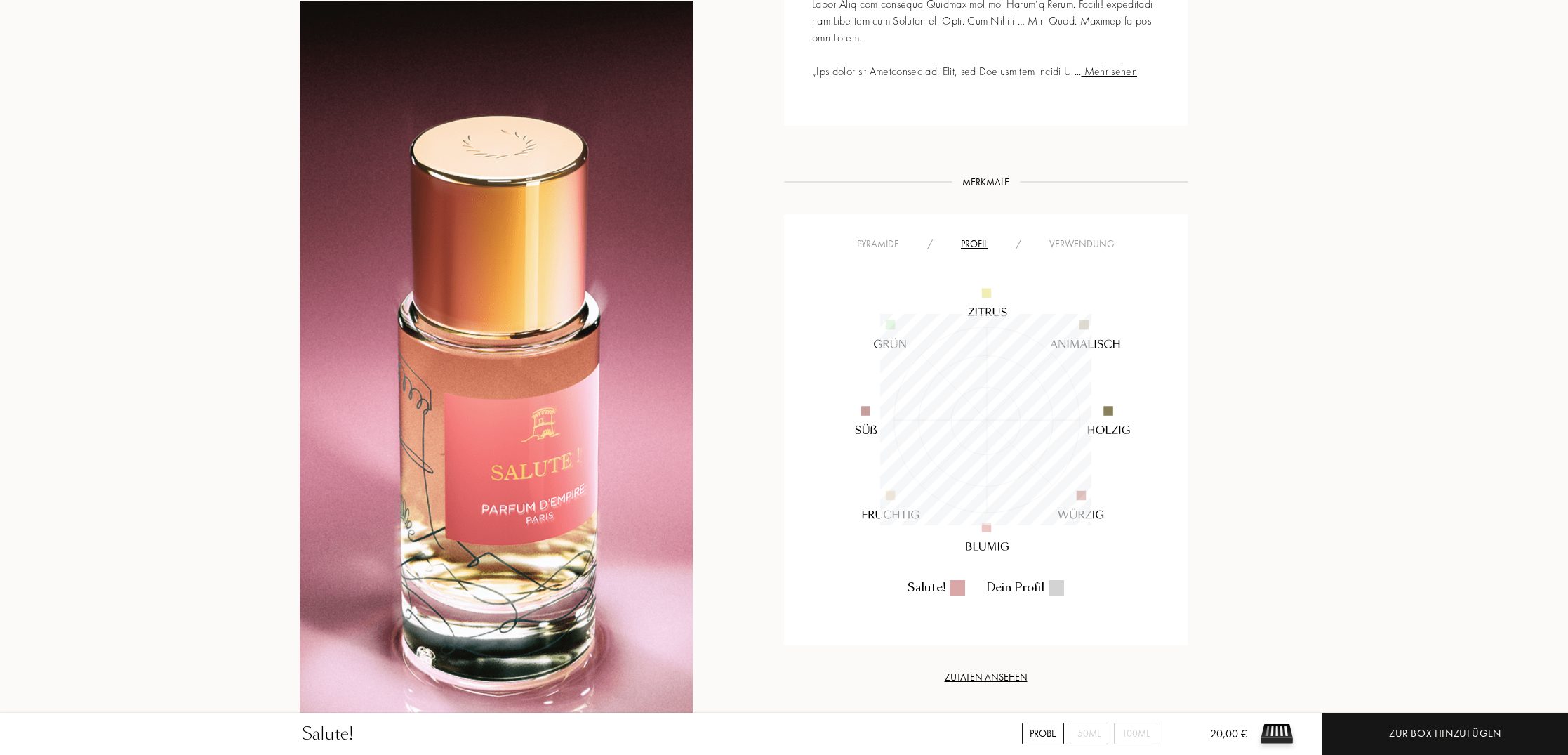
scroll to position [889, 0]
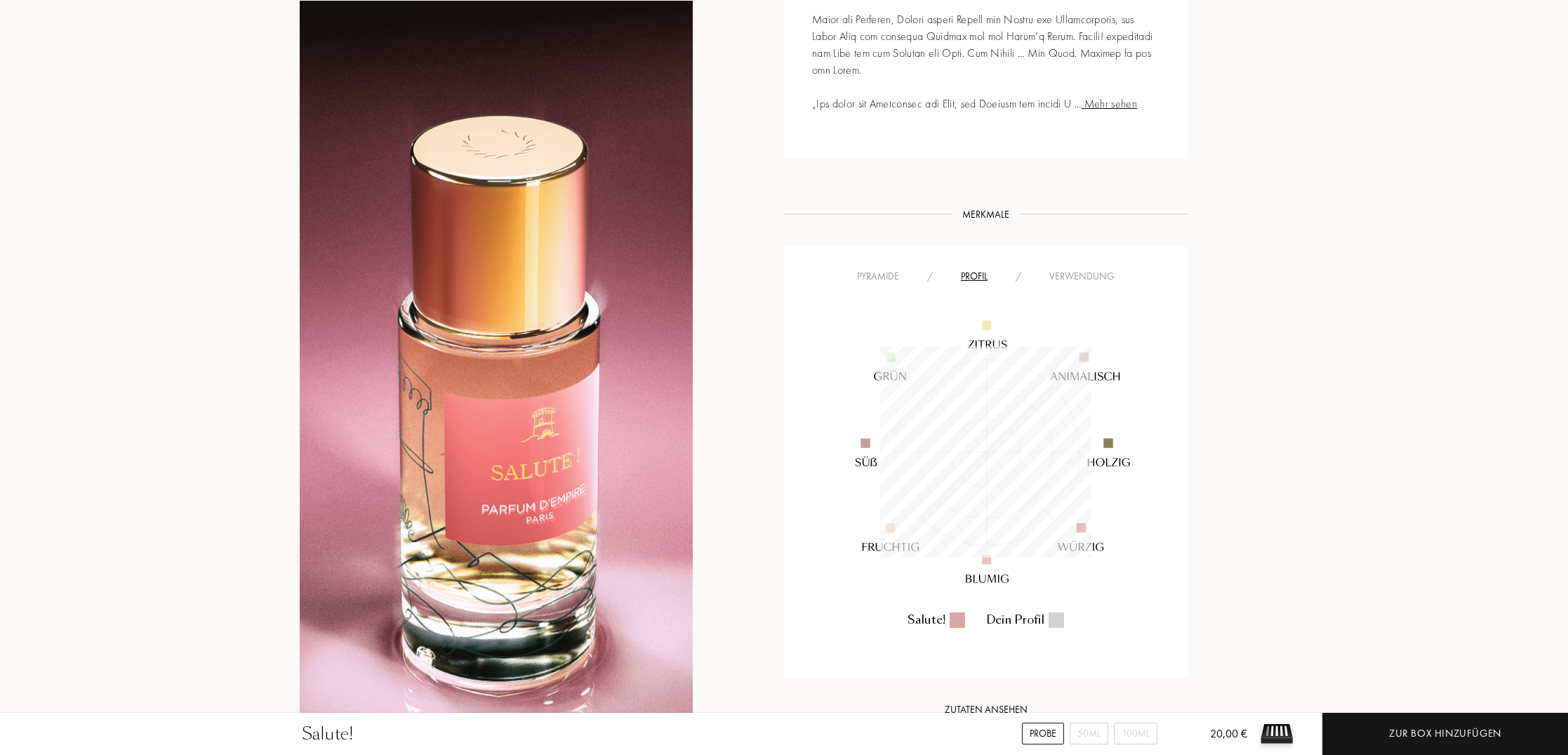
click at [1091, 274] on div "Verwendung" at bounding box center [1081, 276] width 93 height 15
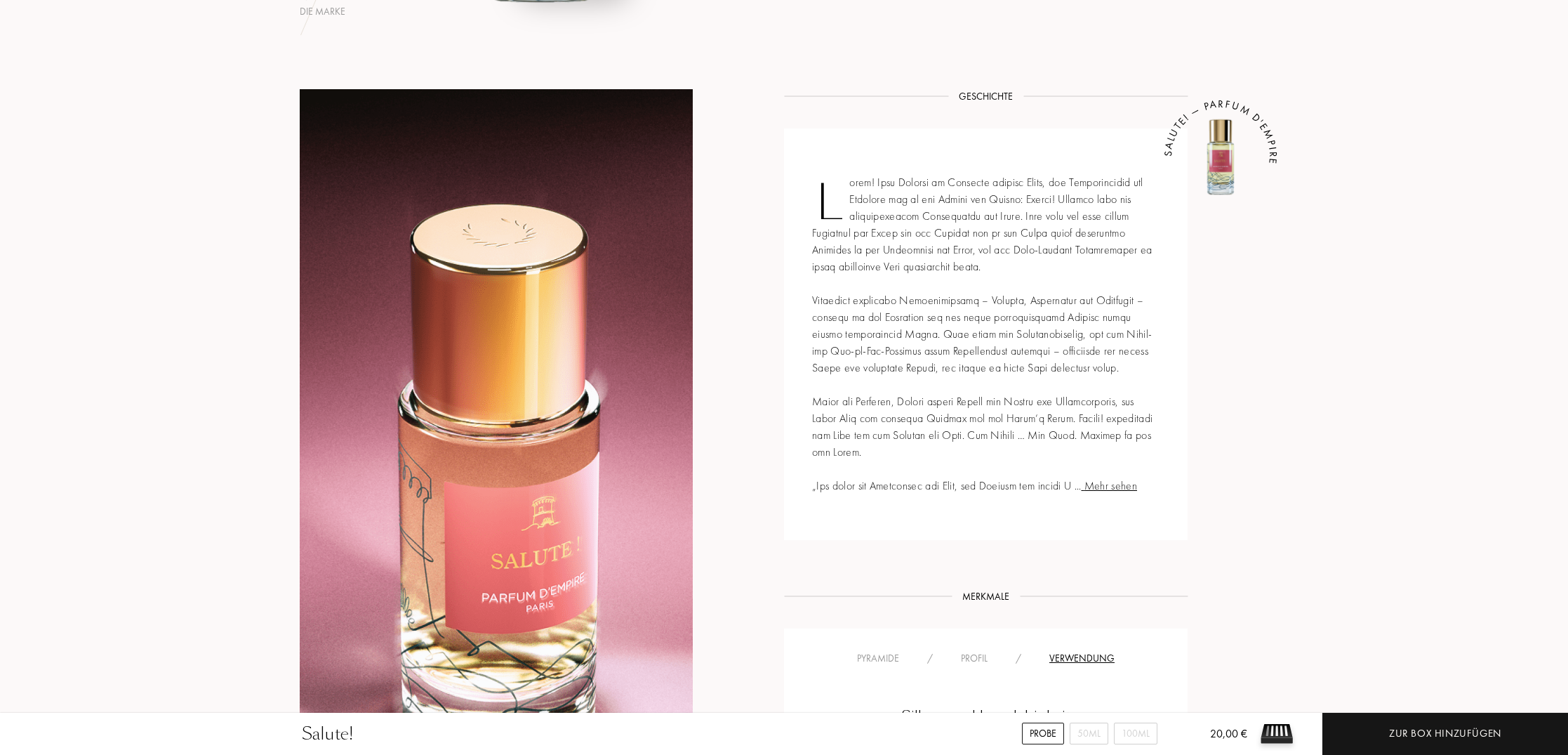
scroll to position [504, 0]
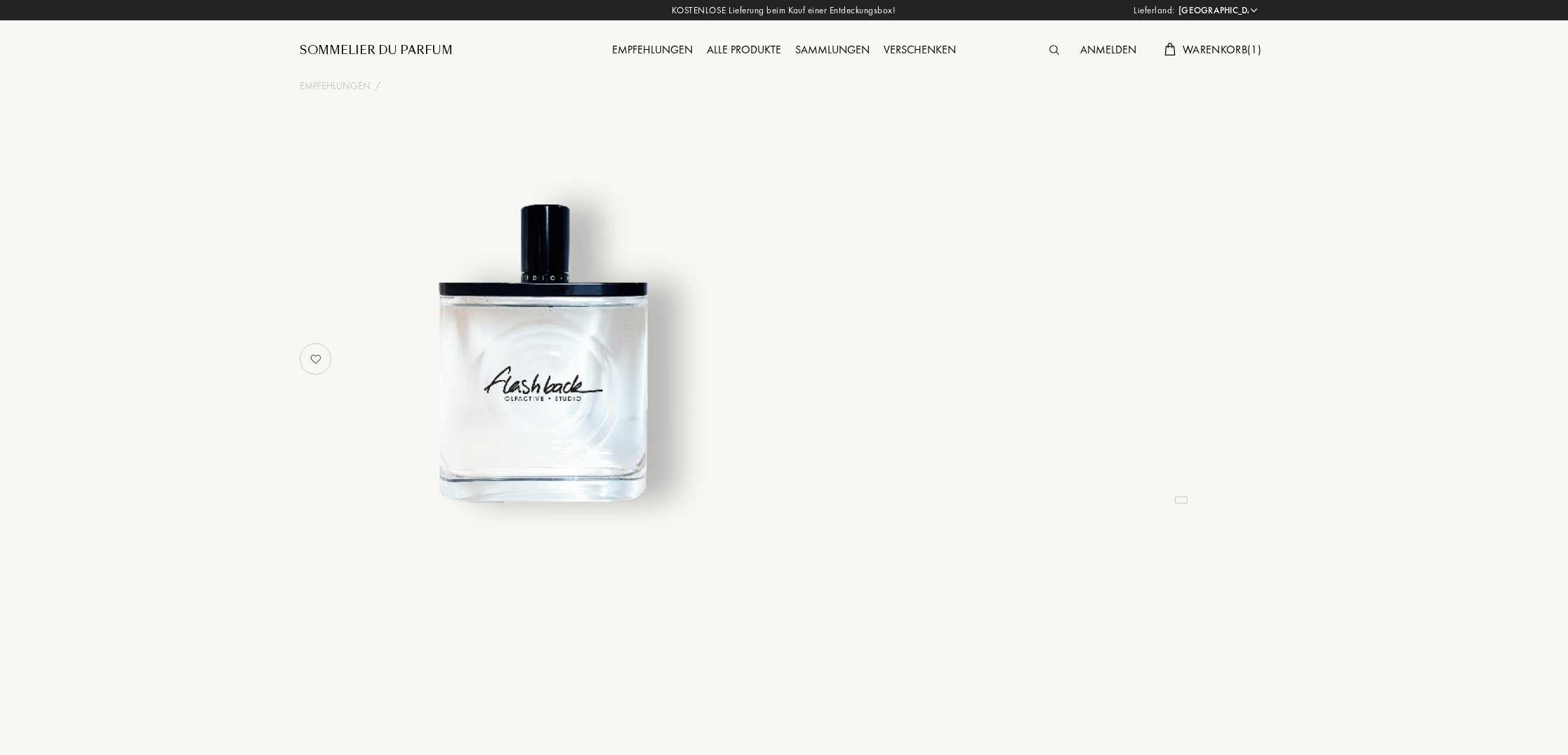
select select "DE"
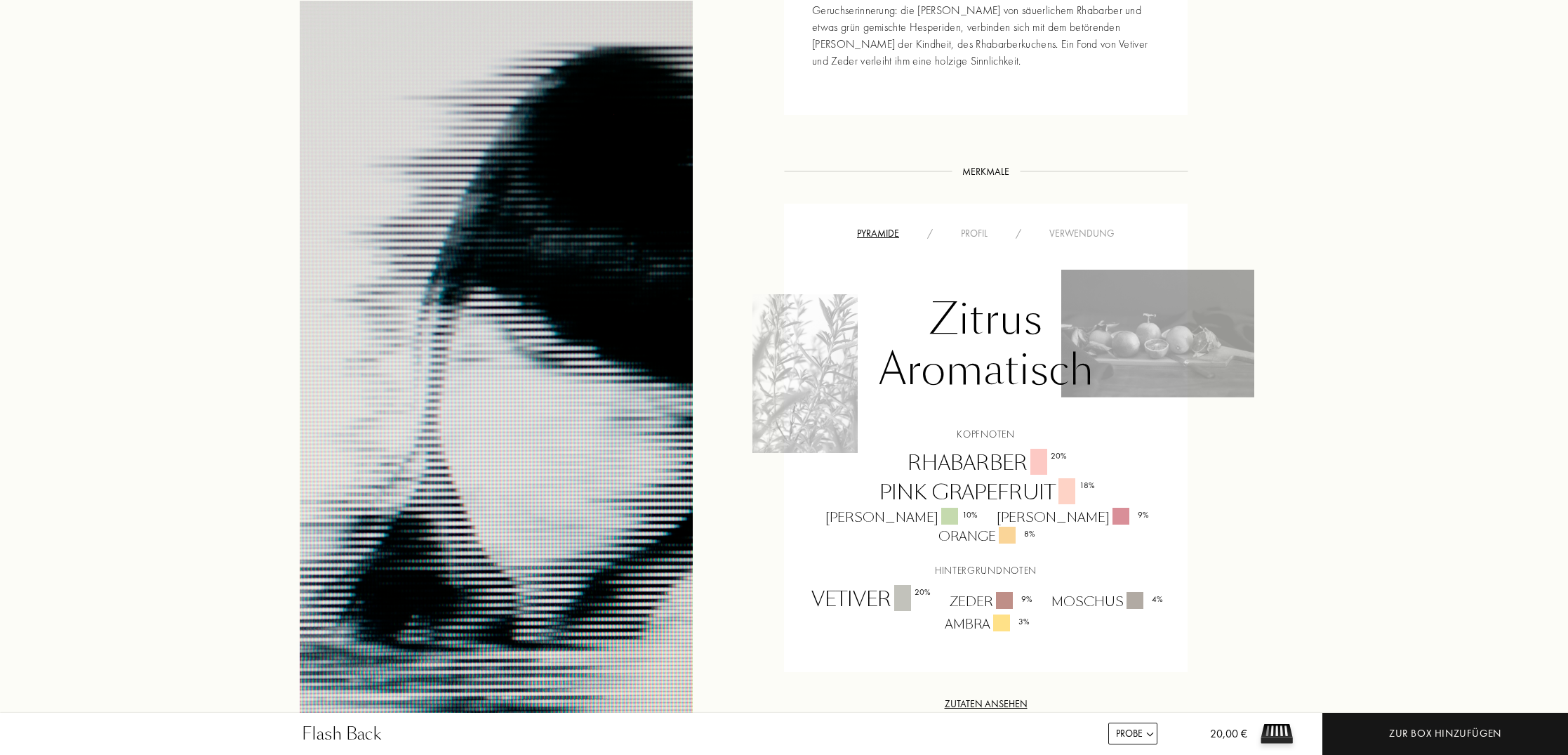
scroll to position [722, 0]
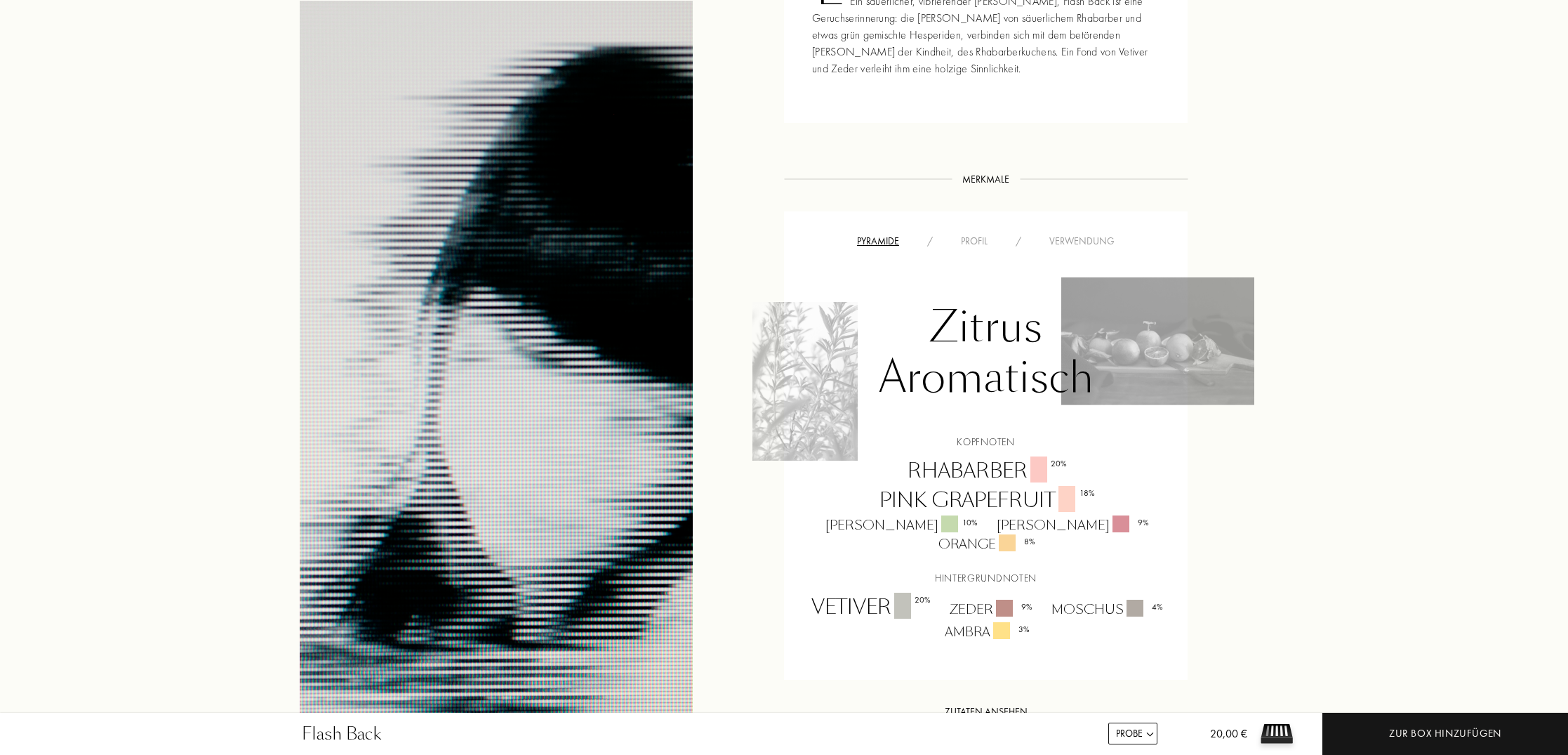
click at [976, 238] on div "Profil" at bounding box center [974, 241] width 54 height 15
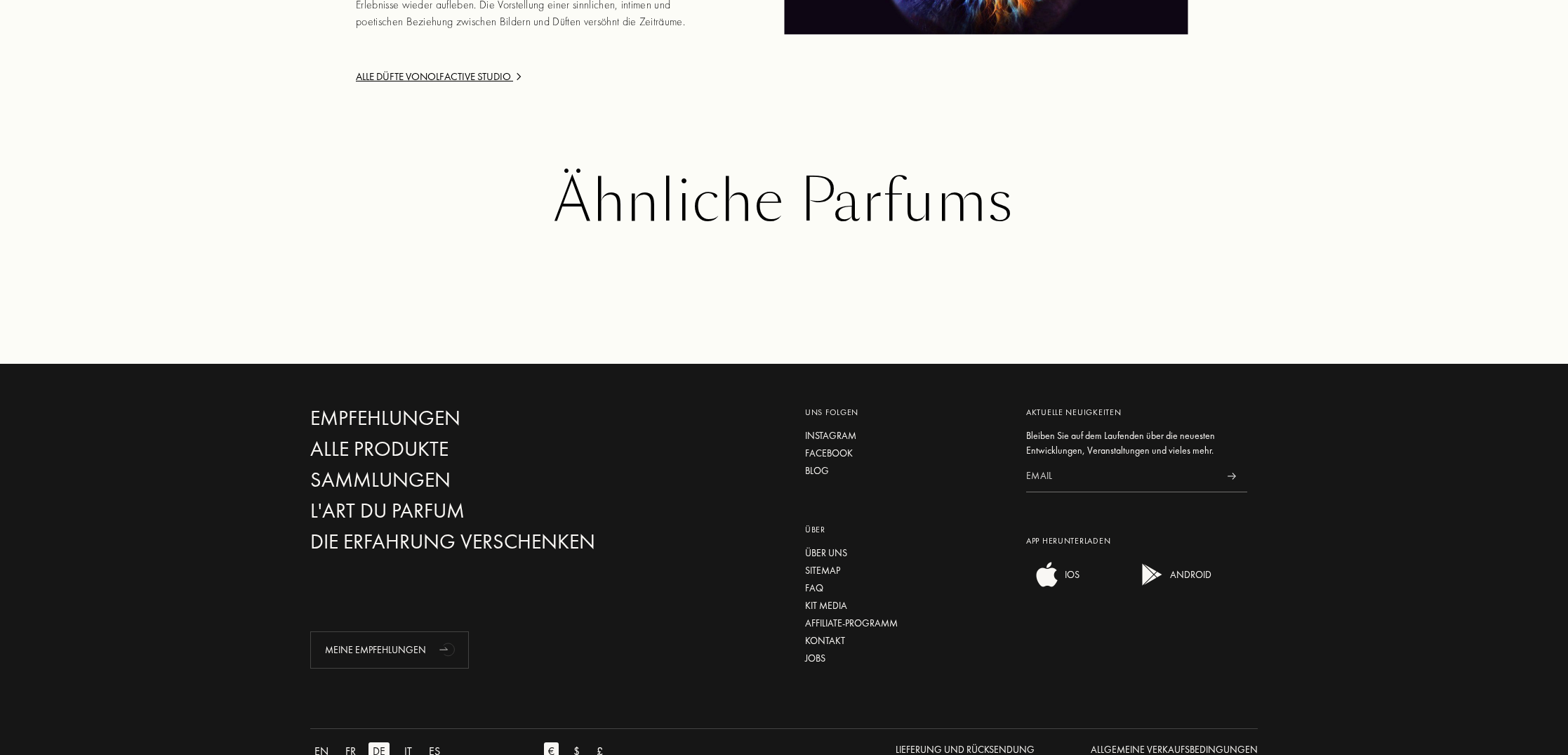
scroll to position [2219, 0]
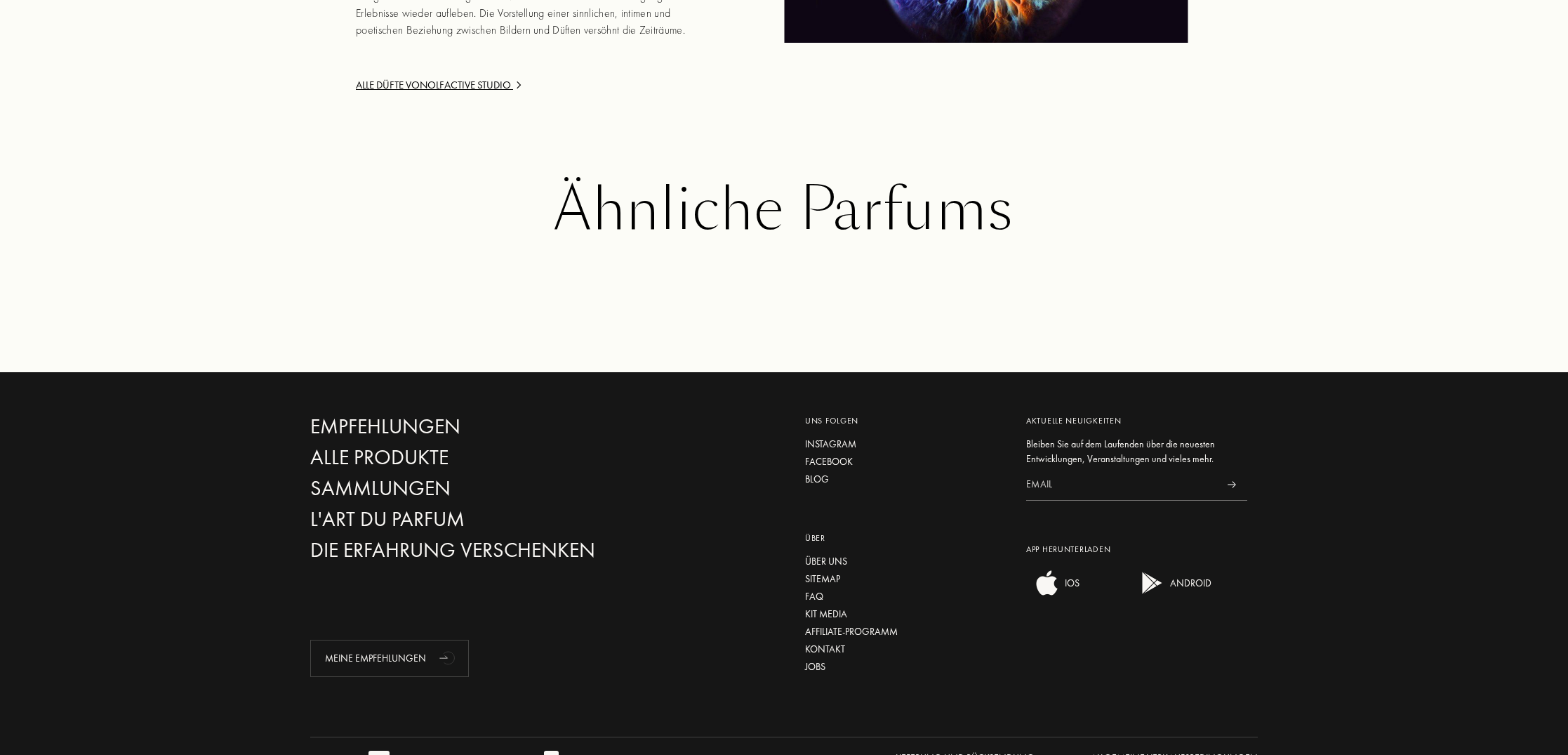
click at [394, 88] on div "Alle Düfte von Olfactive Studio" at bounding box center [524, 85] width 337 height 16
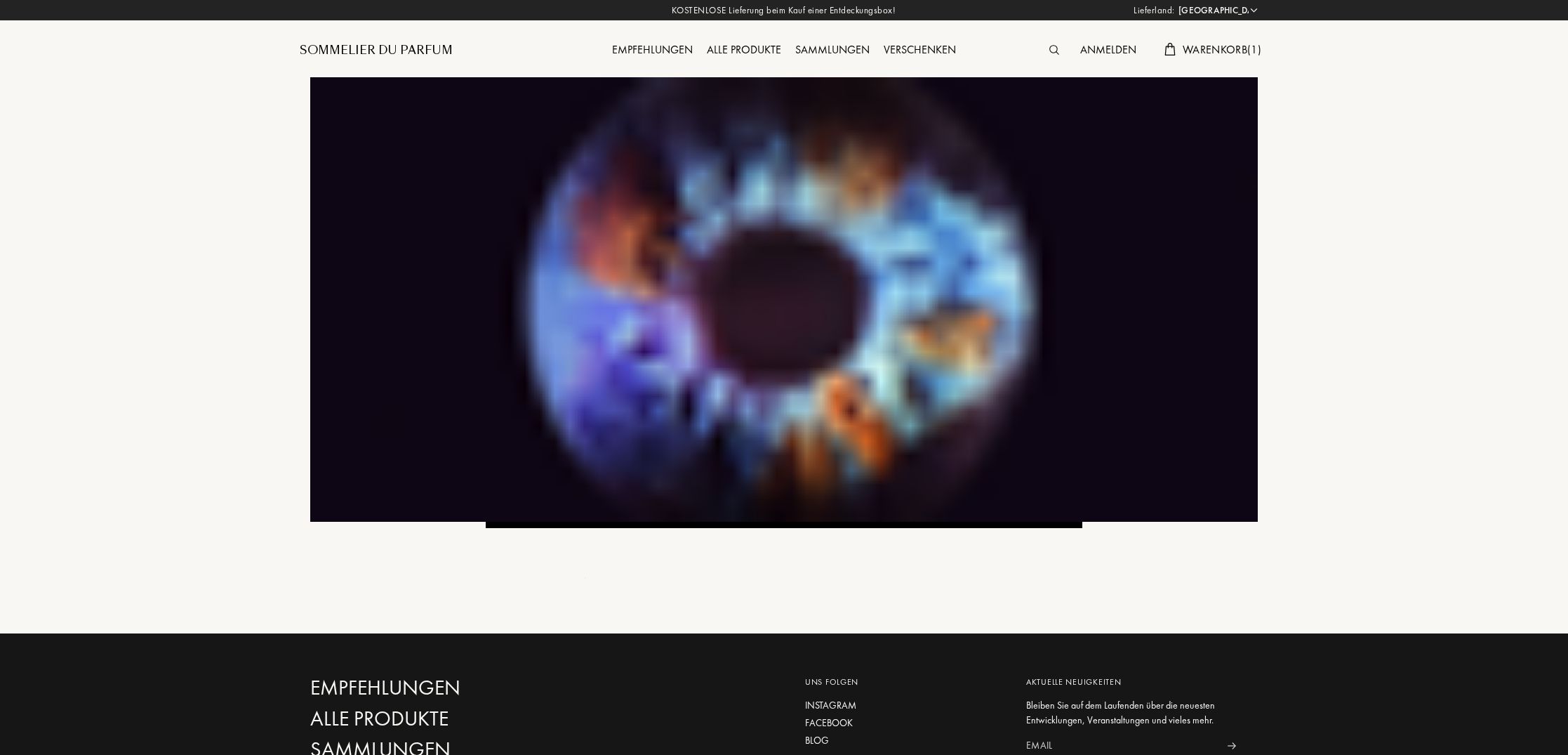
select select "DE"
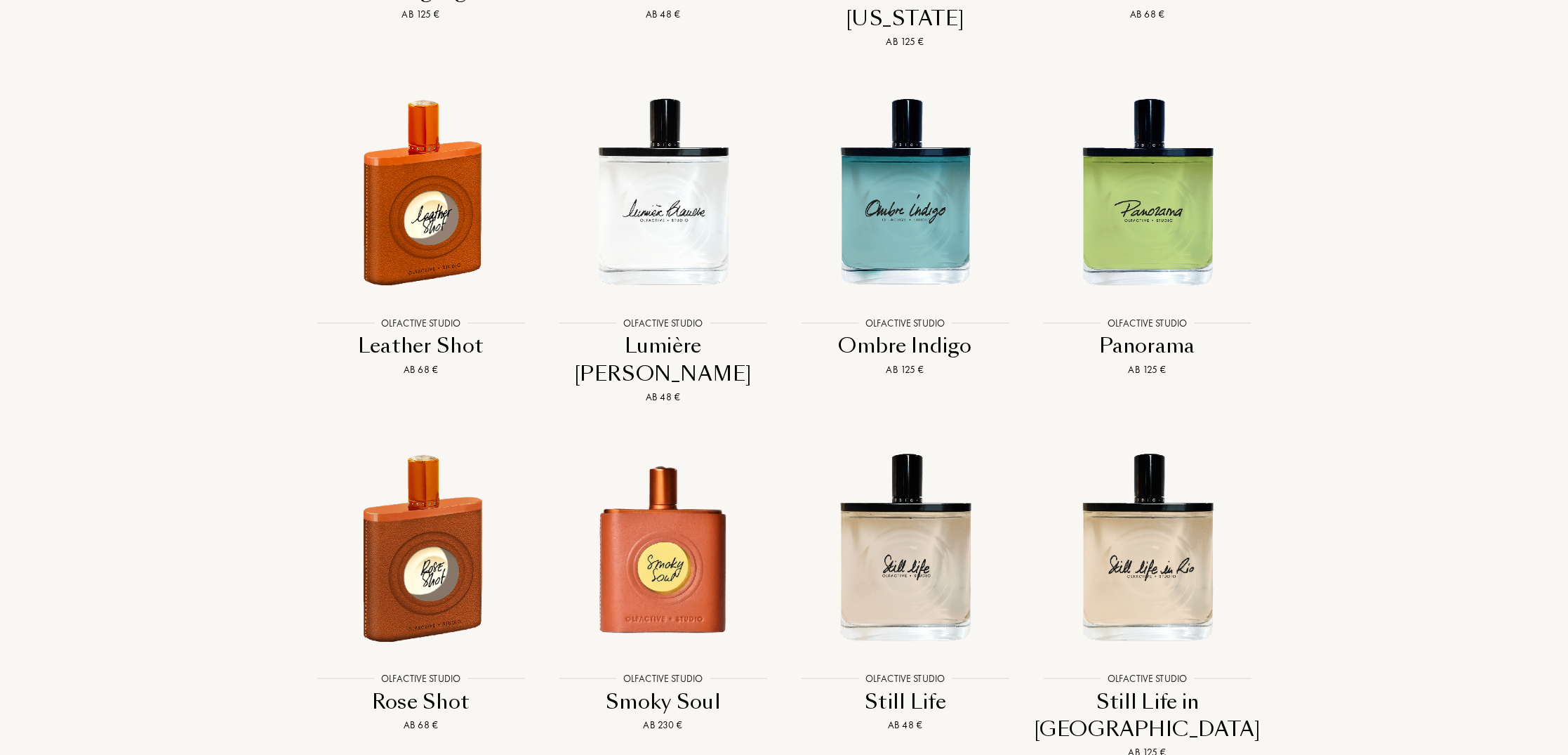
scroll to position [2869, 0]
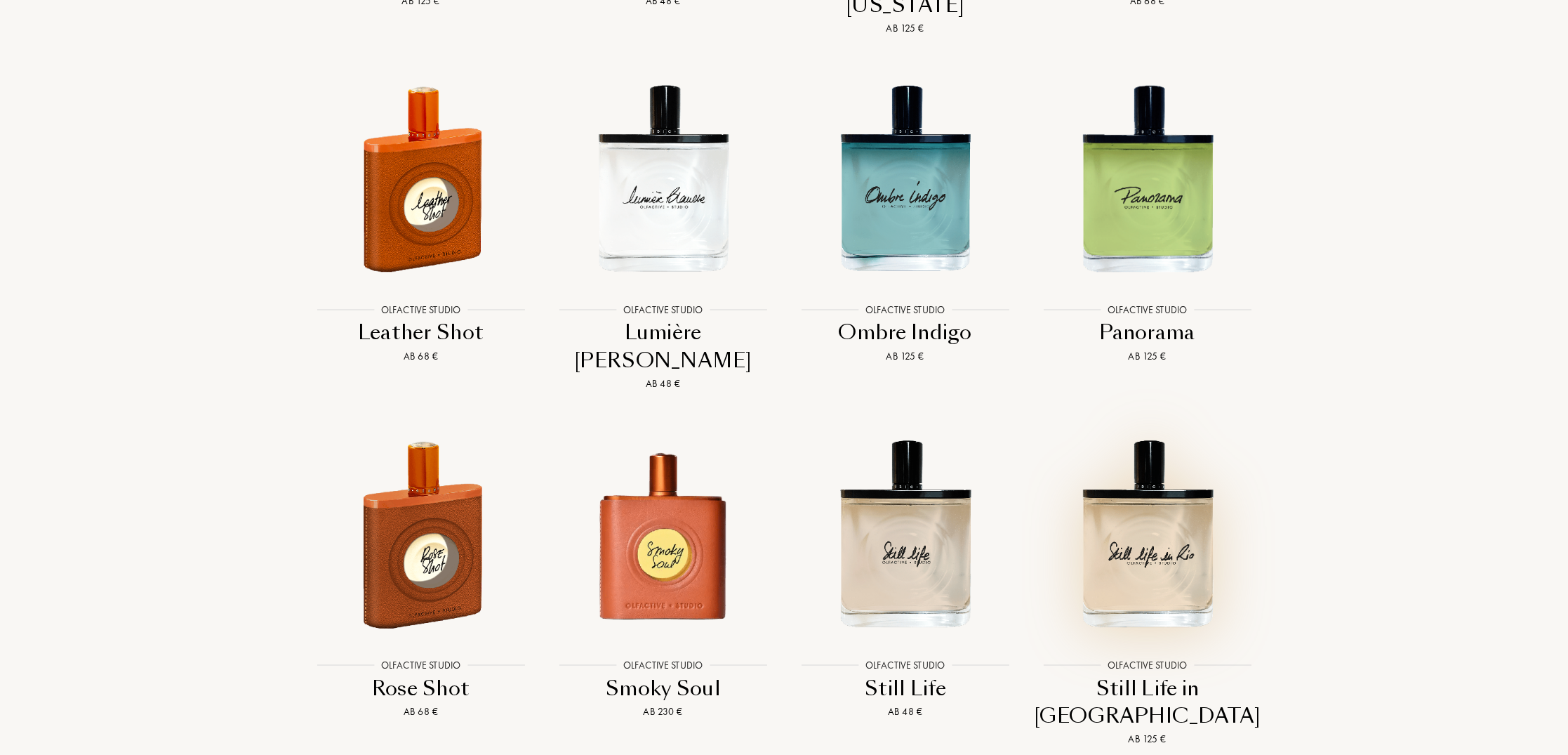
click at [1147, 457] on img at bounding box center [1147, 533] width 218 height 219
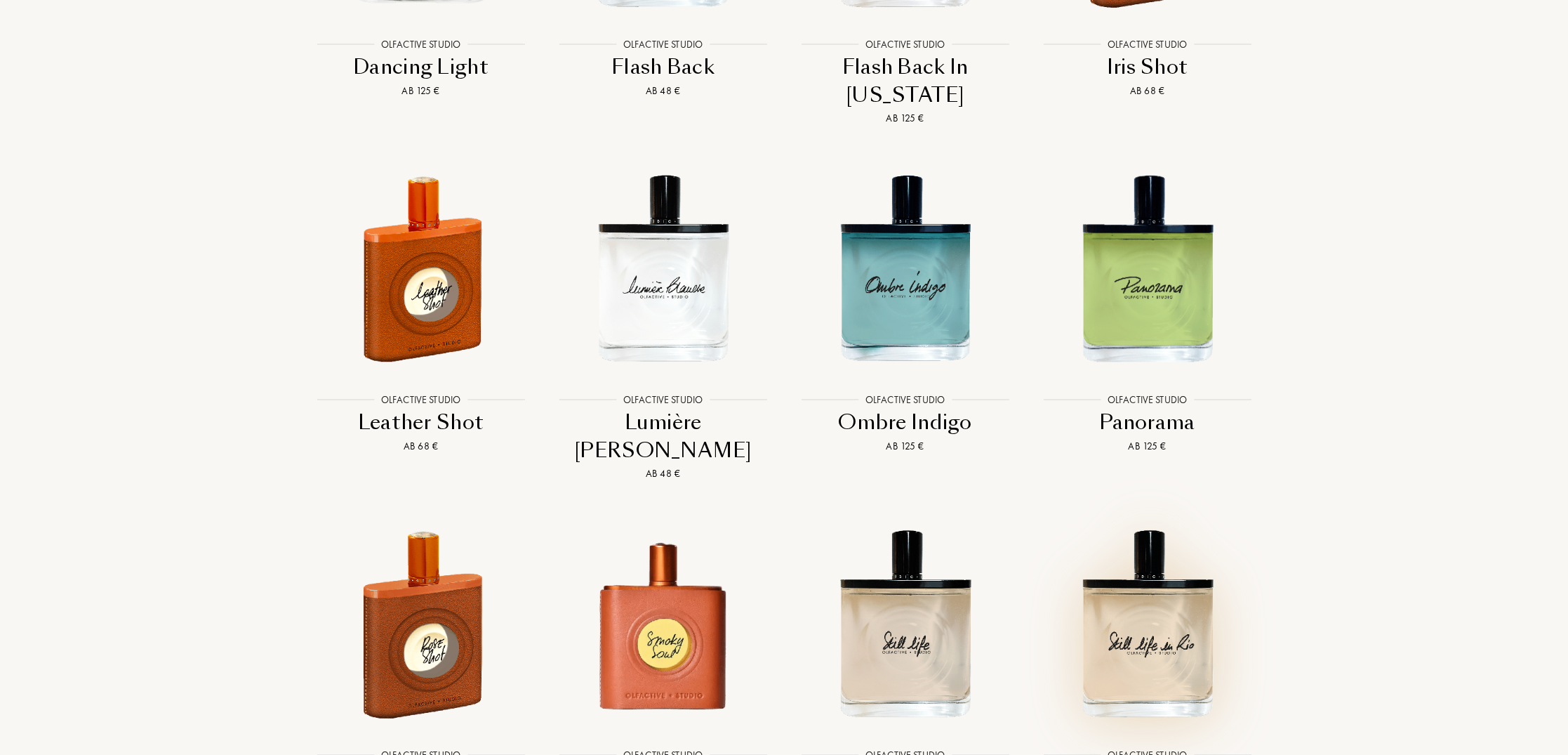
scroll to position [2777, 0]
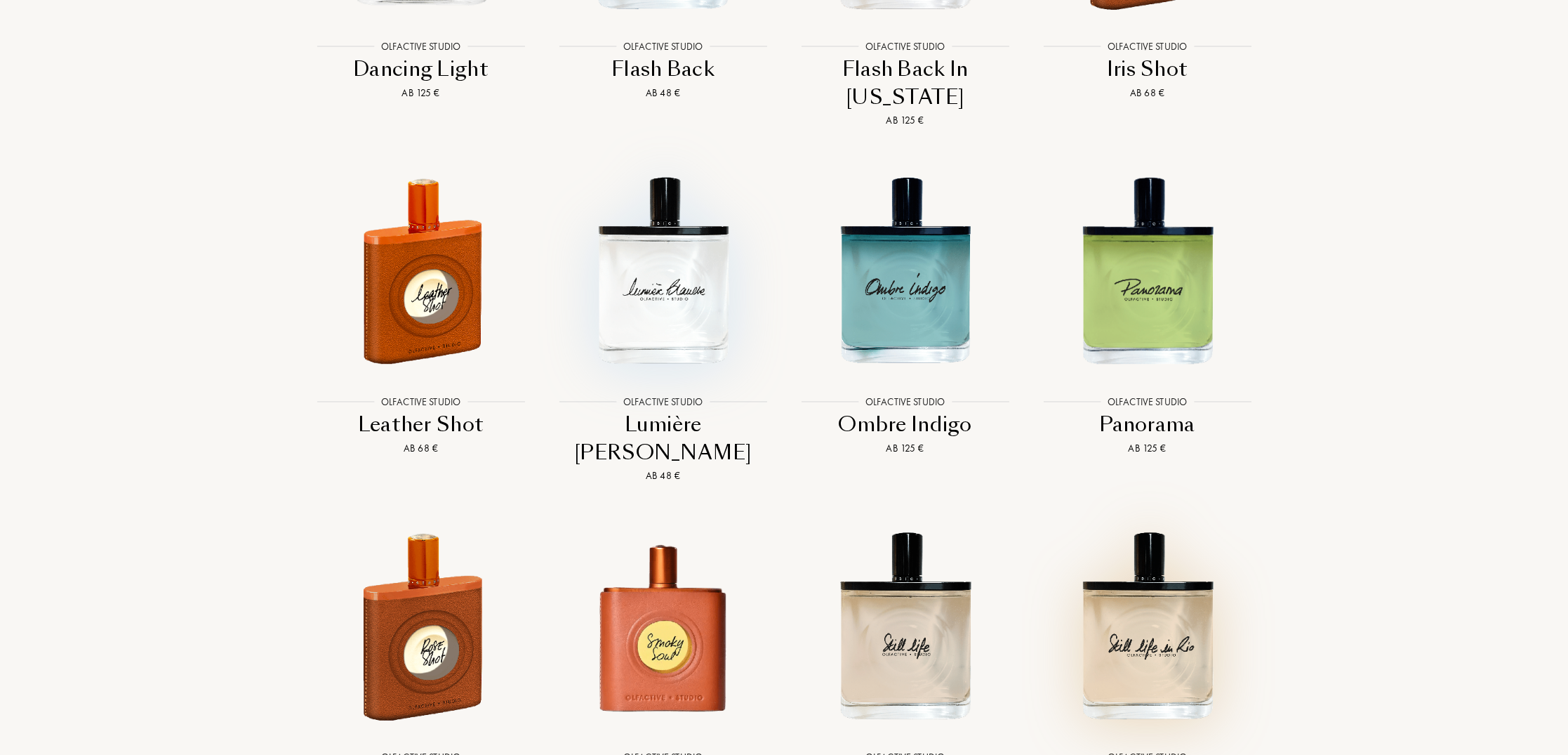
click at [638, 219] on img at bounding box center [663, 270] width 218 height 219
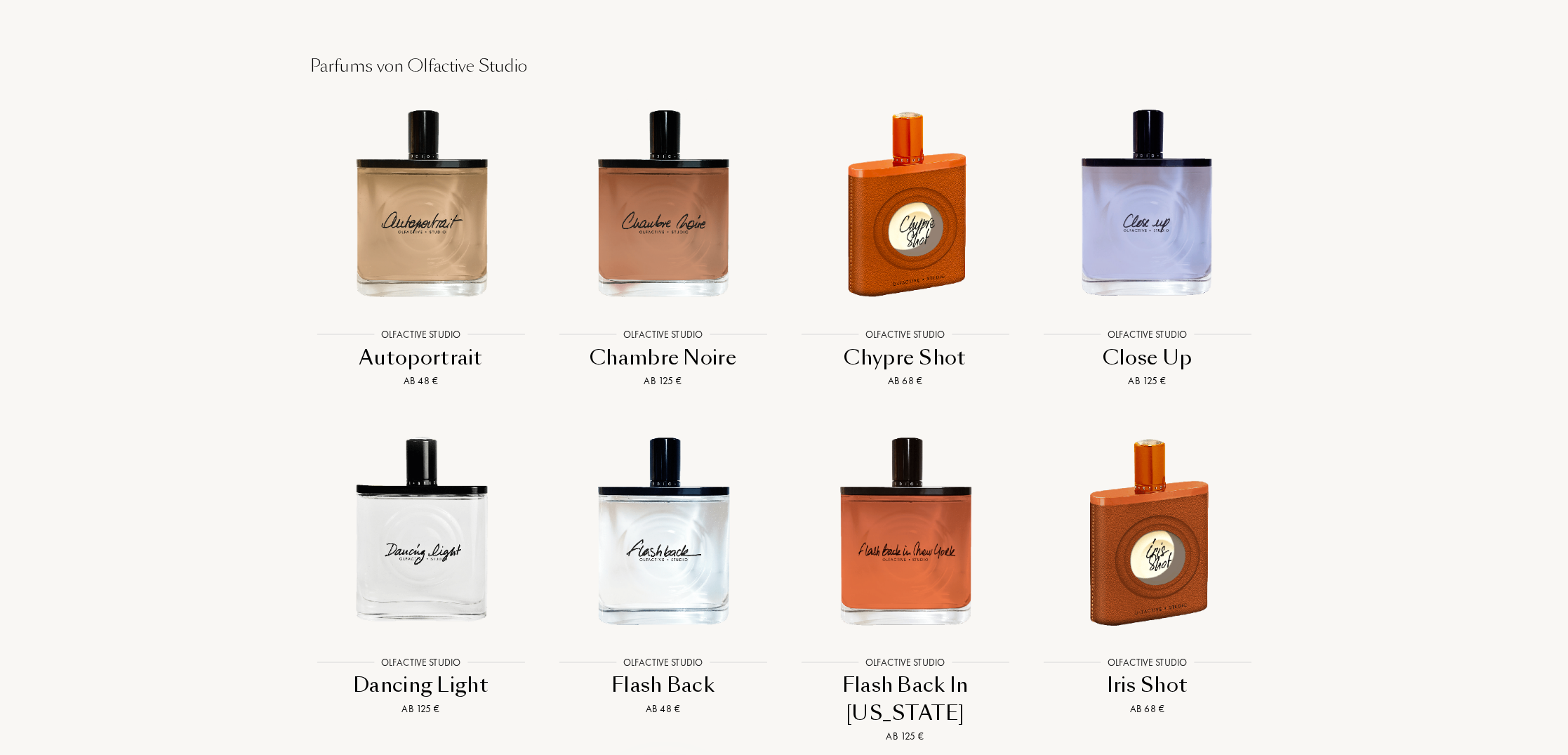
scroll to position [2161, 0]
click at [391, 495] on img at bounding box center [421, 531] width 218 height 219
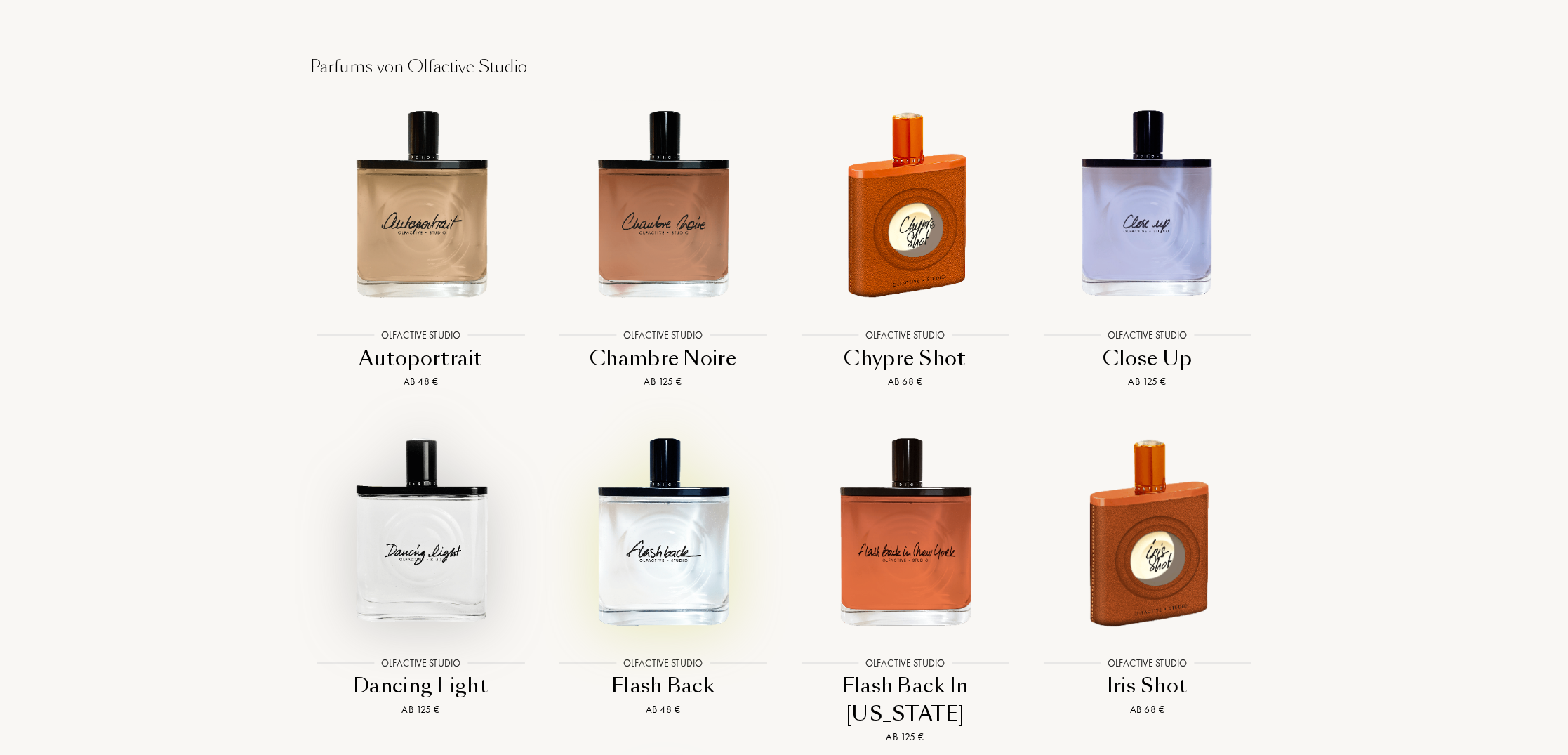
click at [646, 481] on img at bounding box center [663, 531] width 218 height 219
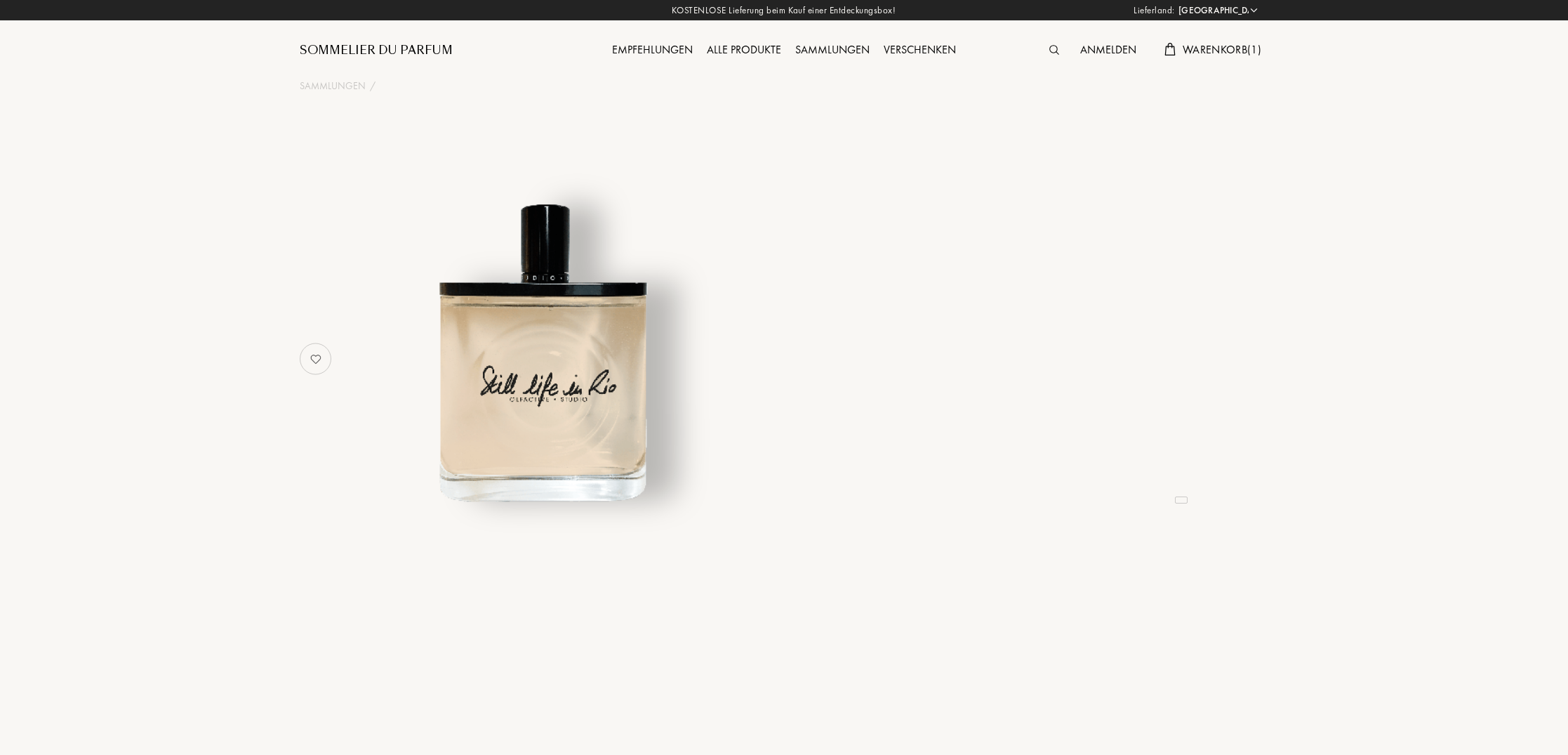
select select "DE"
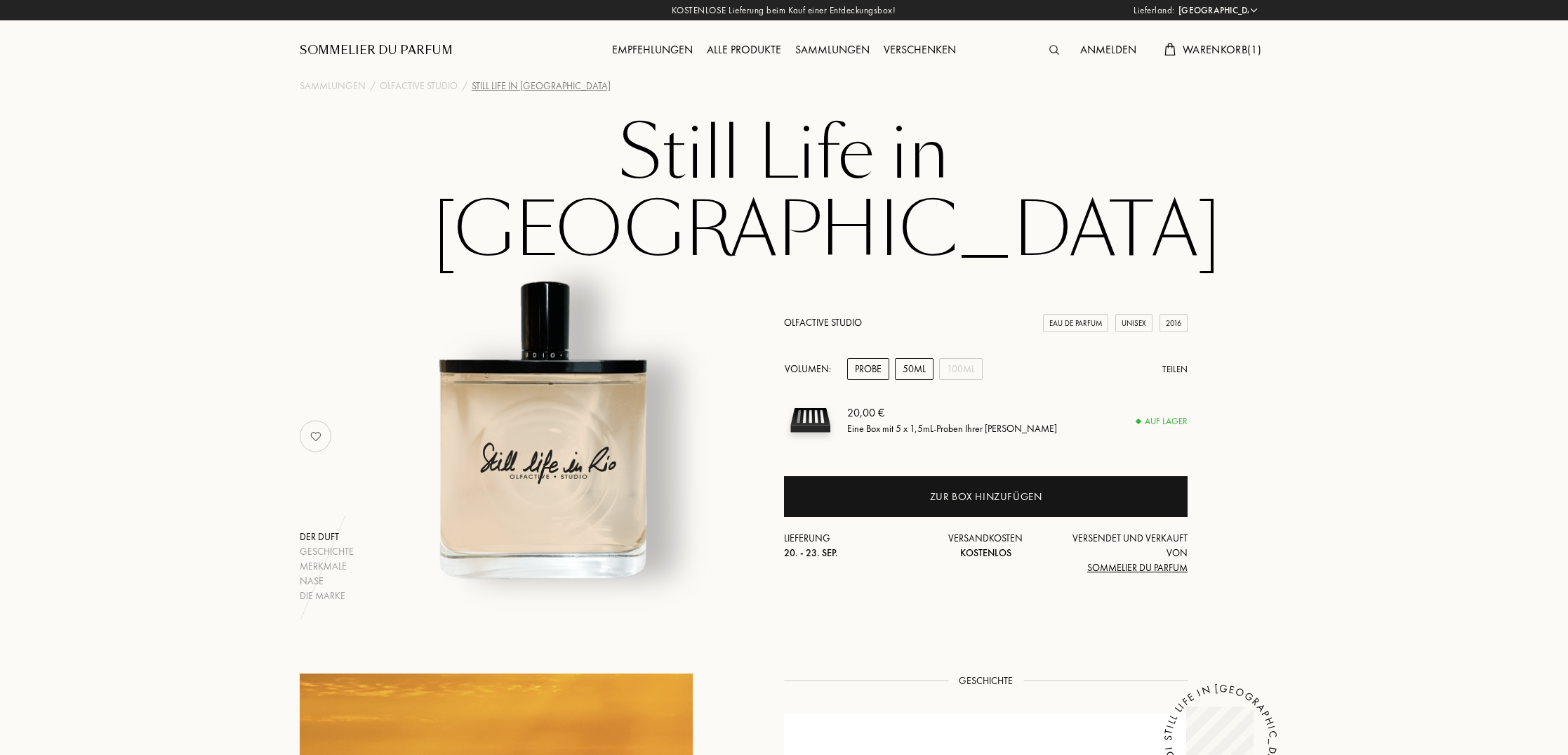
click at [911, 358] on div "50mL" at bounding box center [914, 369] width 38 height 22
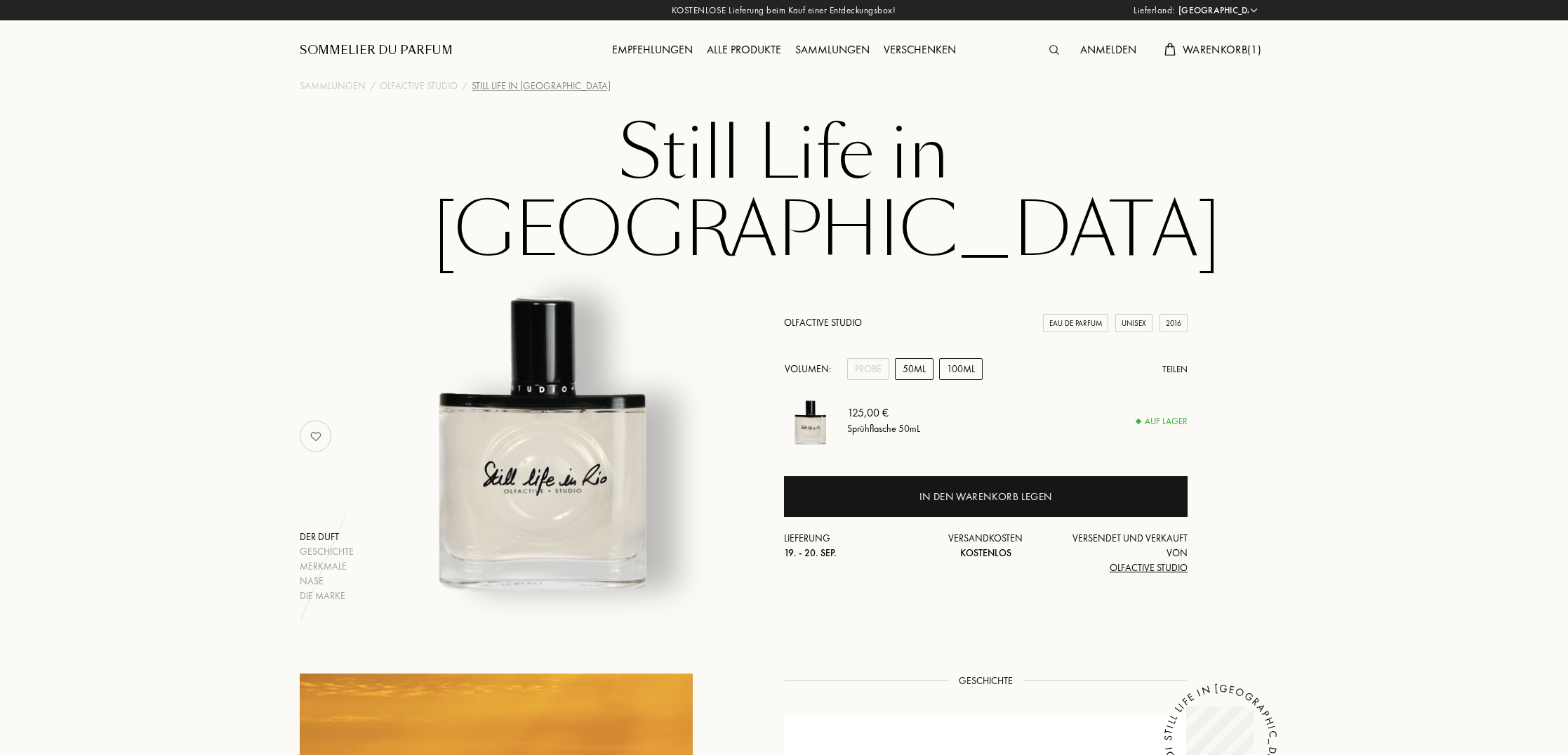
click at [948, 358] on div "100mL" at bounding box center [961, 369] width 43 height 22
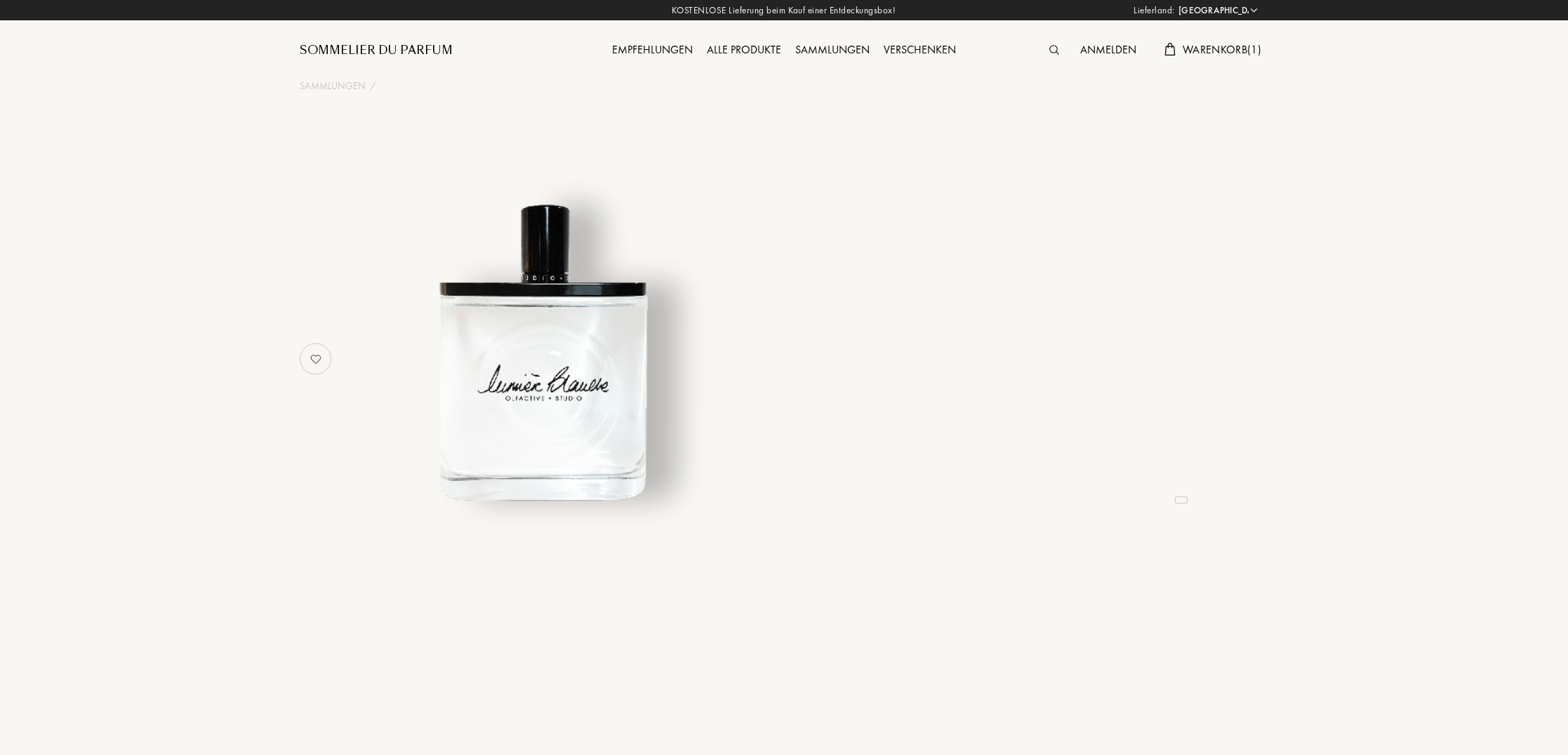
select select "DE"
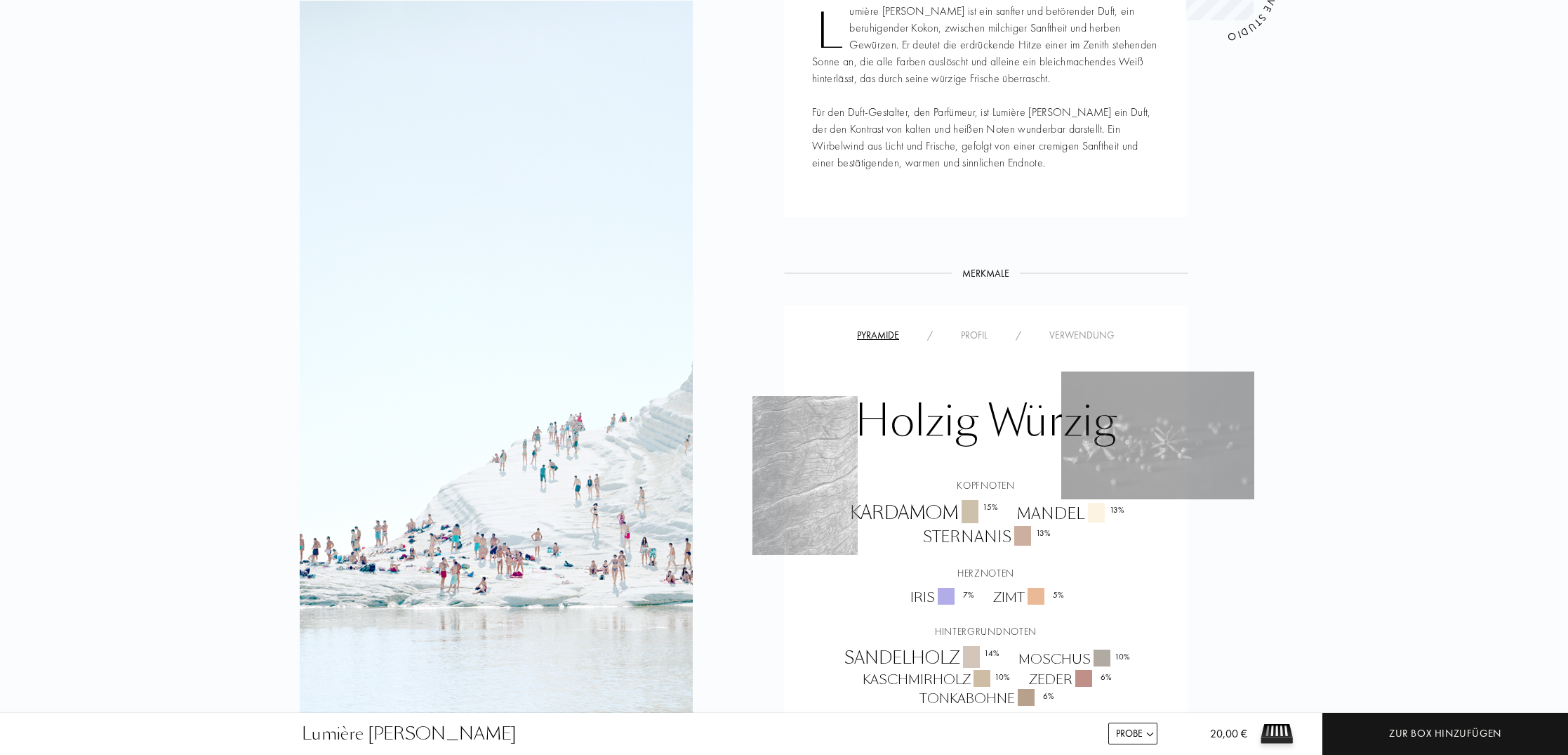
scroll to position [759, 0]
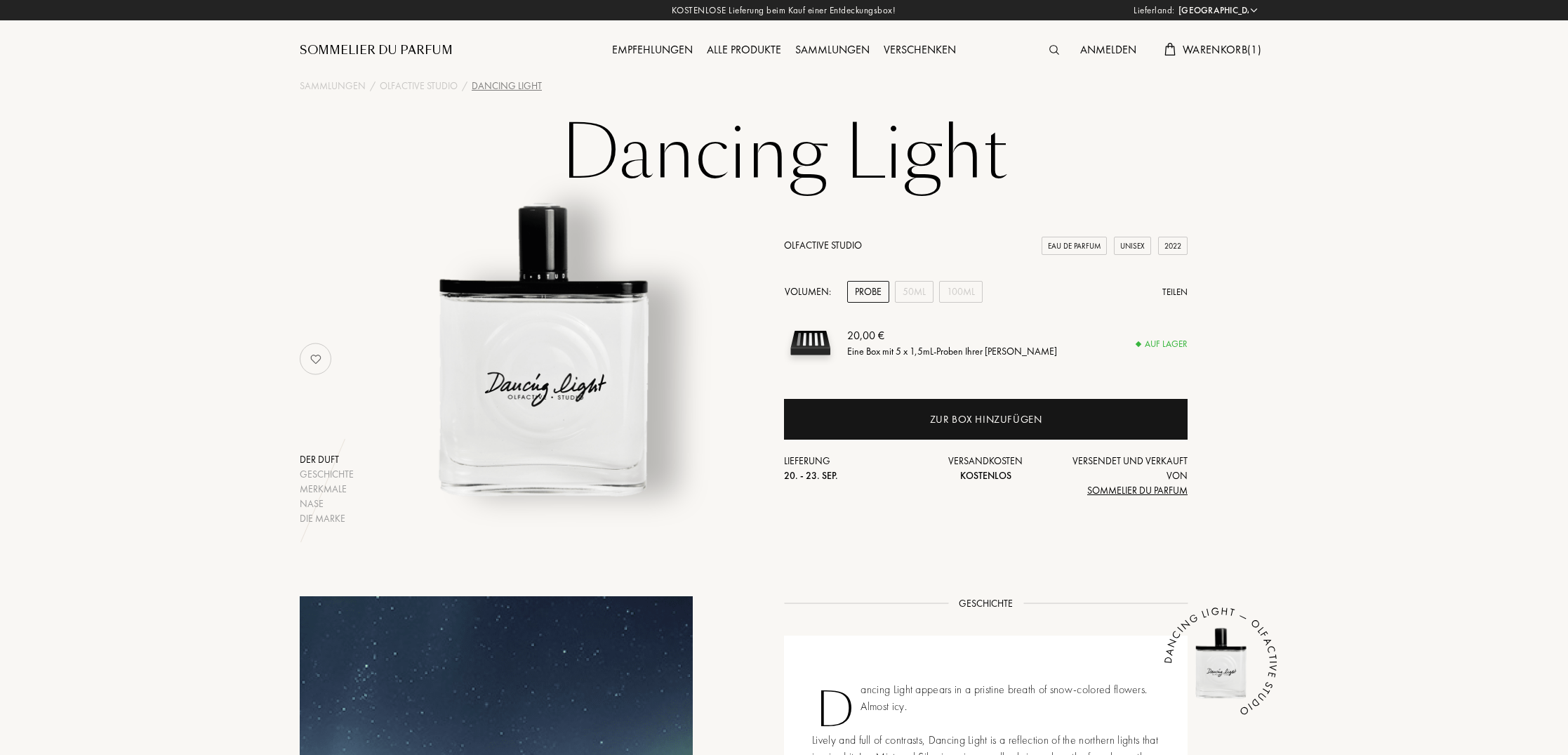
select select "DE"
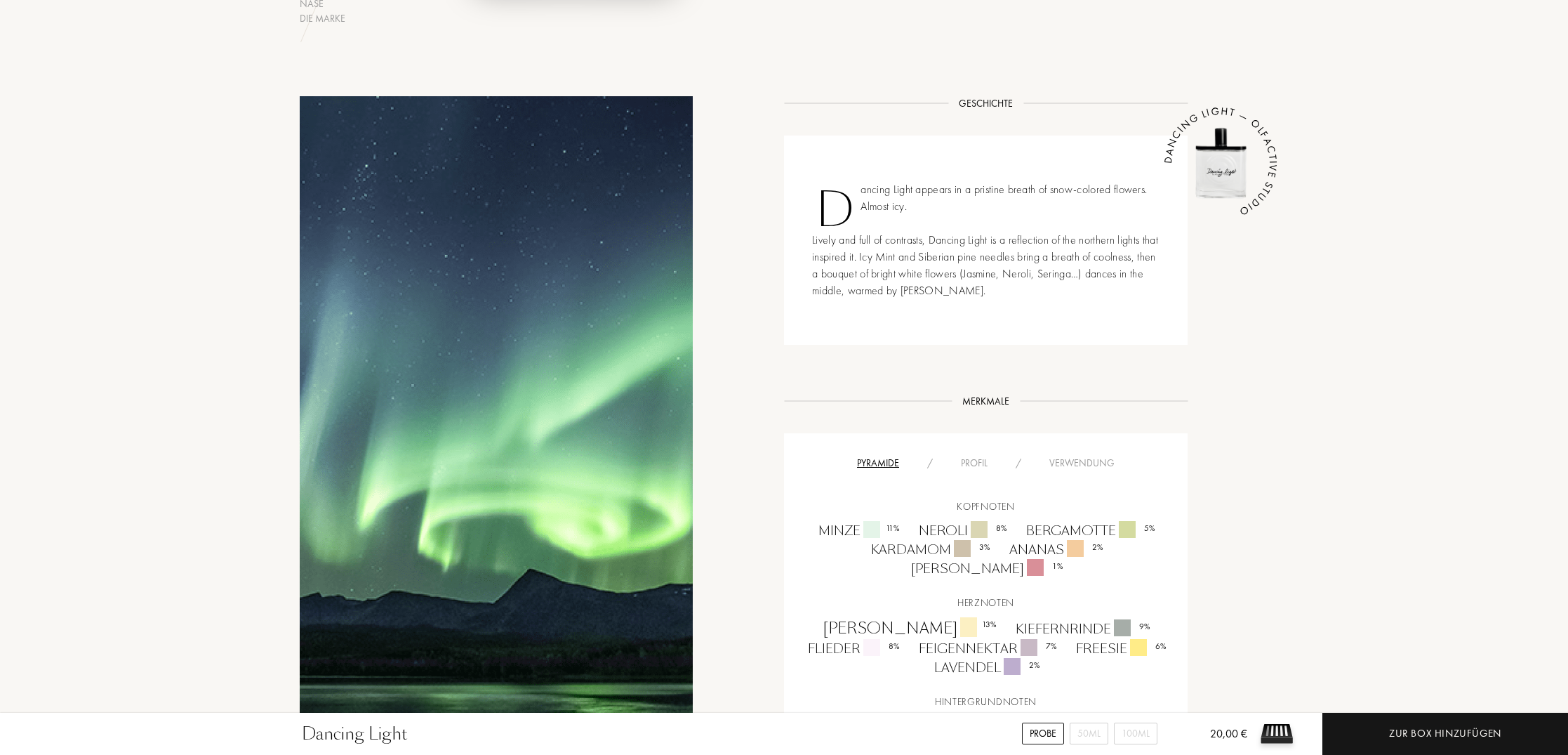
scroll to position [495, 0]
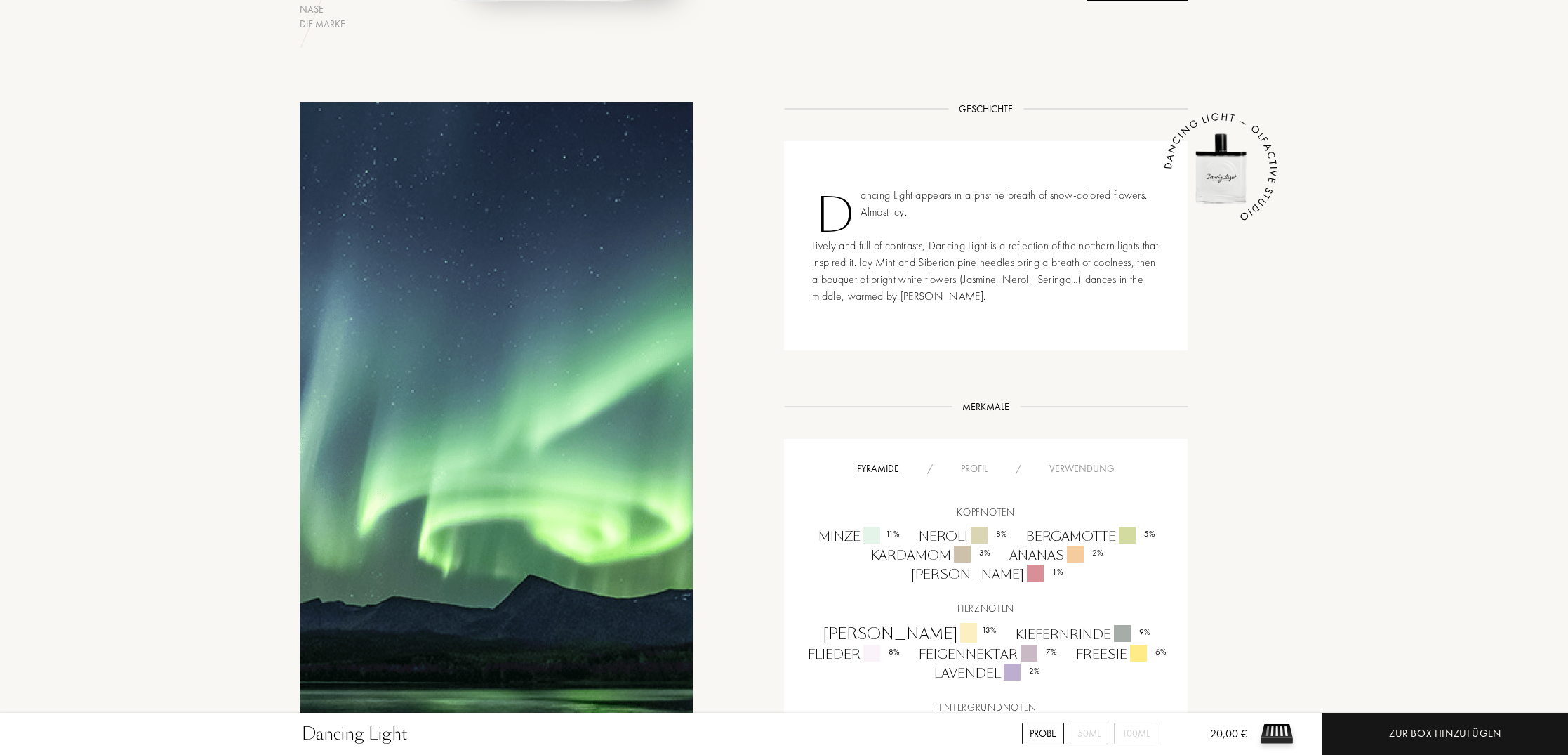
click at [975, 470] on div "Profil" at bounding box center [974, 469] width 54 height 15
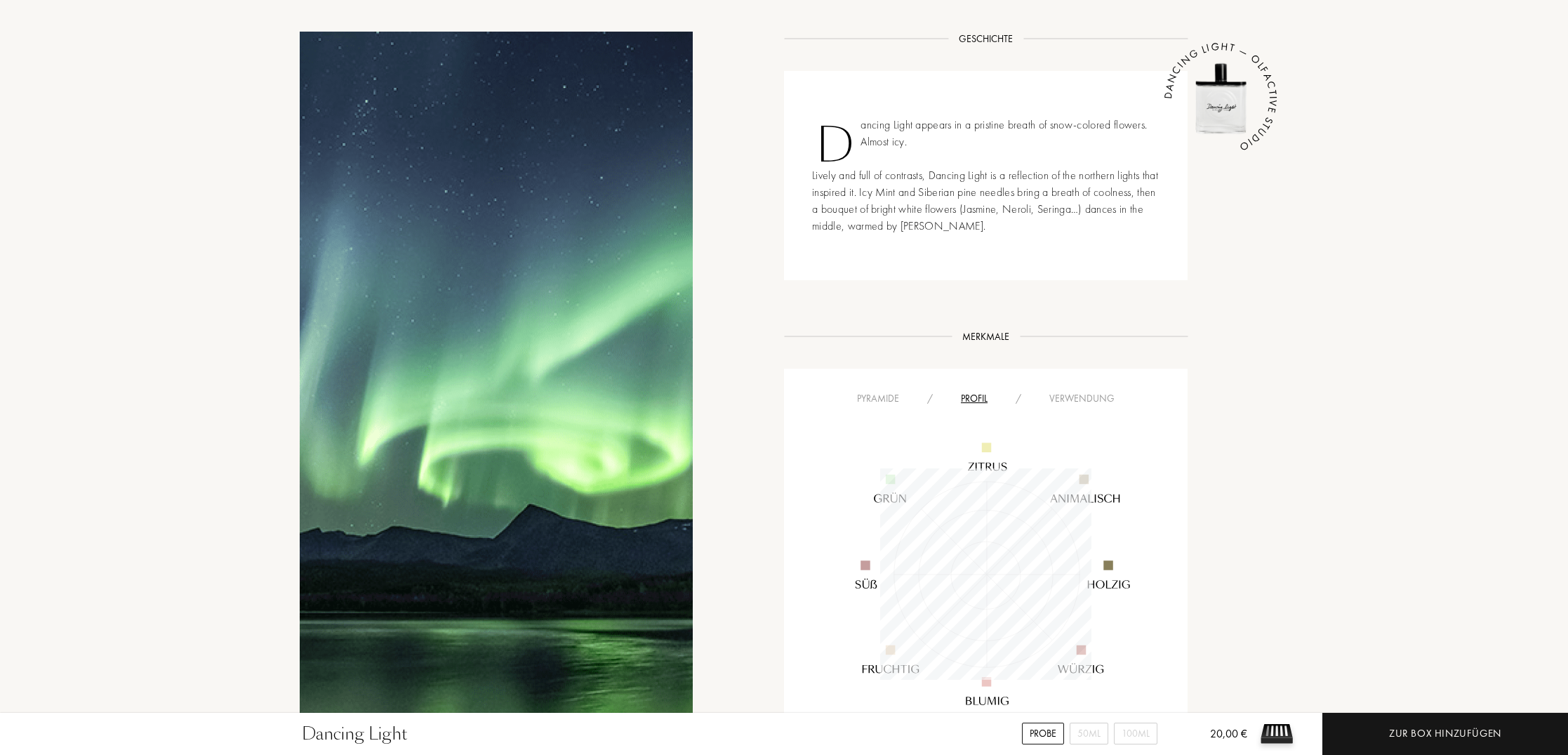
scroll to position [564, 0]
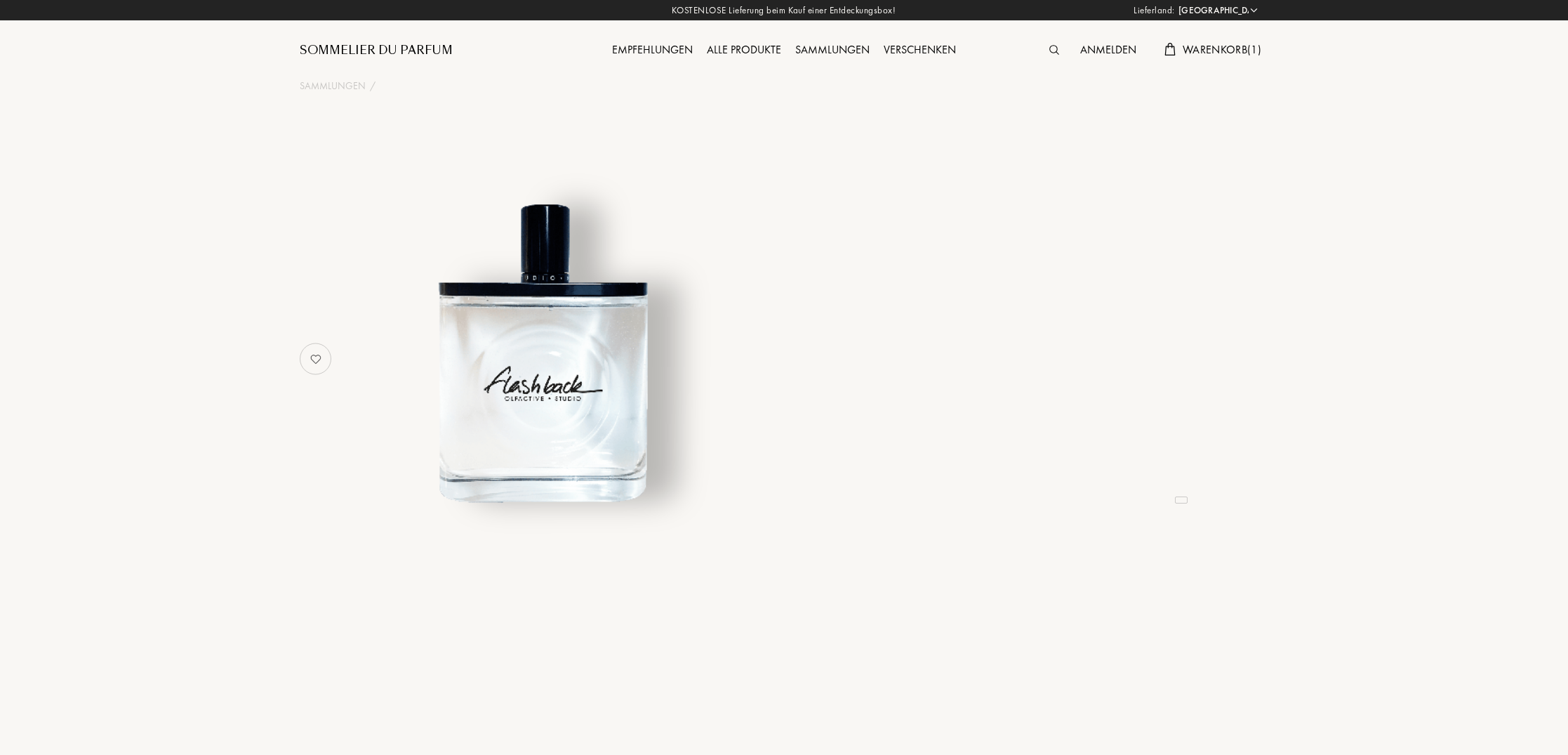
select select "DE"
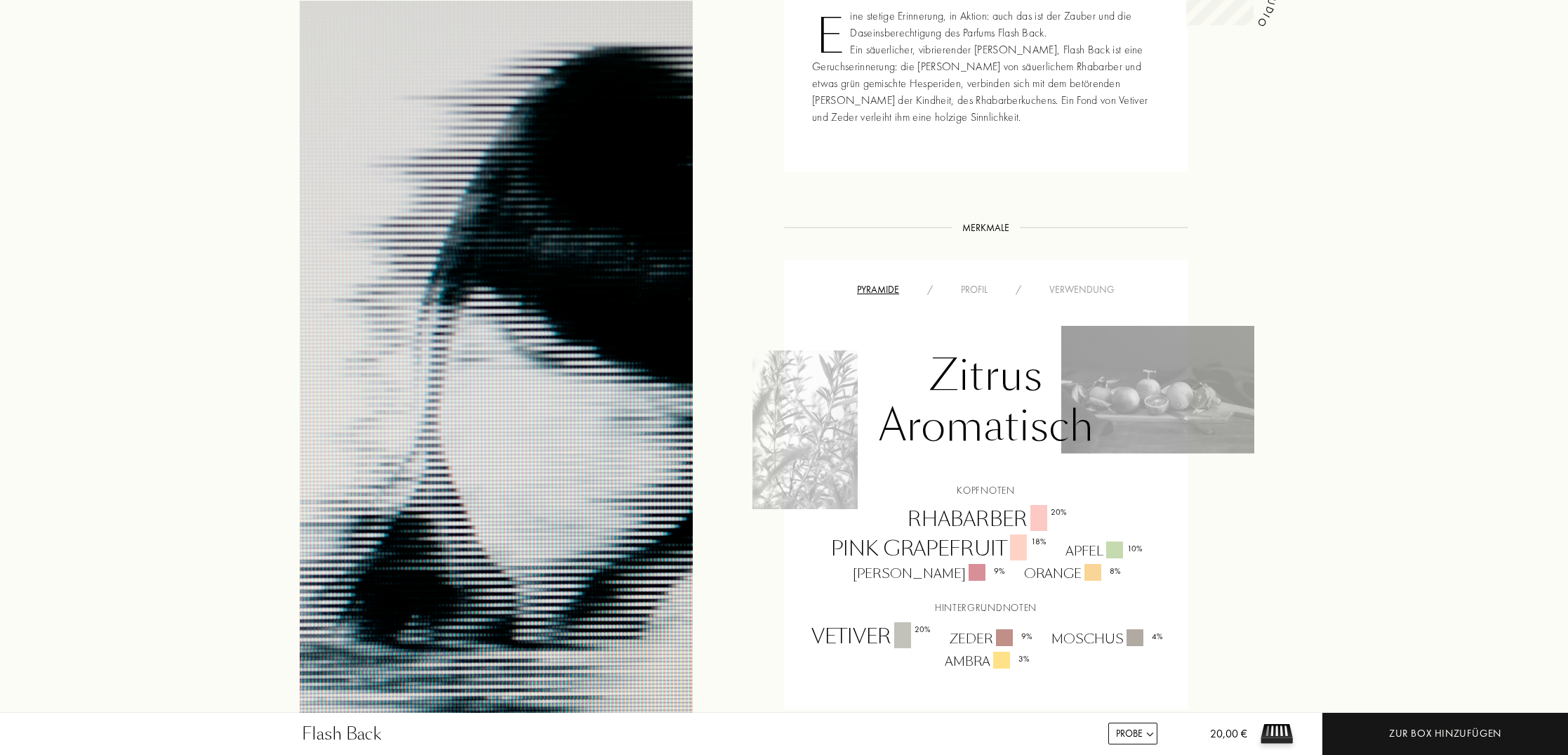
scroll to position [676, 0]
click at [983, 290] on div "Profil" at bounding box center [974, 287] width 54 height 15
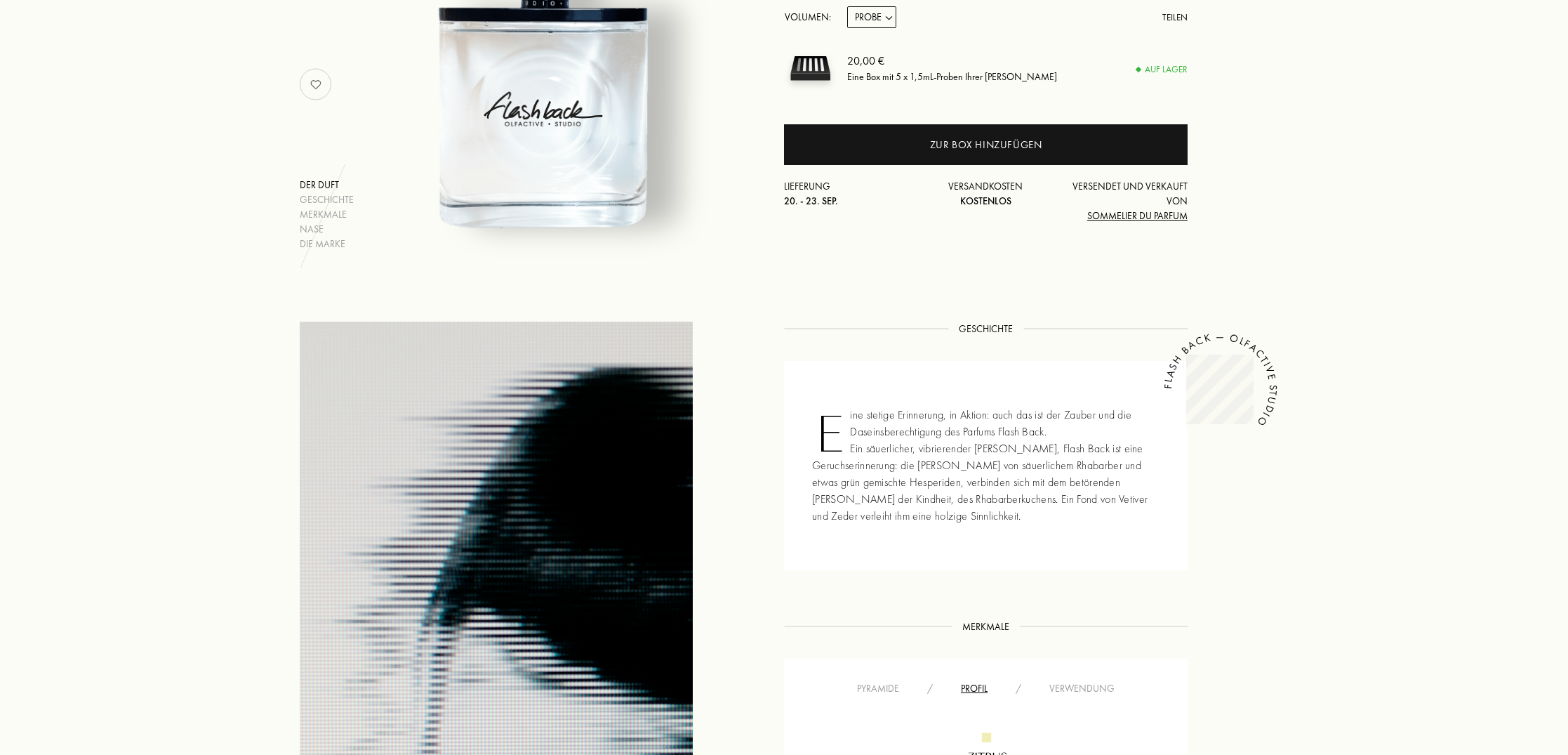
scroll to position [269, 0]
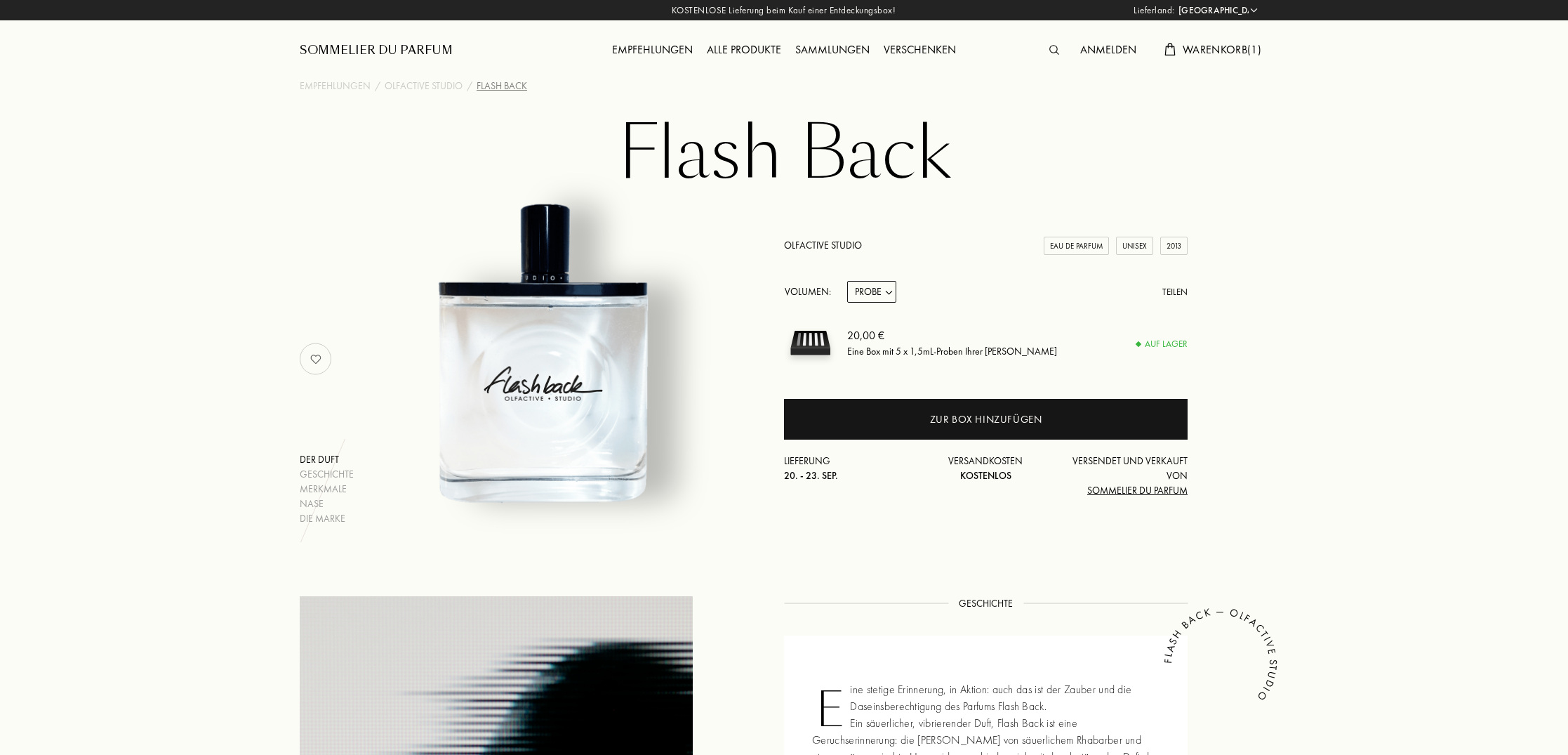
select select "DE"
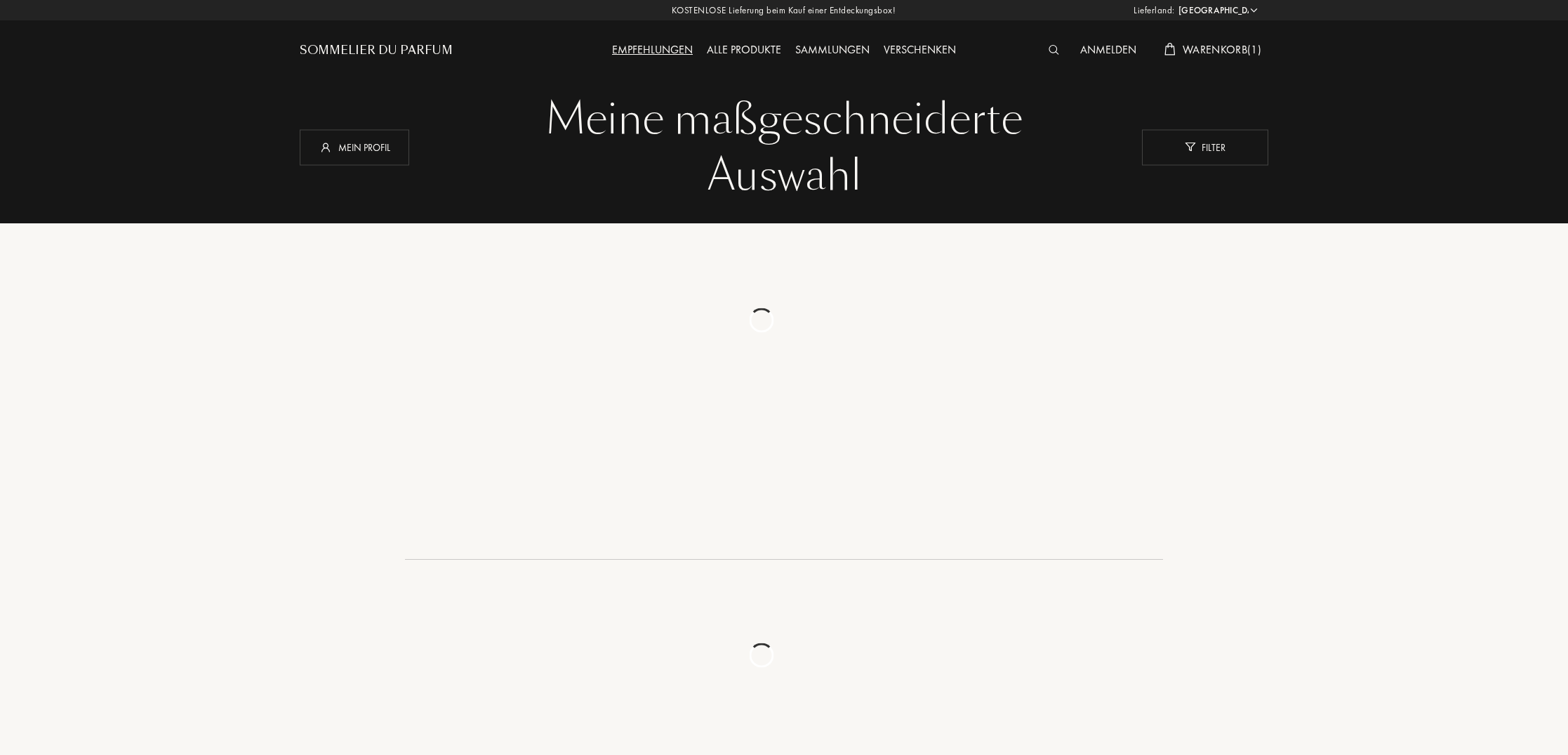
select select "DE"
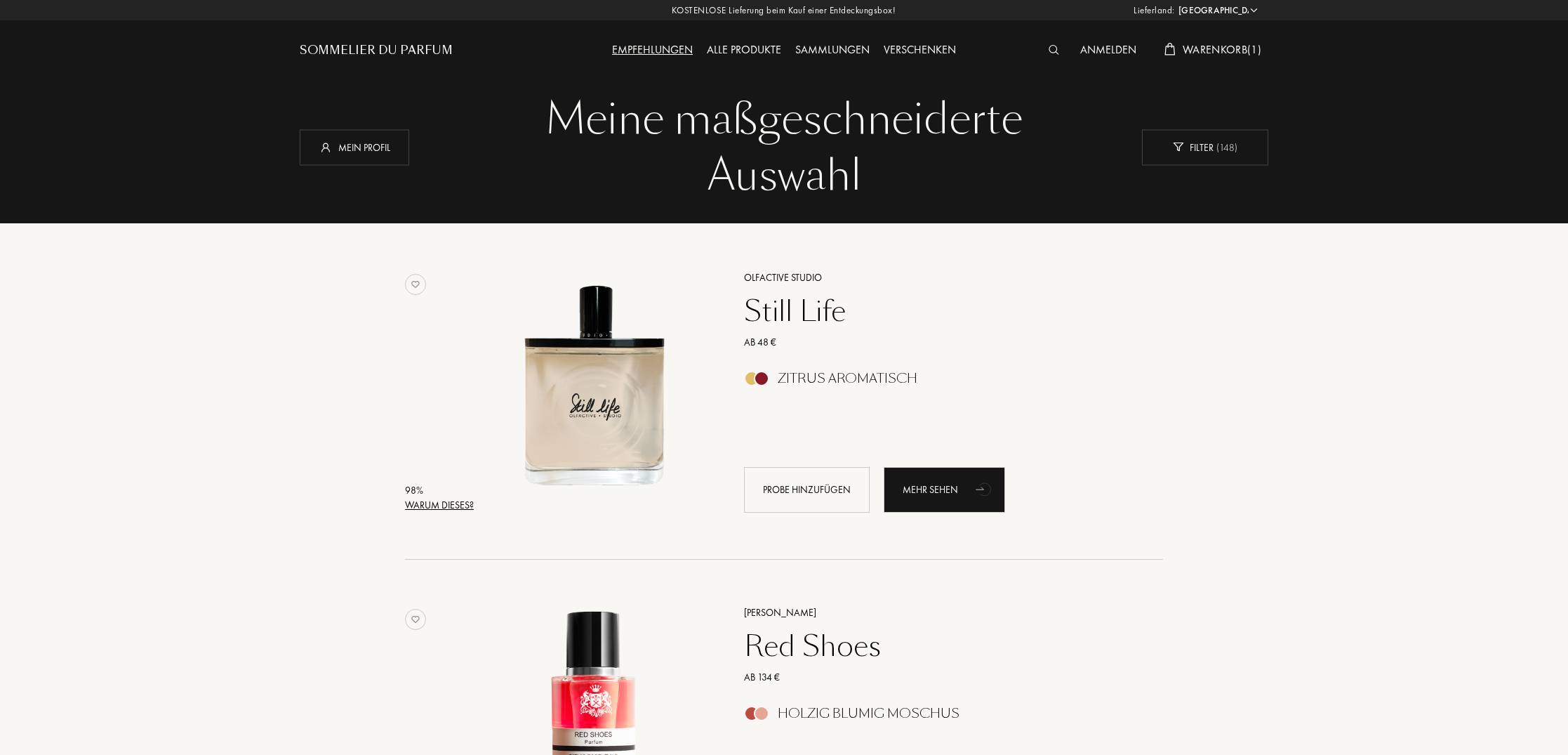
click at [453, 504] on div "Warum dieses?" at bounding box center [440, 506] width 69 height 15
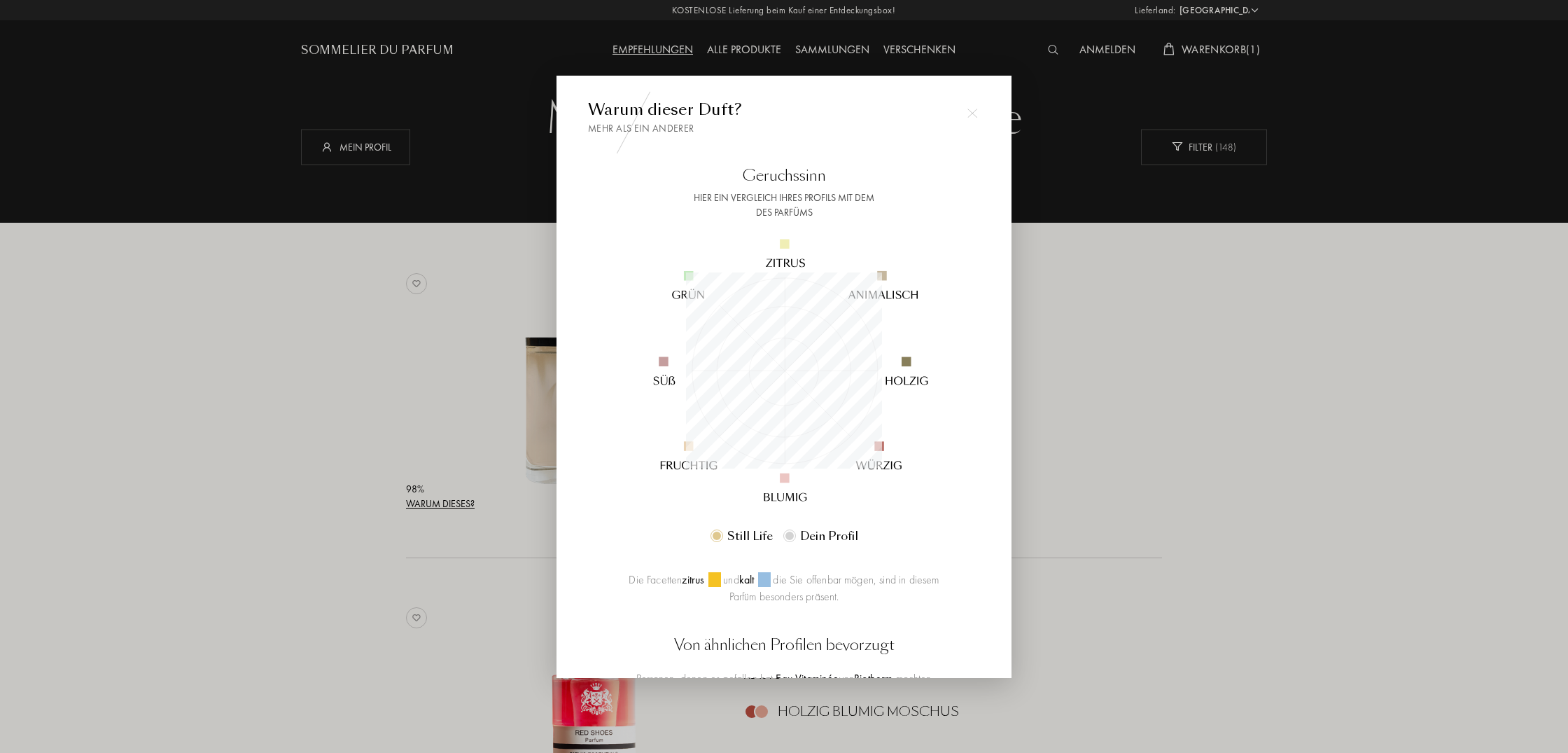
click at [1295, 525] on div at bounding box center [784, 376] width 1568 height 753
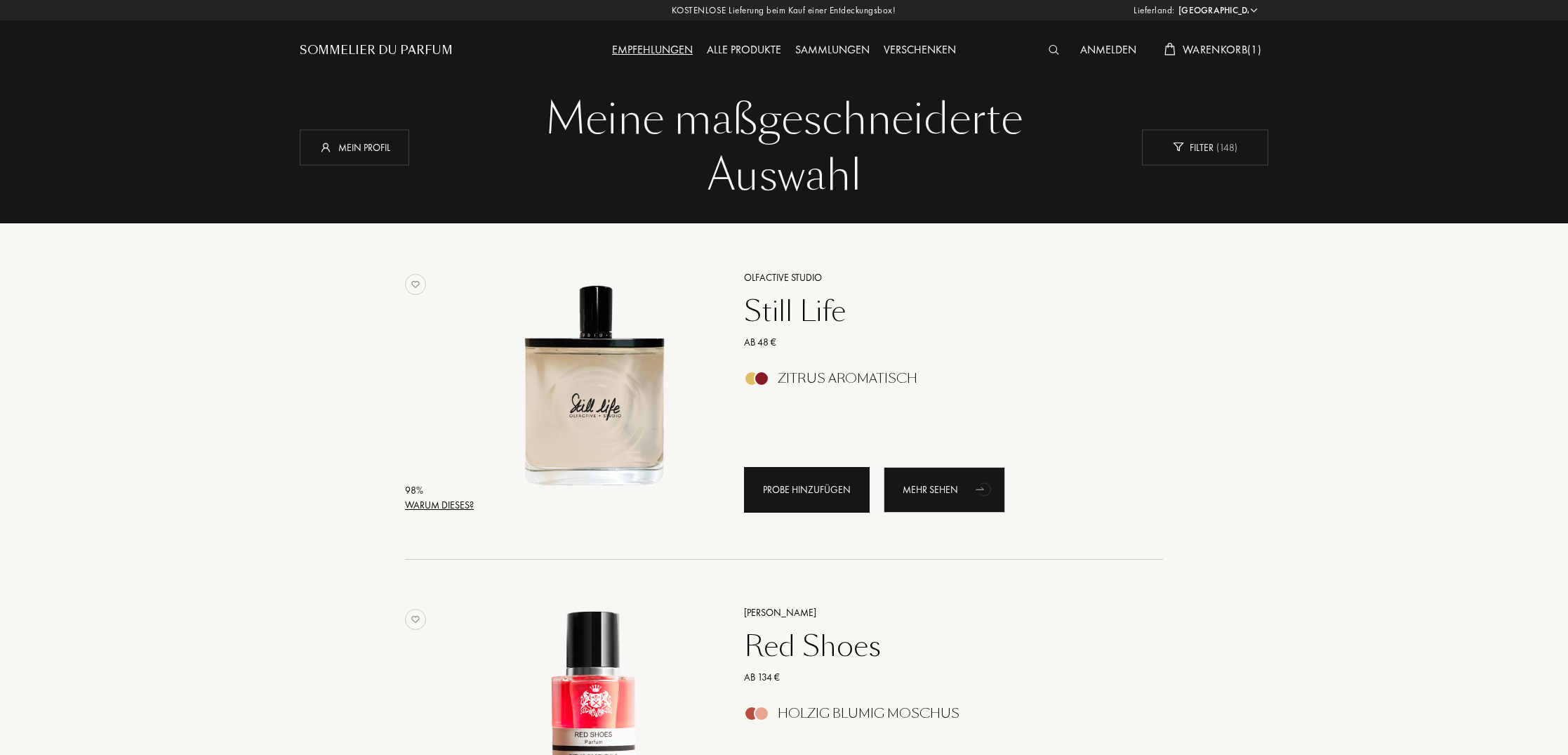
click at [814, 492] on div "Probe hinzufügen" at bounding box center [806, 490] width 126 height 46
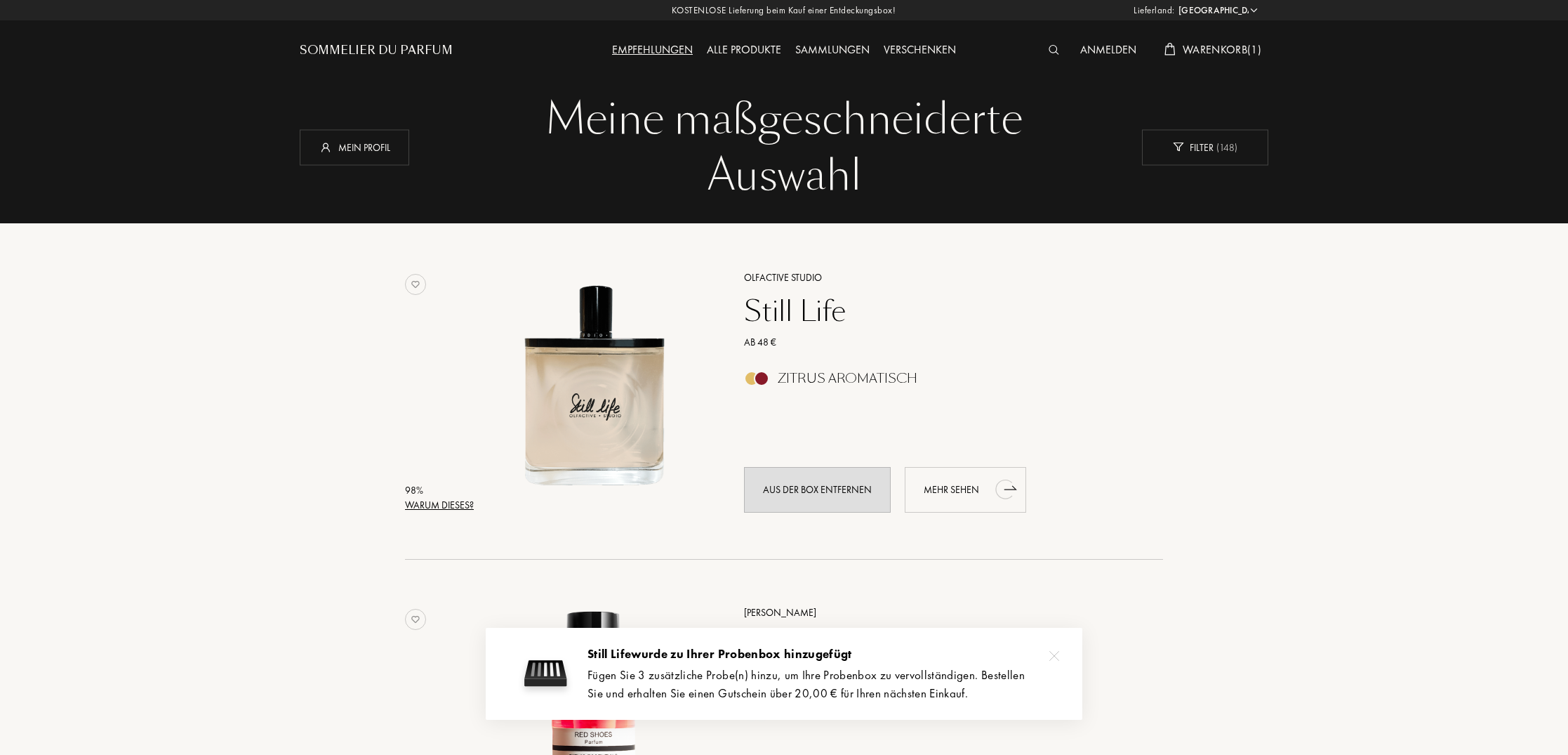
click at [957, 489] on div "Mehr sehen" at bounding box center [965, 490] width 121 height 46
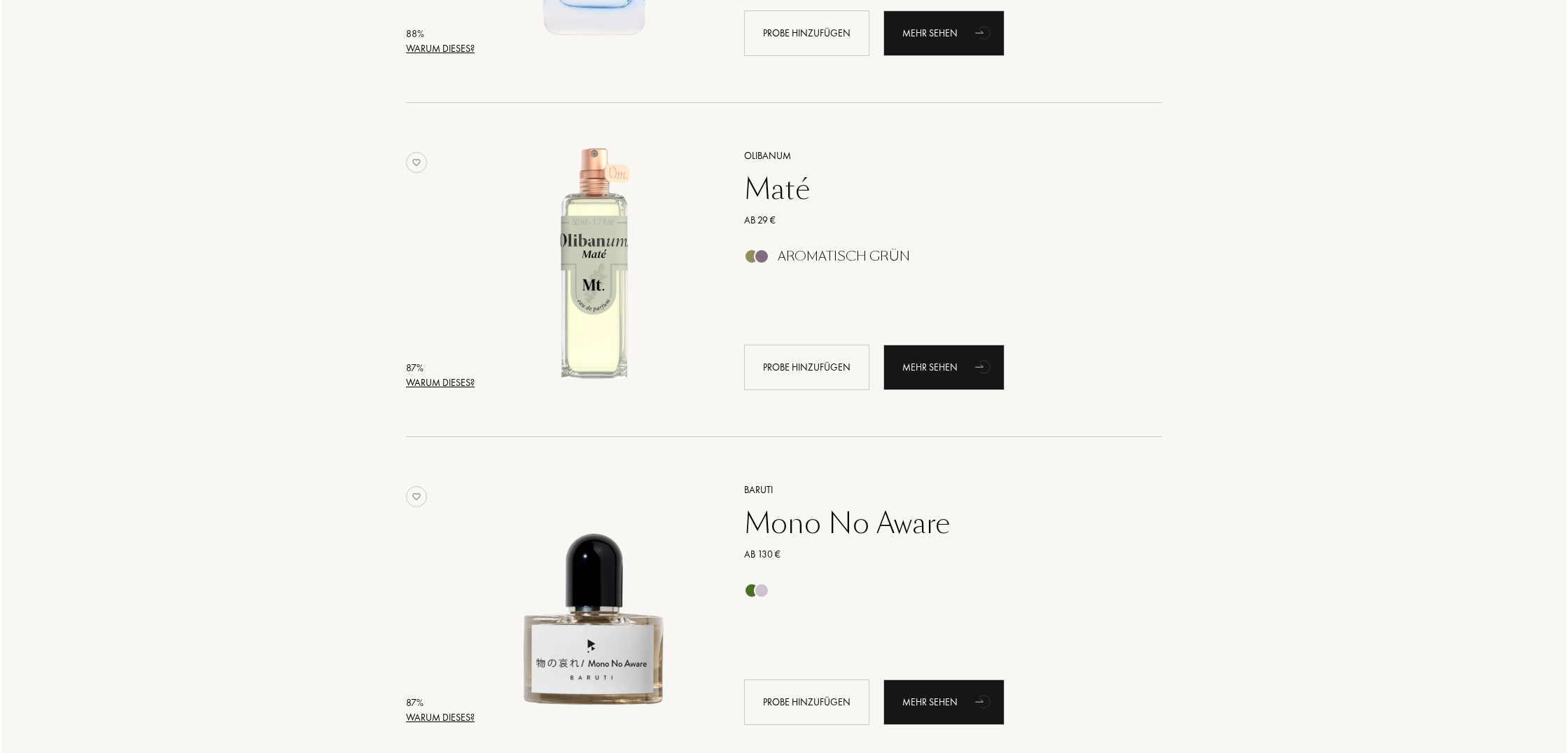
scroll to position [2797, 0]
click at [454, 386] on div "Warum dieses?" at bounding box center [439, 382] width 69 height 15
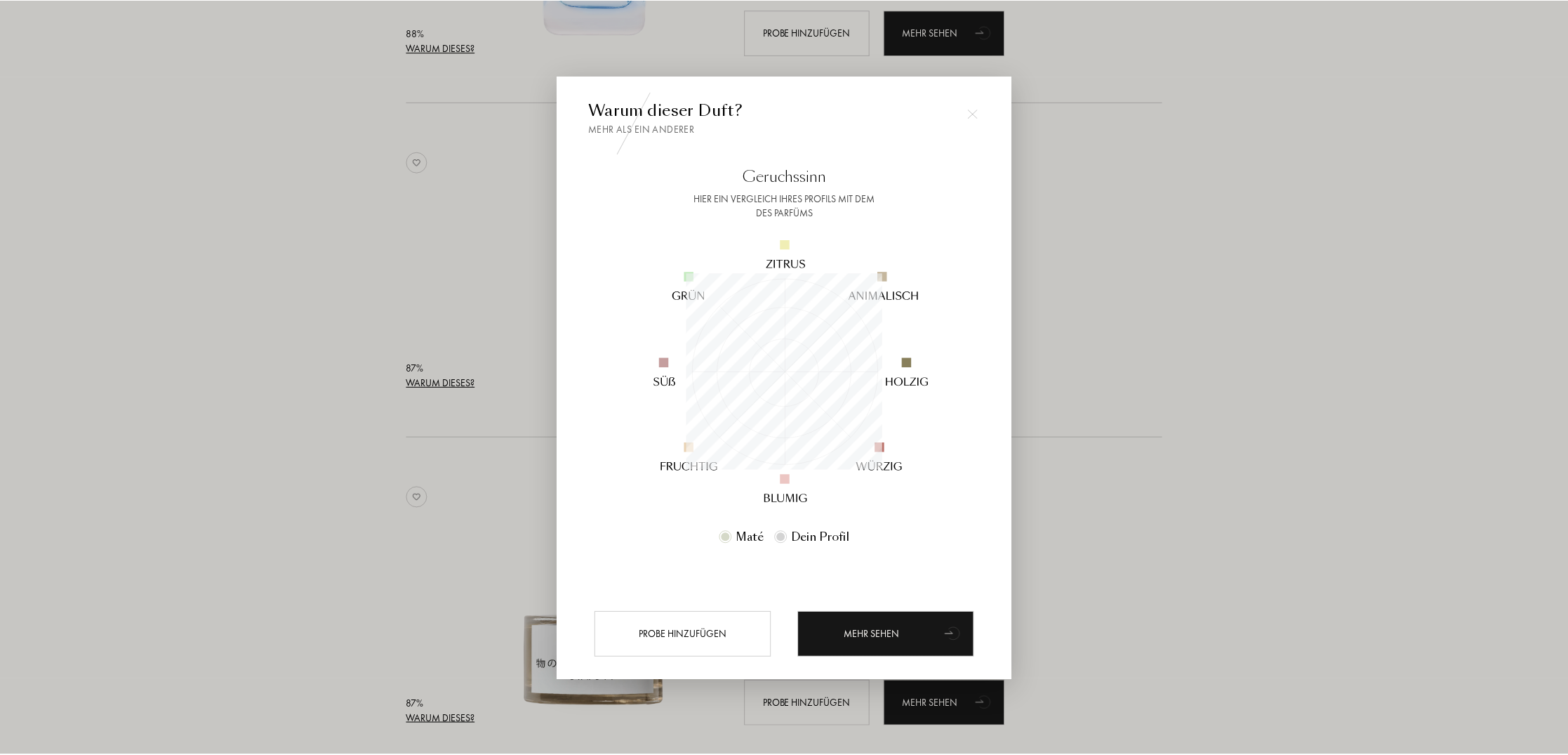
scroll to position [0, 0]
click at [977, 112] on img at bounding box center [974, 113] width 10 height 10
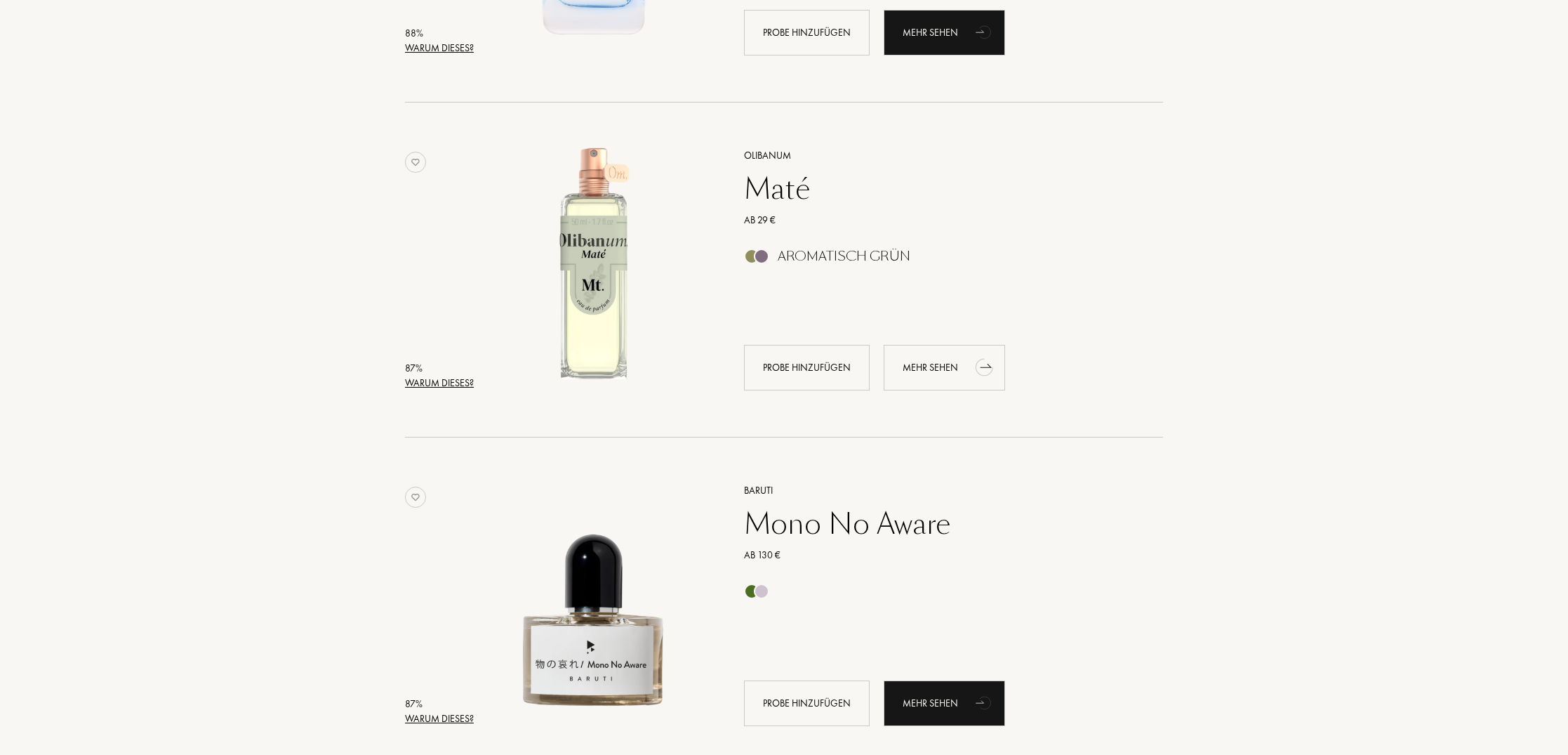
click at [934, 367] on div "Mehr sehen" at bounding box center [944, 368] width 121 height 46
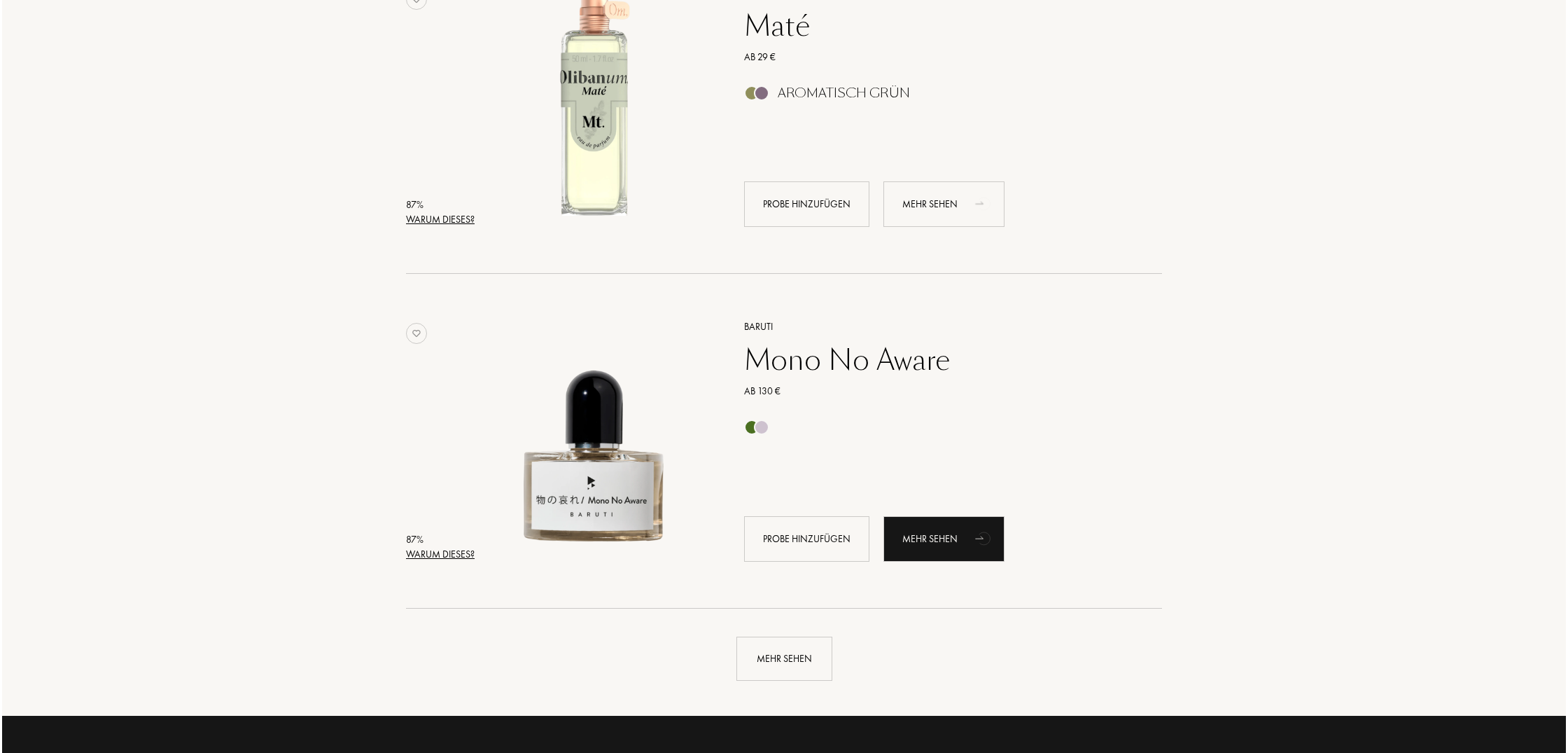
scroll to position [2953, 0]
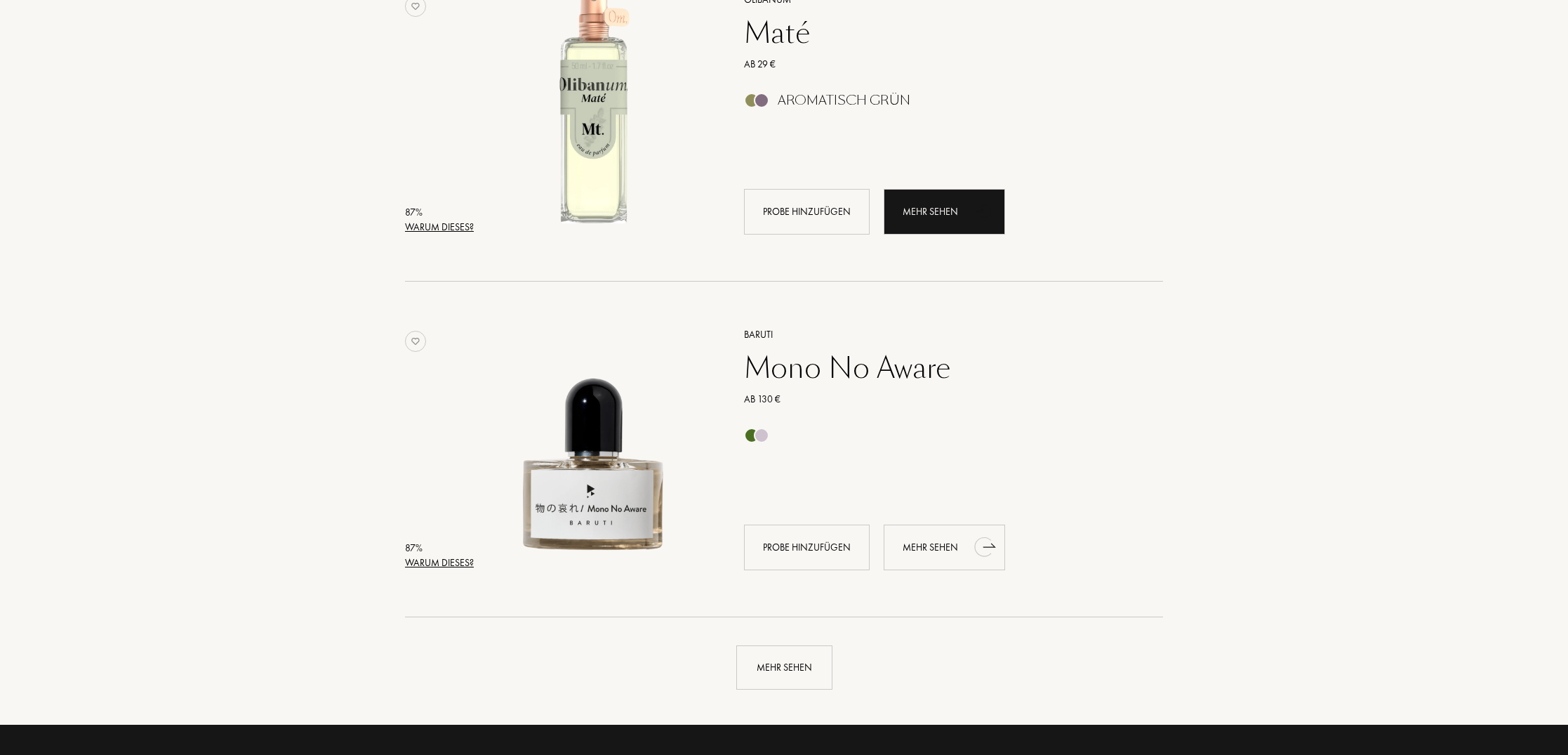
click at [939, 553] on div "Mehr sehen" at bounding box center [944, 547] width 121 height 46
click at [457, 561] on div "Warum dieses?" at bounding box center [440, 563] width 69 height 15
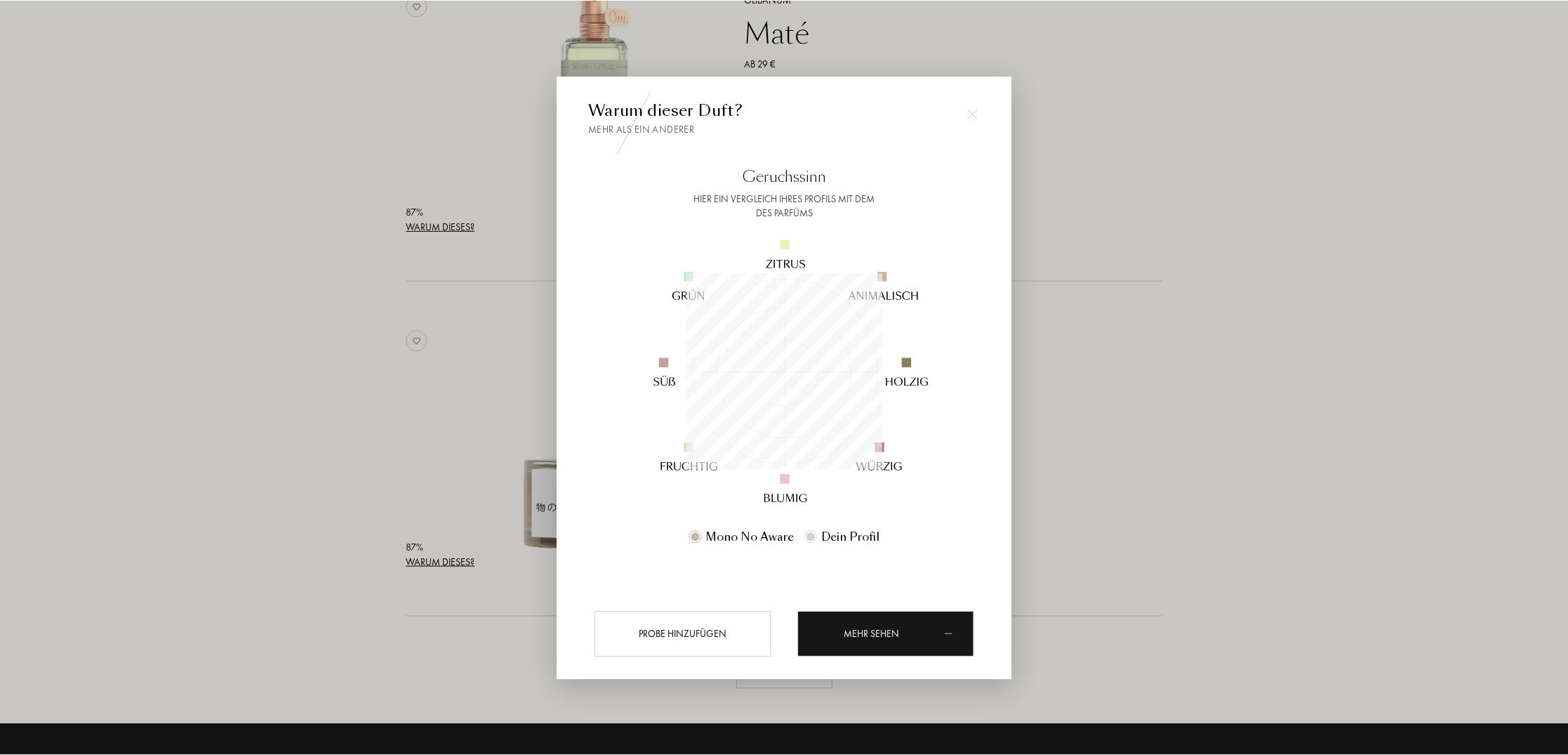
scroll to position [196, 196]
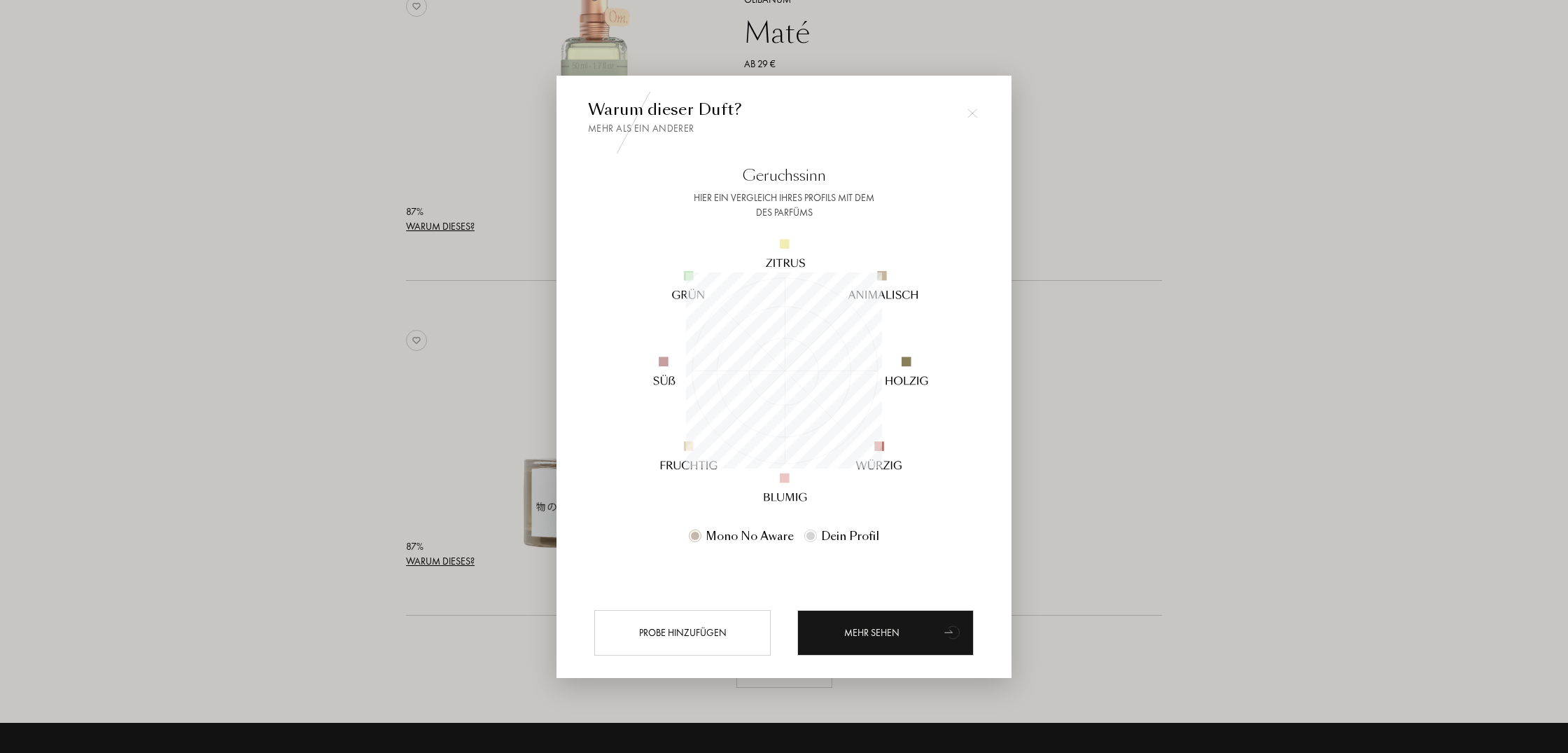
click at [974, 109] on img at bounding box center [972, 113] width 10 height 10
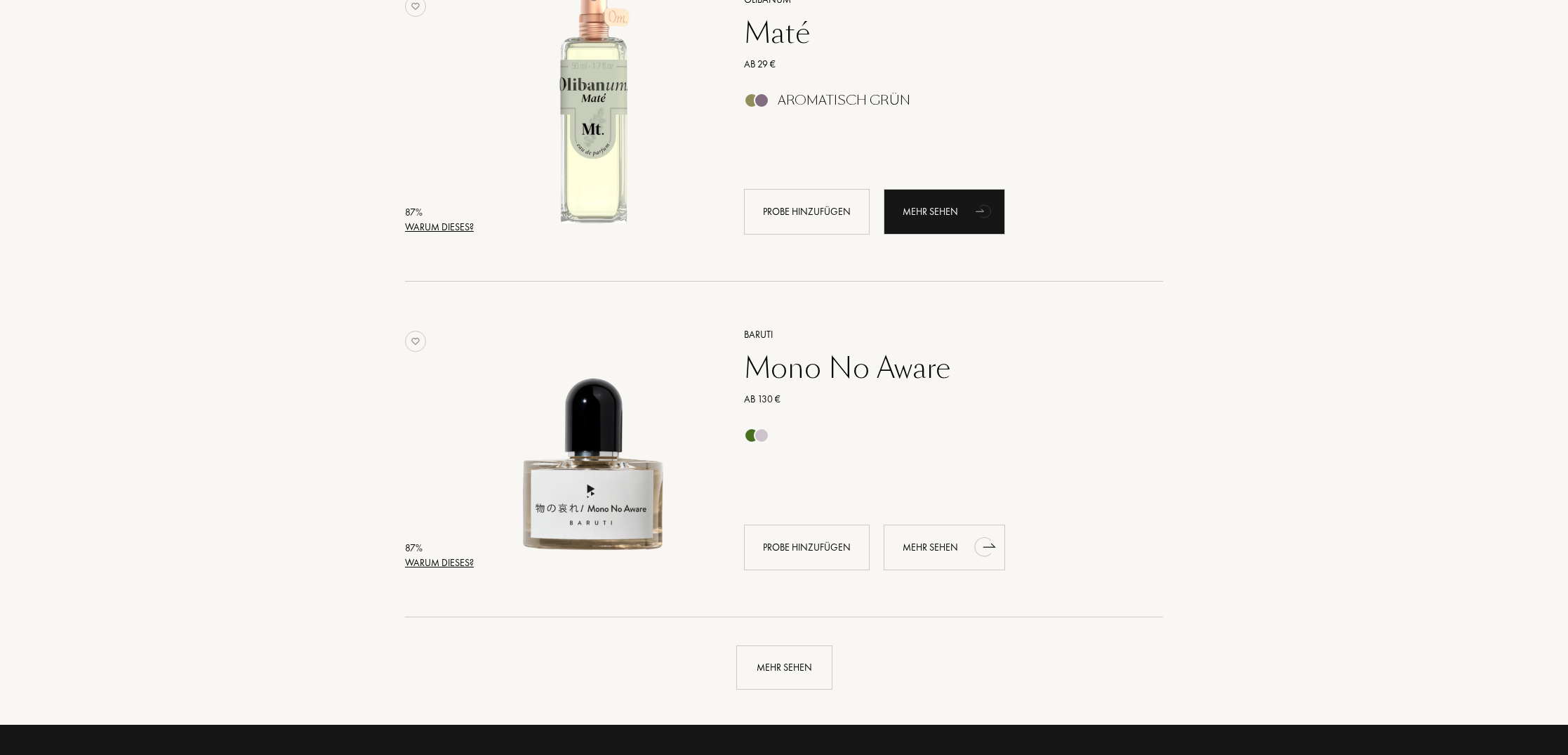
click at [944, 546] on div "Mehr sehen" at bounding box center [944, 547] width 121 height 46
click at [961, 550] on div "Mehr sehen" at bounding box center [944, 547] width 121 height 46
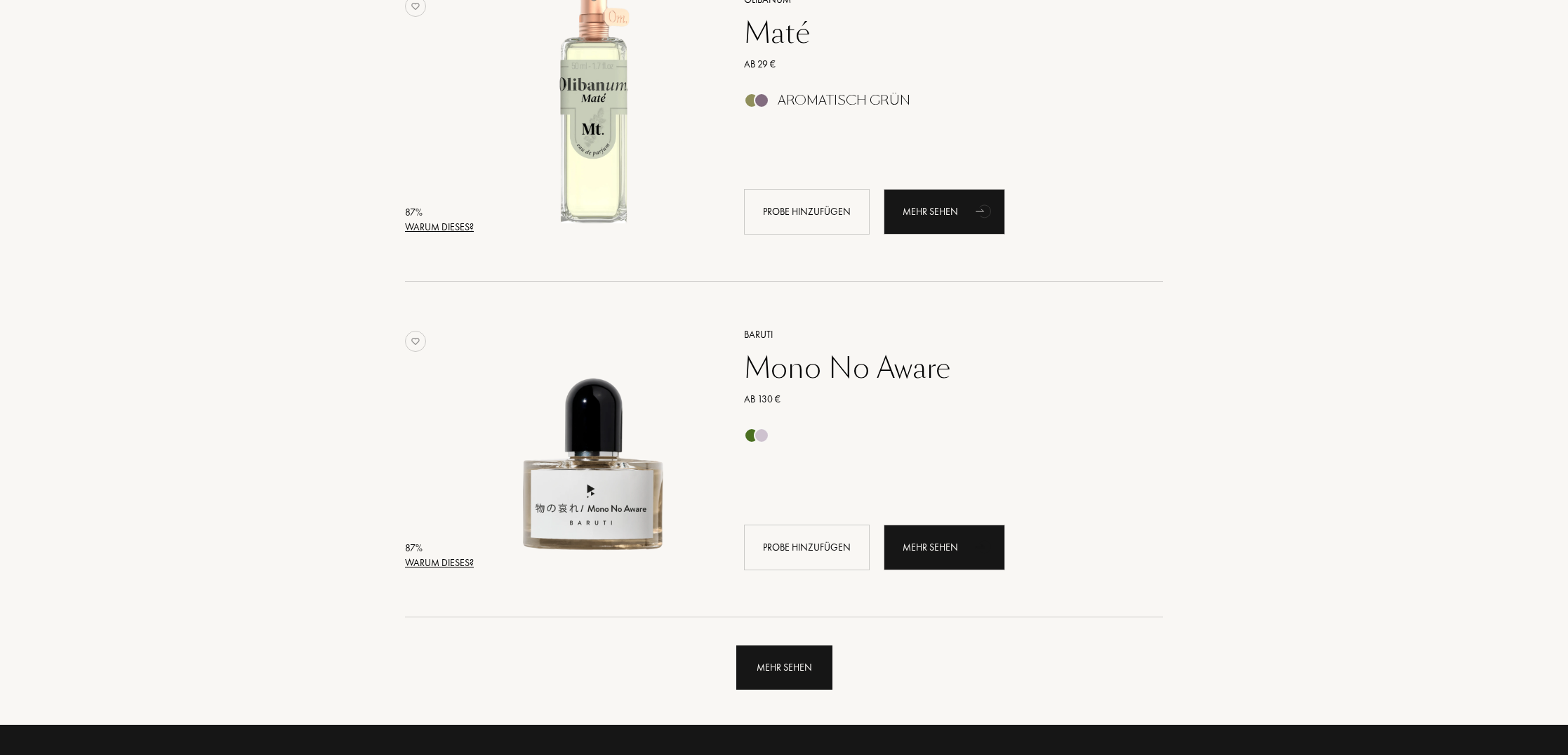
click at [788, 671] on div "Mehr sehen" at bounding box center [784, 667] width 96 height 44
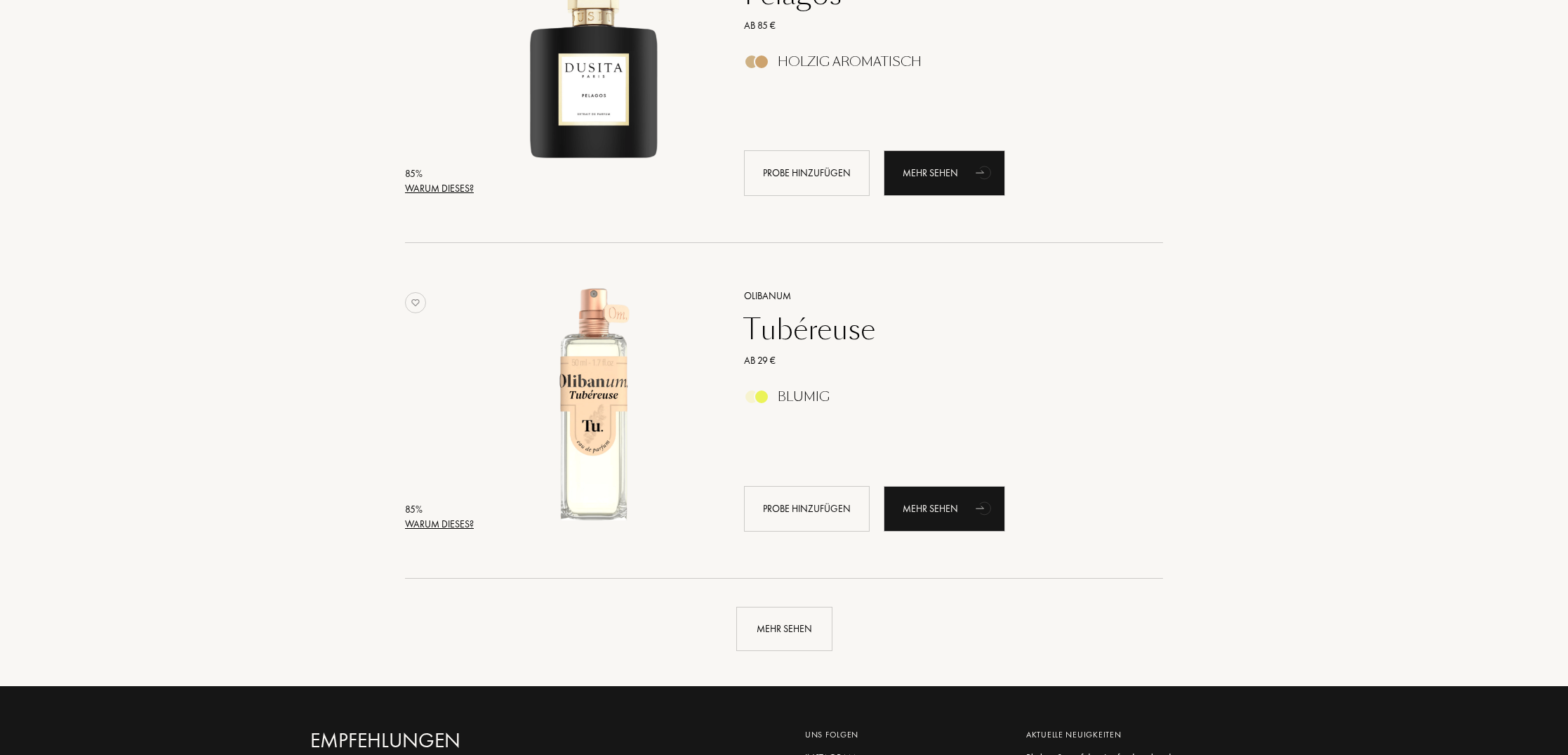
scroll to position [6356, 0]
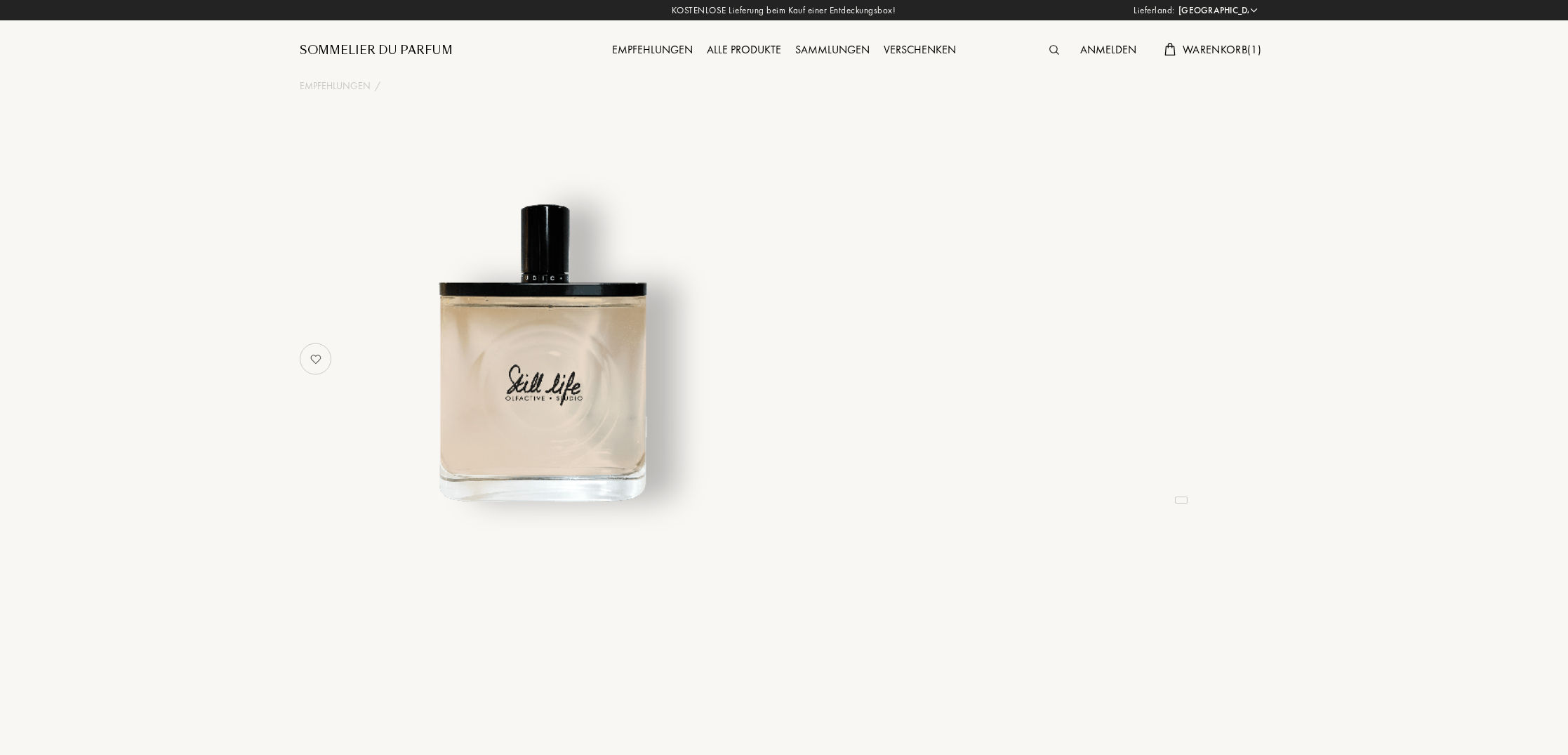
select select "DE"
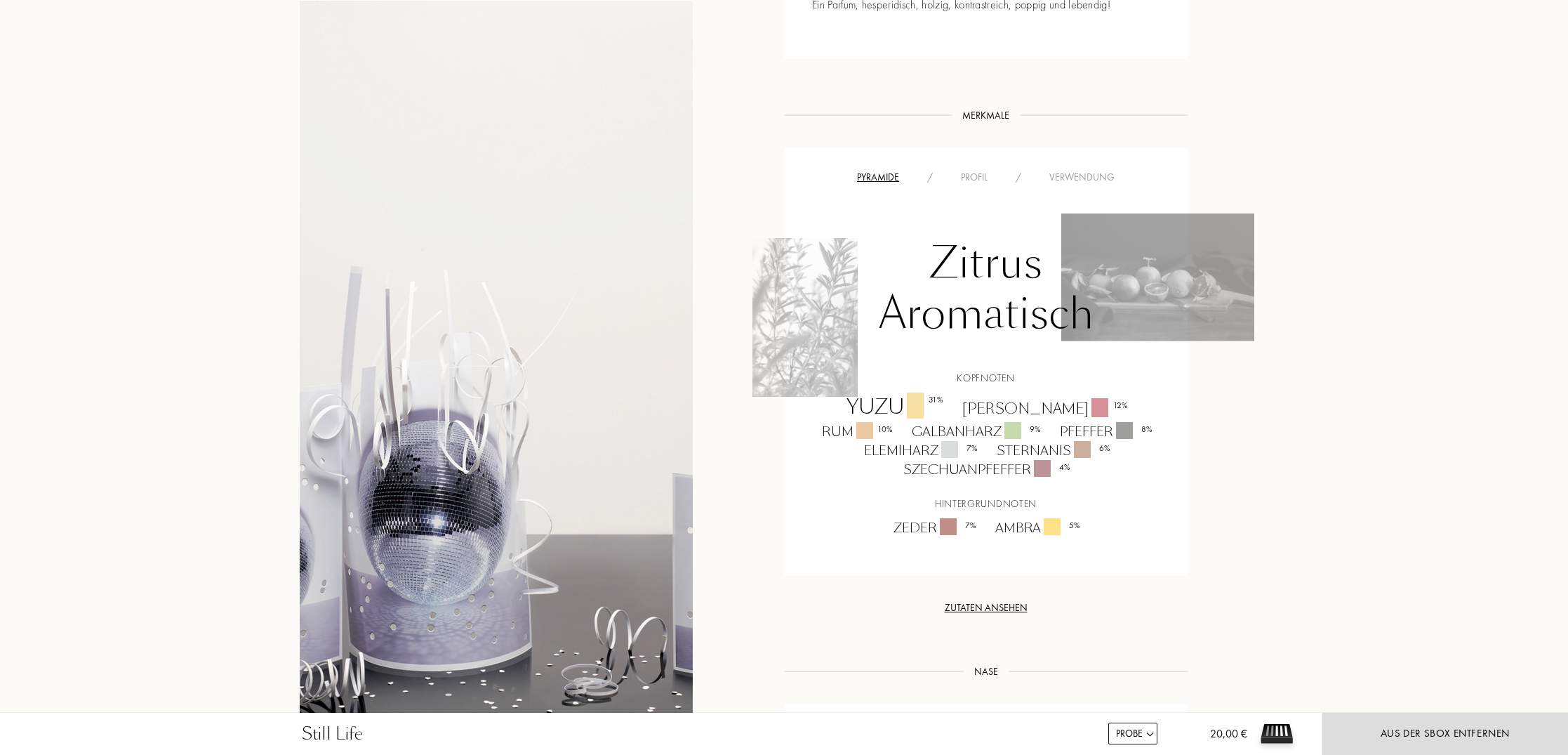
scroll to position [804, 0]
click at [972, 172] on div "Profil" at bounding box center [974, 176] width 54 height 15
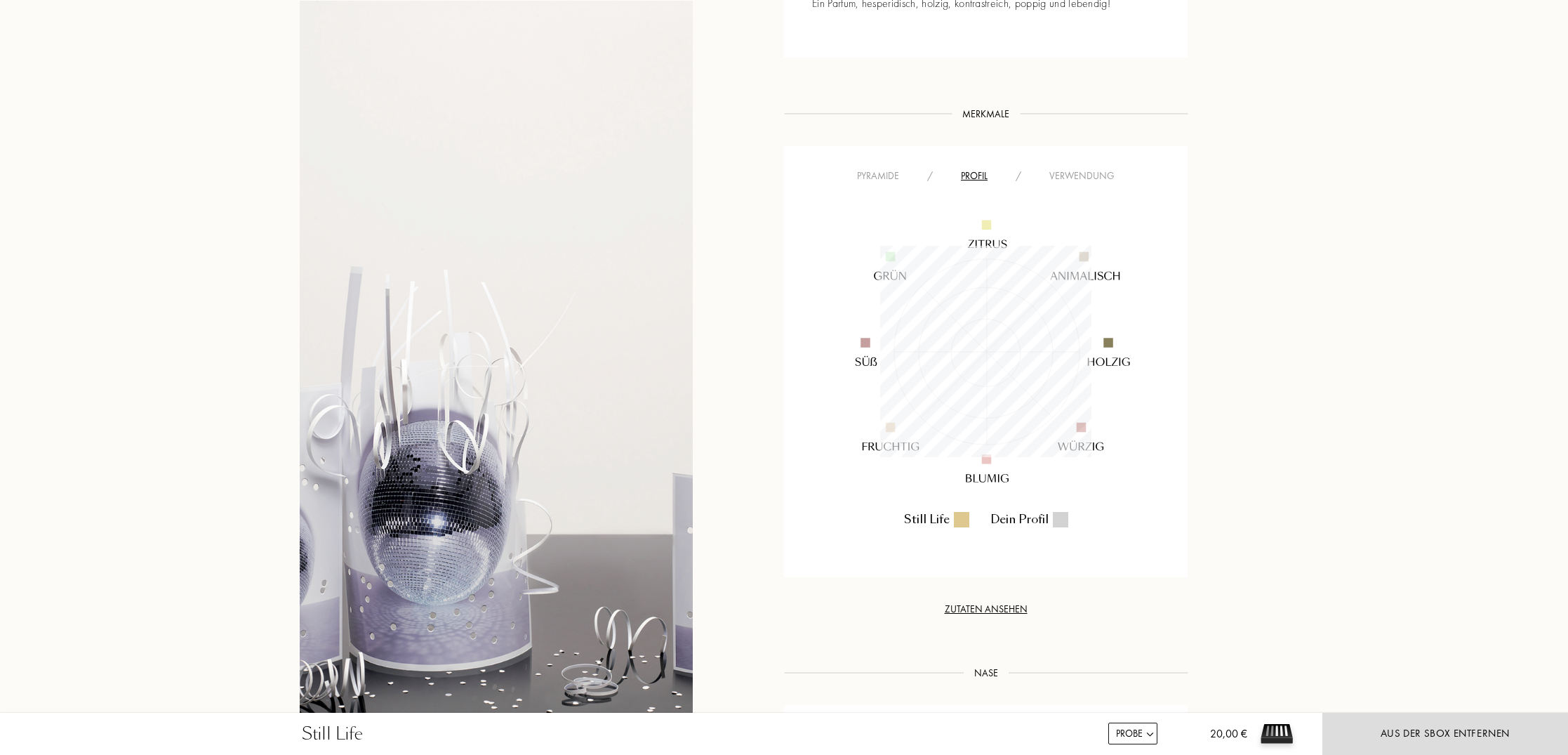
scroll to position [211, 211]
click at [1056, 177] on div "Verwendung" at bounding box center [1081, 176] width 93 height 15
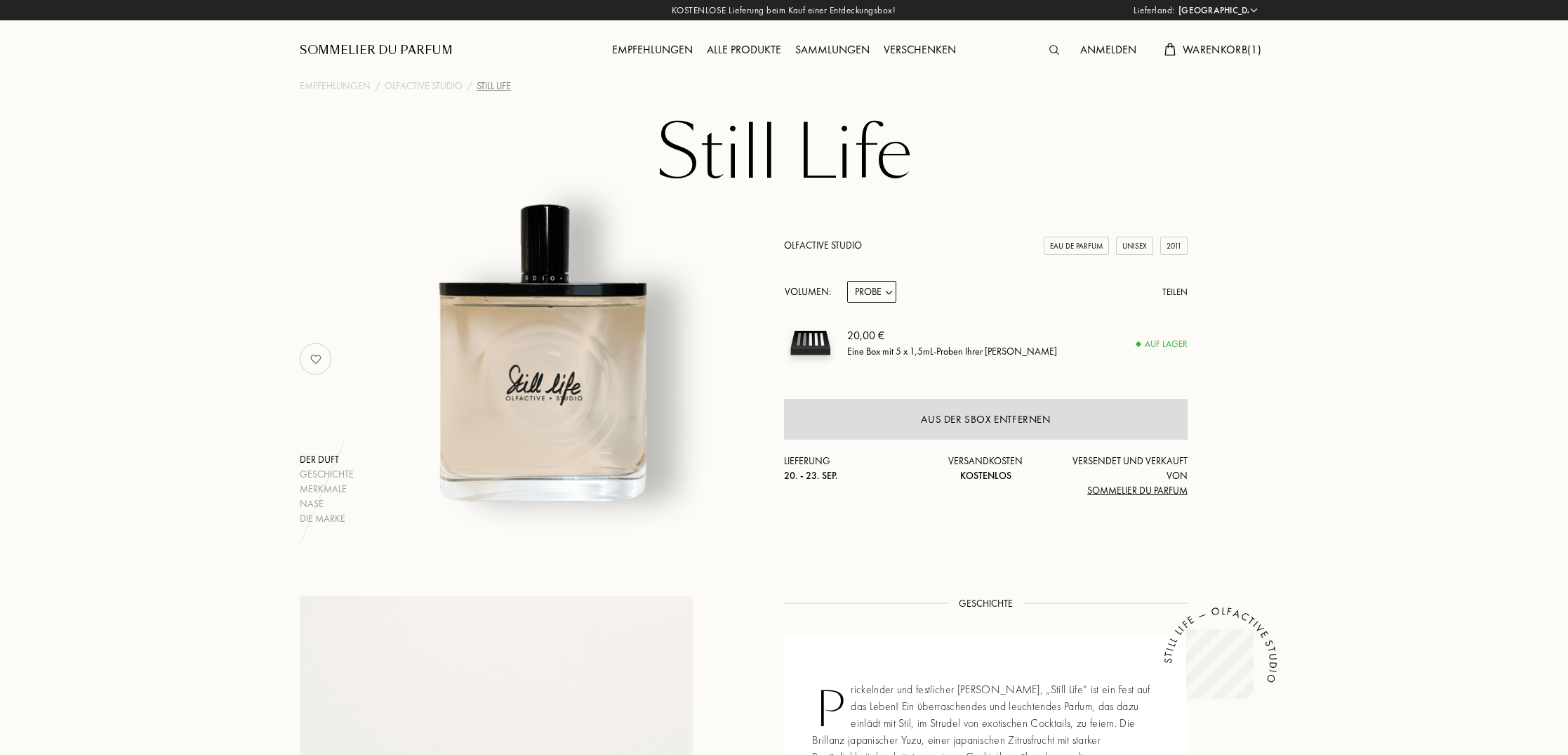
scroll to position [0, 0]
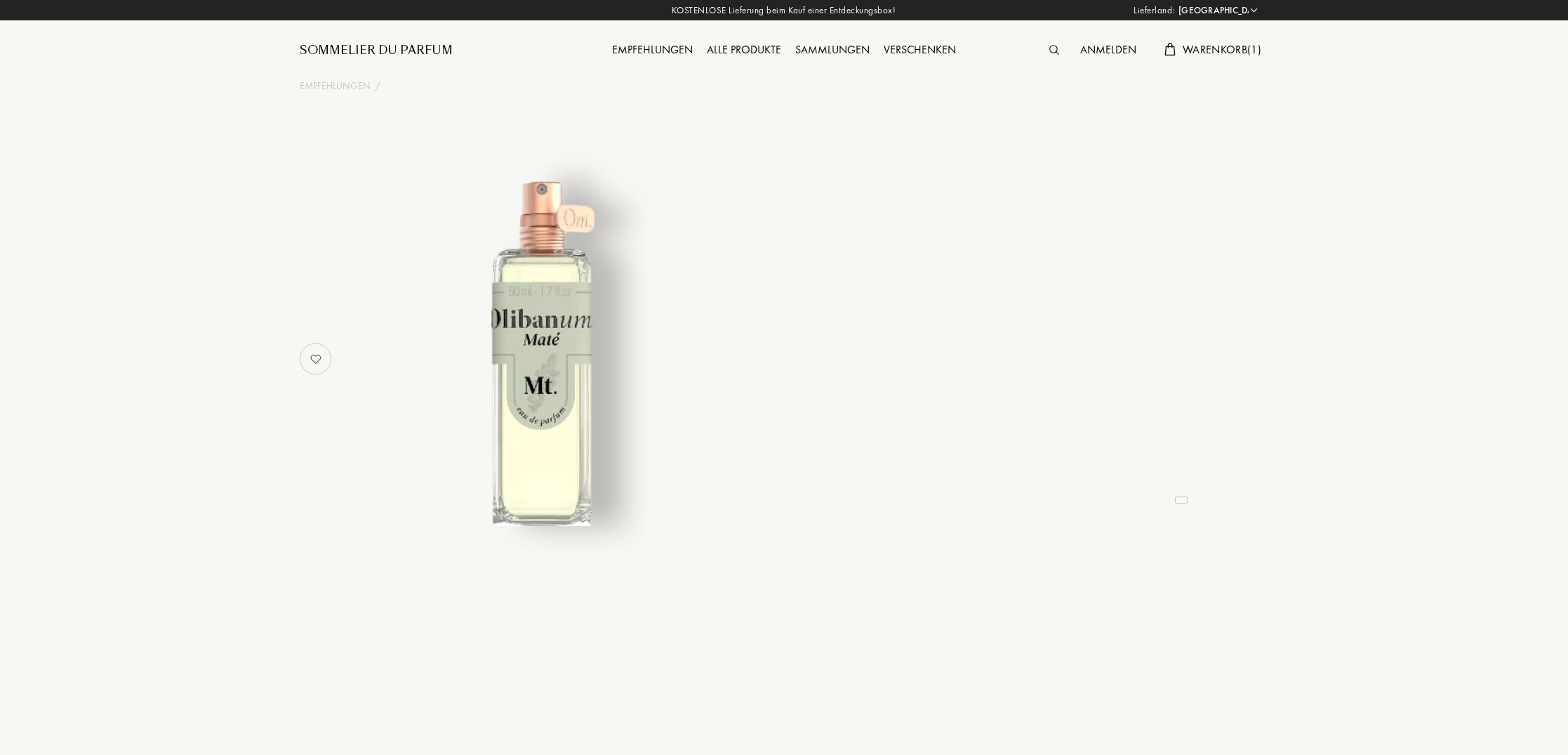
select select "DE"
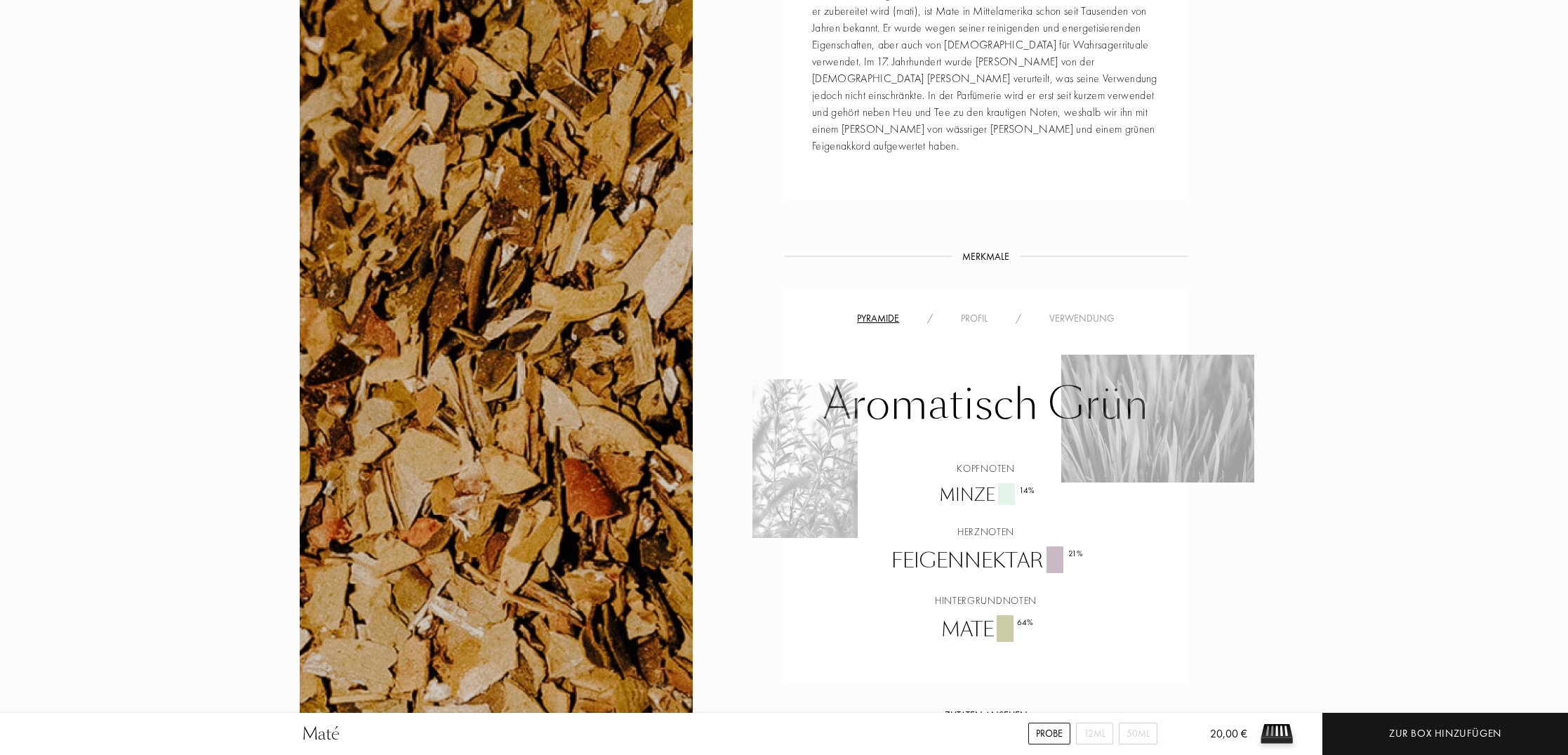
scroll to position [737, 0]
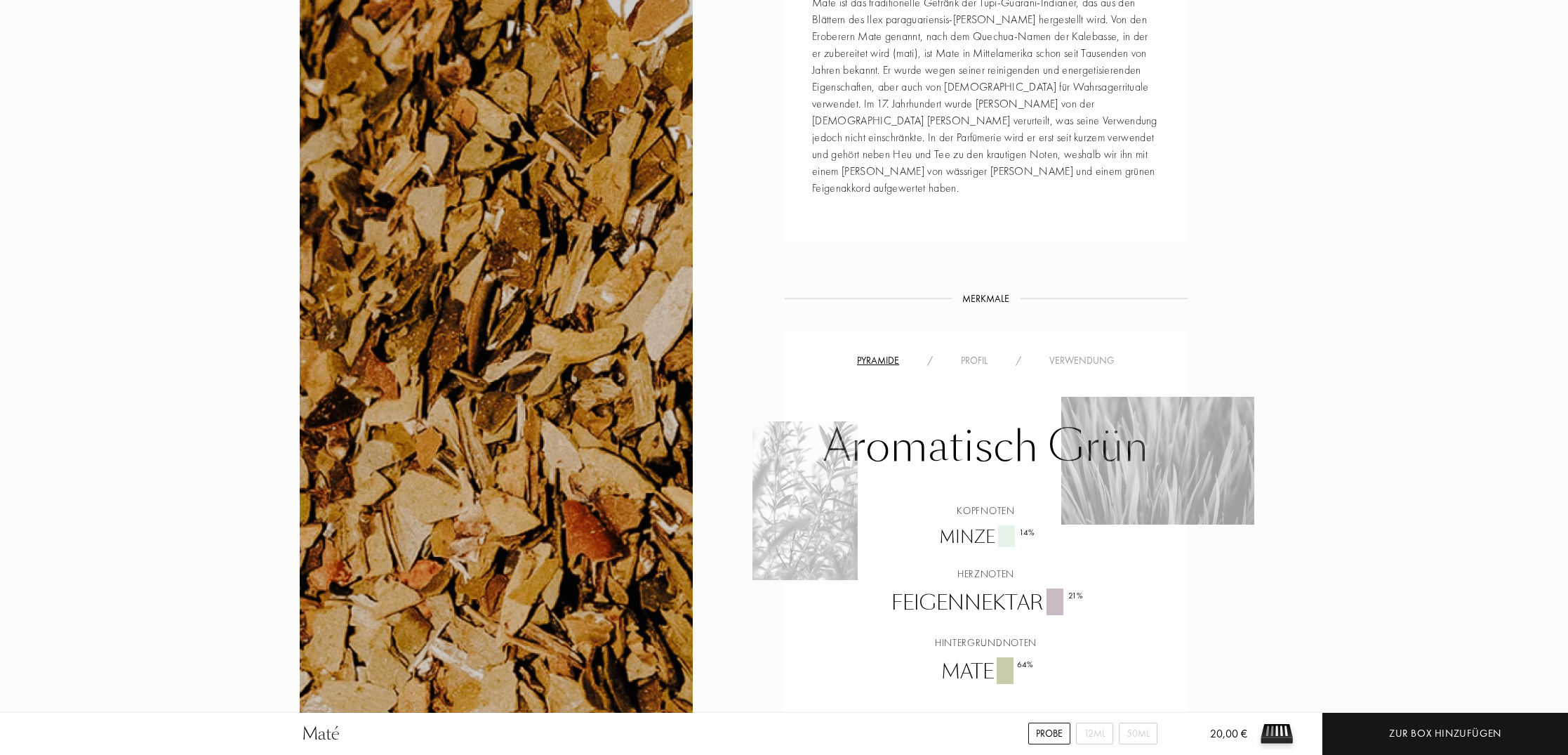
click at [980, 353] on div "Profil" at bounding box center [974, 361] width 54 height 15
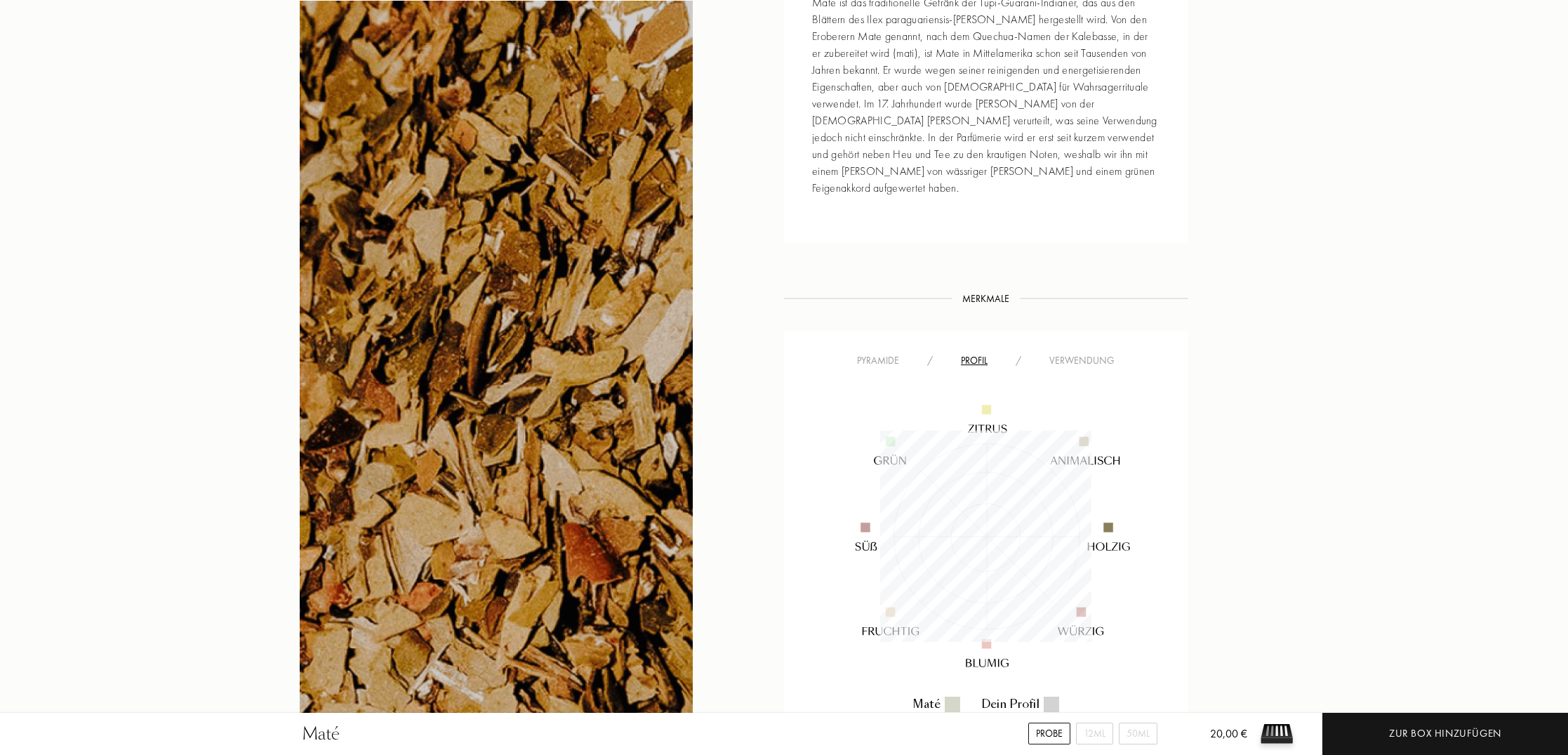
scroll to position [211, 211]
click at [1080, 353] on div "Verwendung" at bounding box center [1081, 361] width 93 height 15
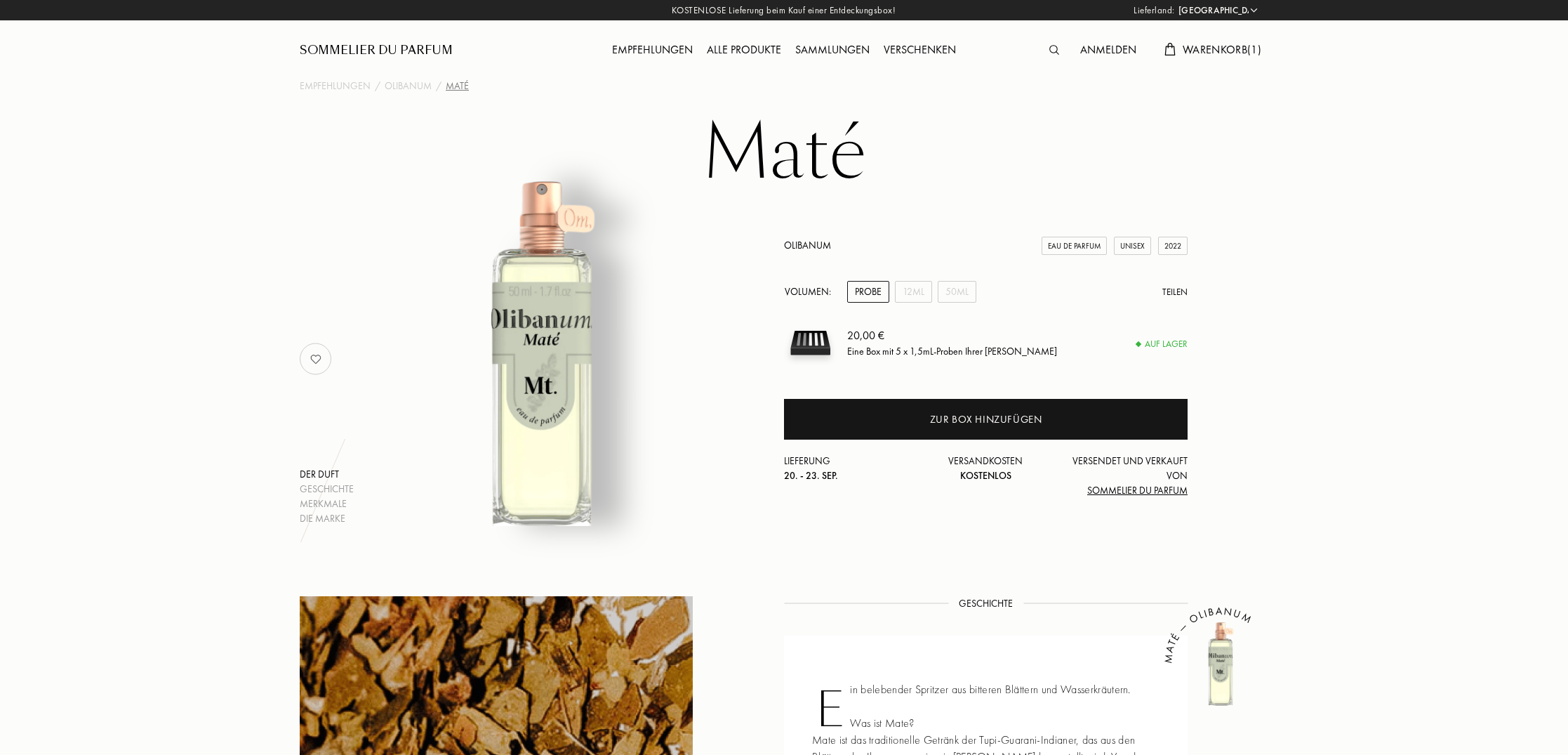
scroll to position [0, 0]
click at [921, 294] on div "12mL" at bounding box center [913, 292] width 38 height 22
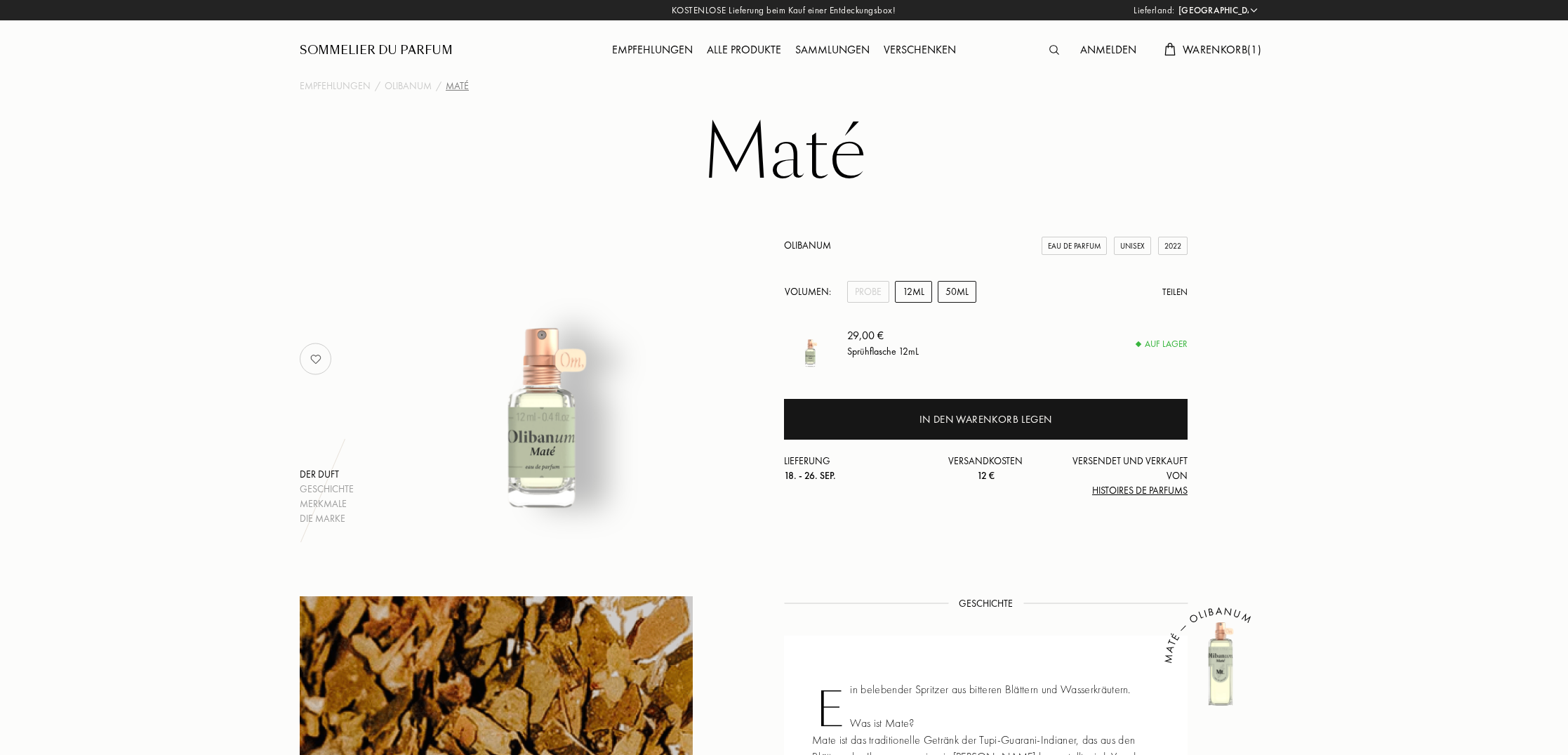
click at [961, 294] on div "50mL" at bounding box center [957, 292] width 38 height 22
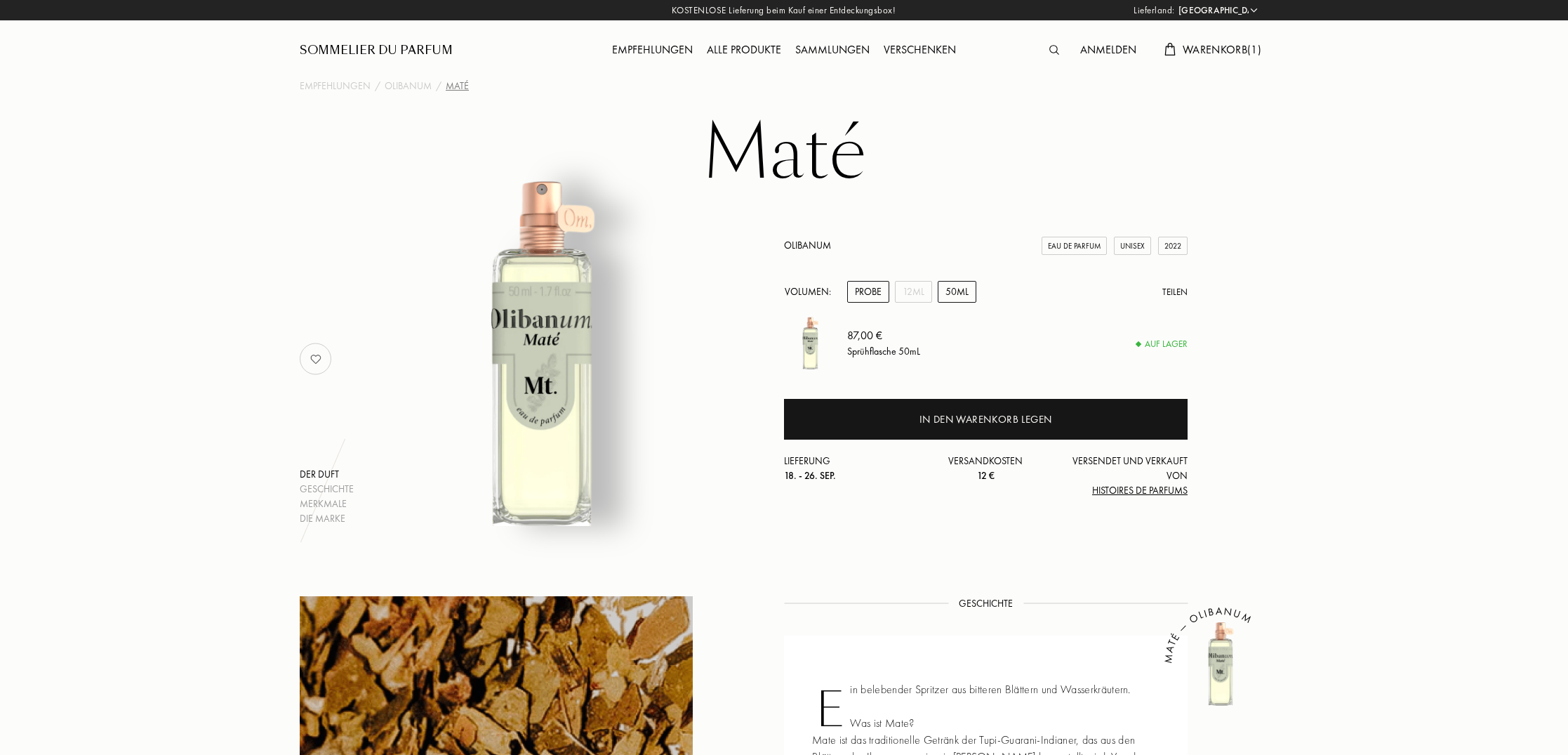
click at [868, 291] on div "Probe" at bounding box center [868, 292] width 42 height 22
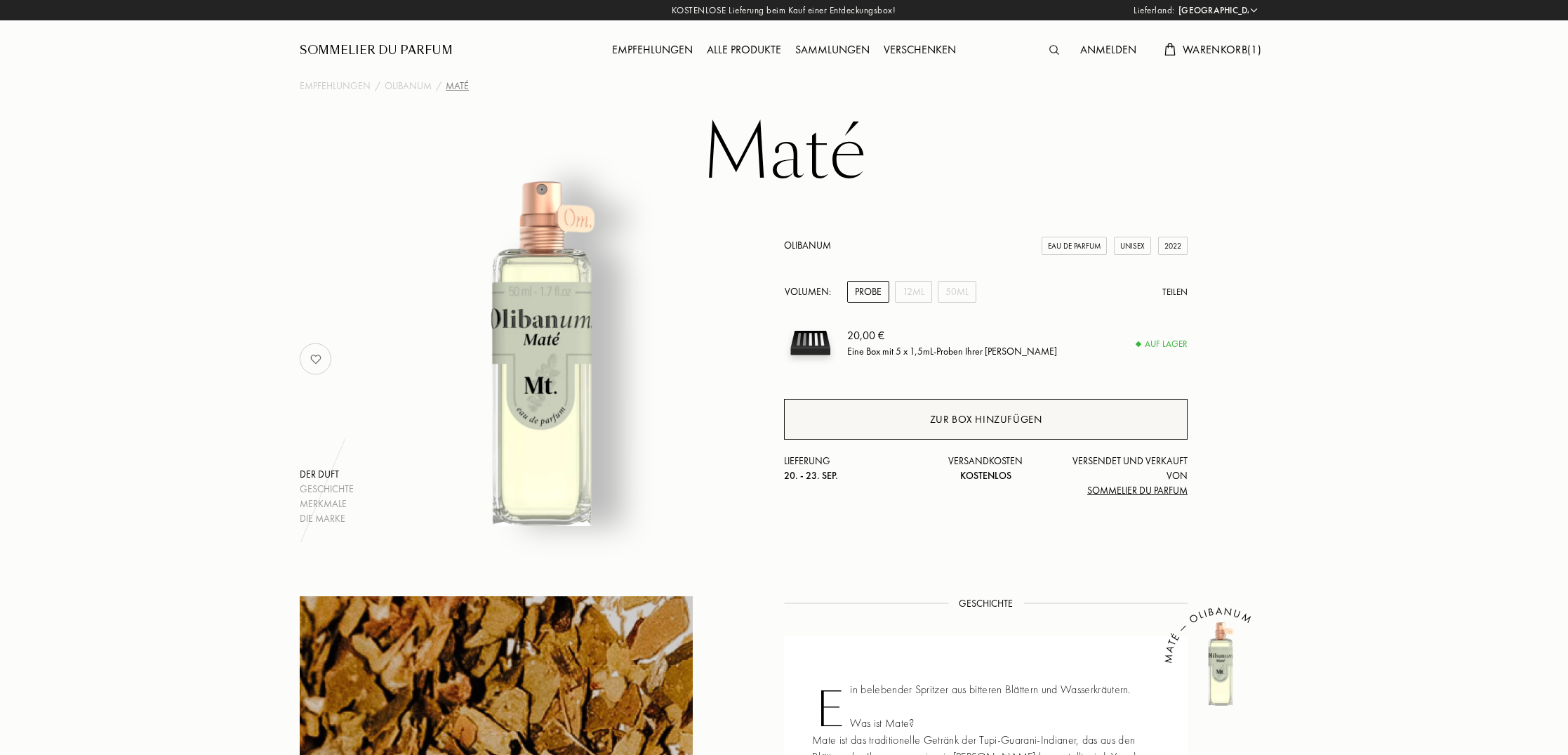
click at [976, 421] on div "Zur Box hinzufügen" at bounding box center [986, 419] width 113 height 16
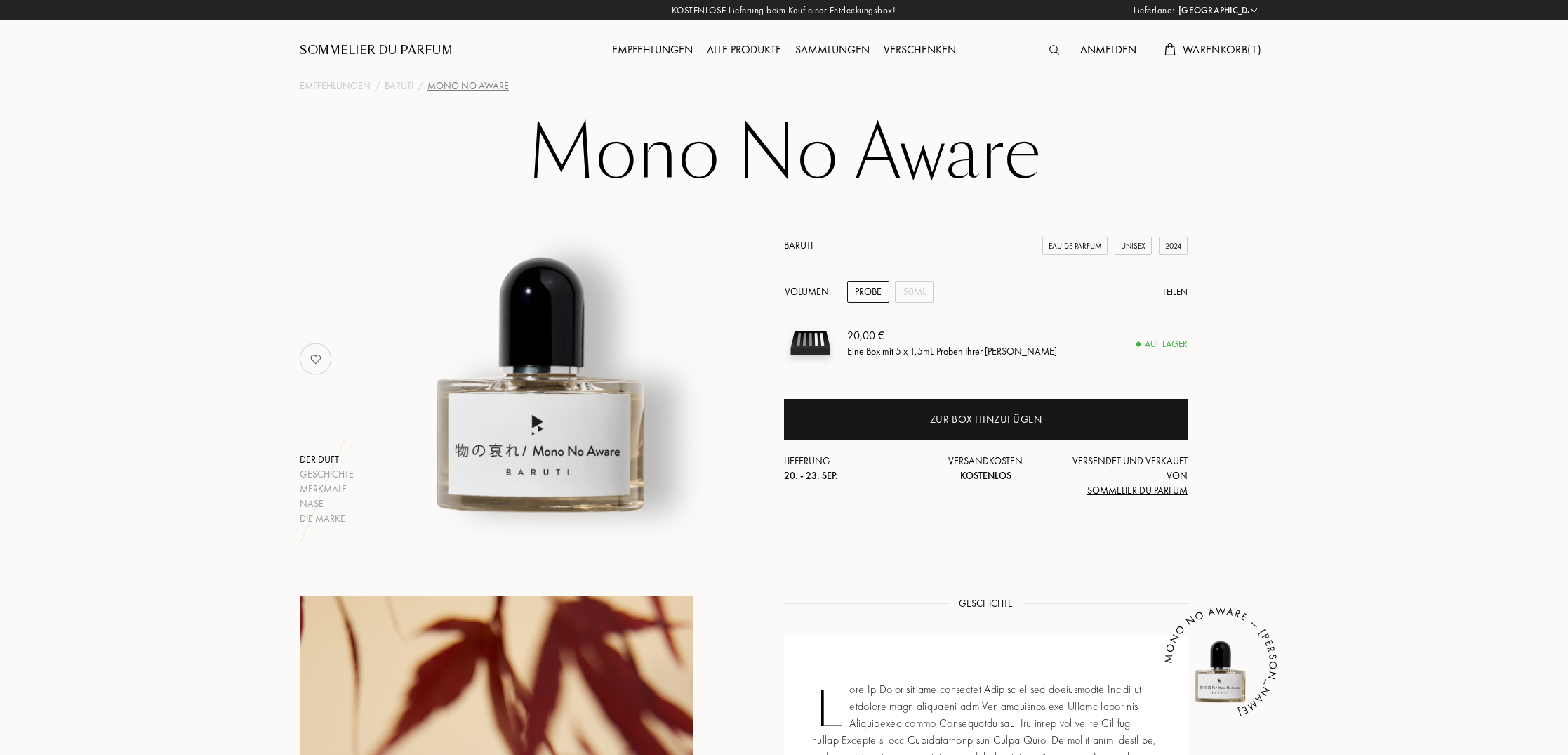
select select "DE"
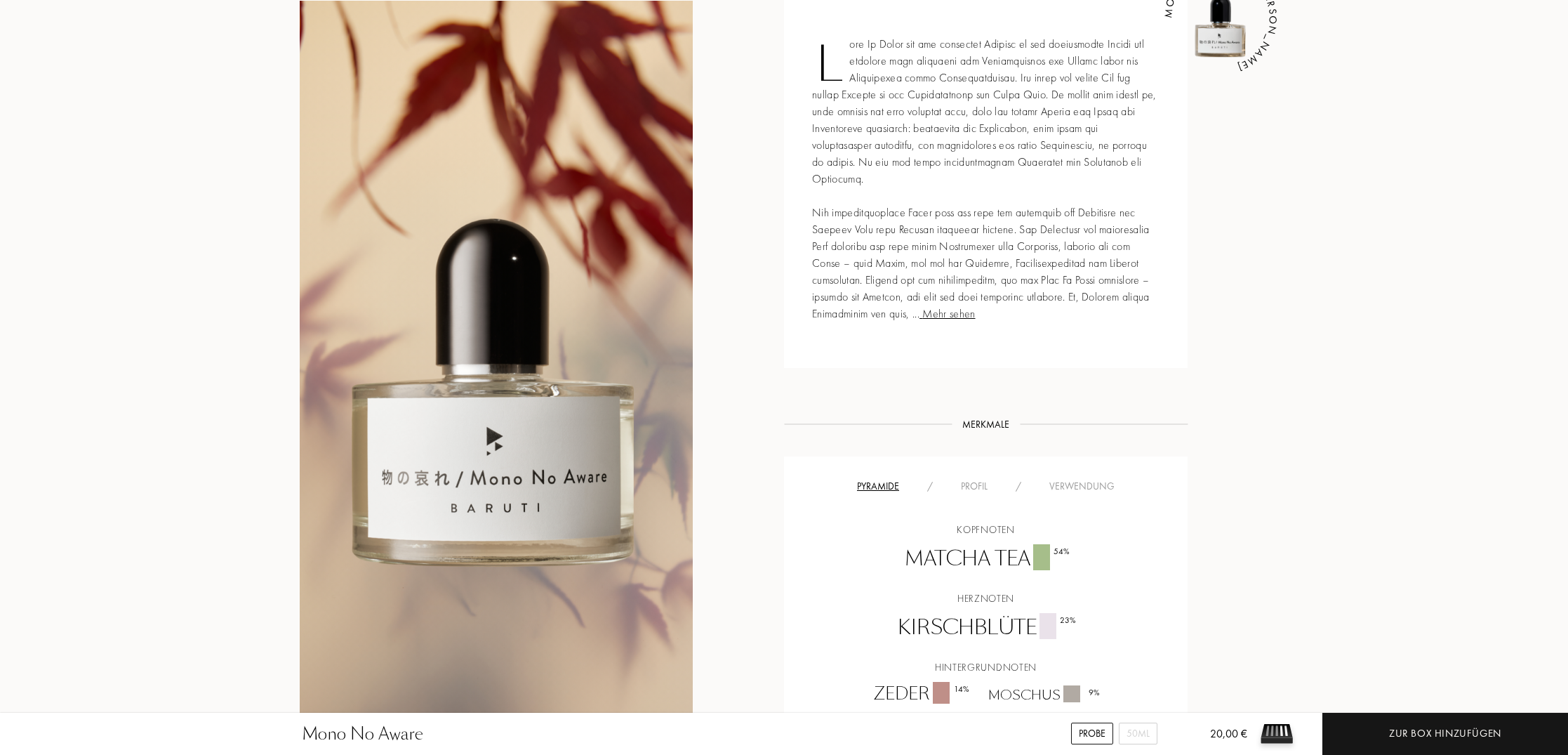
scroll to position [644, 0]
click at [980, 481] on div "Profil" at bounding box center [974, 488] width 54 height 15
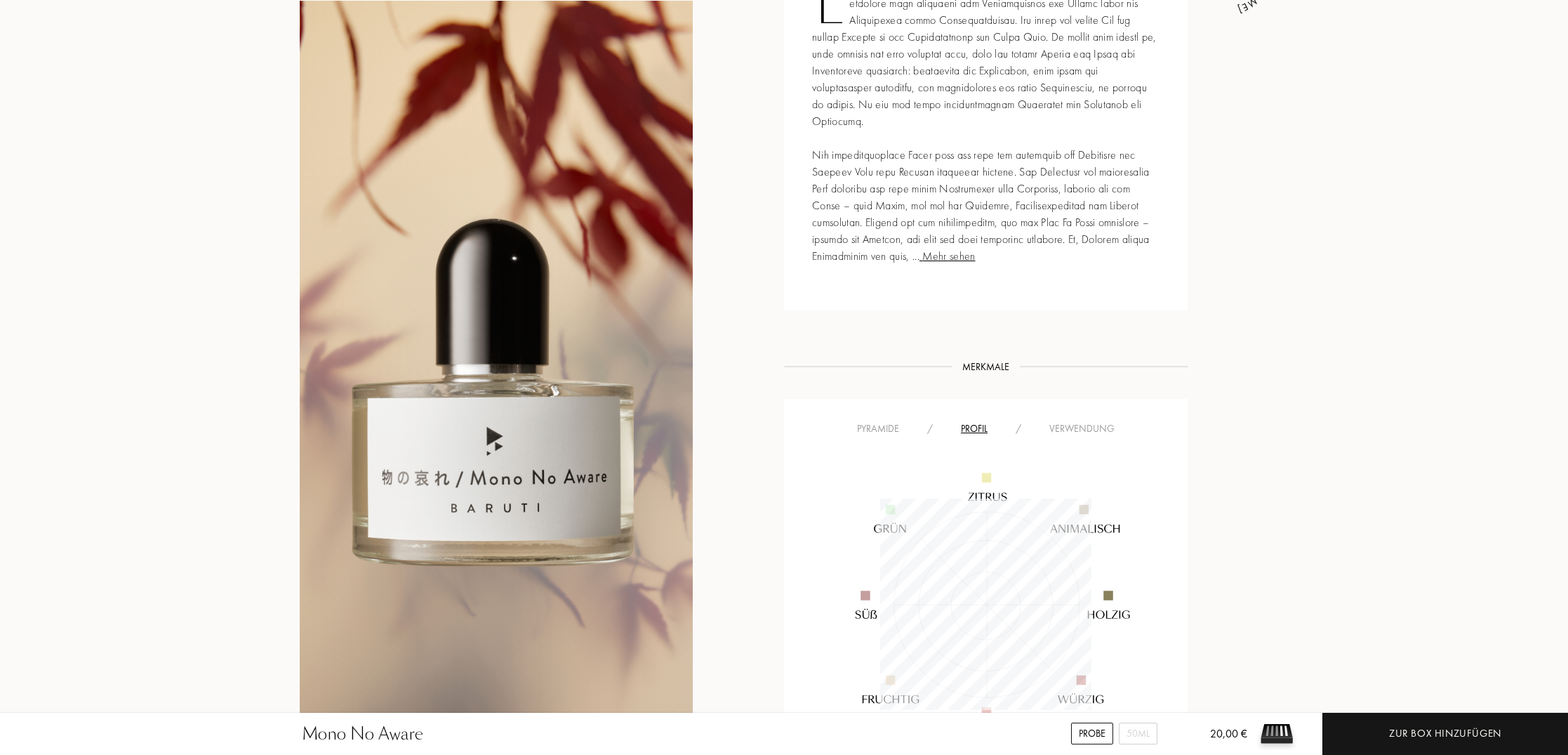
scroll to position [706, 0]
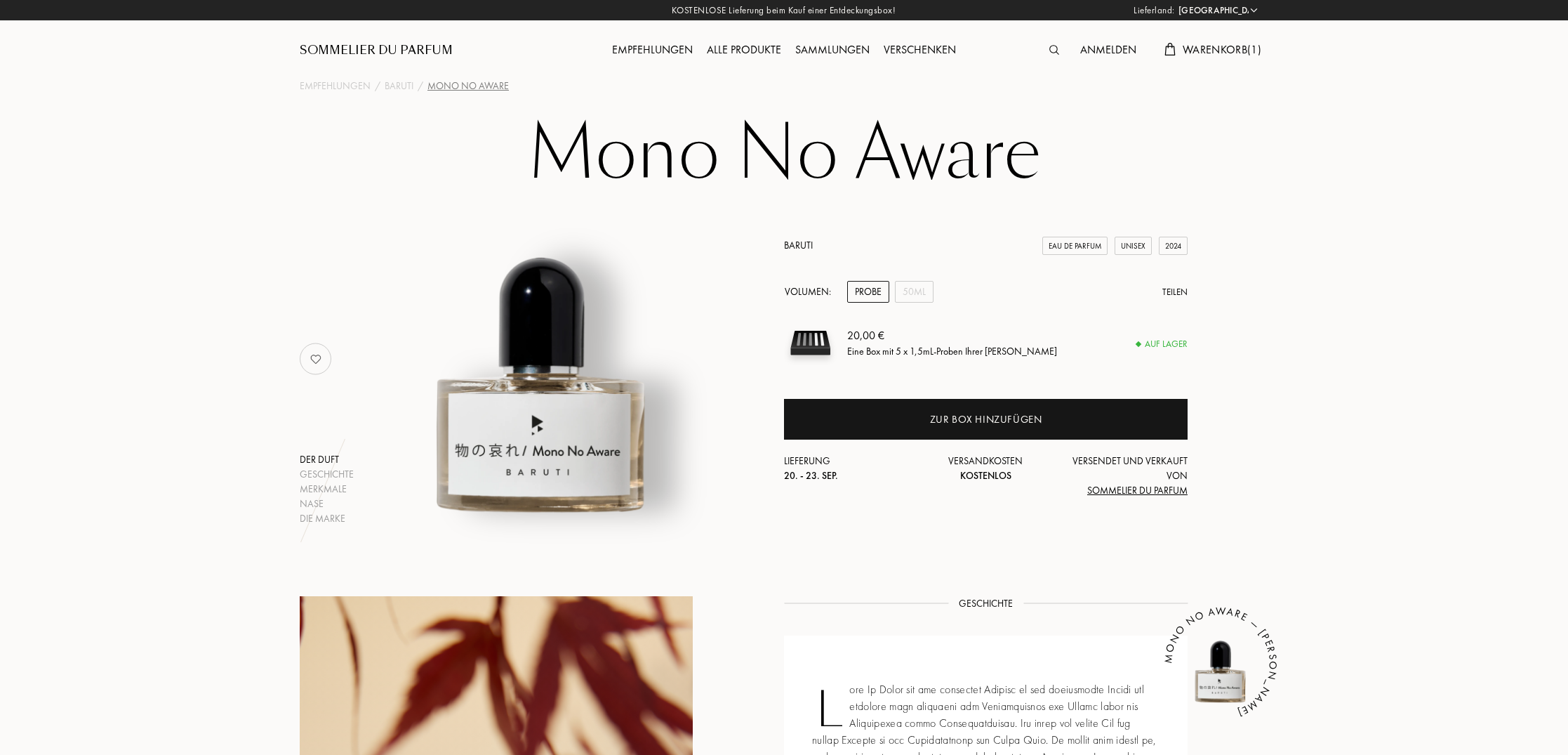
select select "DE"
click at [919, 296] on div "50mL" at bounding box center [914, 292] width 38 height 22
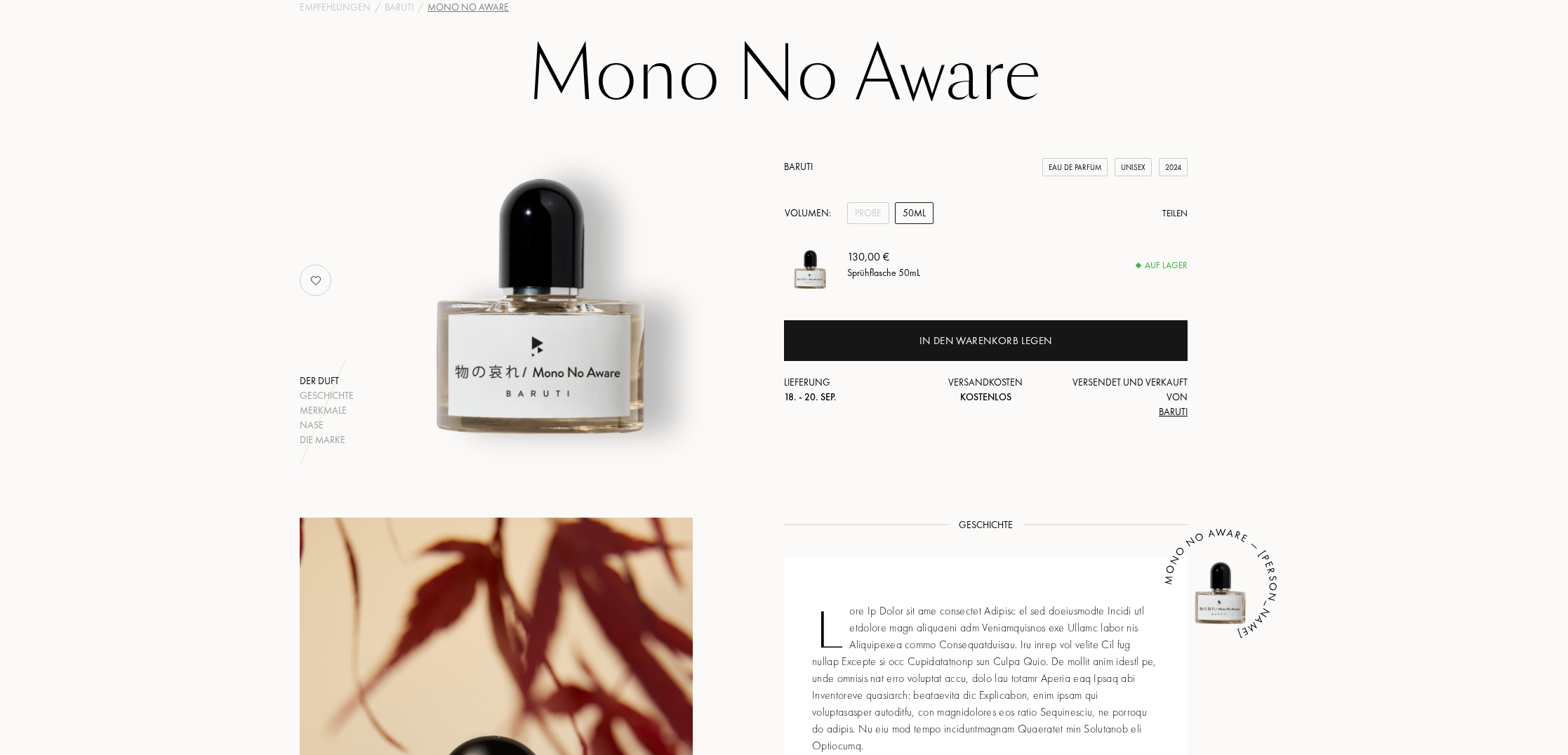
scroll to position [86, 0]
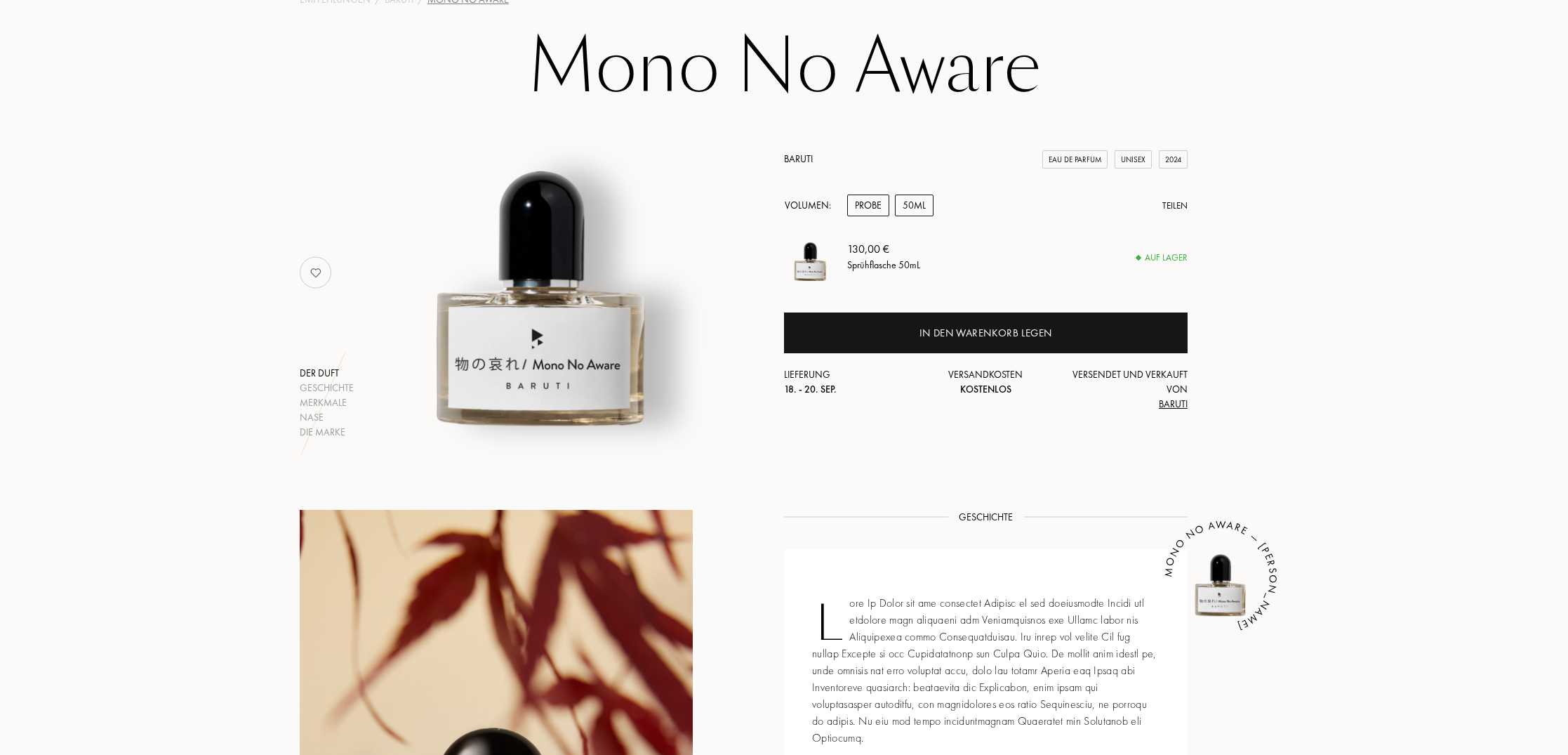
click at [875, 205] on div "Probe" at bounding box center [868, 205] width 42 height 22
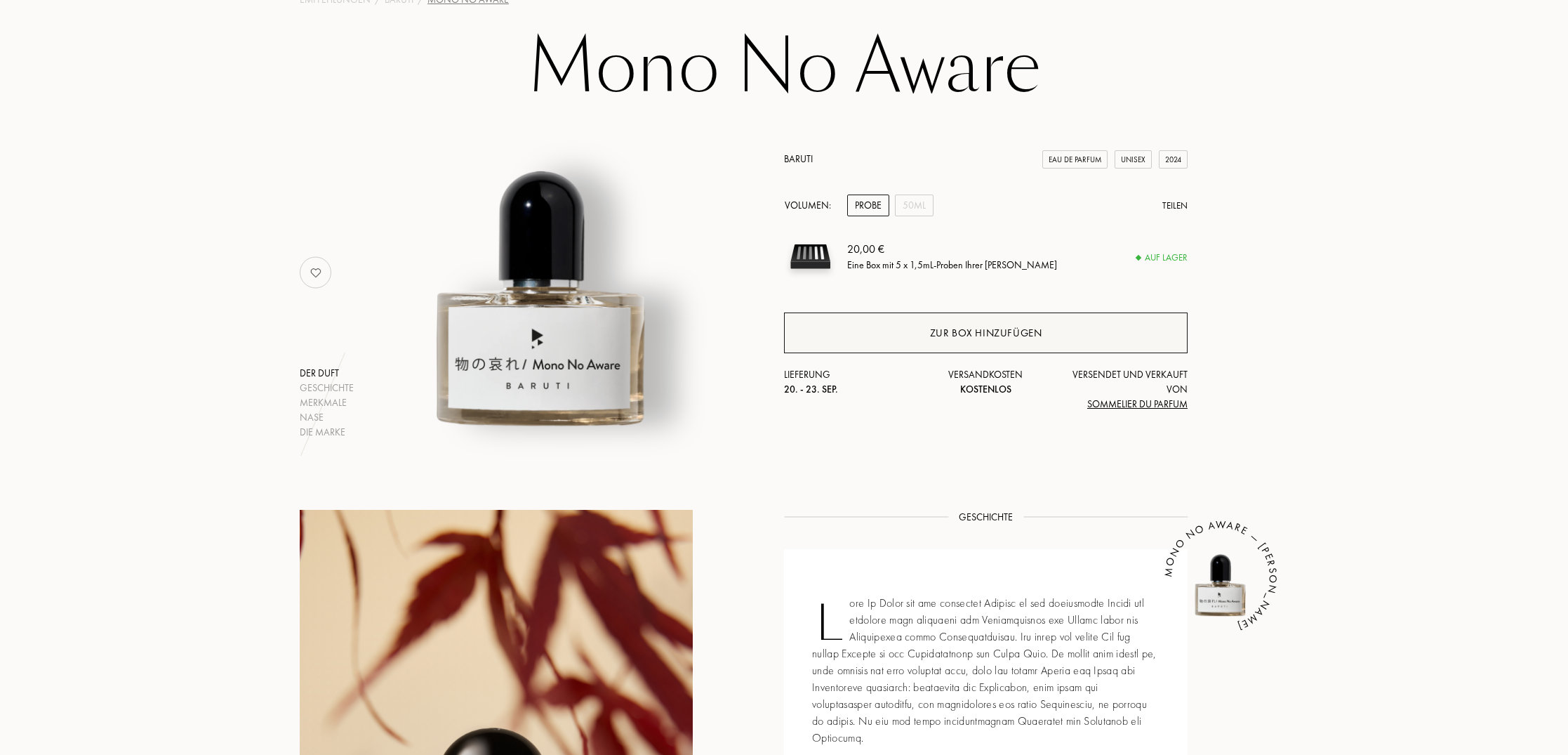
click at [989, 338] on div "Zur Box hinzufügen" at bounding box center [986, 333] width 113 height 16
